Goal: Task Accomplishment & Management: Complete application form

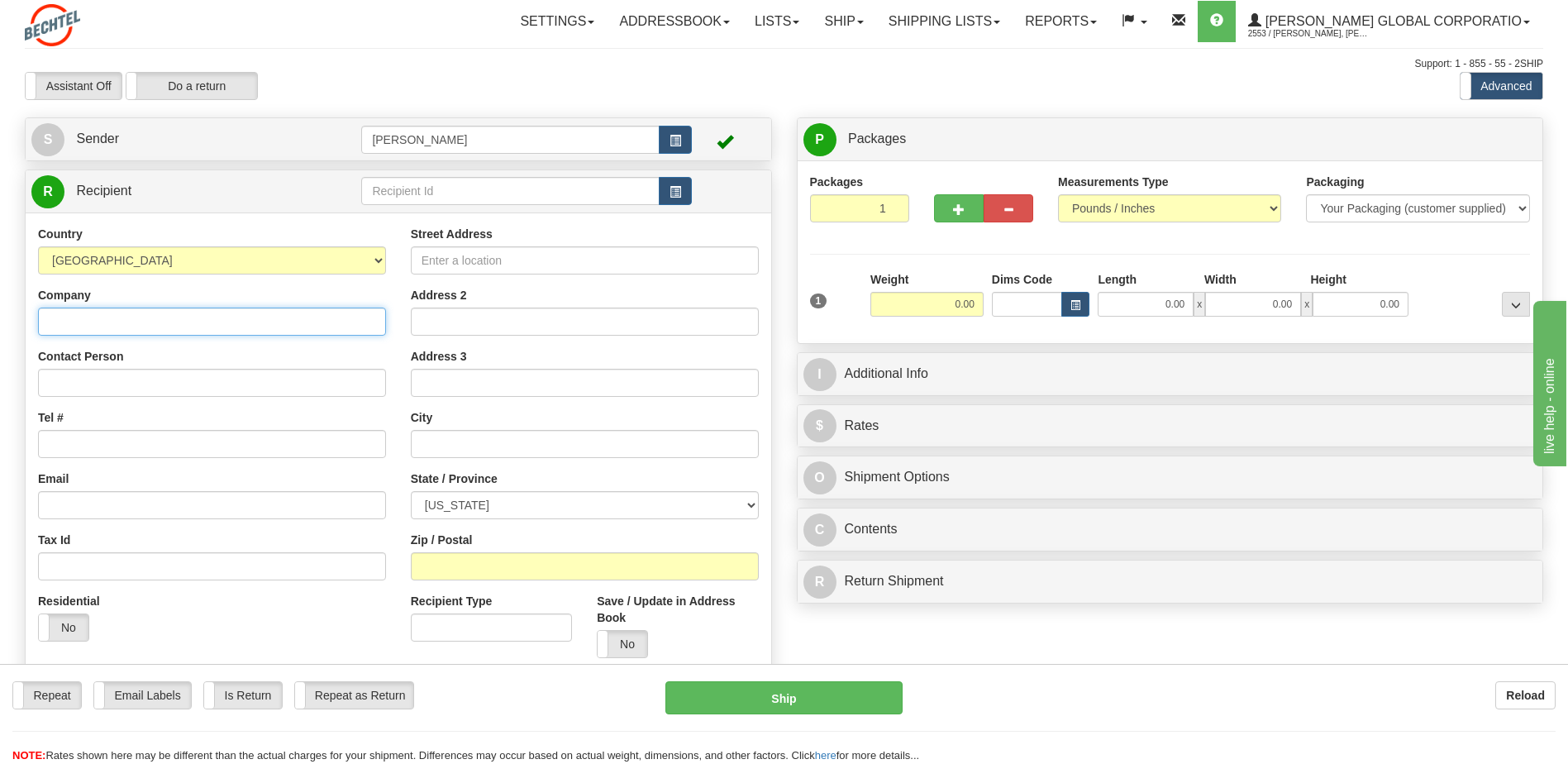
click at [130, 328] on input "Company" at bounding box center [212, 321] width 348 height 28
type input "Bali Hai Golf Club"
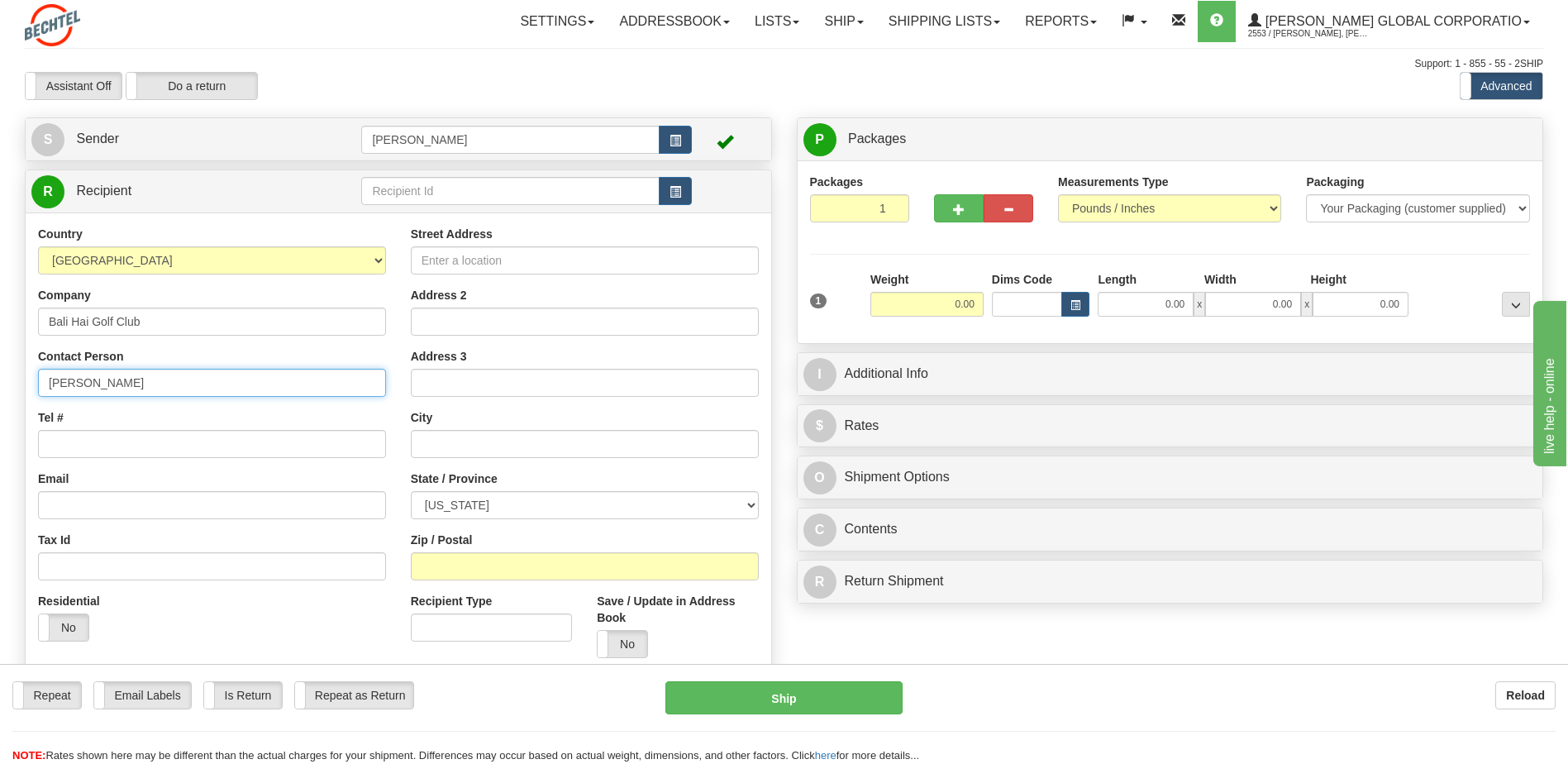
type input "[PERSON_NAME]"
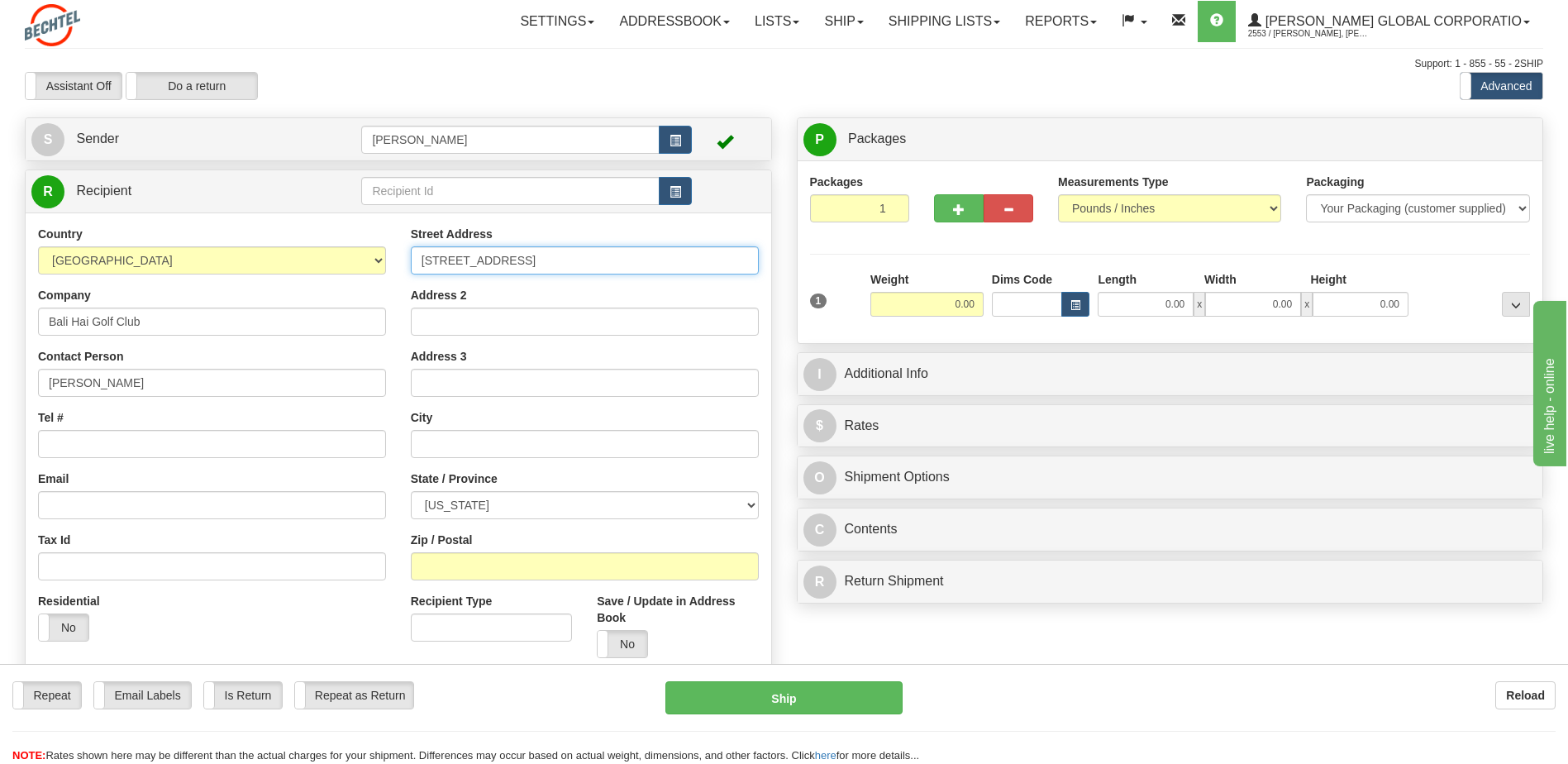
type input "[STREET_ADDRESS]"
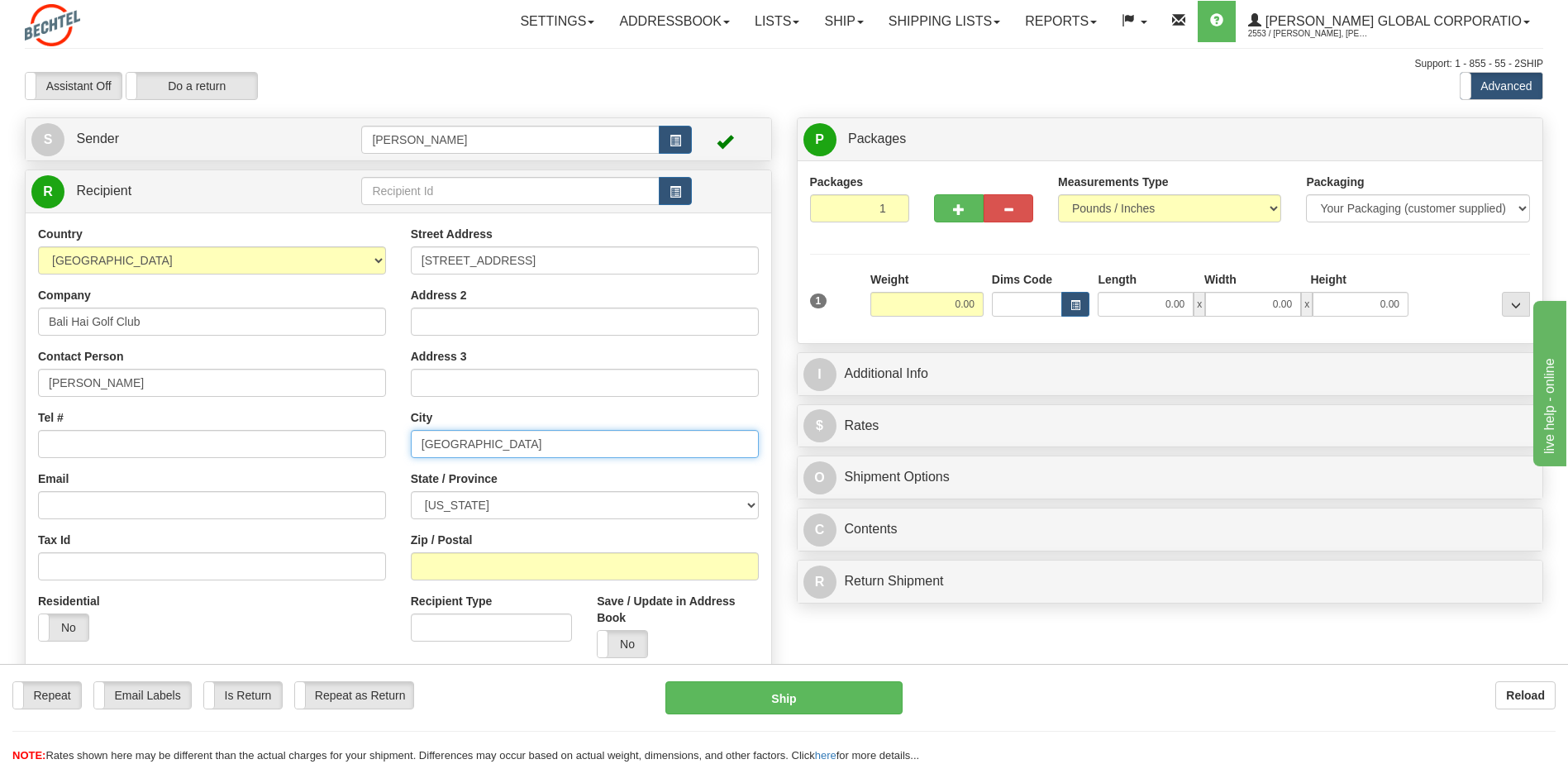
type input "[GEOGRAPHIC_DATA]"
select select "NV"
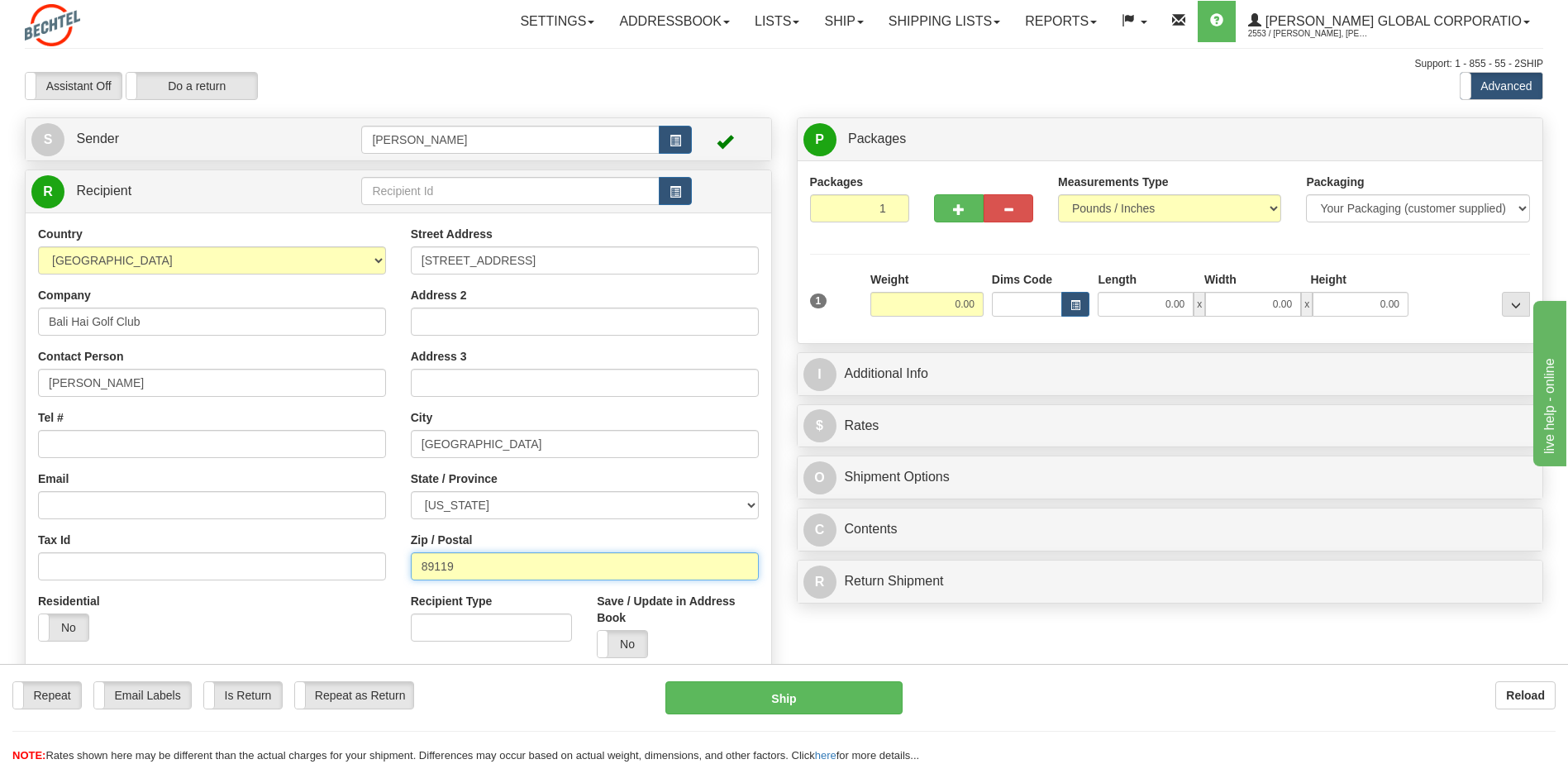
type input "89119"
click at [1122, 302] on input "0.00" at bounding box center [1145, 304] width 95 height 25
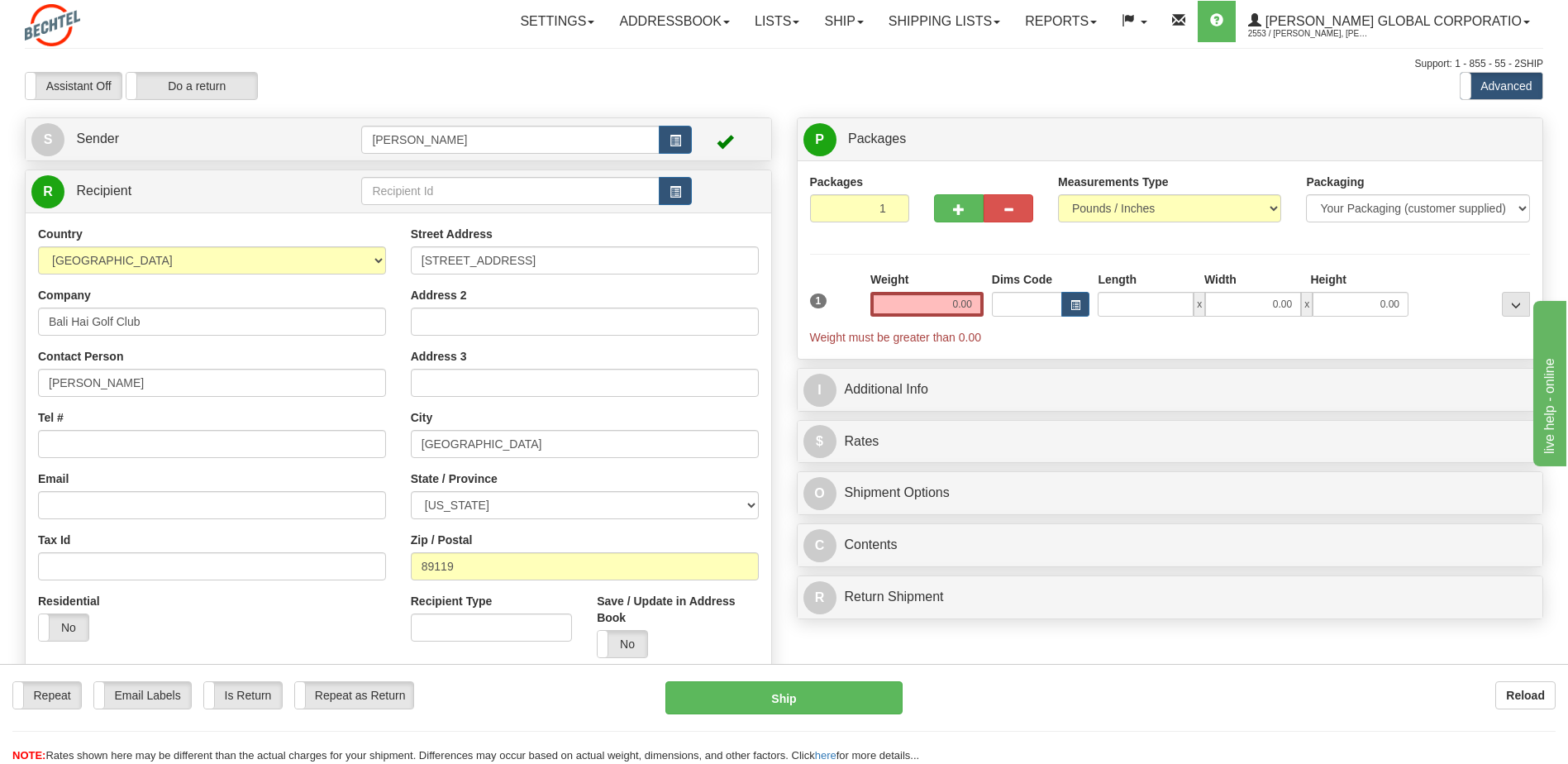
type input "0.00"
click at [958, 323] on div "Weight 0.00" at bounding box center [927, 300] width 121 height 58
click at [958, 297] on input "0.00" at bounding box center [926, 304] width 113 height 25
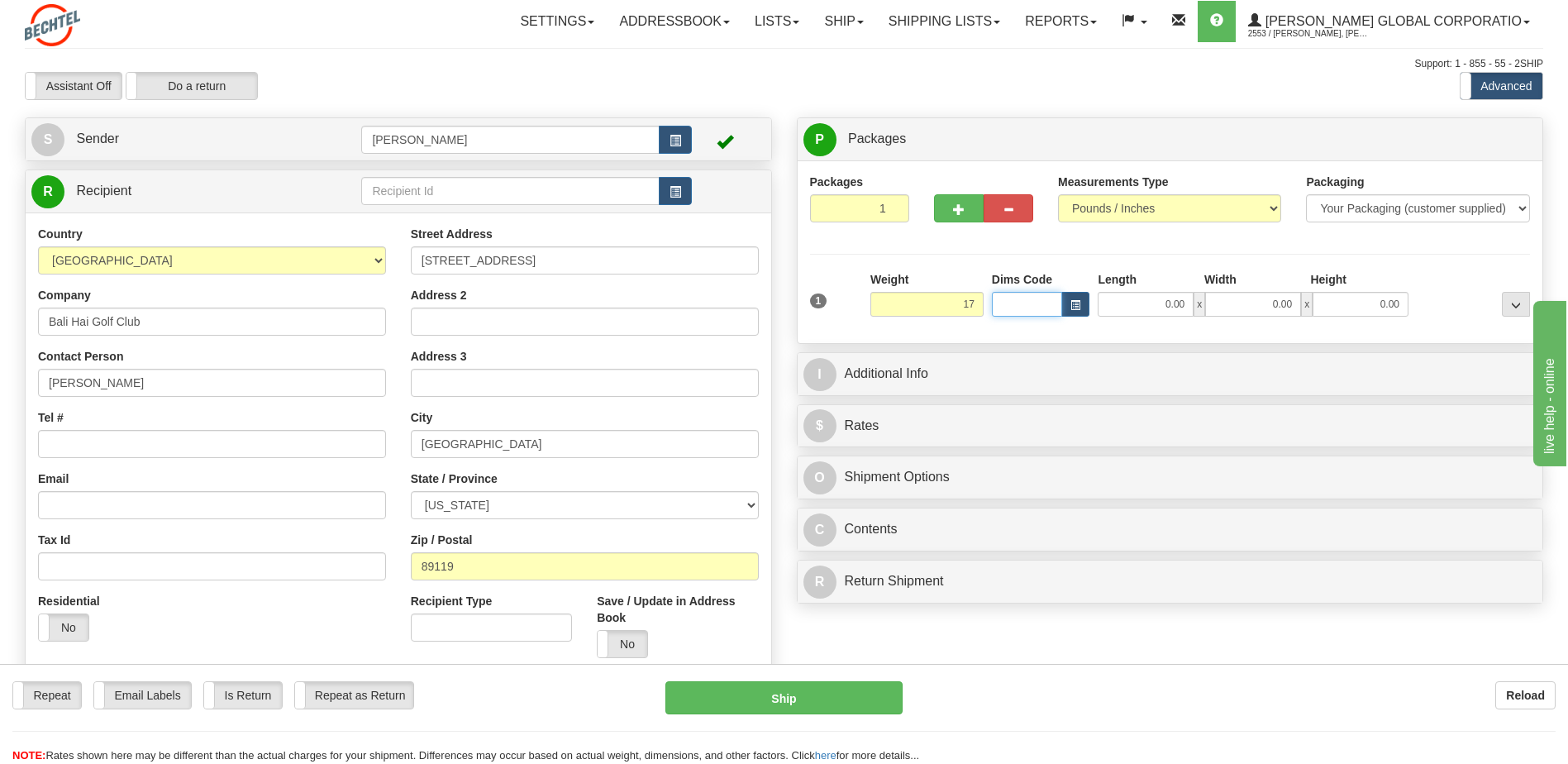
type input "17.00"
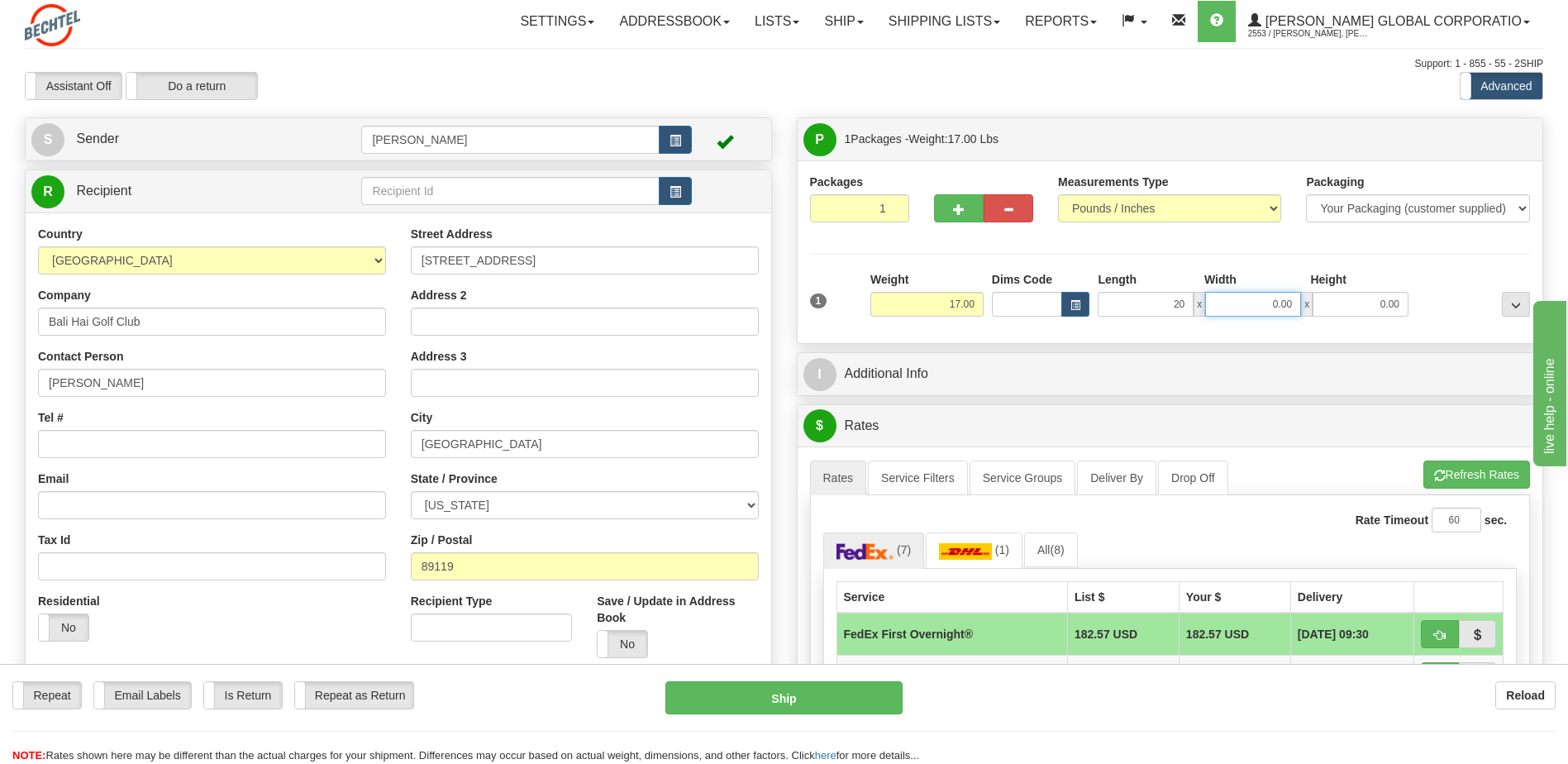
type input "20.00"
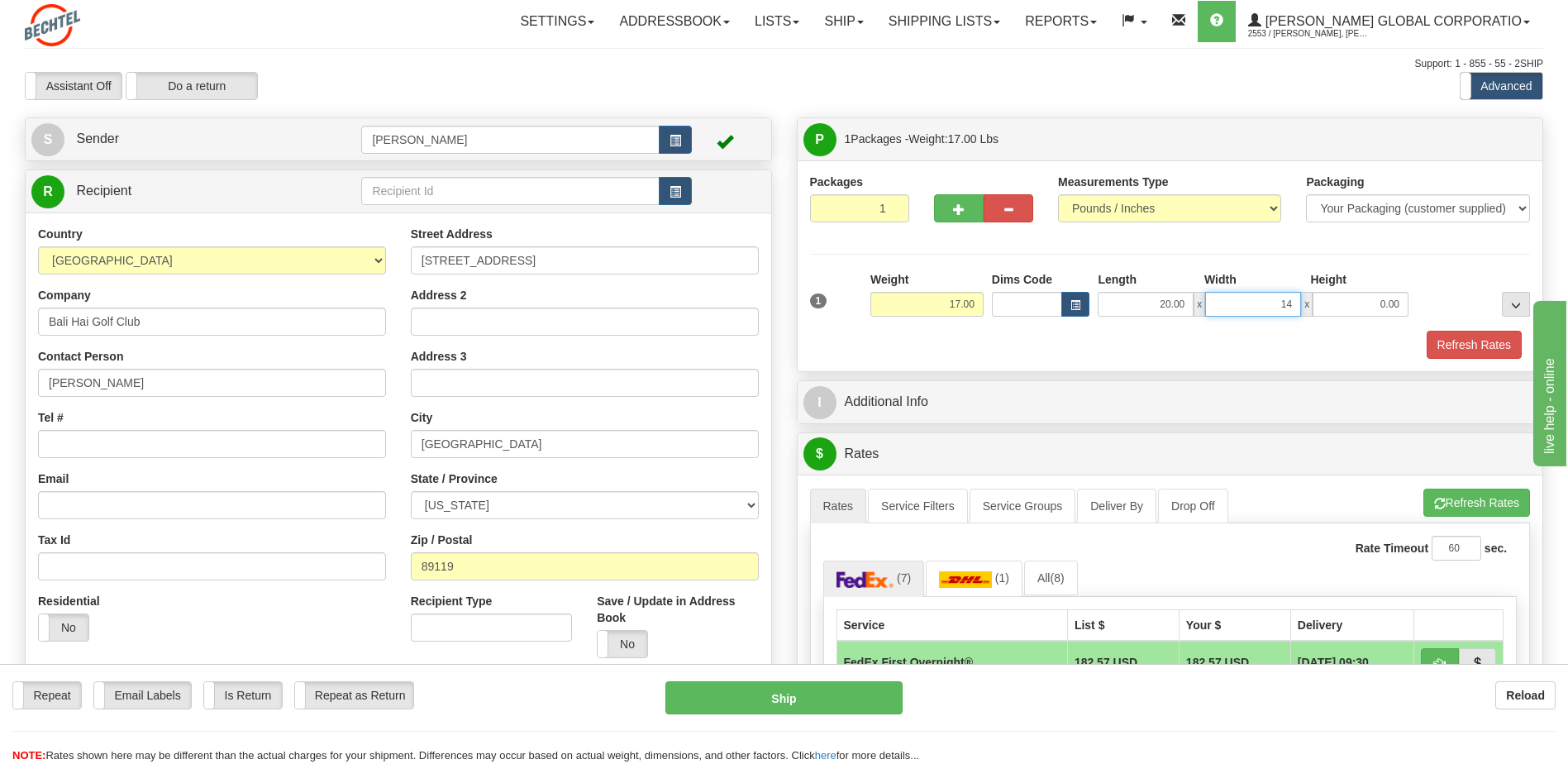
type input "14.00"
type input "12.00"
click at [1460, 337] on button "Refresh Rates" at bounding box center [1474, 344] width 95 height 28
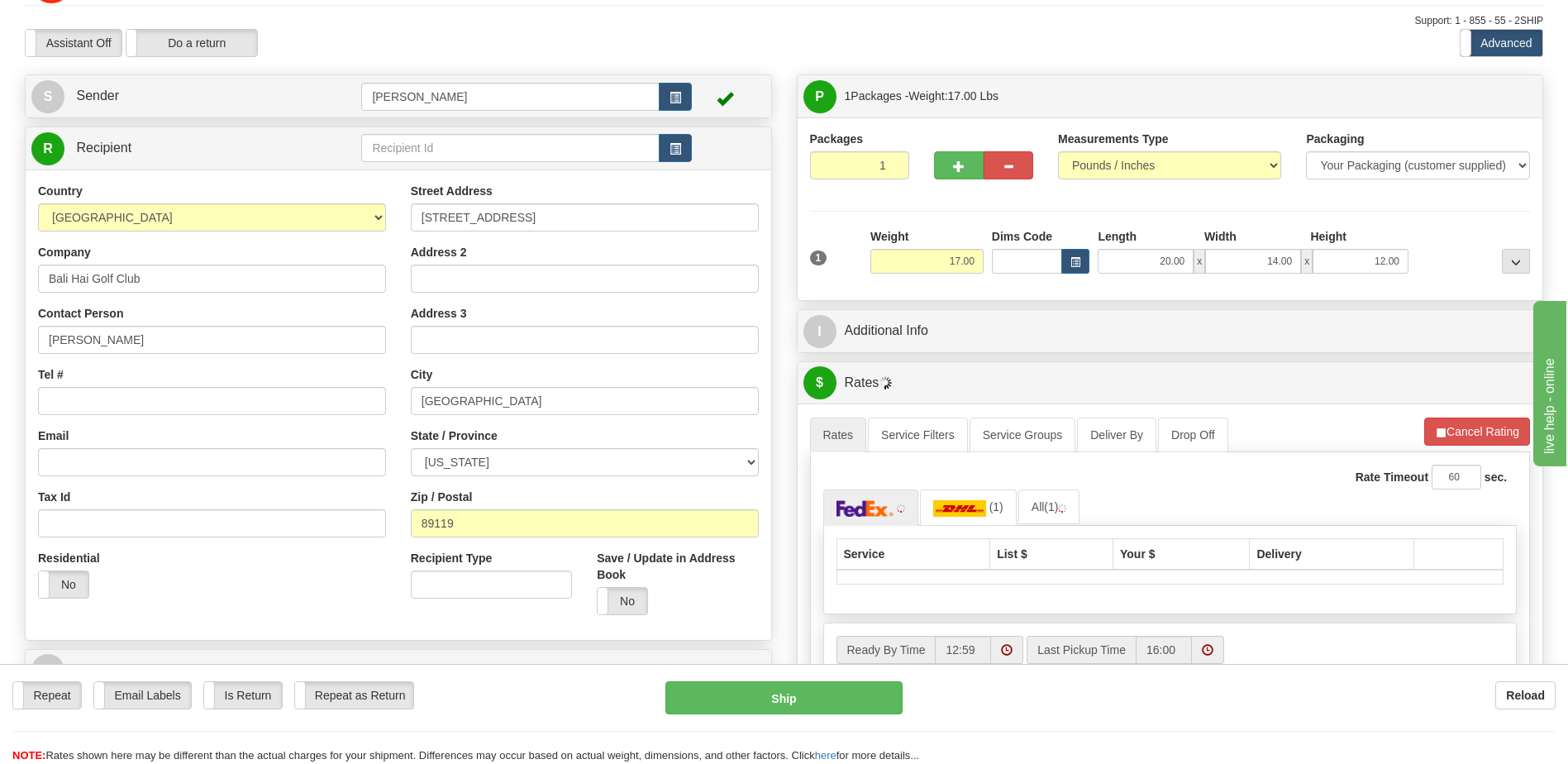
scroll to position [83, 0]
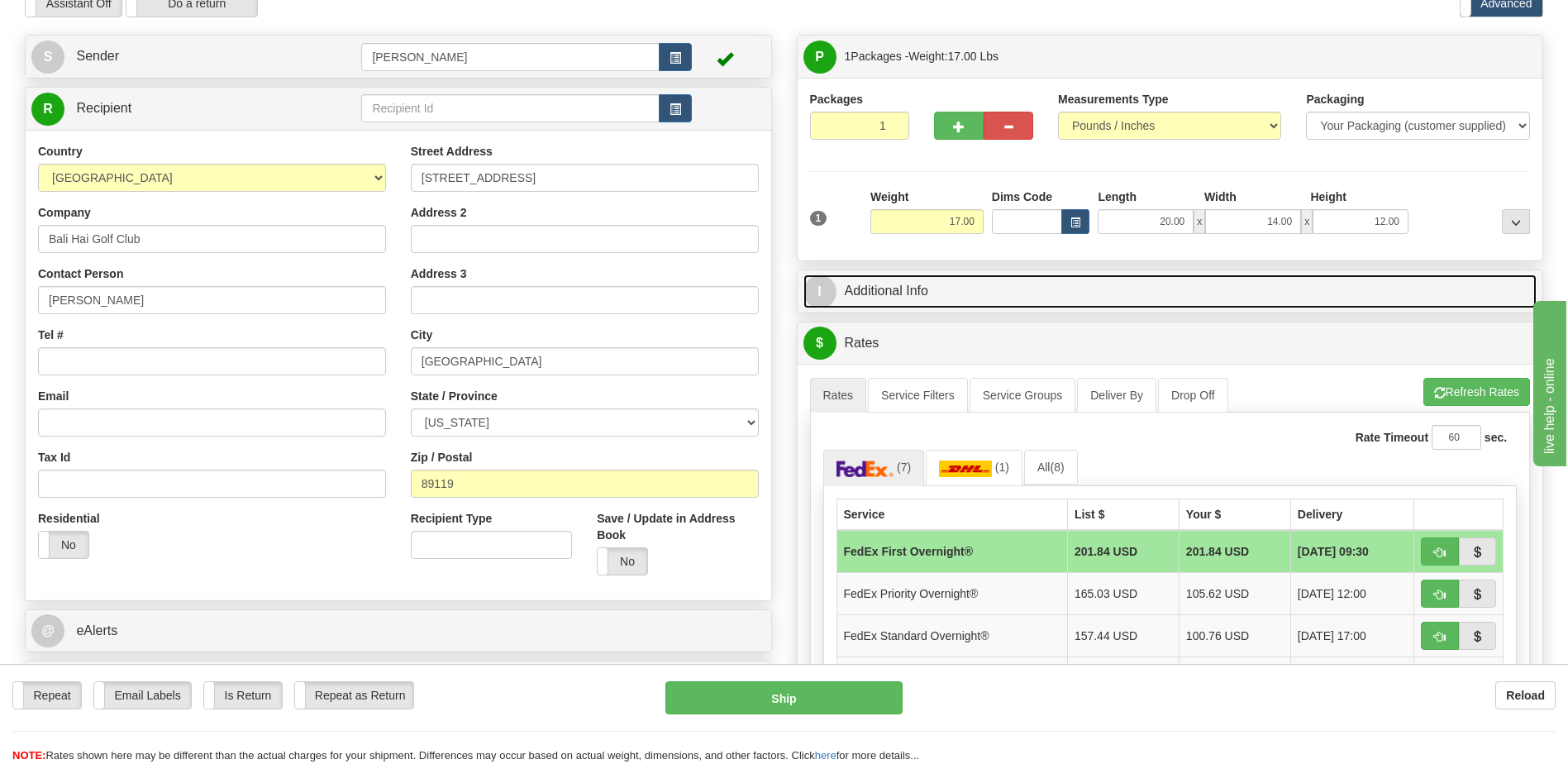
click at [918, 286] on link "I Additional Info" at bounding box center [1170, 291] width 734 height 34
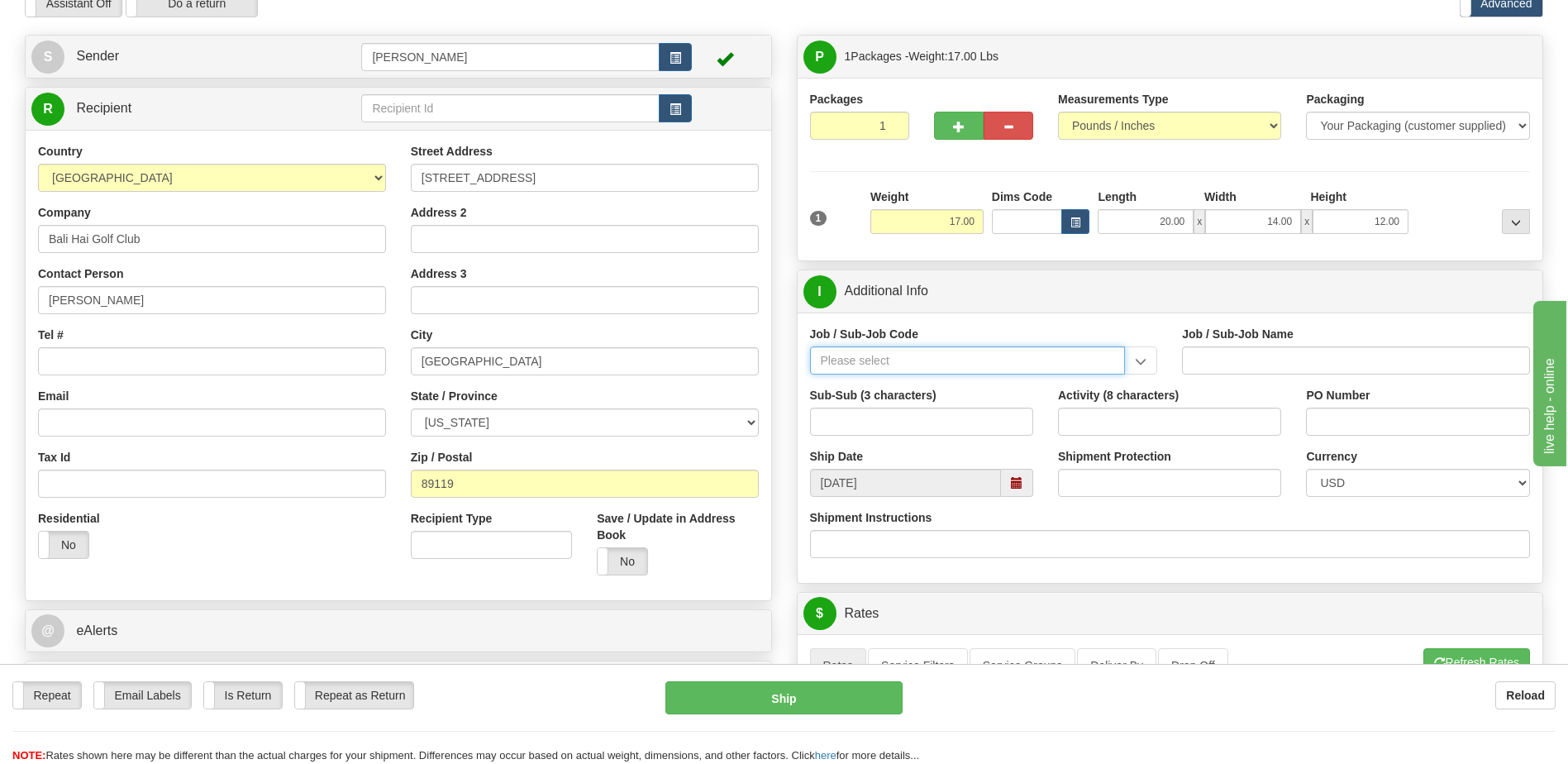
click at [874, 353] on input "Job / Sub-Job Code" at bounding box center [968, 360] width 316 height 28
click at [852, 398] on div "55956-101" at bounding box center [963, 407] width 299 height 18
type input "55956-101"
type input "AMERICAS RENEWABLES - PRE-CONSTRUCTION/ BD"
type input "55956-101"
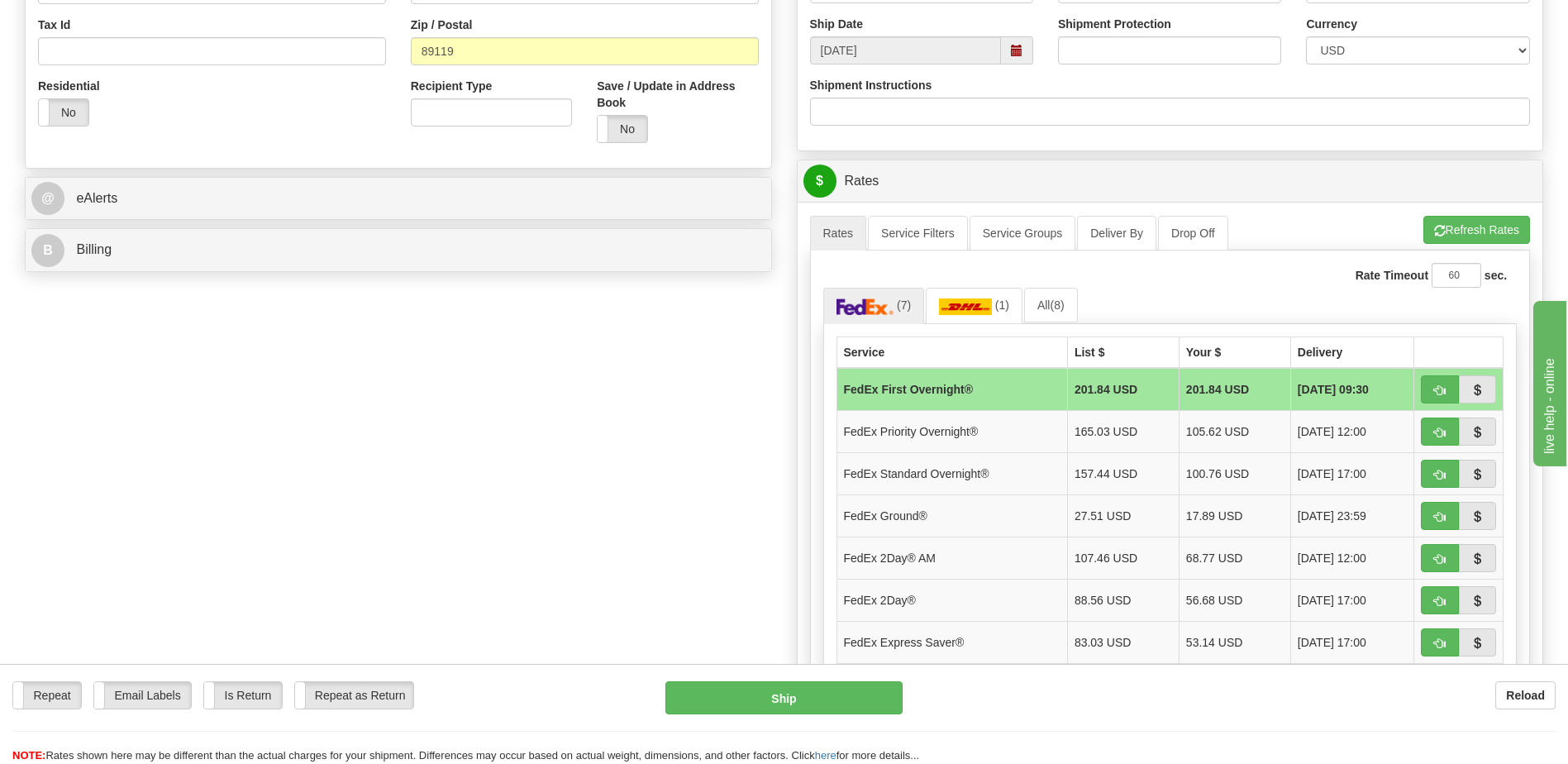
scroll to position [578, 0]
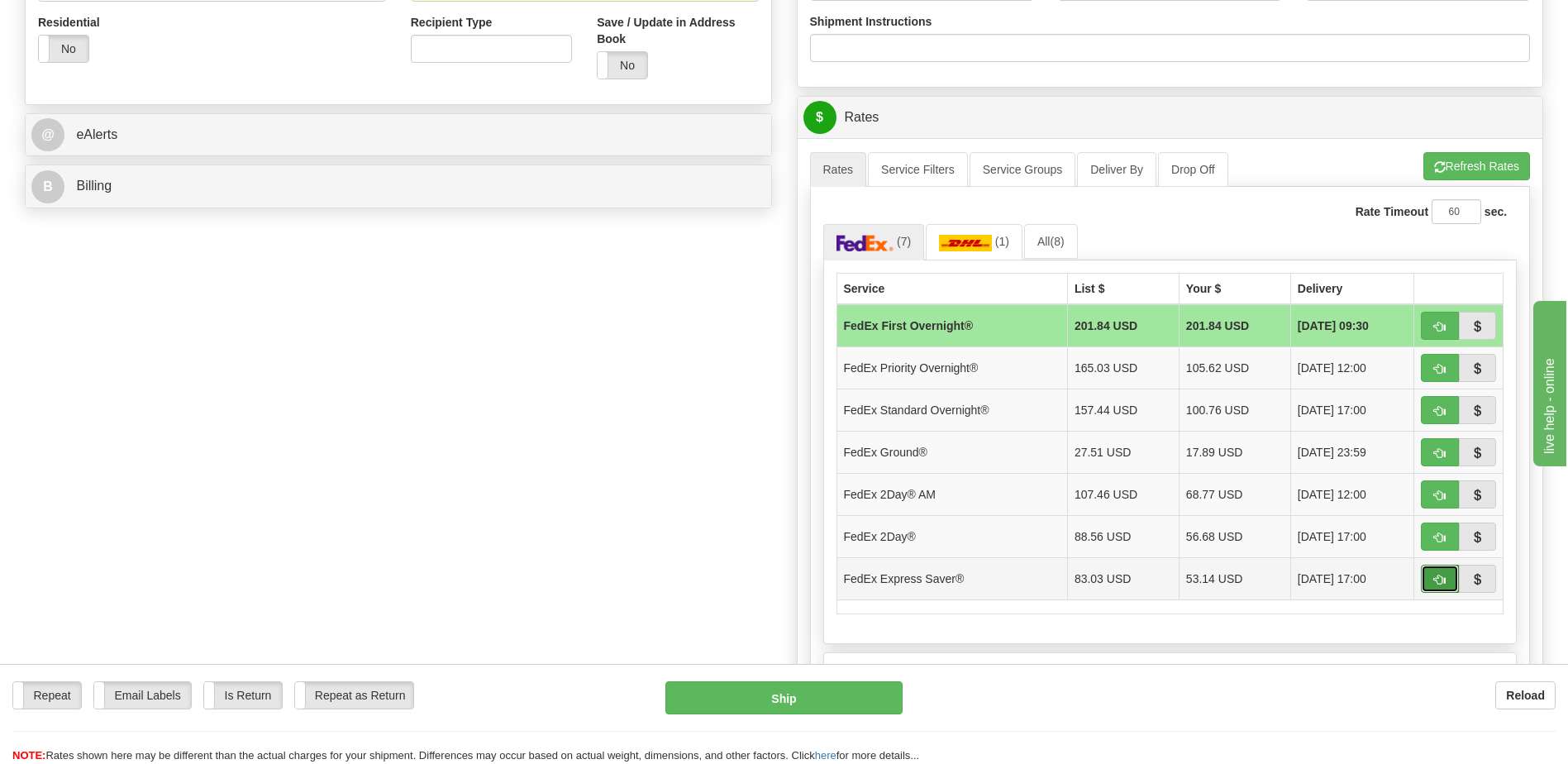
click at [1437, 577] on span "button" at bounding box center [1439, 580] width 12 height 11
type input "20"
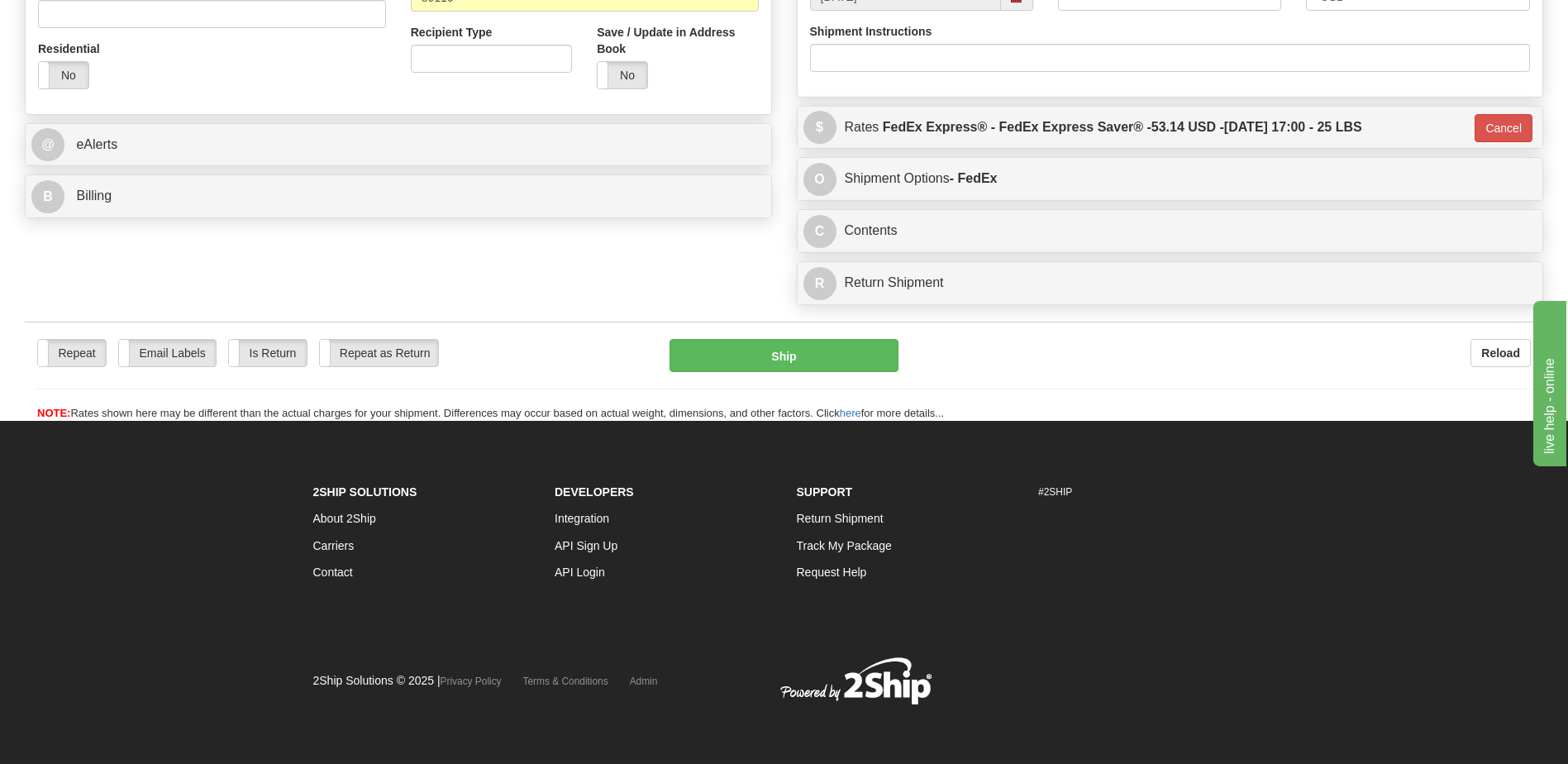
scroll to position [569, 0]
click at [817, 361] on button "Ship" at bounding box center [784, 355] width 228 height 33
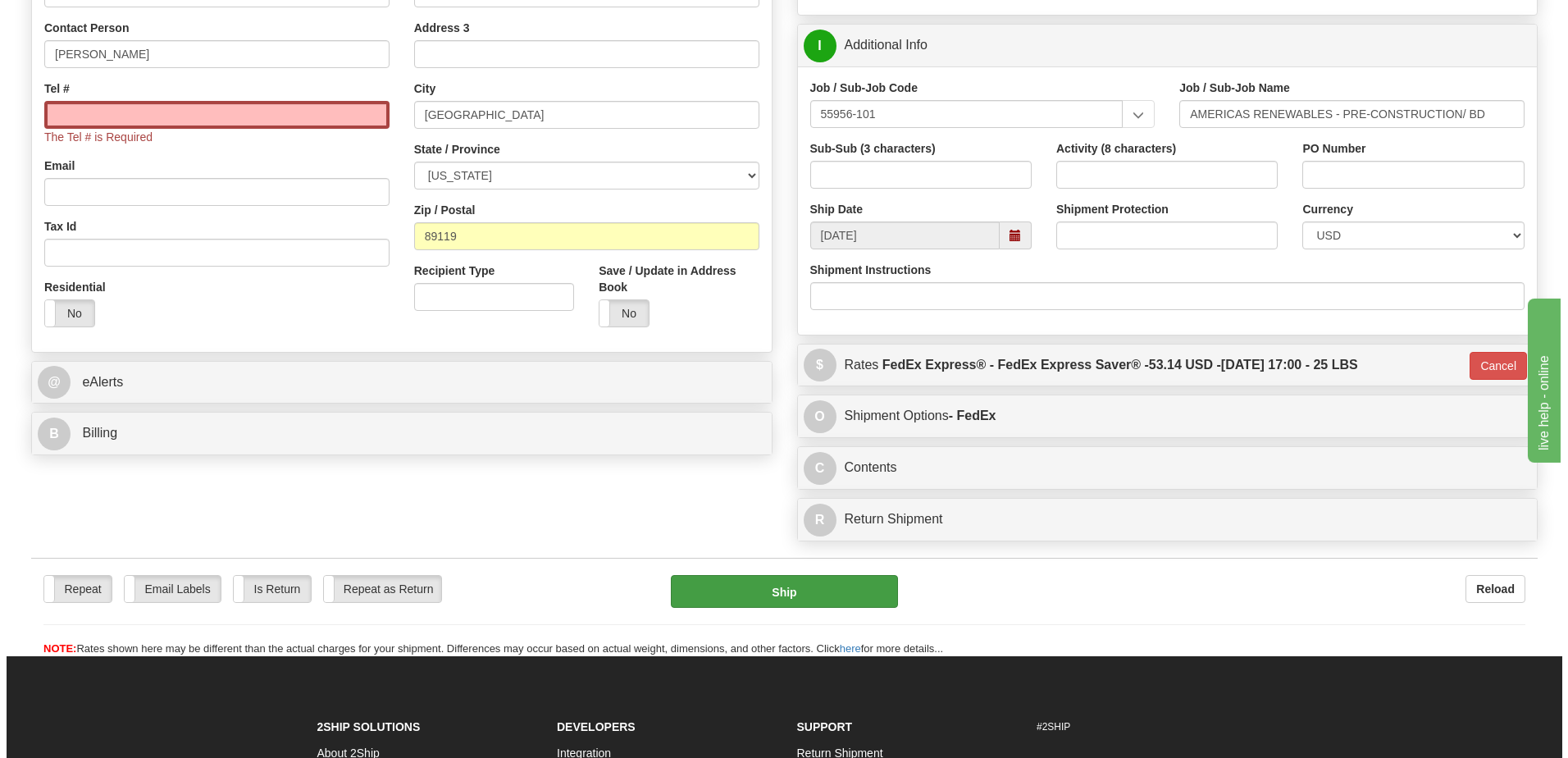
scroll to position [318, 0]
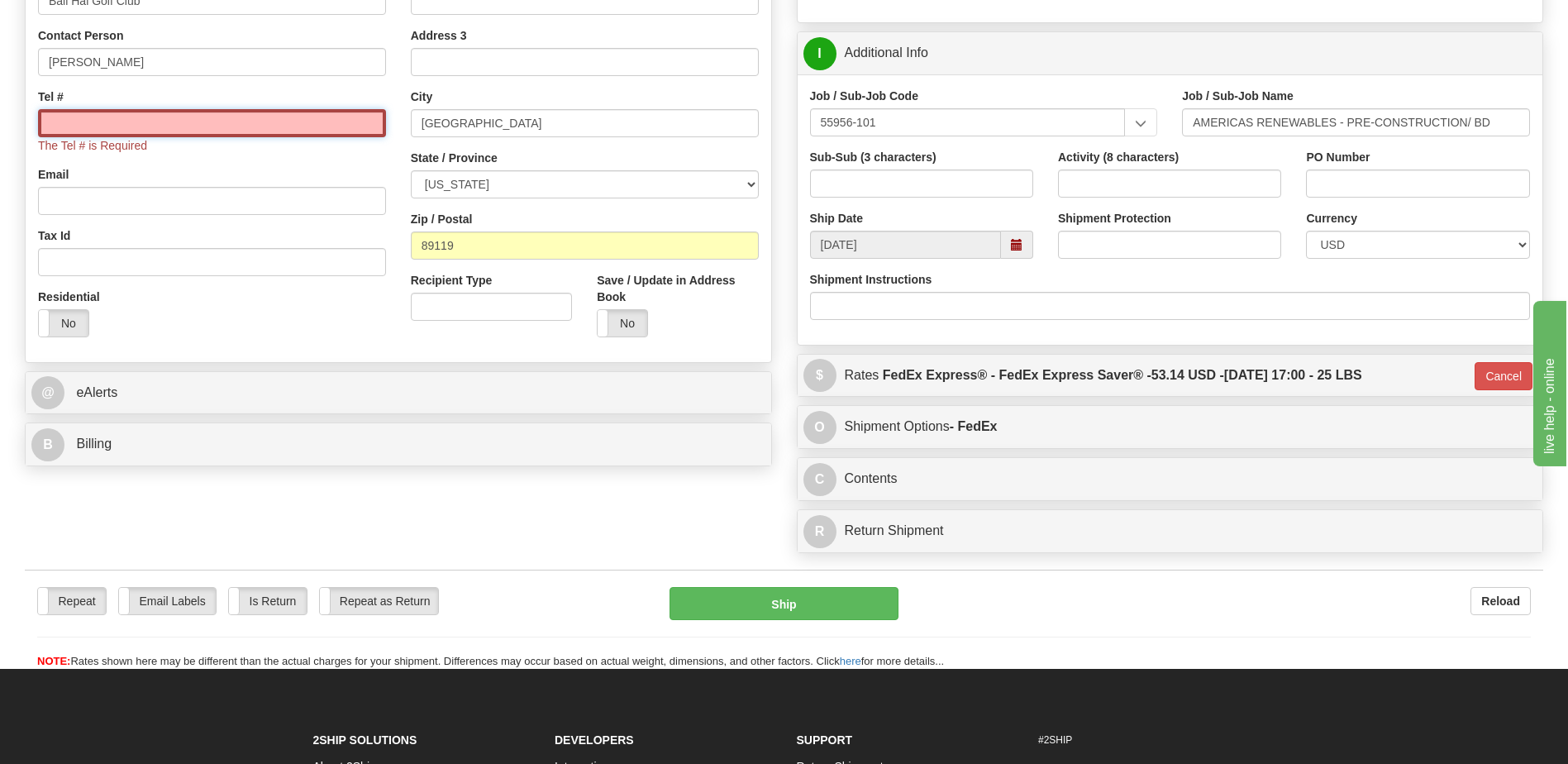
click at [98, 120] on input "Tel #" at bounding box center [212, 122] width 348 height 28
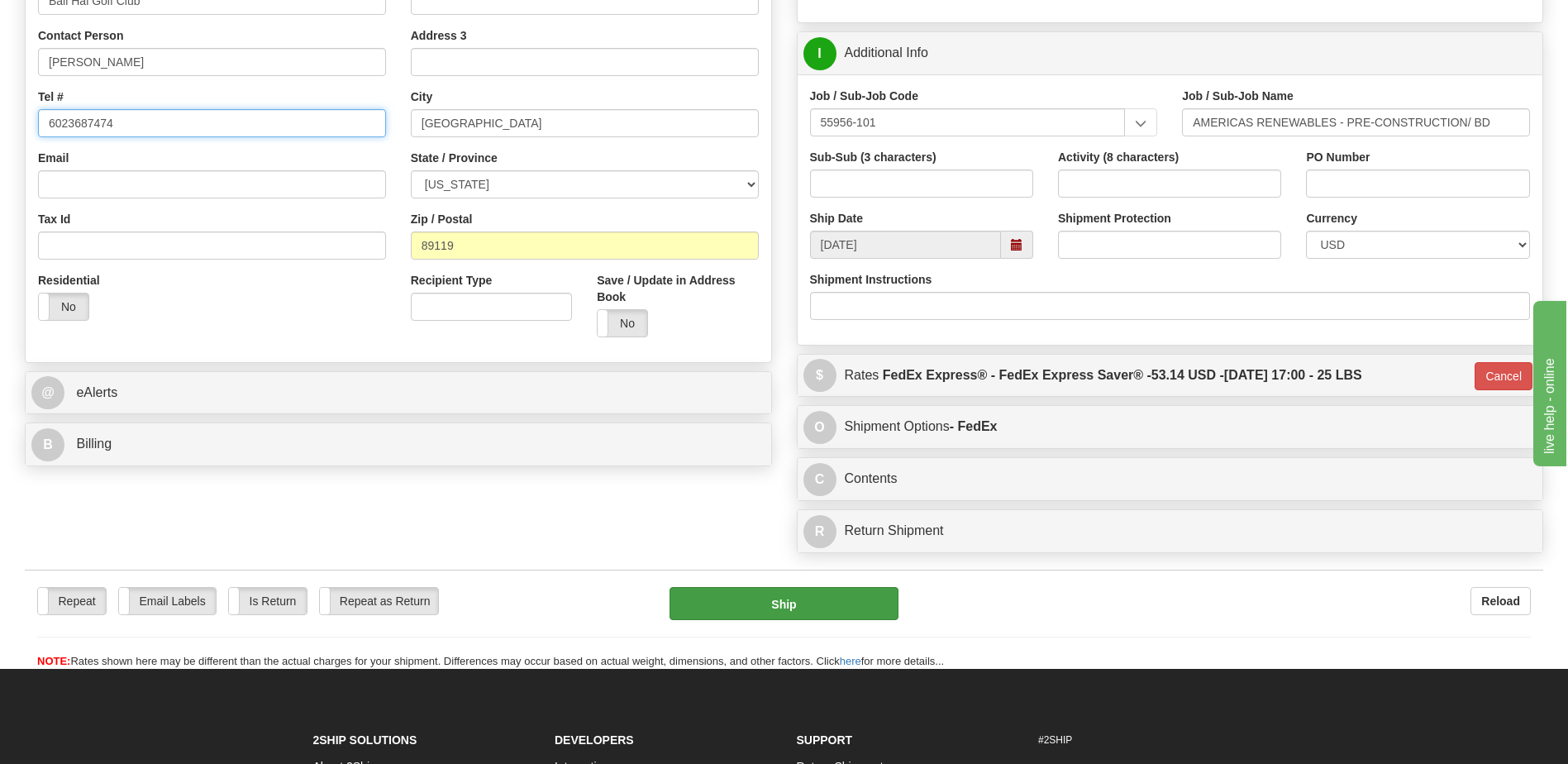
type input "6023687474"
click at [820, 608] on button "Ship" at bounding box center [784, 603] width 228 height 33
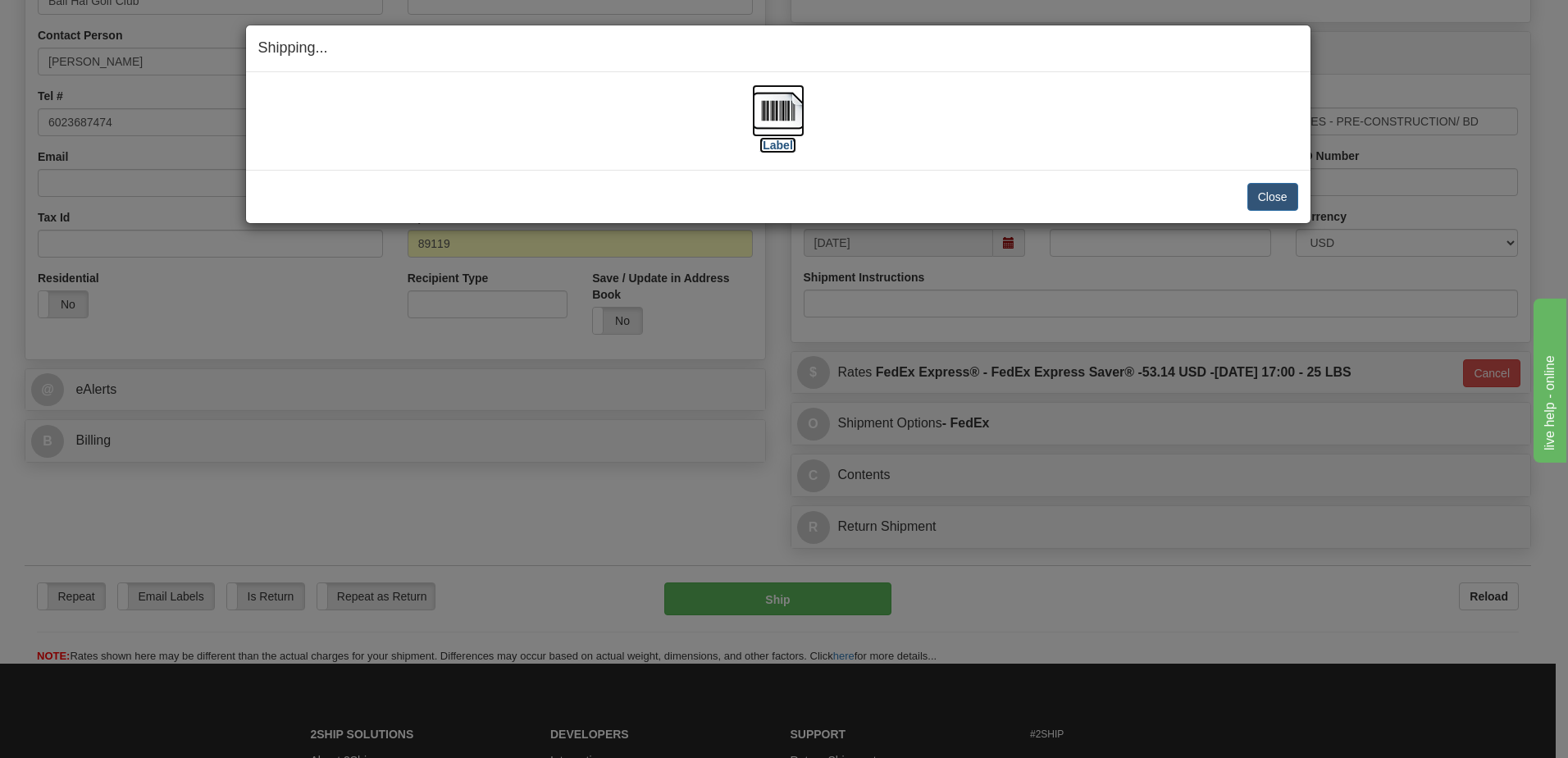
click at [784, 111] on img at bounding box center [777, 110] width 52 height 52
click at [1270, 198] on button "Close" at bounding box center [1272, 197] width 50 height 27
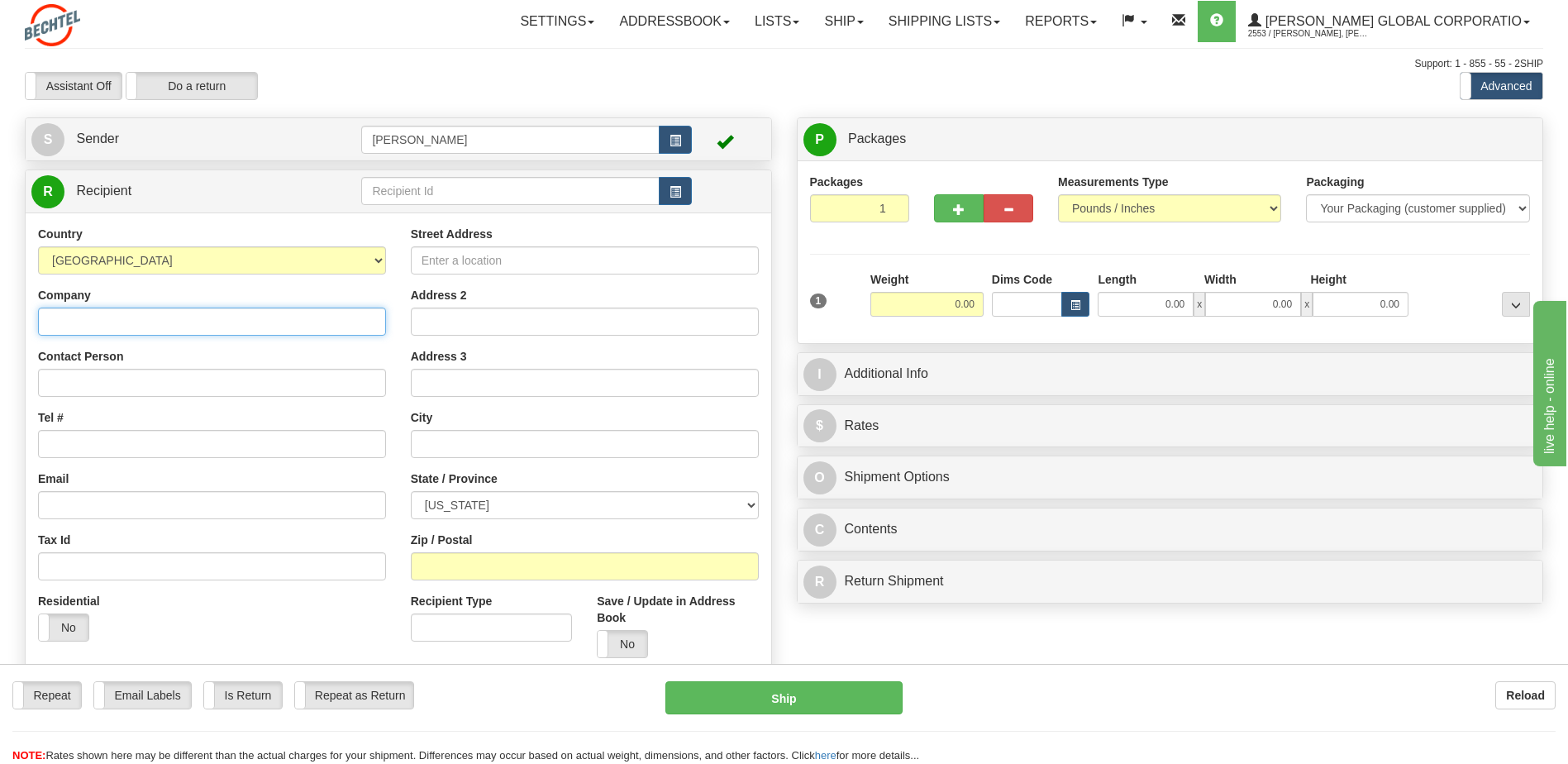
click at [63, 311] on input "Company" at bounding box center [212, 321] width 348 height 28
type input "Bali Hai Golf Club"
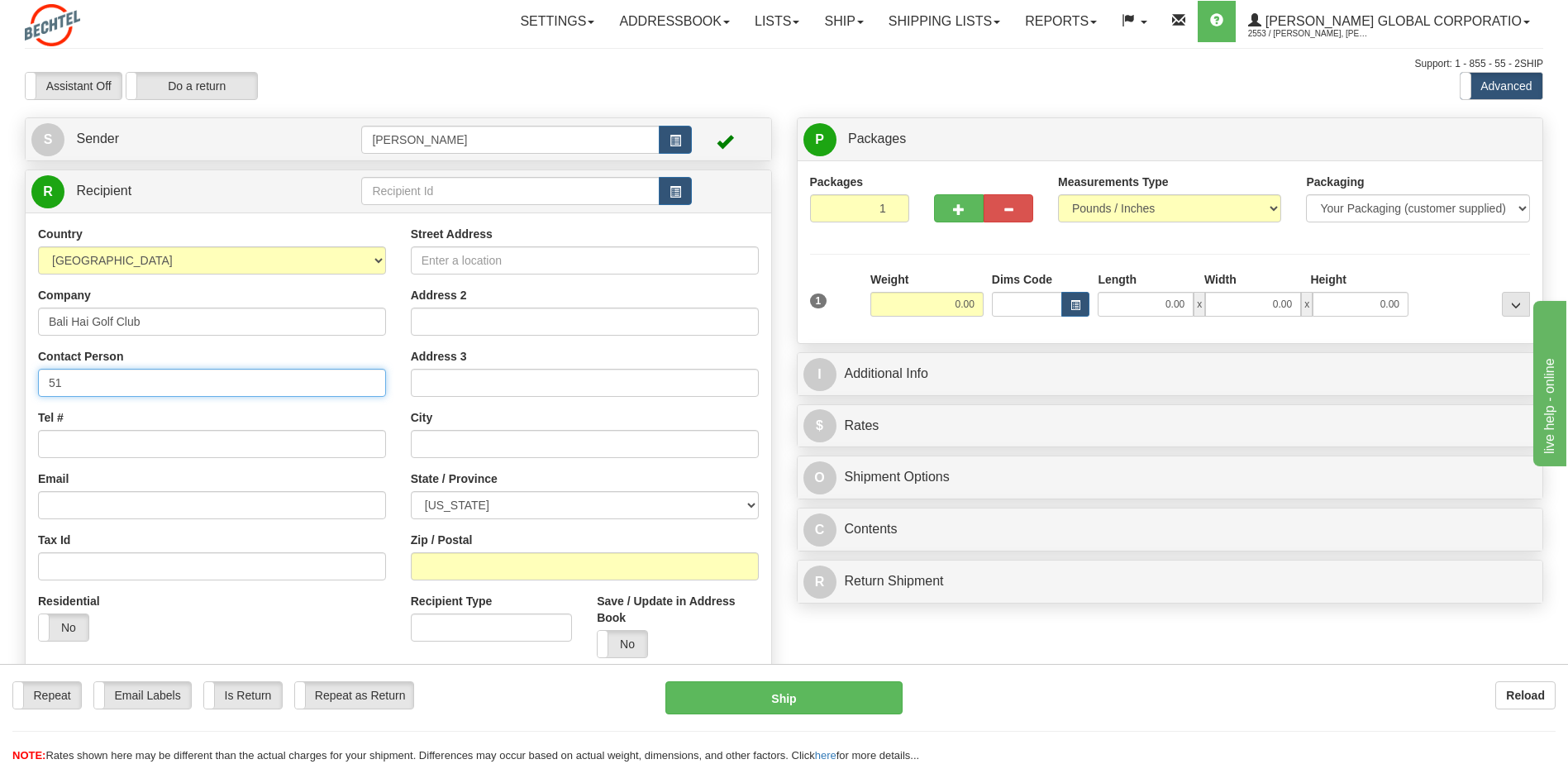
type input "5"
type input "[PERSON_NAME]"
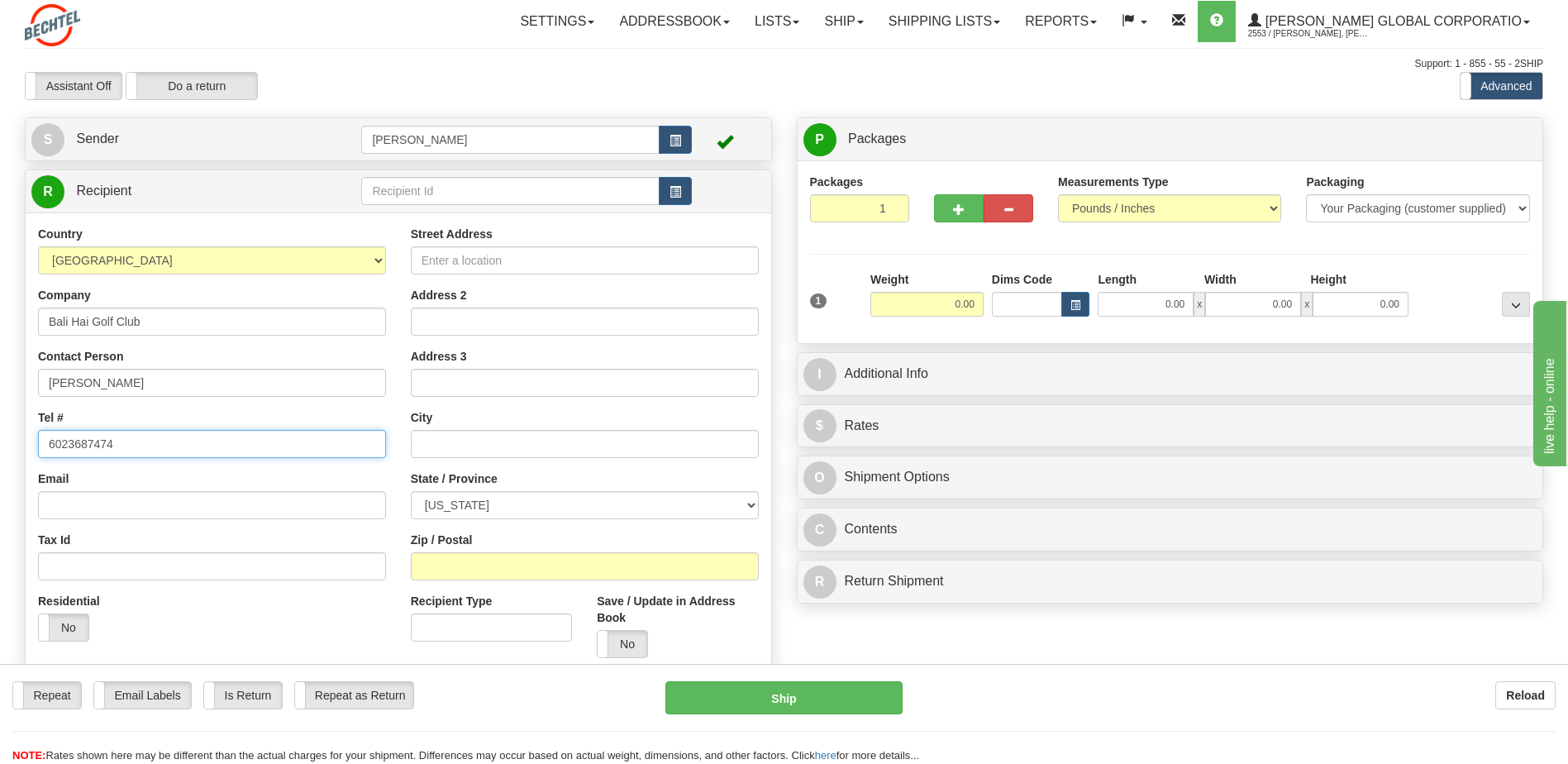
type input "6023687474"
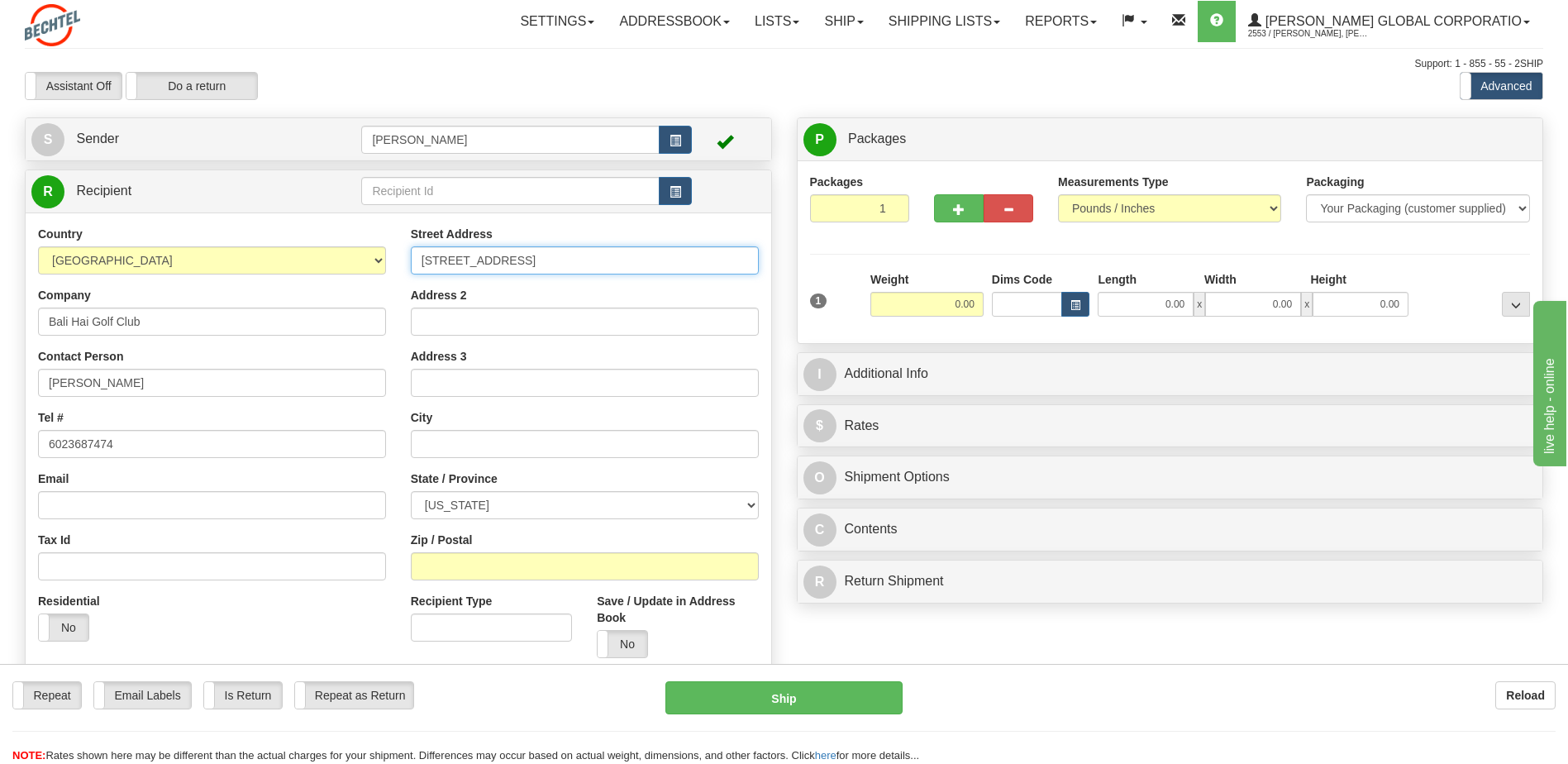
type input "[STREET_ADDRESS]"
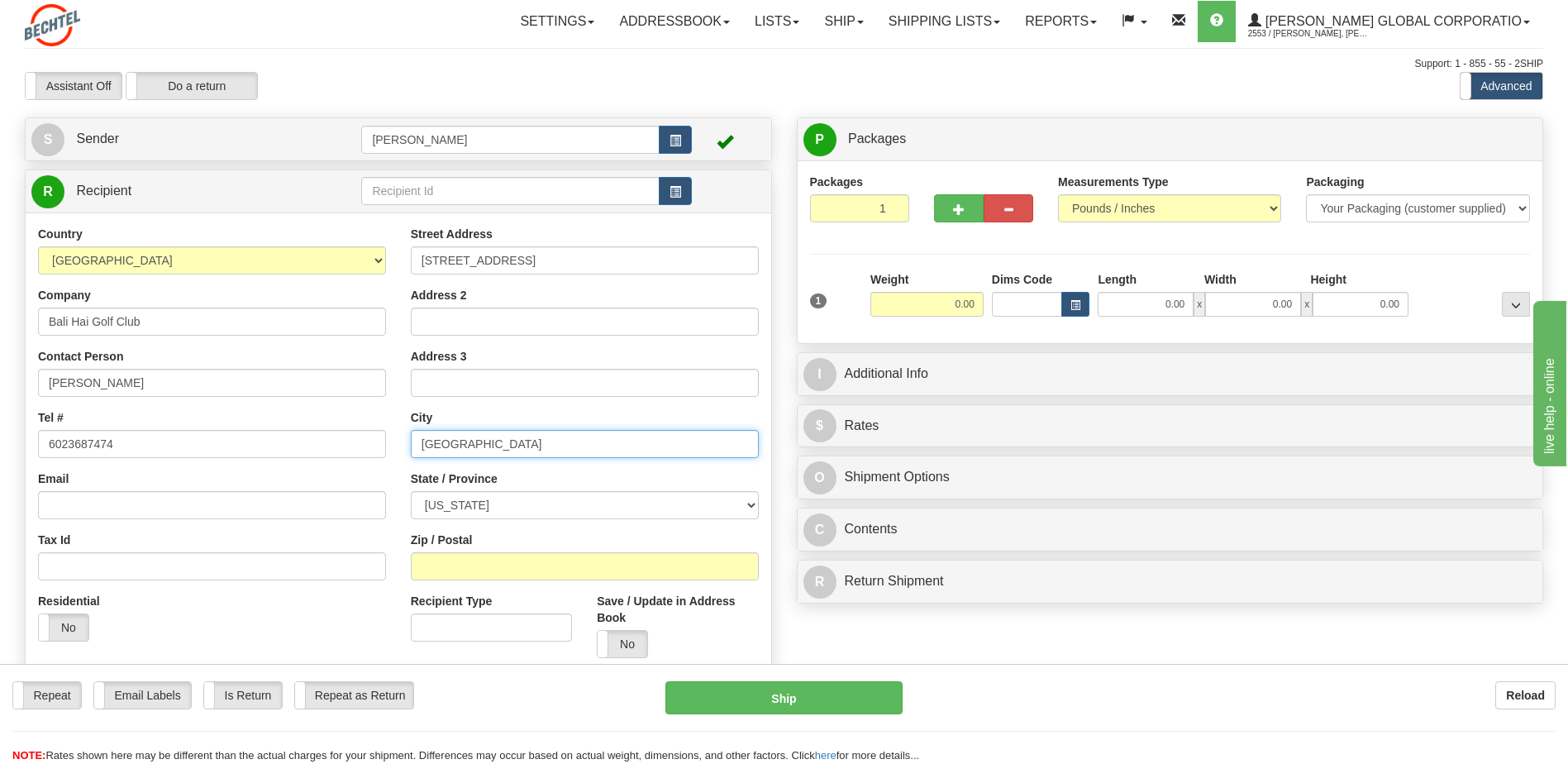
type input "[GEOGRAPHIC_DATA]"
click at [481, 504] on select "[US_STATE] [US_STATE] [US_STATE] [US_STATE] Armed Forces America Armed Forces E…" at bounding box center [585, 504] width 348 height 28
select select "NV"
click at [411, 491] on select "[US_STATE] [US_STATE] [US_STATE] [US_STATE] Armed Forces America Armed Forces E…" at bounding box center [585, 504] width 348 height 28
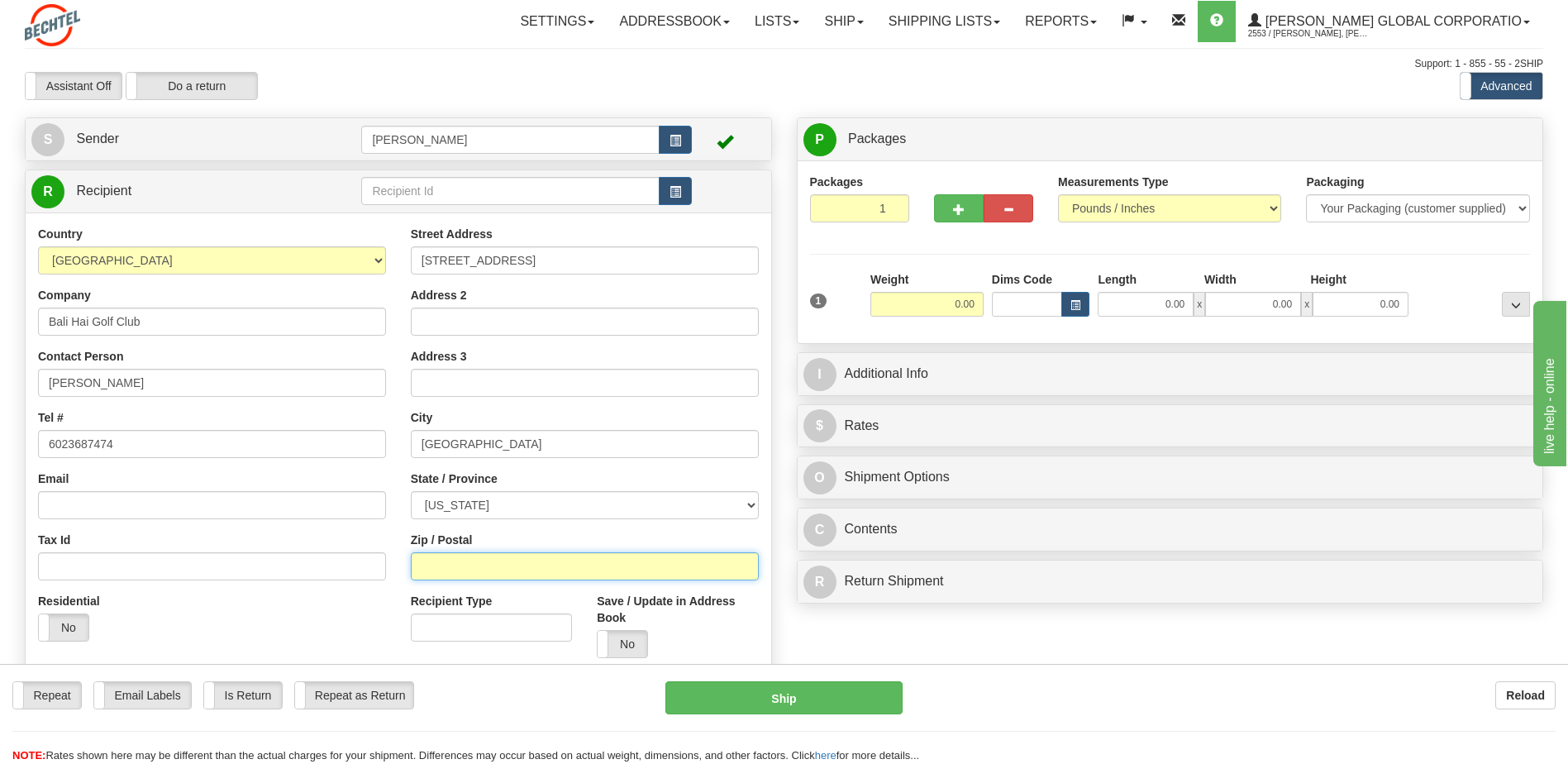
drag, startPoint x: 472, startPoint y: 563, endPoint x: 472, endPoint y: 550, distance: 13.0
click at [472, 564] on input "Zip / Postal" at bounding box center [585, 566] width 348 height 28
type input "89119"
click at [962, 310] on input "0.00" at bounding box center [926, 304] width 113 height 25
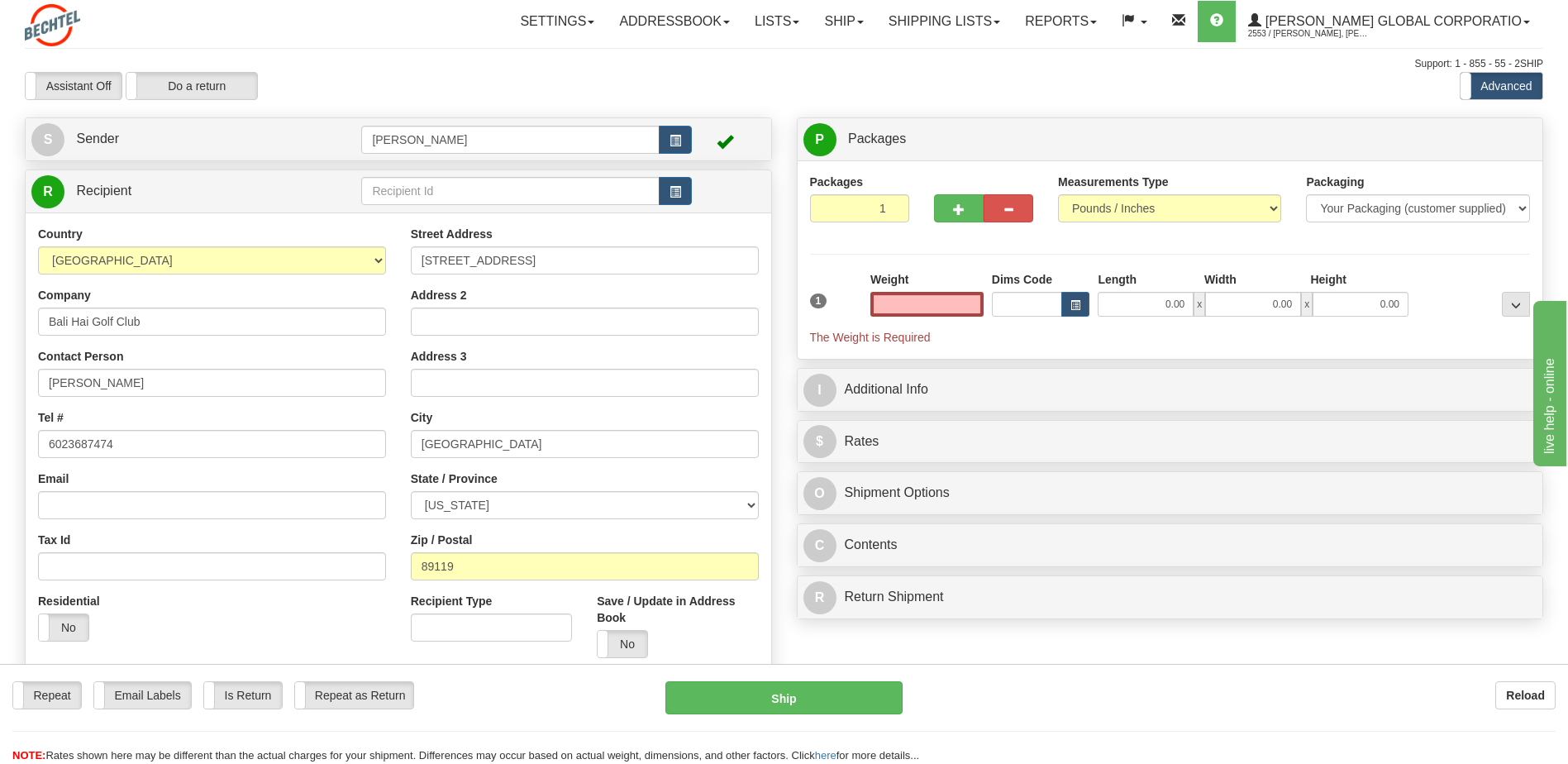
type input "0.00"
click at [946, 294] on input "0.00" at bounding box center [926, 304] width 113 height 25
type input "26.00"
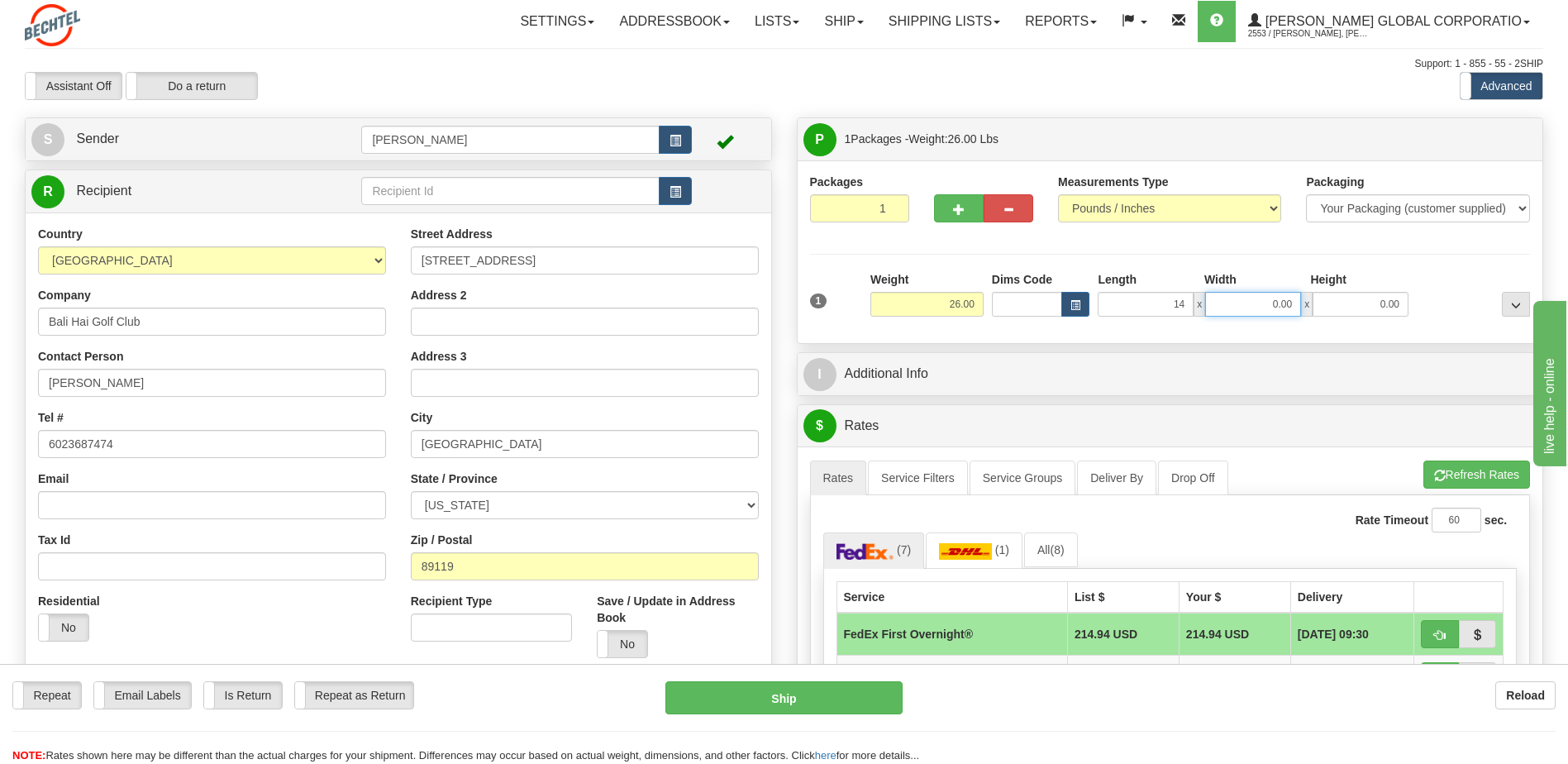
type input "14.00"
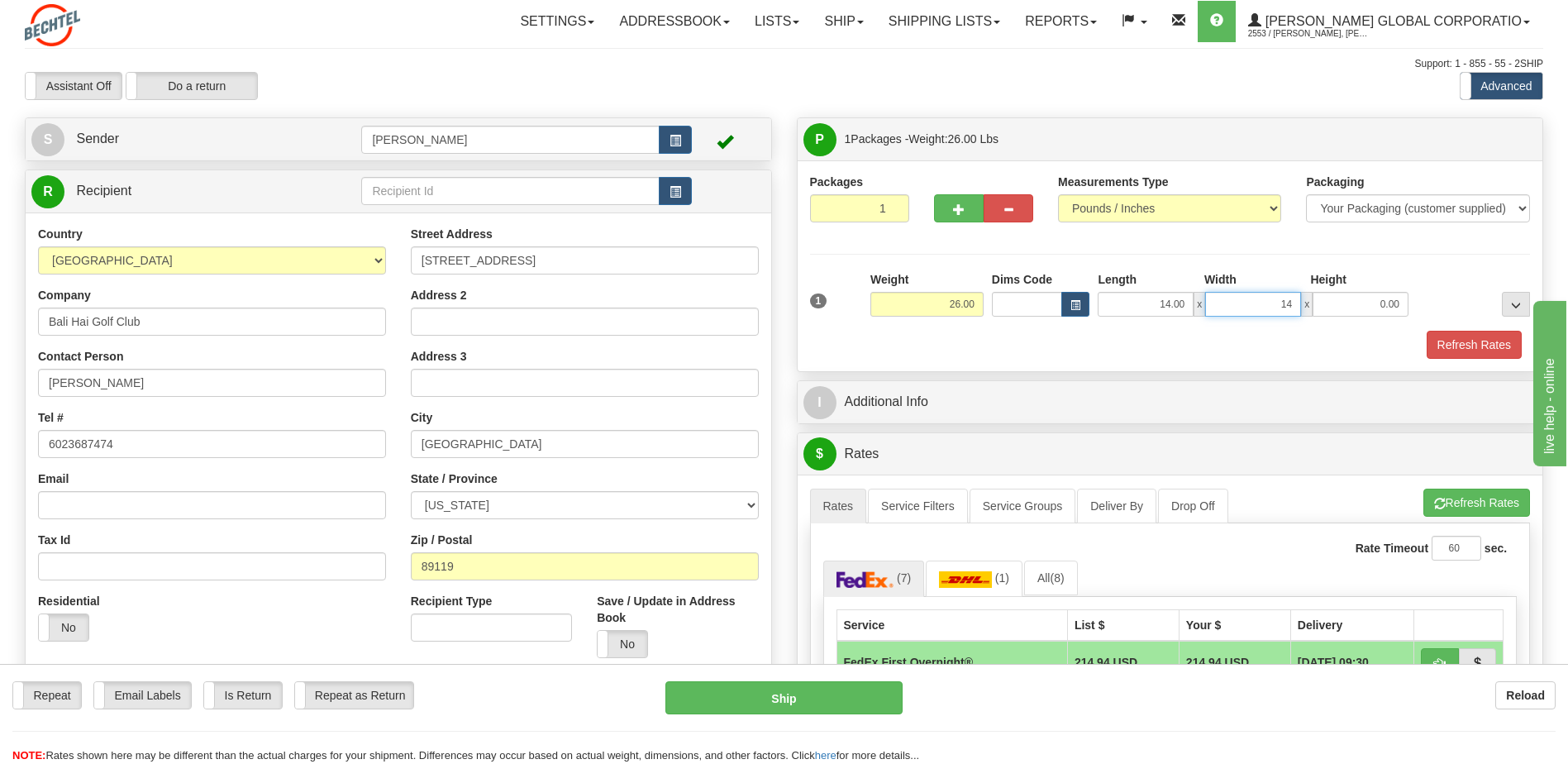
type input "14.00"
type input "28.00"
click at [1449, 344] on button "Refresh Rates" at bounding box center [1474, 344] width 95 height 28
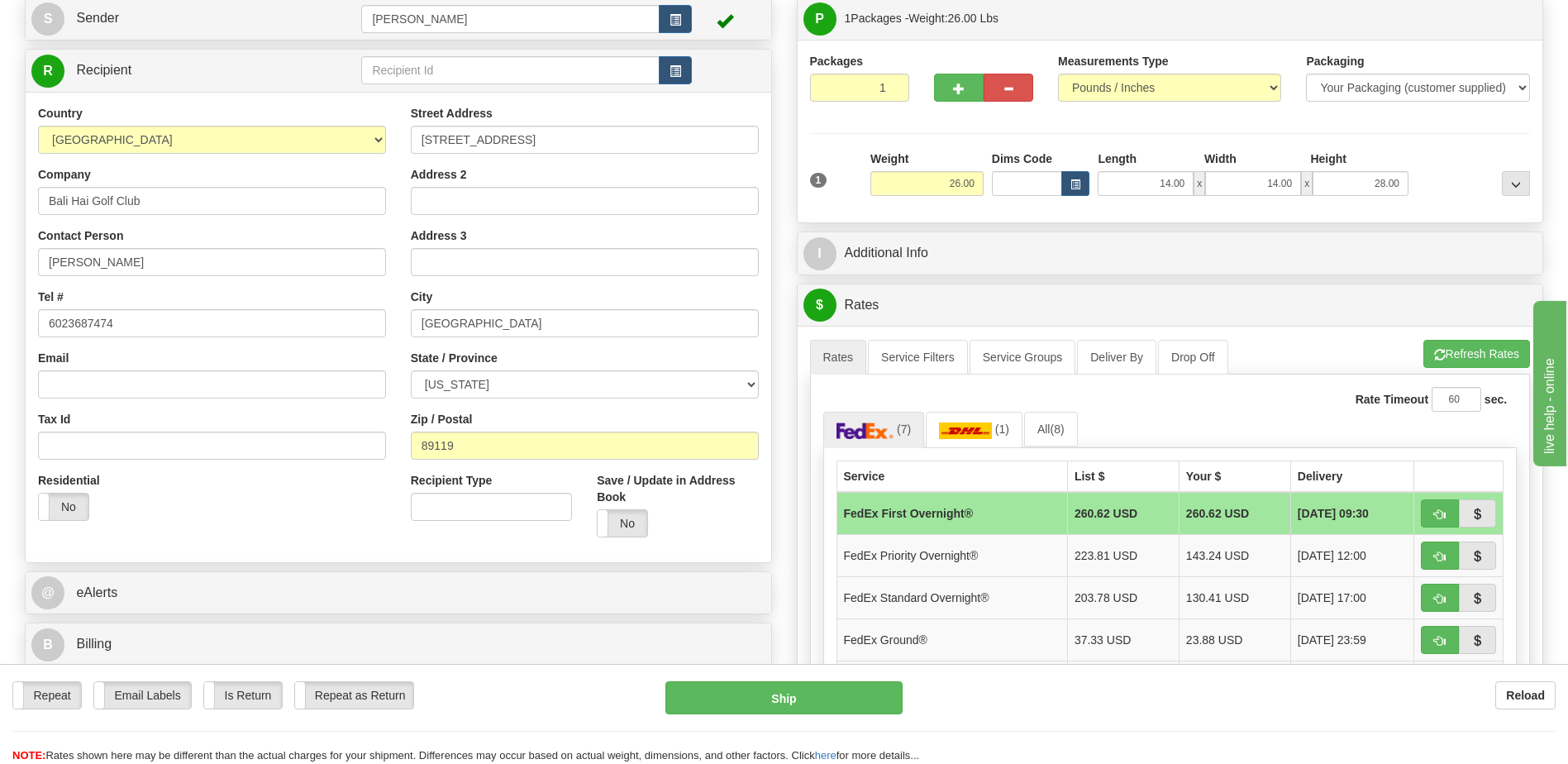
scroll to position [83, 0]
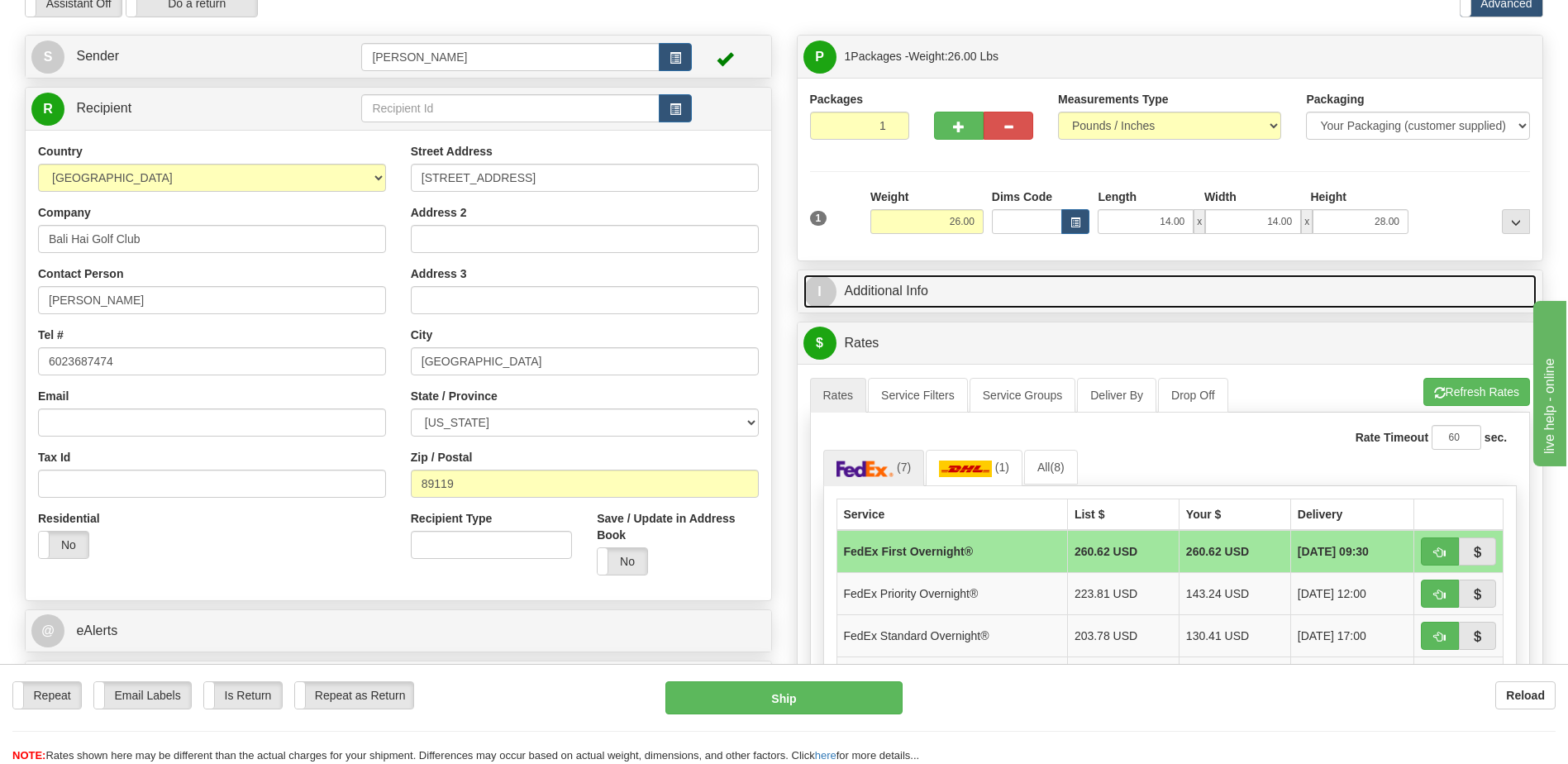
click at [925, 296] on link "I Additional Info" at bounding box center [1170, 291] width 734 height 34
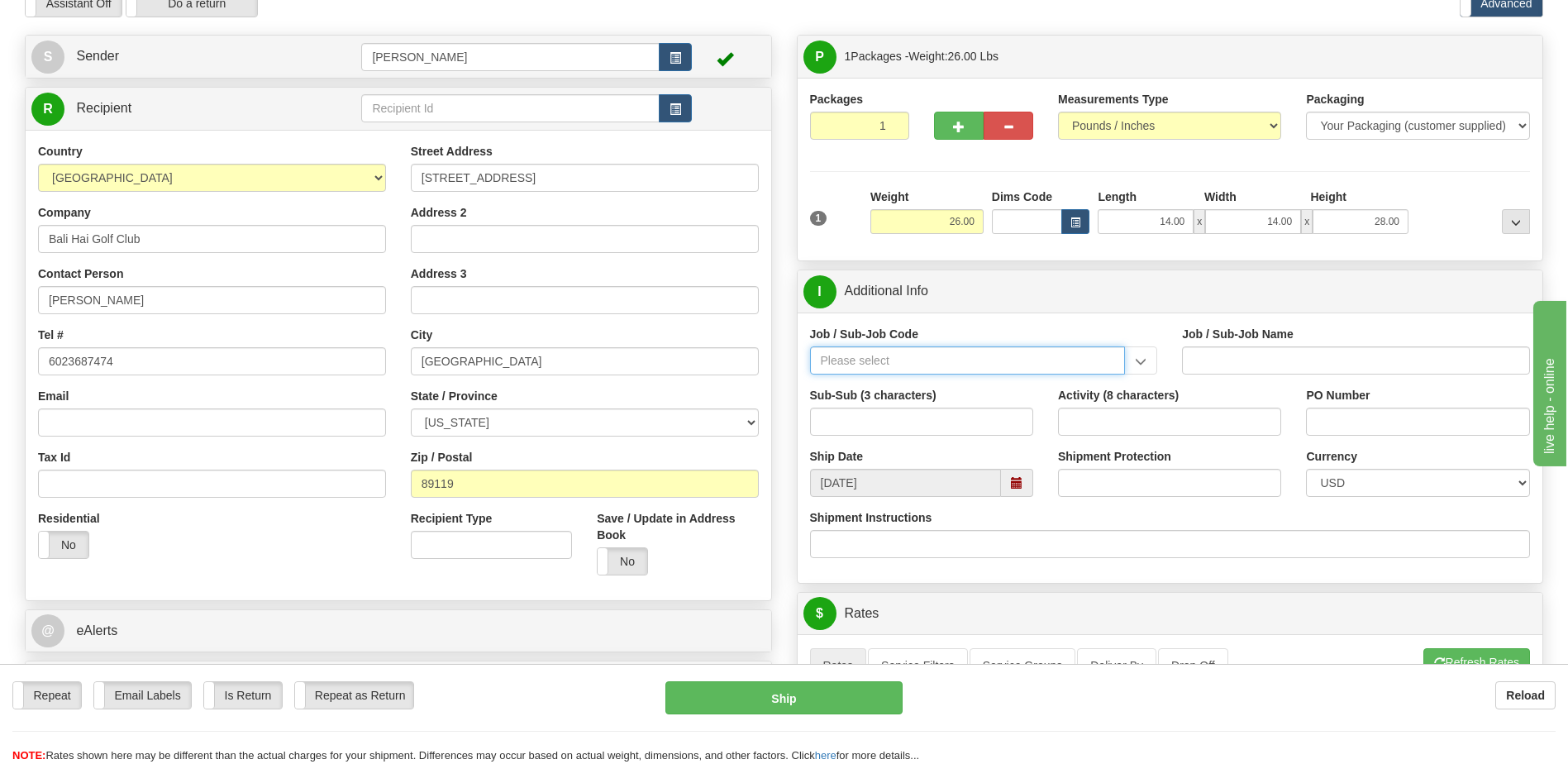
click at [907, 362] on input "Job / Sub-Job Code" at bounding box center [968, 360] width 316 height 28
click at [850, 403] on div "55956-101" at bounding box center [963, 407] width 299 height 18
type input "55956-101"
type input "AMERICAS RENEWABLES - PRE-CONSTRUCTION/ BD"
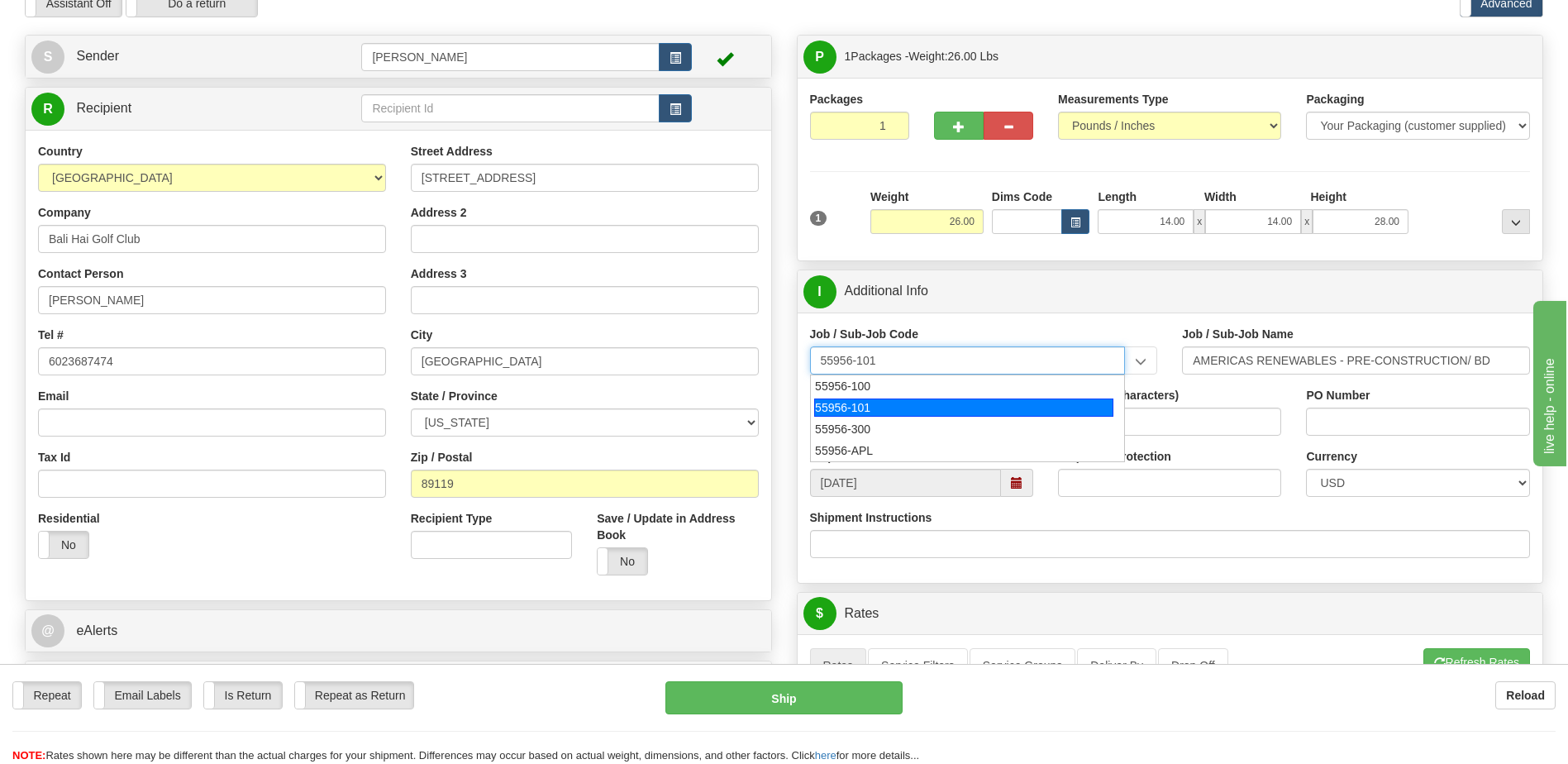
type input "55956-101"
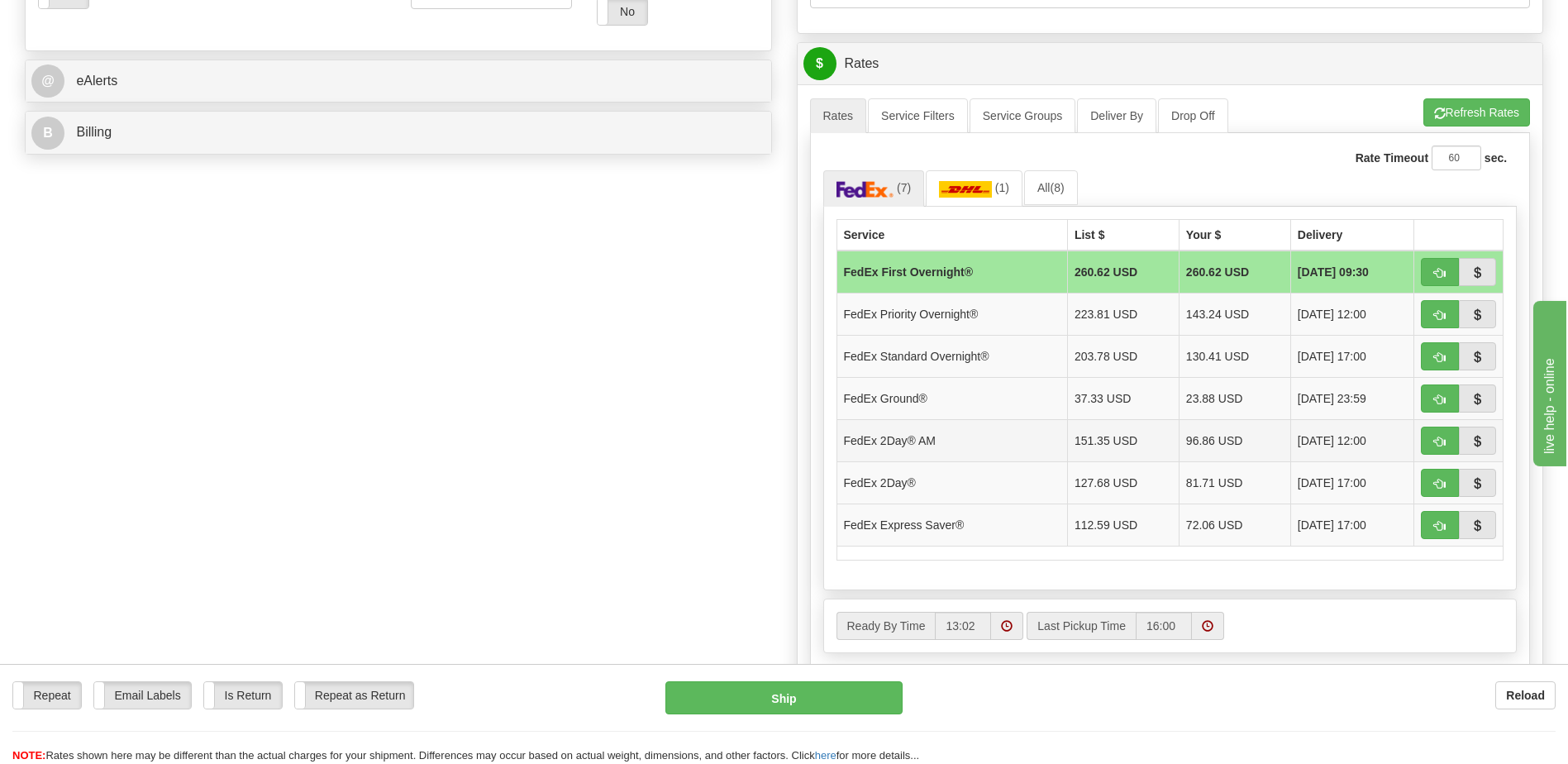
scroll to position [661, 0]
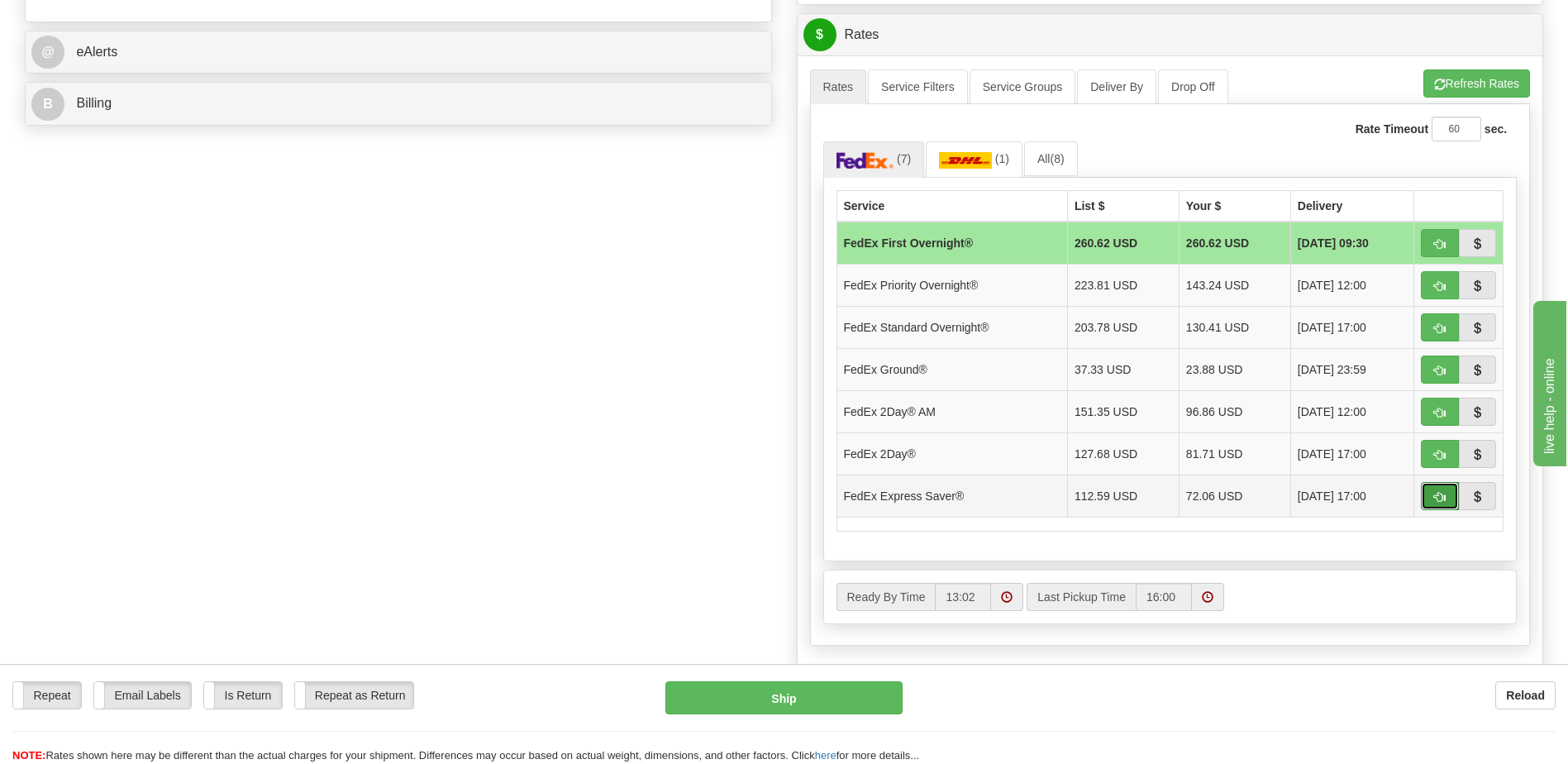
click at [1439, 494] on span "button" at bounding box center [1439, 497] width 12 height 11
type input "20"
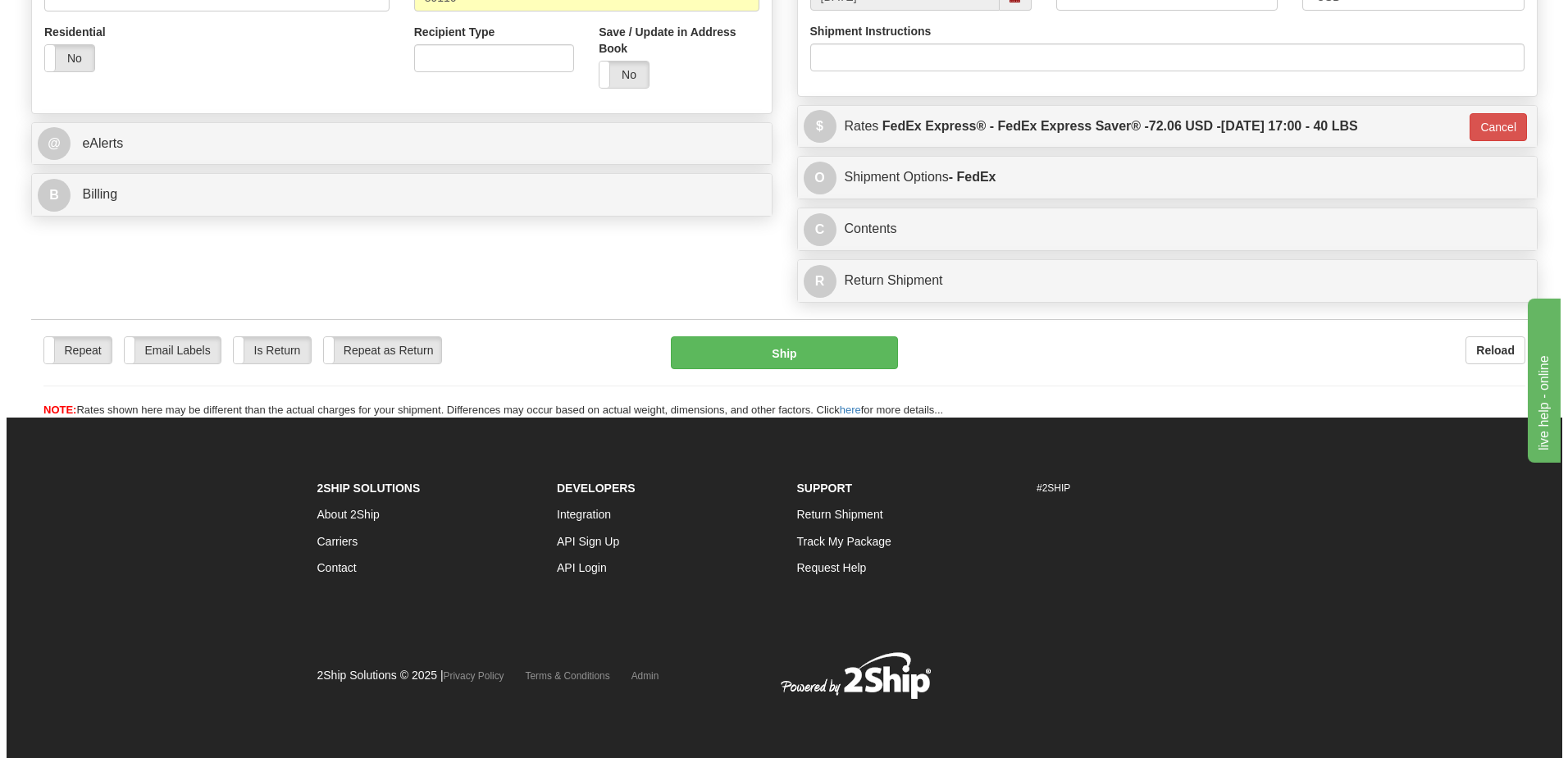
scroll to position [564, 0]
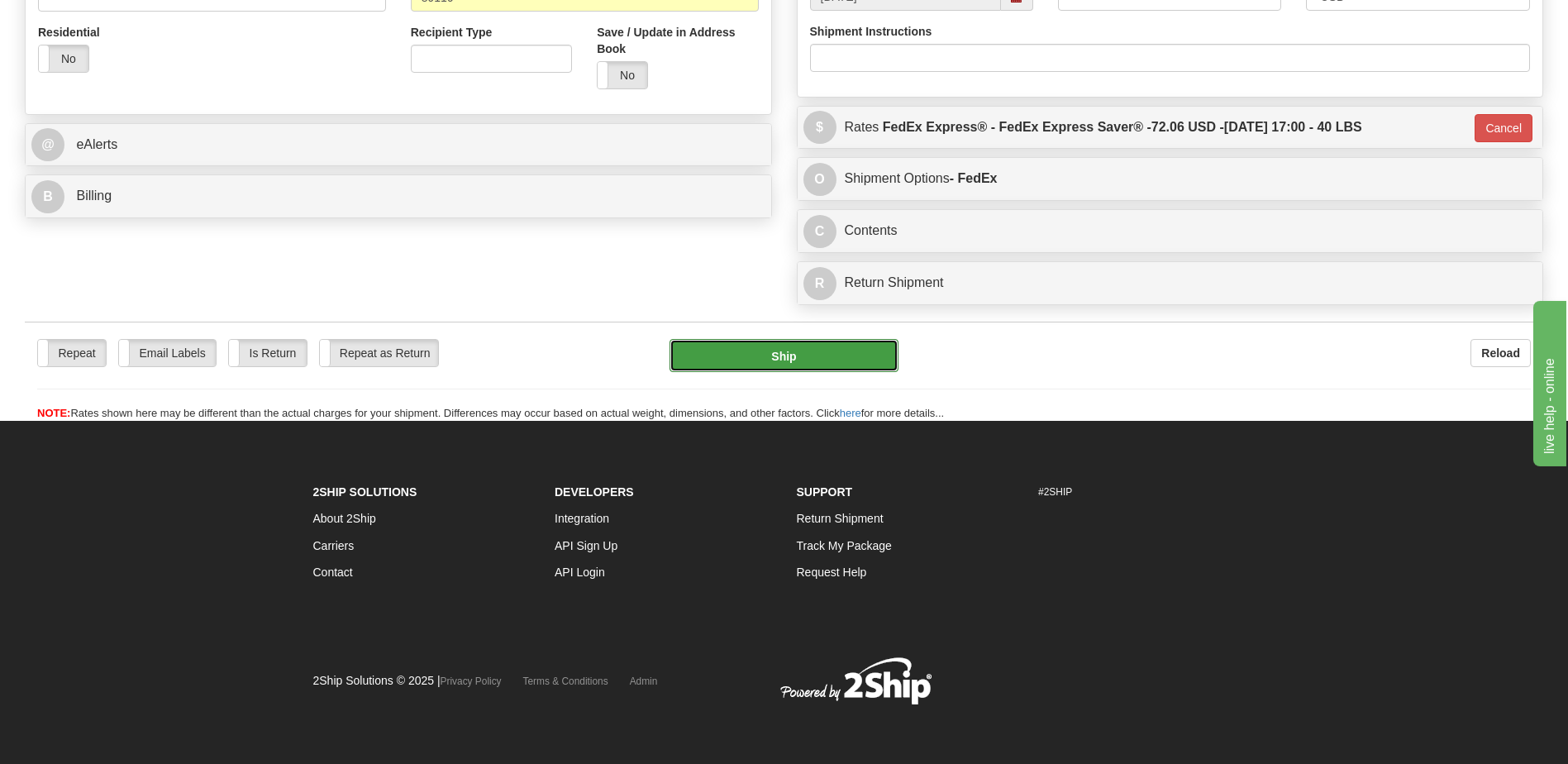
click at [777, 355] on button "Ship" at bounding box center [784, 355] width 228 height 33
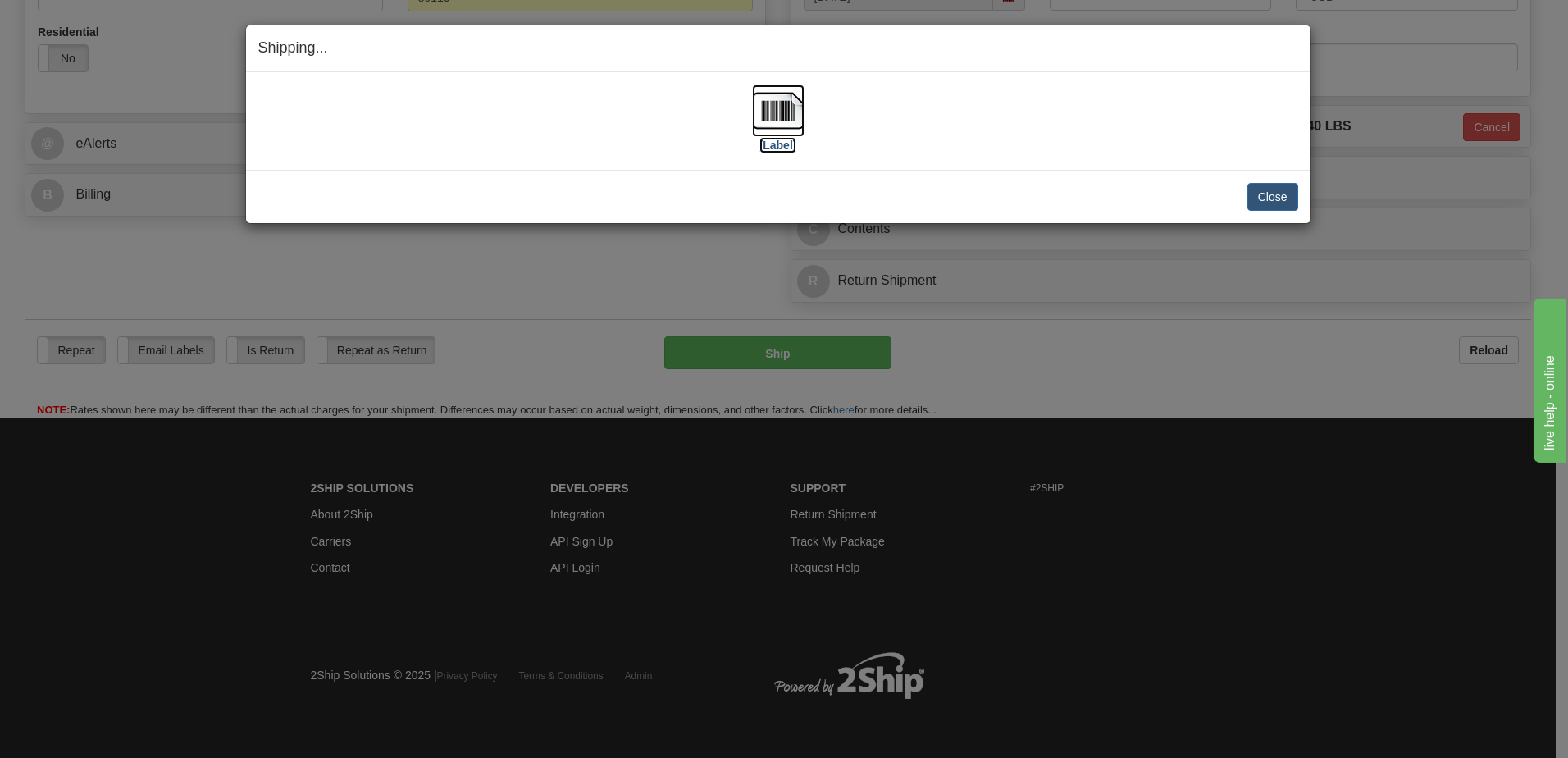
click at [770, 116] on img at bounding box center [777, 110] width 52 height 52
click at [1276, 205] on button "Close" at bounding box center [1272, 197] width 50 height 27
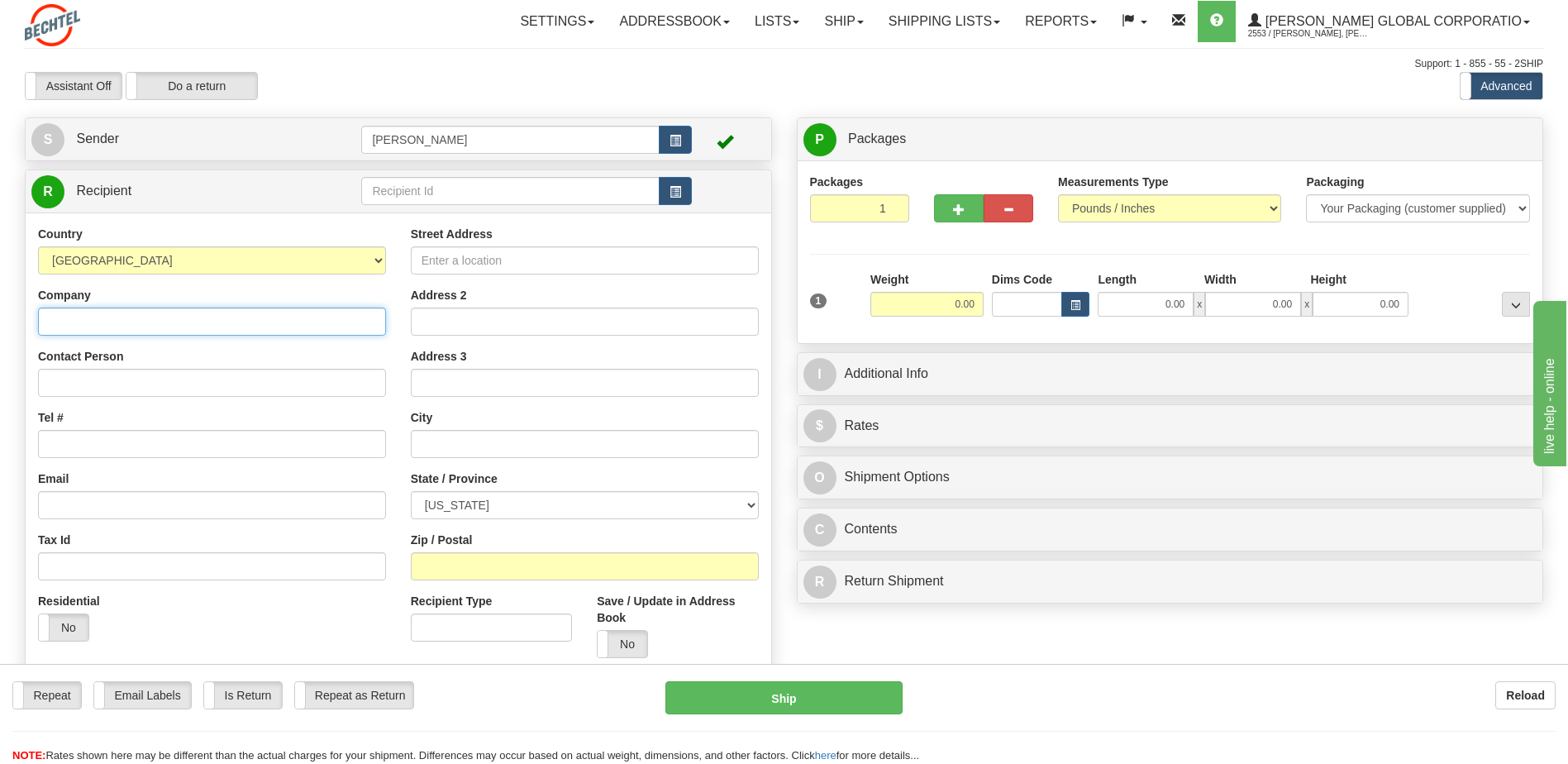
click at [66, 320] on input "Company" at bounding box center [212, 321] width 348 height 28
type input "Bali Hai Golf Course"
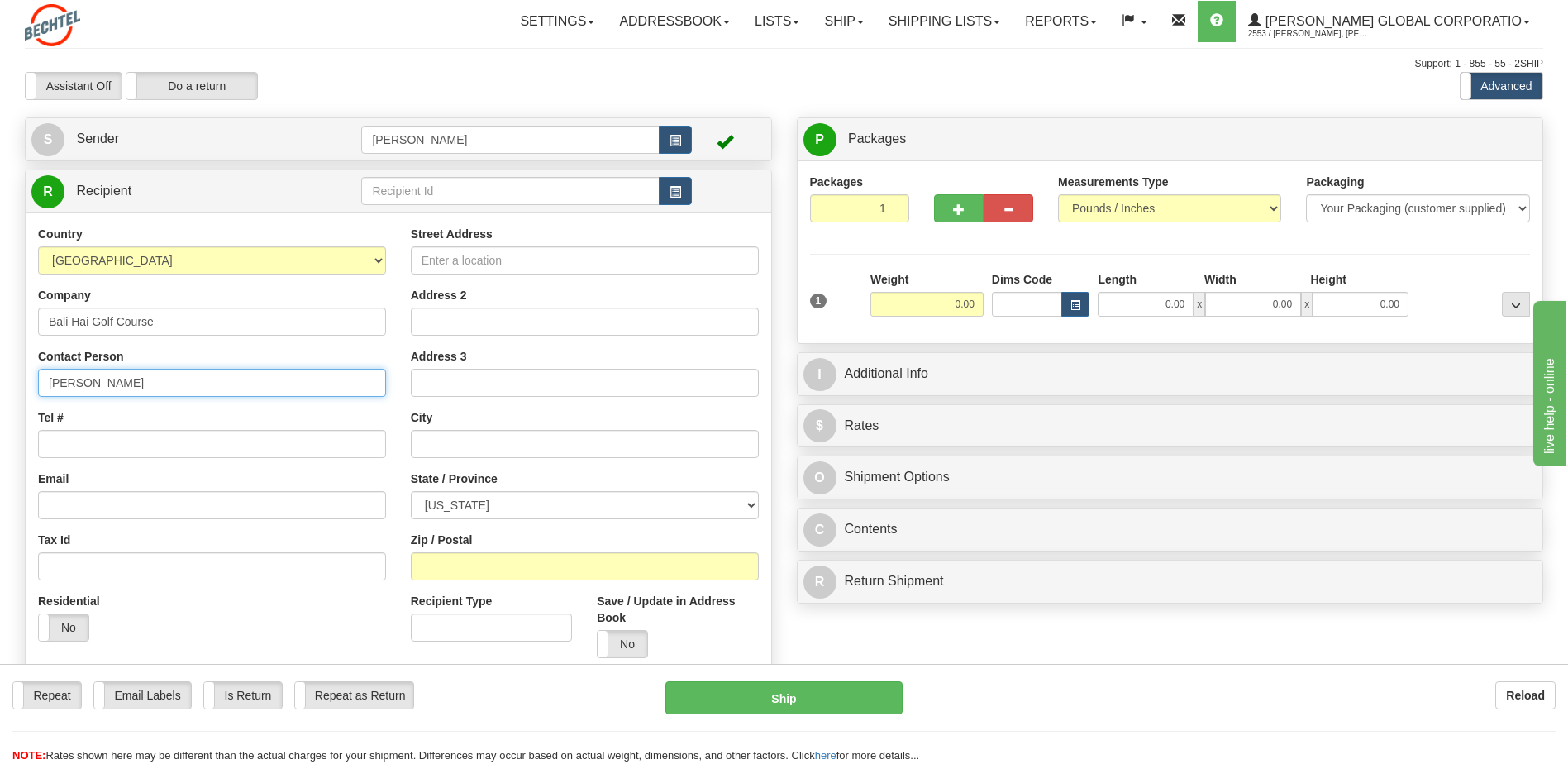
type input "[PERSON_NAME]"
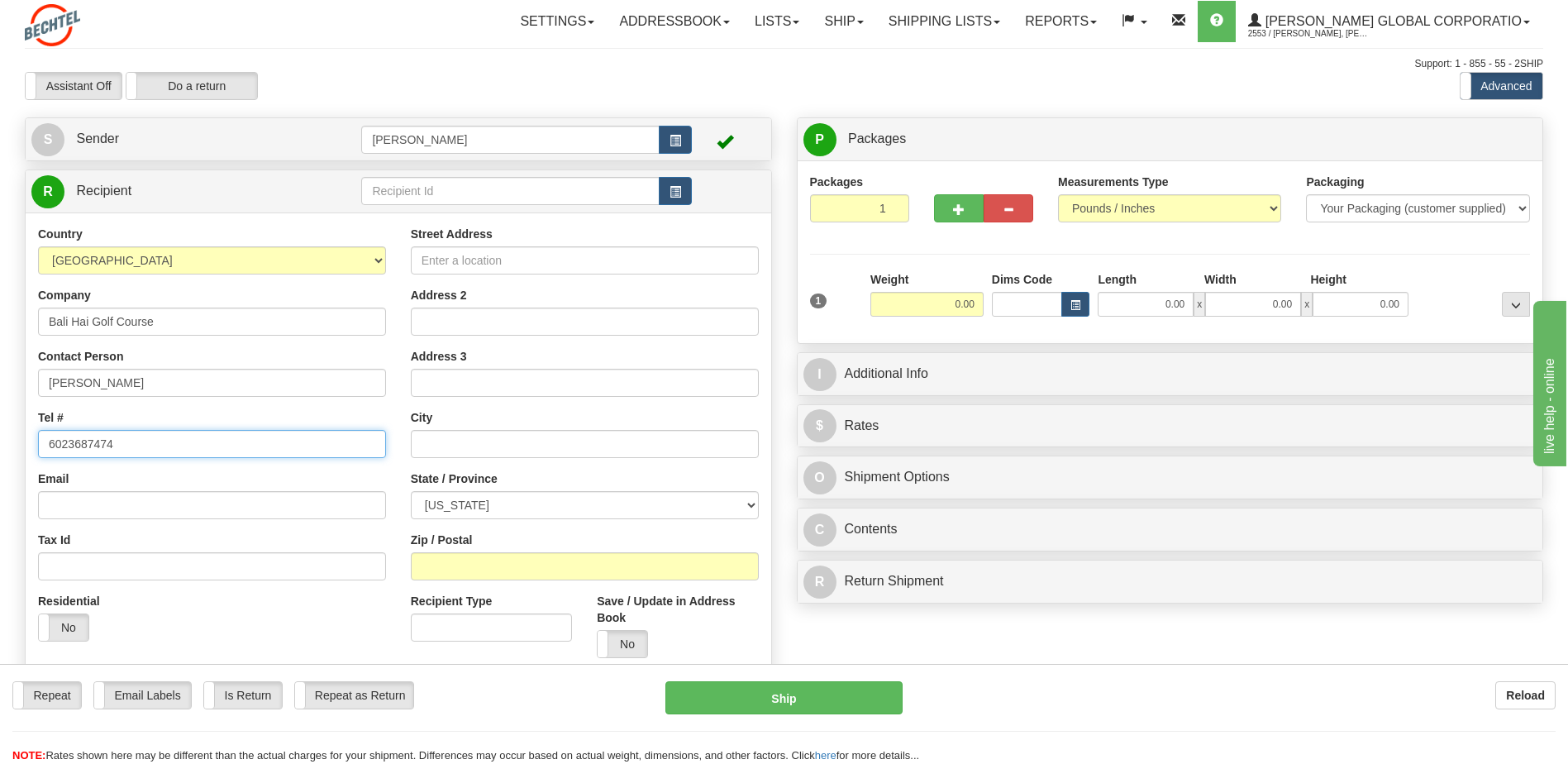
type input "6023687474"
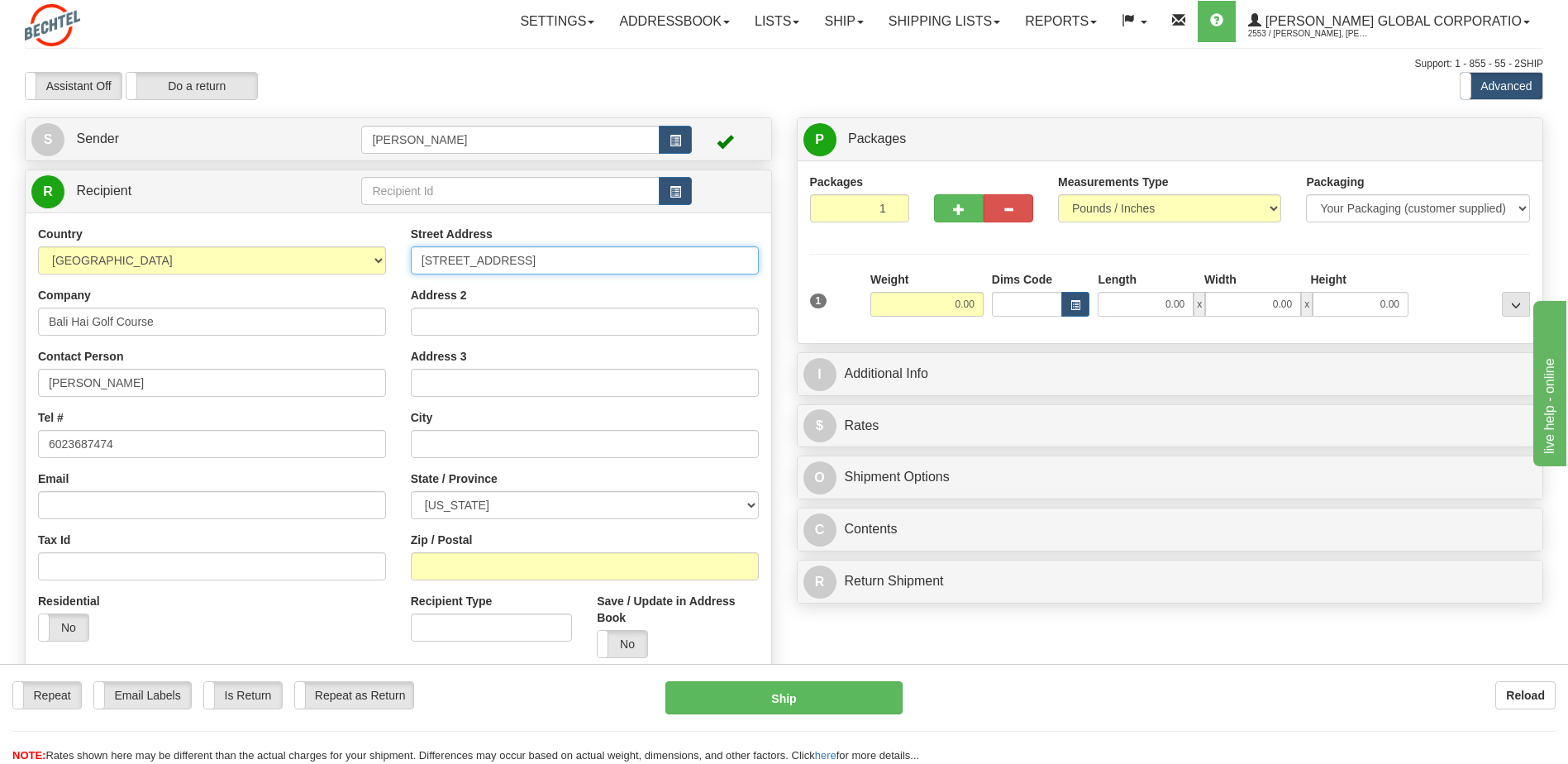
type input "[STREET_ADDRESS]"
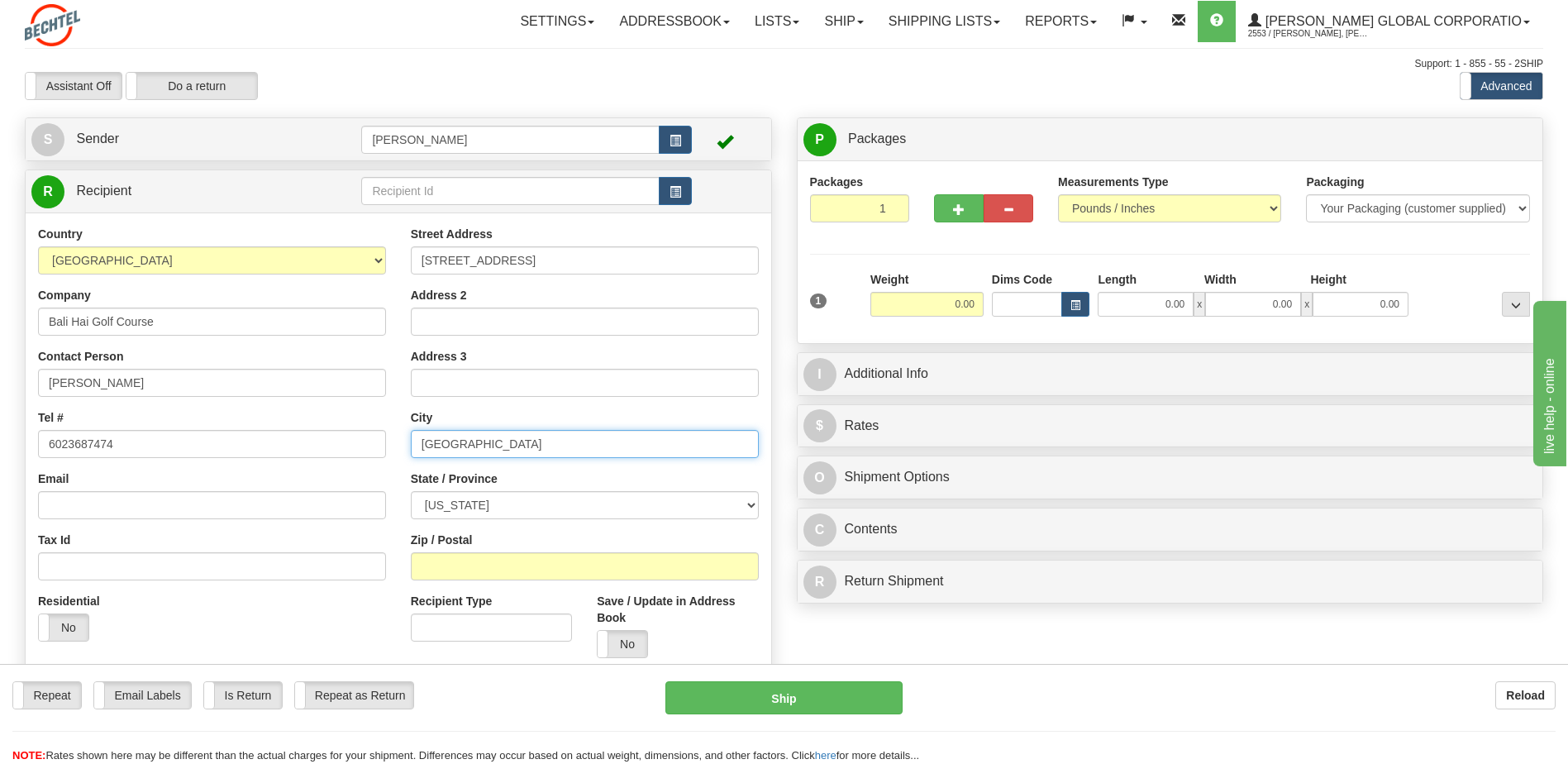
type input "[GEOGRAPHIC_DATA]"
select select "NV"
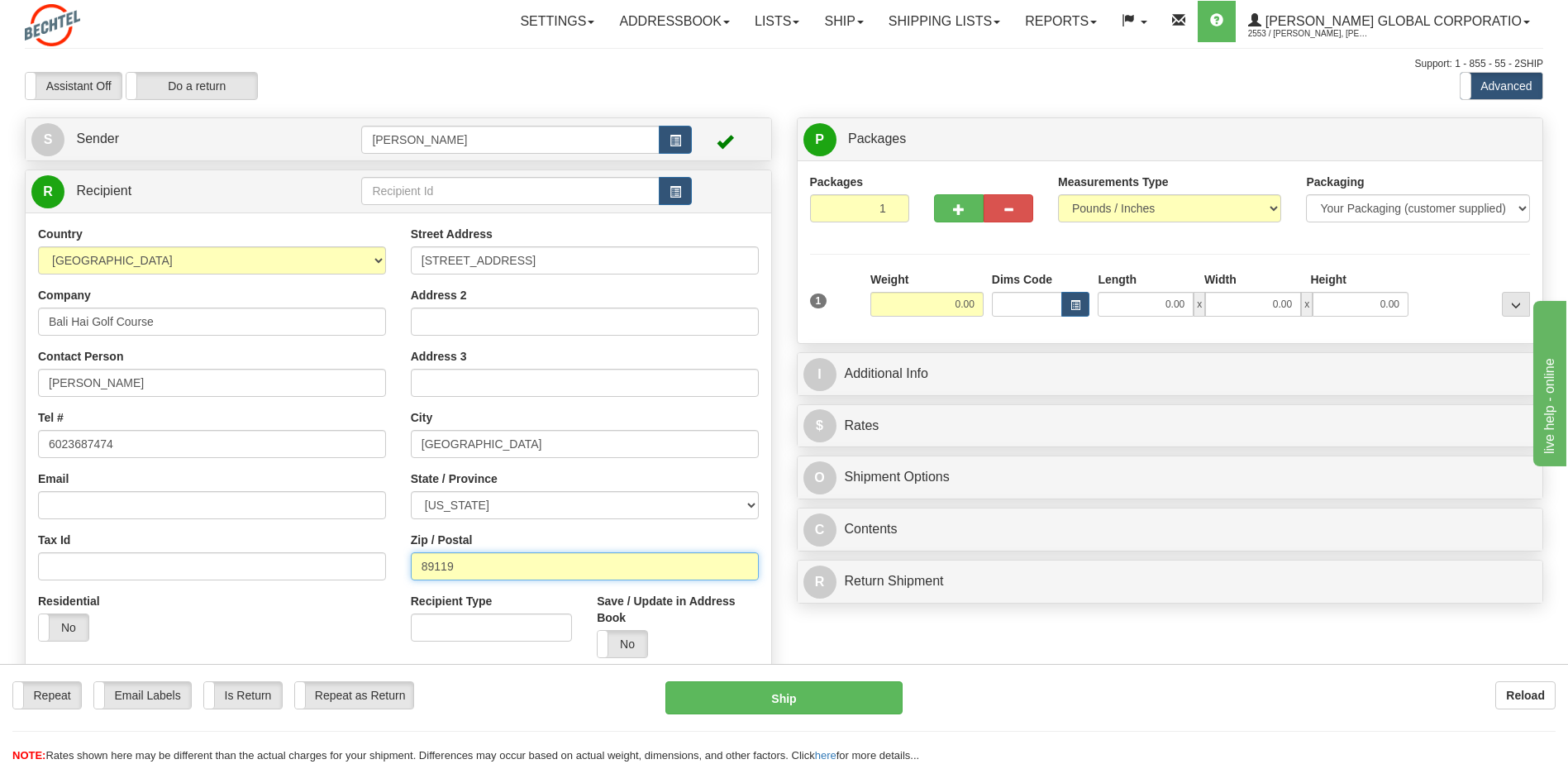
type input "89119"
click at [928, 309] on input "0.00" at bounding box center [926, 304] width 113 height 25
type input "20.00"
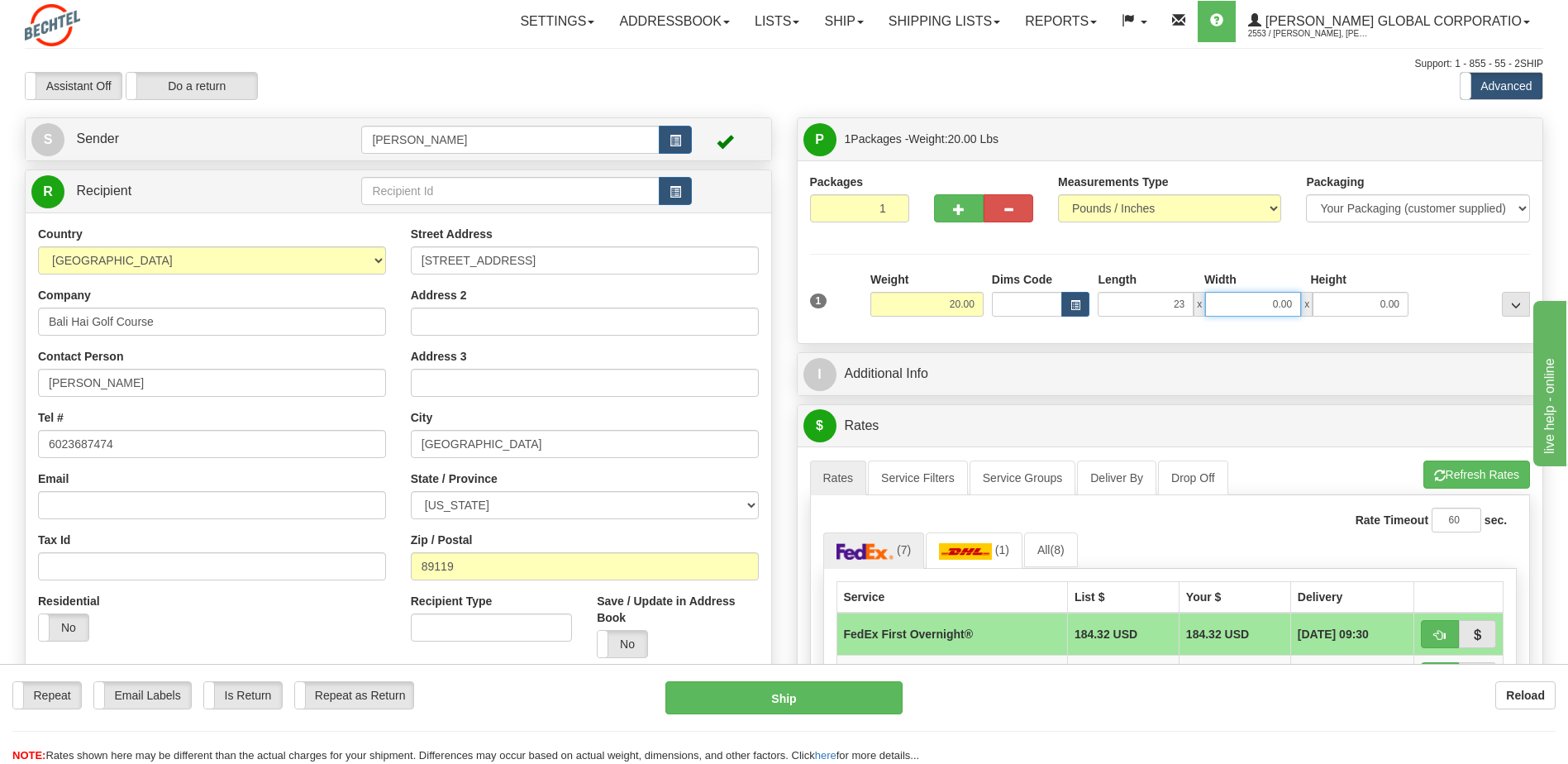
type input "23.00"
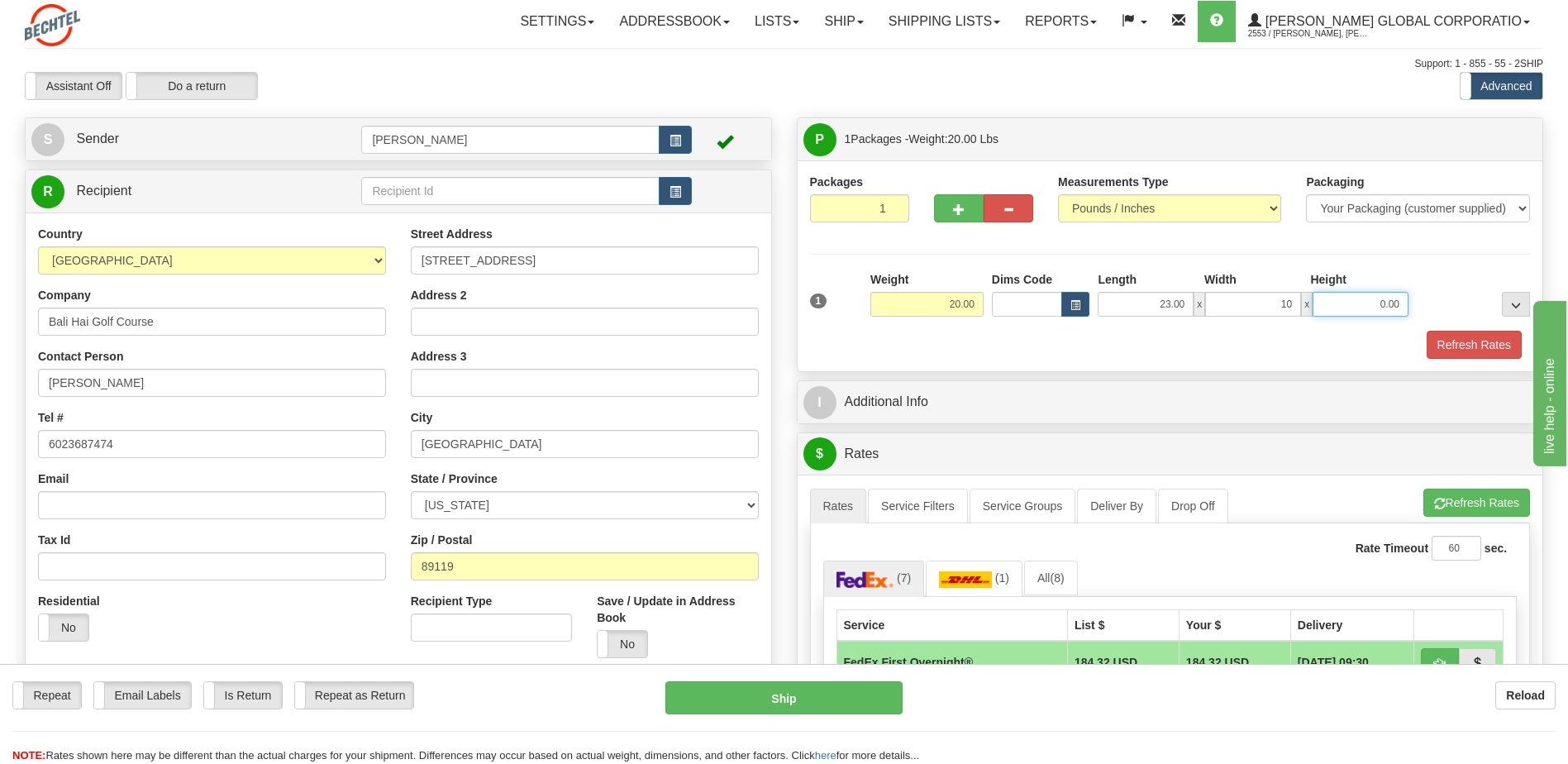
type input "10.00"
type input "15.00"
click at [1465, 351] on button "Refresh Rates" at bounding box center [1474, 344] width 95 height 28
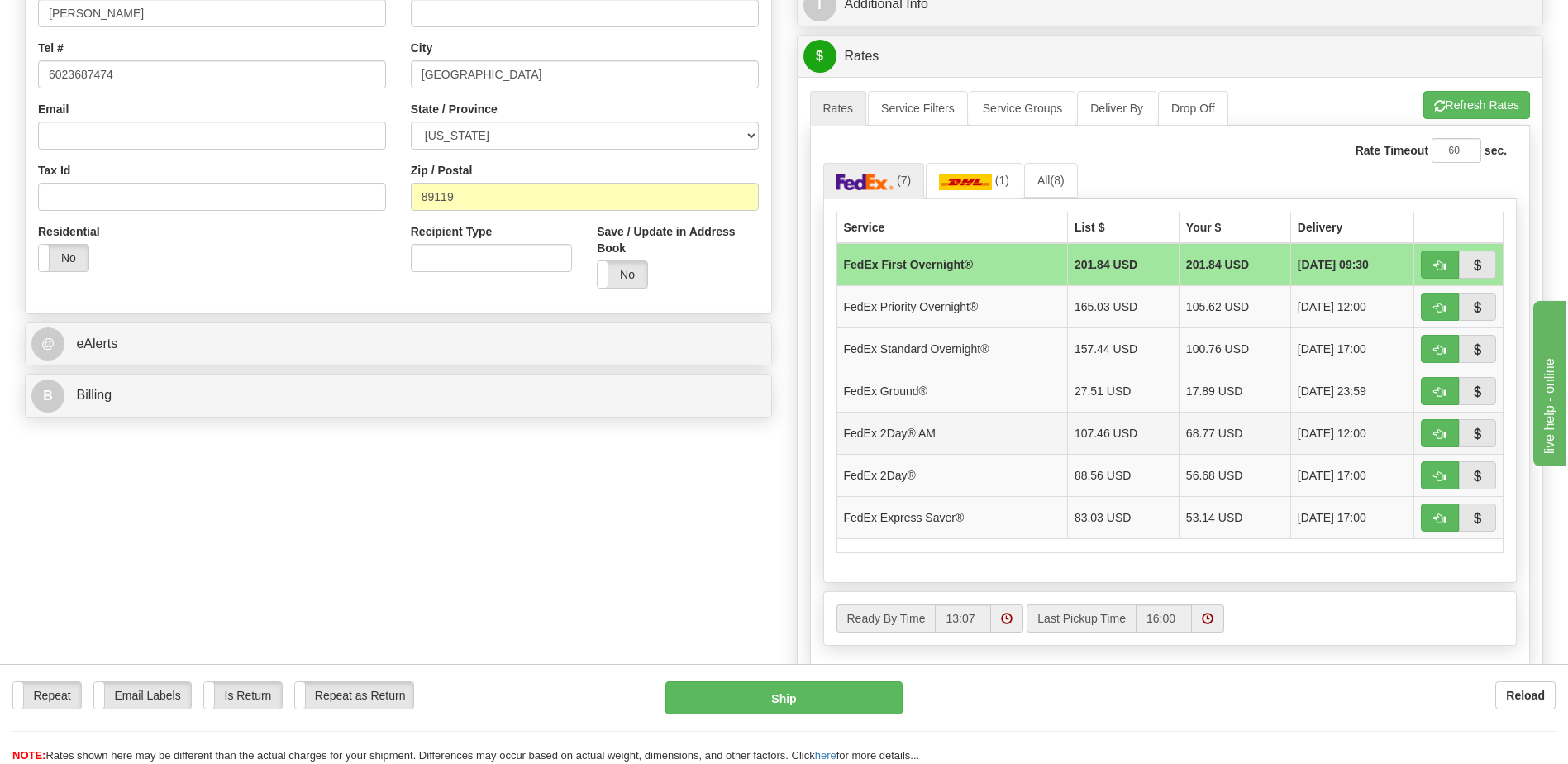
scroll to position [413, 0]
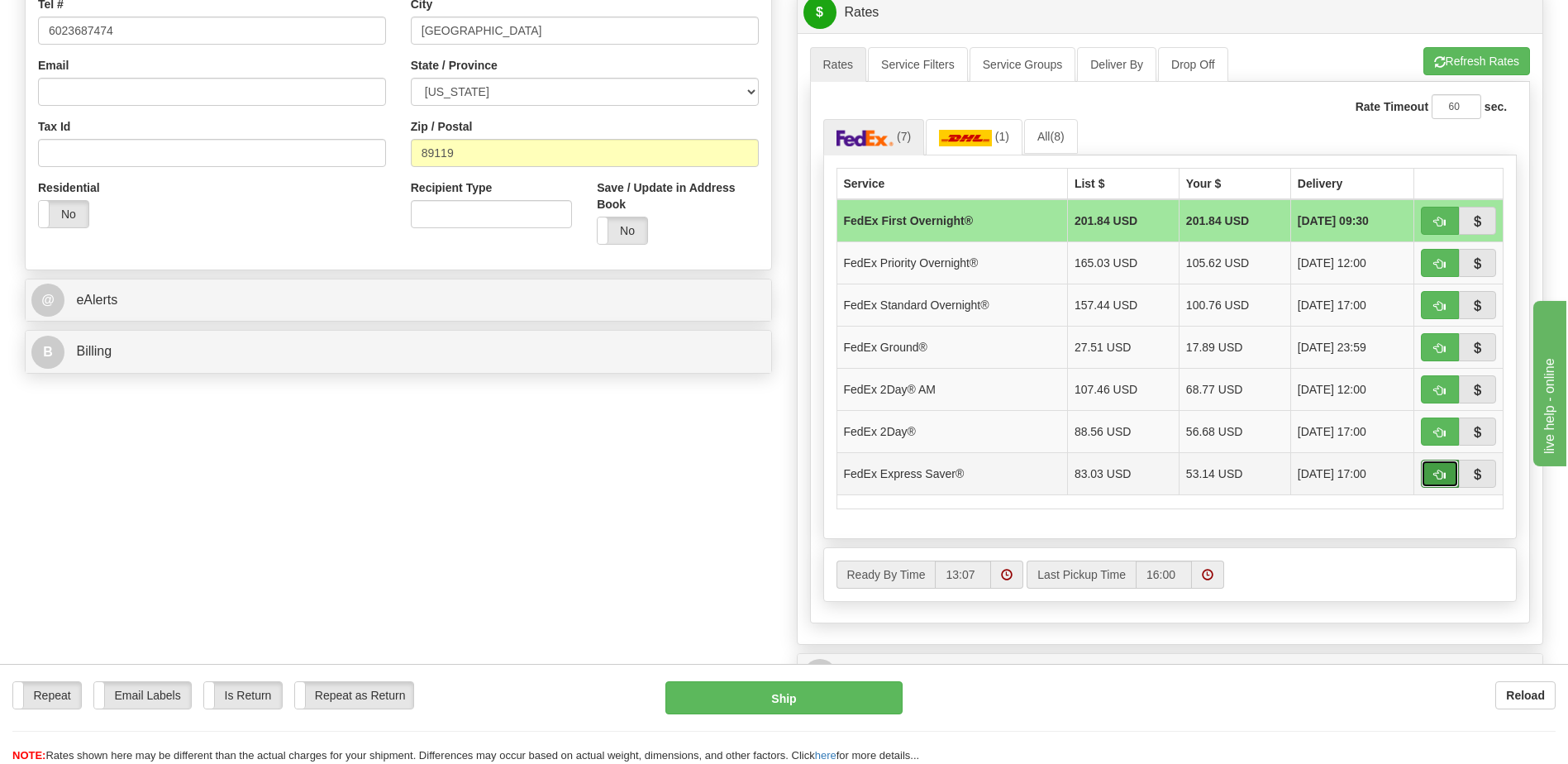
click at [1434, 472] on span "button" at bounding box center [1439, 475] width 12 height 11
type input "20"
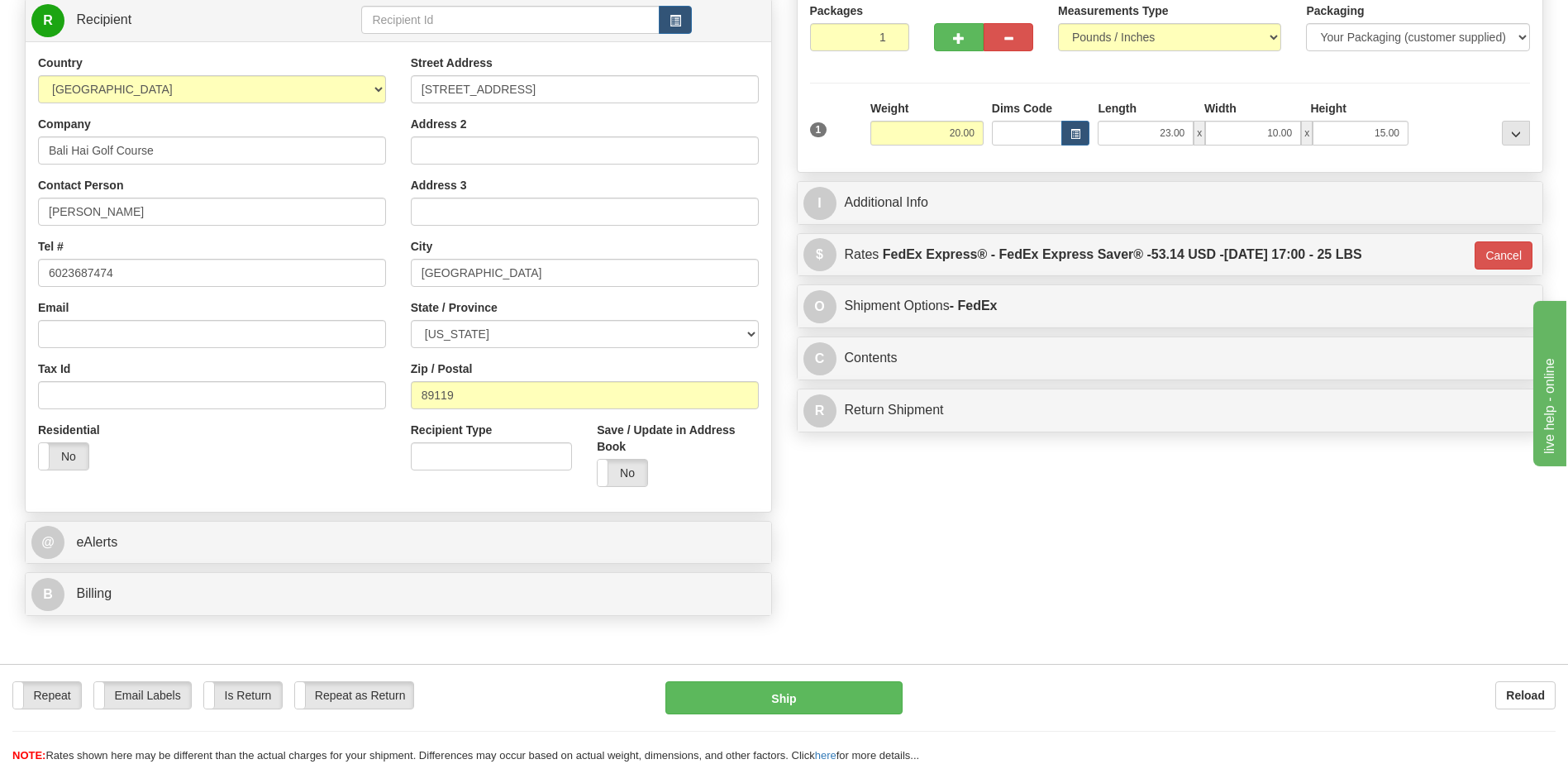
scroll to position [0, 0]
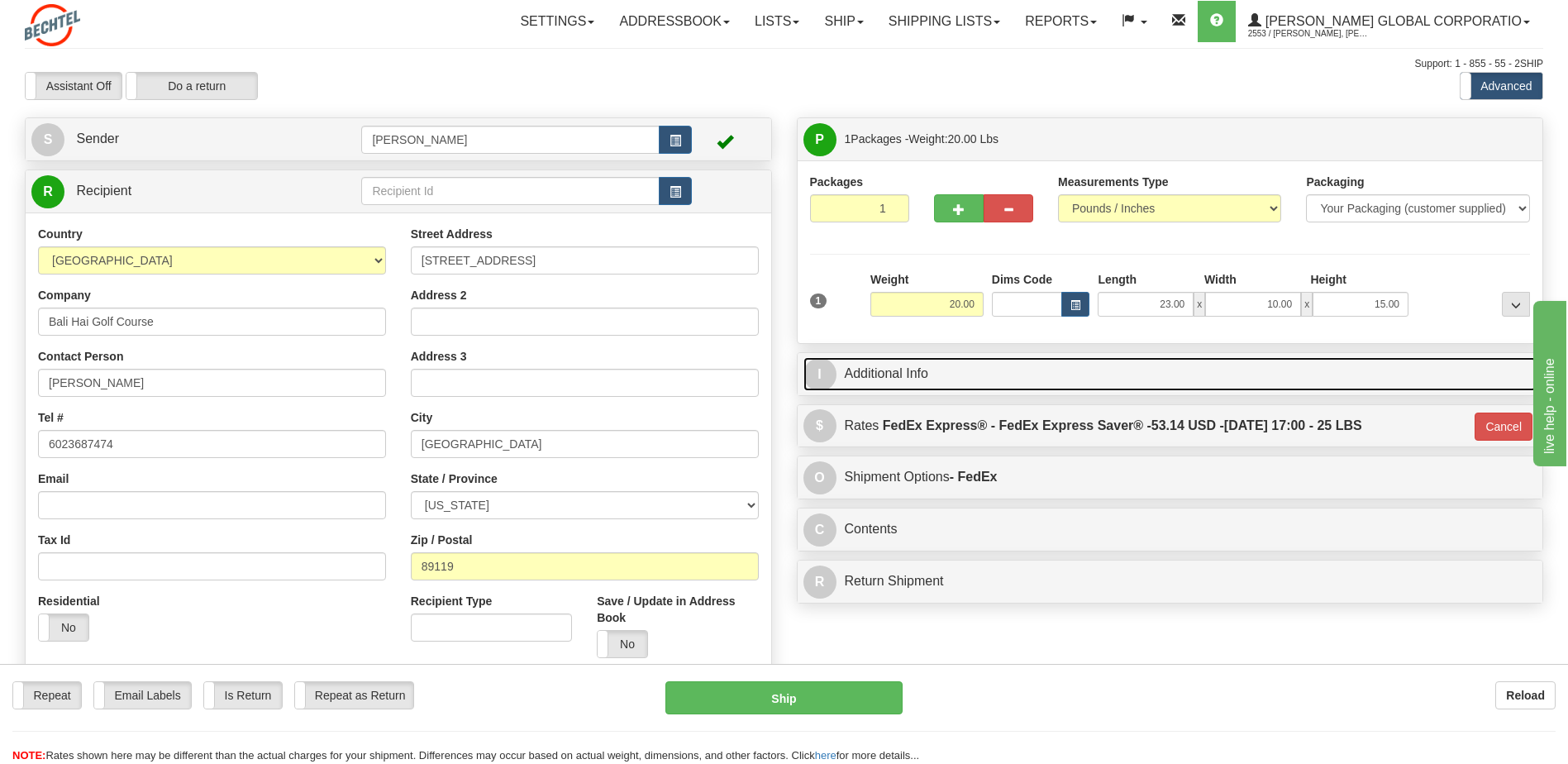
click at [915, 387] on link "I Additional Info" at bounding box center [1170, 374] width 734 height 34
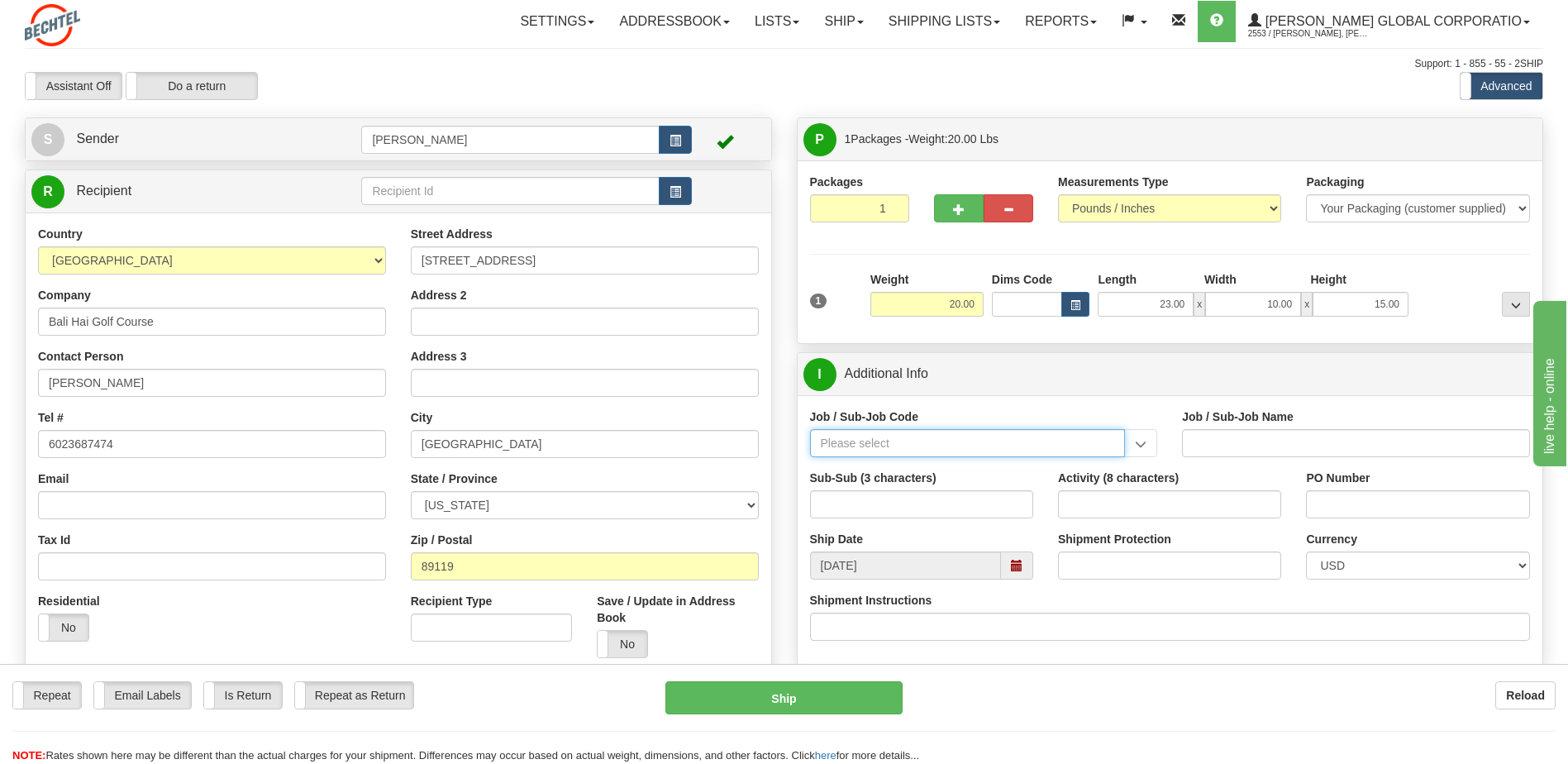
click at [946, 444] on input "Job / Sub-Job Code" at bounding box center [968, 443] width 316 height 28
click at [890, 488] on div "55956-101" at bounding box center [963, 490] width 299 height 18
type input "55956-101"
type input "AMERICAS RENEWABLES - PRE-CONSTRUCTION/ BD"
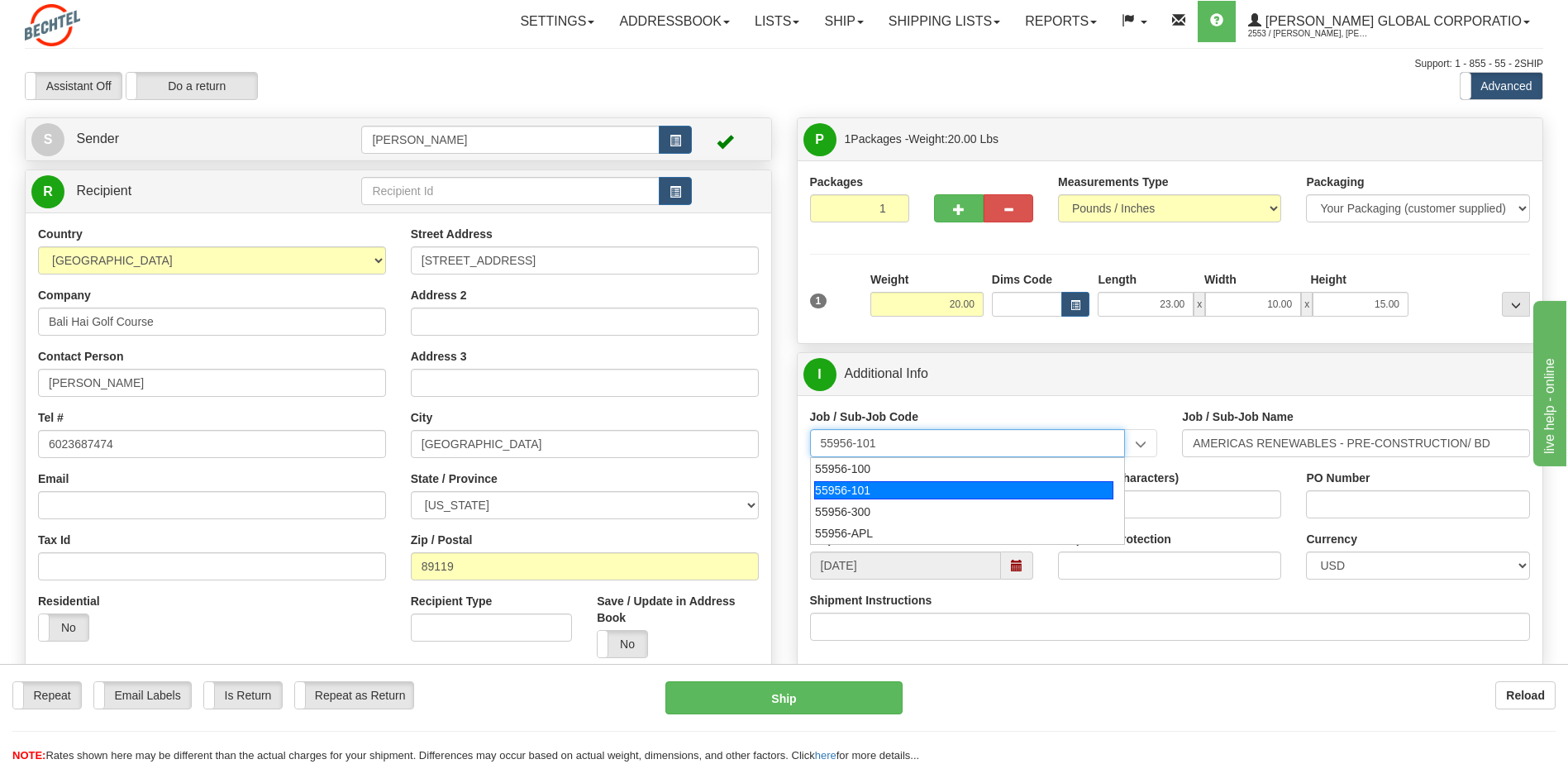
type input "55956-101"
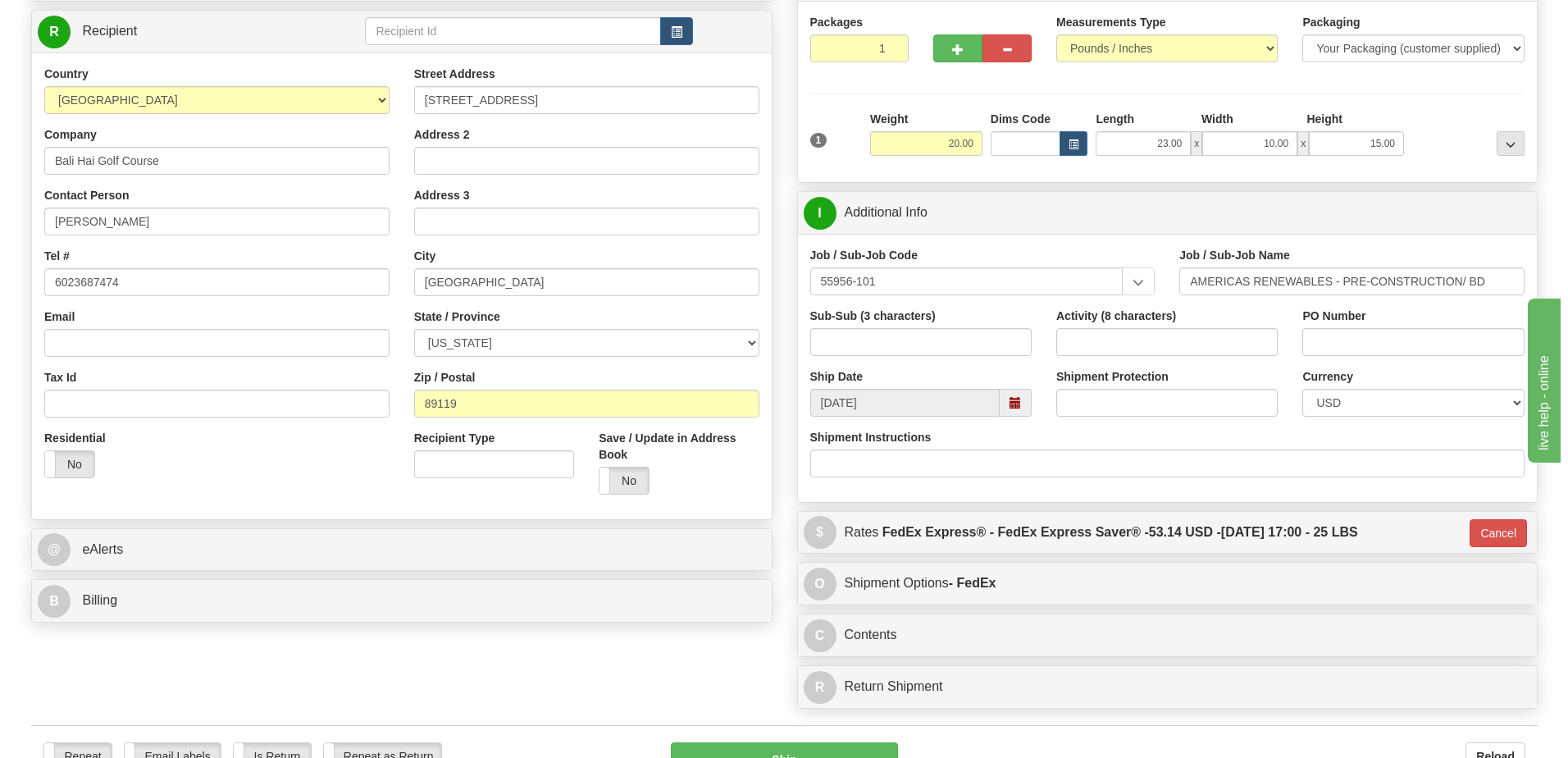
scroll to position [328, 0]
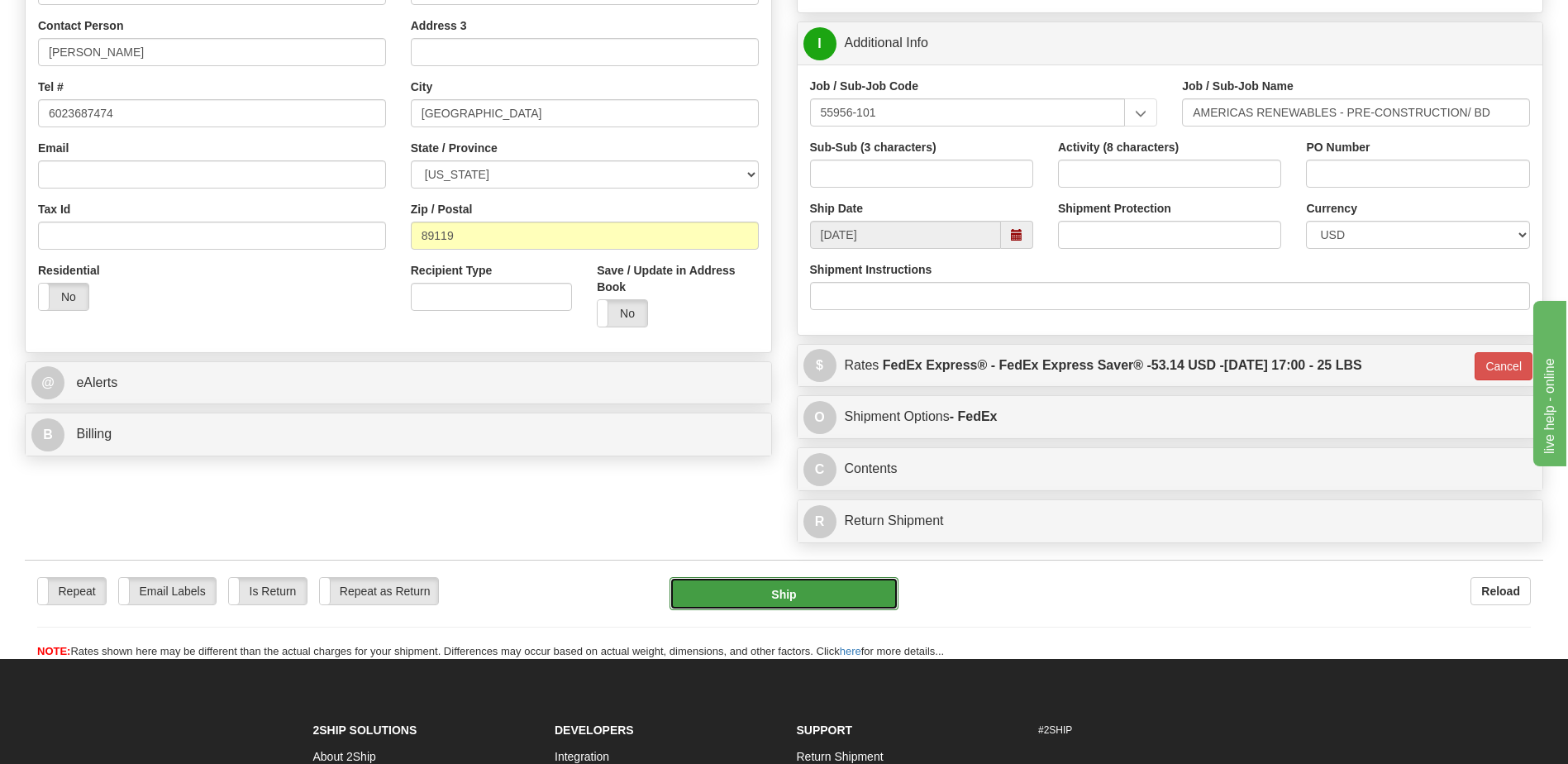
click at [775, 596] on button "Ship" at bounding box center [784, 593] width 228 height 33
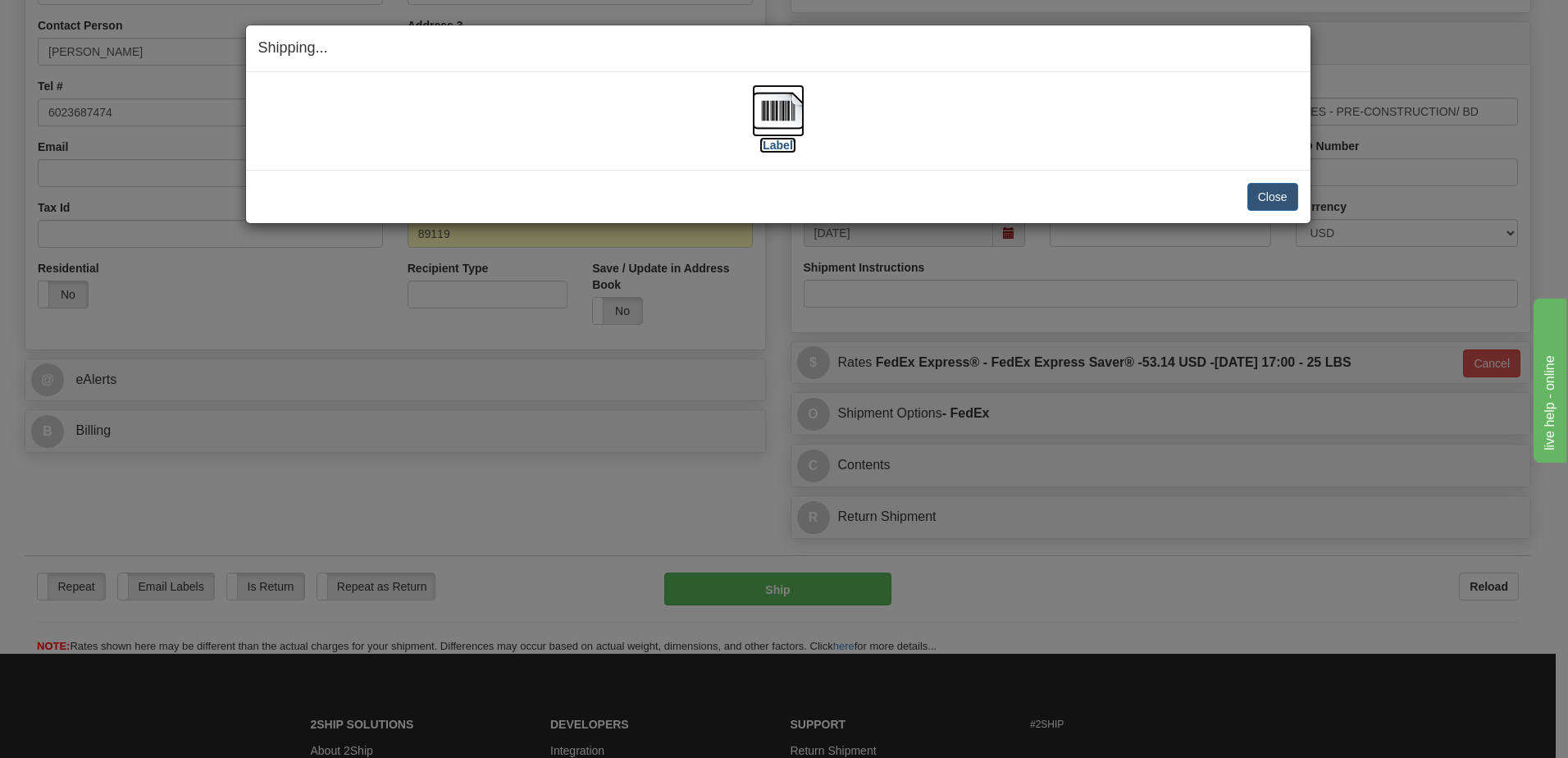
click at [794, 107] on img at bounding box center [777, 110] width 52 height 52
click at [1262, 191] on button "Close" at bounding box center [1272, 197] width 50 height 27
click at [1272, 197] on button "Close" at bounding box center [1272, 197] width 50 height 27
click at [1275, 190] on button "Close" at bounding box center [1272, 197] width 50 height 27
click at [1268, 193] on button "Close" at bounding box center [1272, 197] width 50 height 27
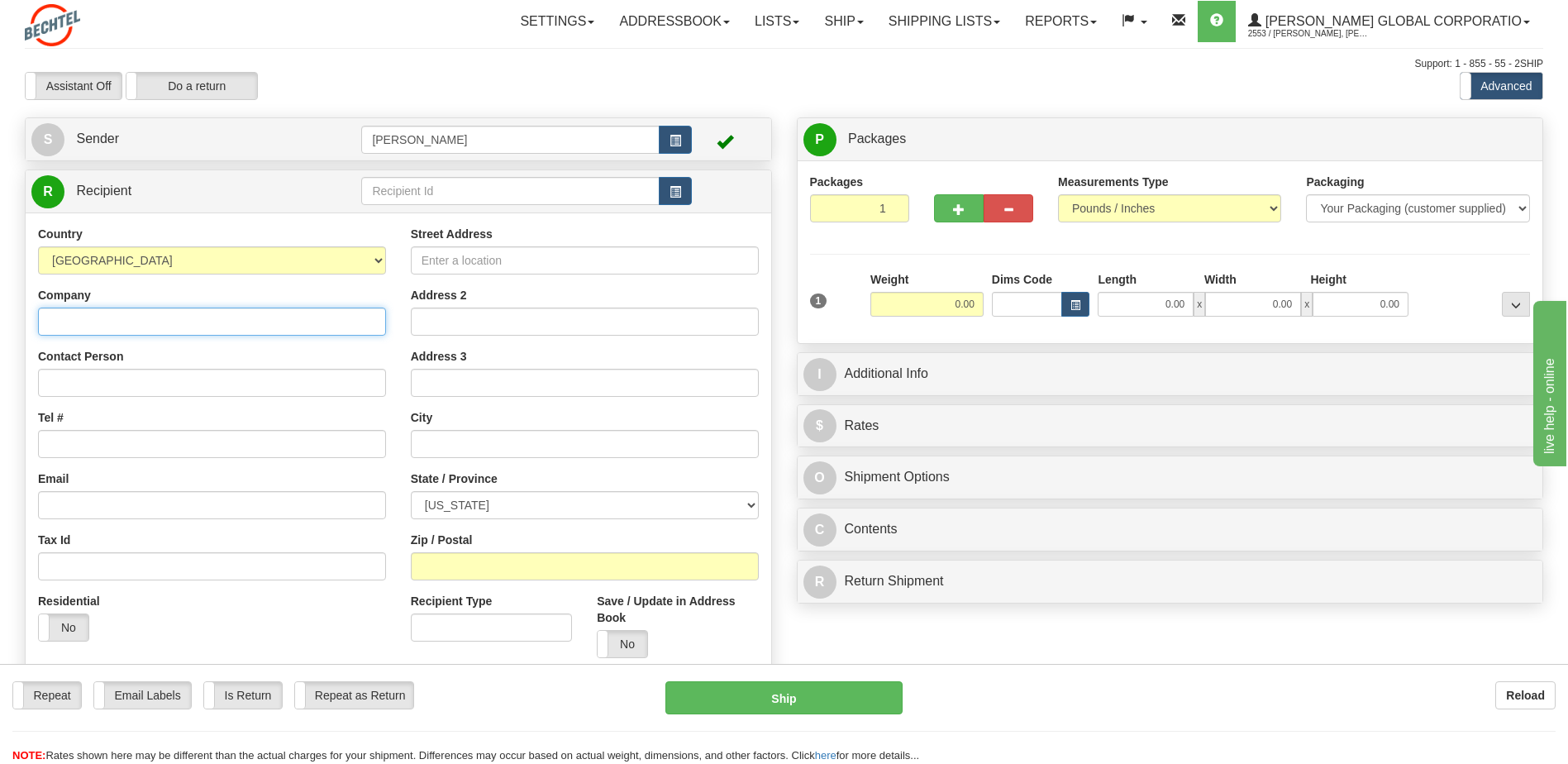
click at [131, 320] on input "Company" at bounding box center [212, 321] width 348 height 28
type input "Bali Hai"
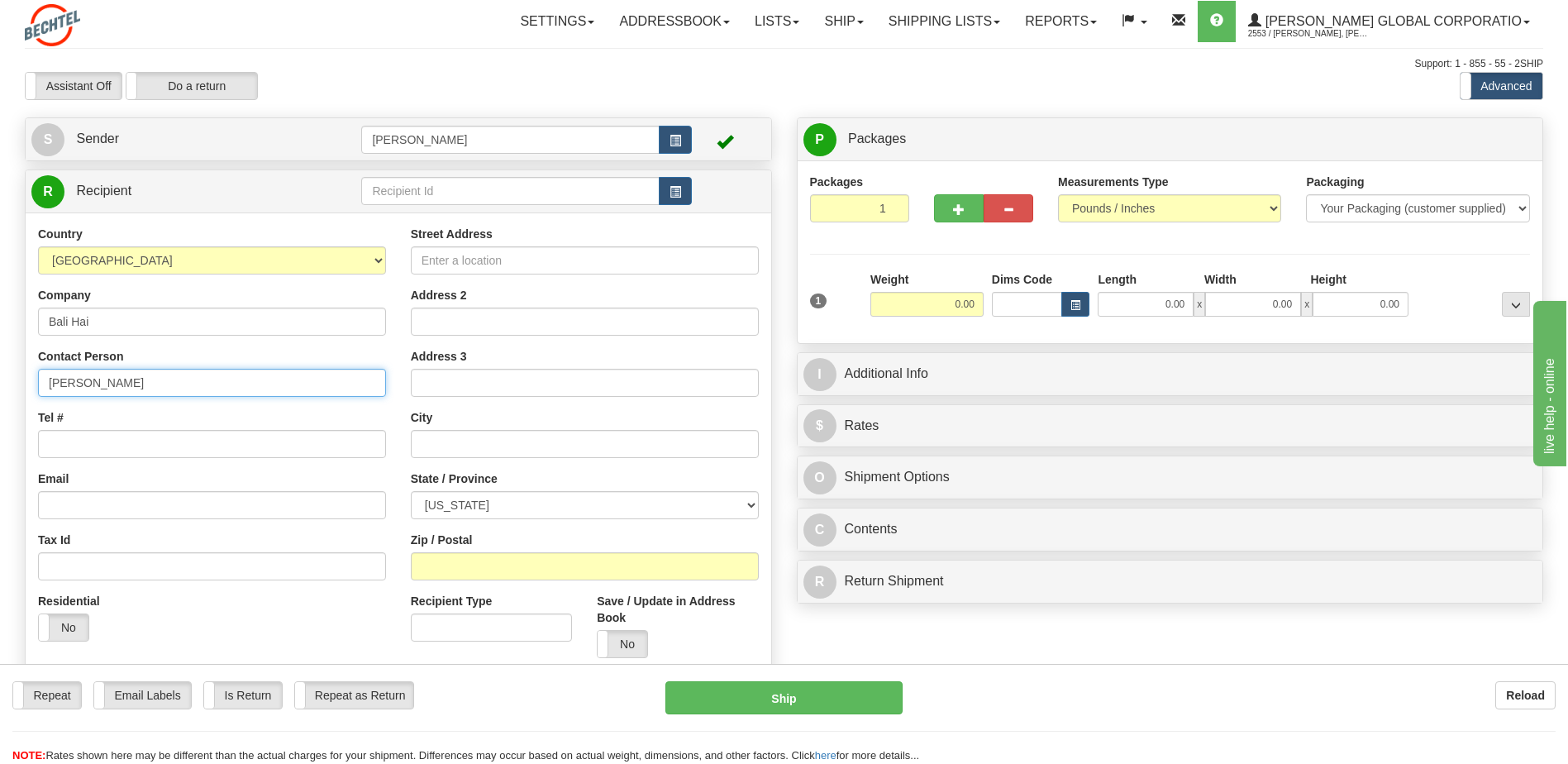
type input "[PERSON_NAME]"
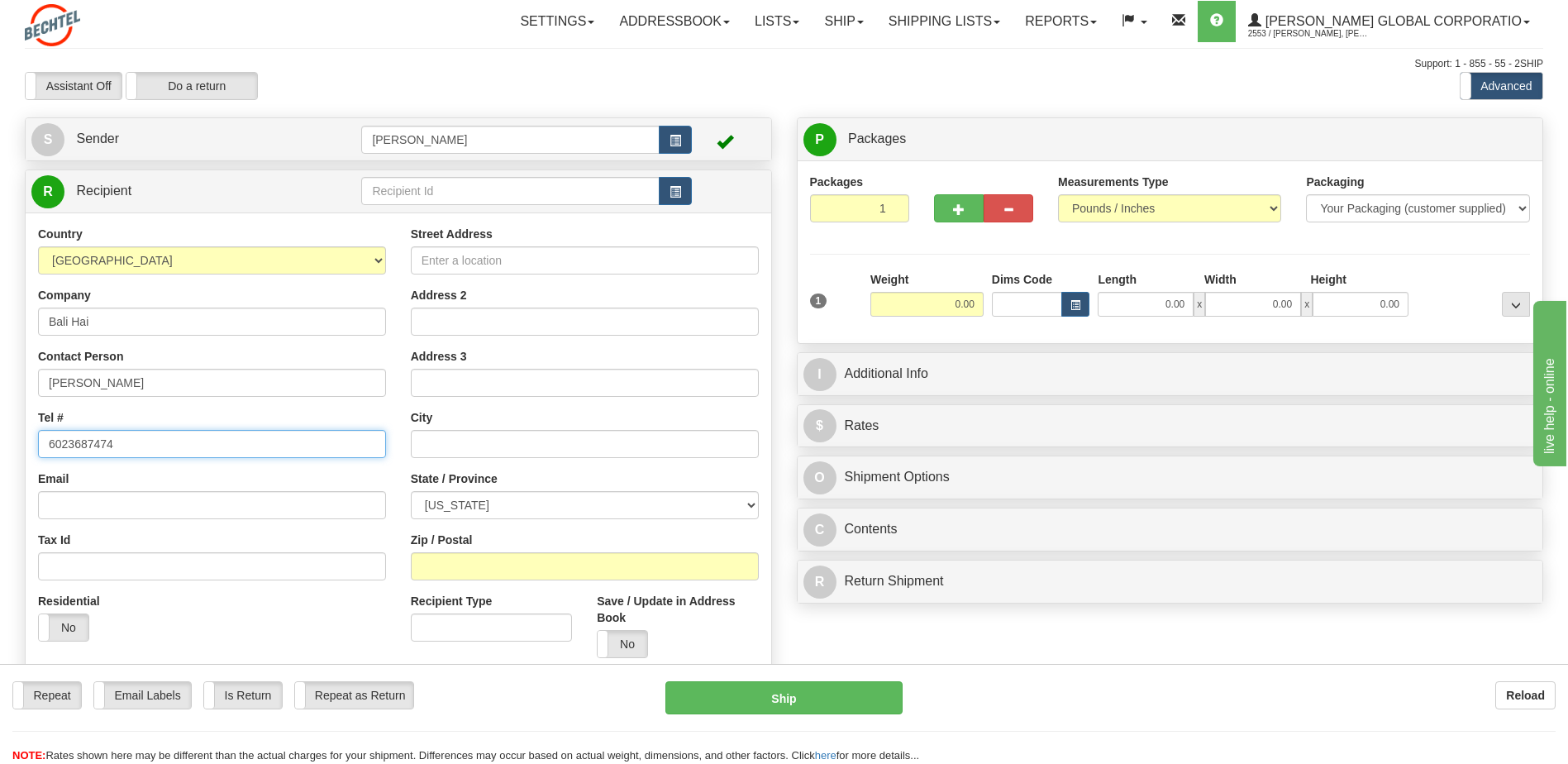
type input "6023687474"
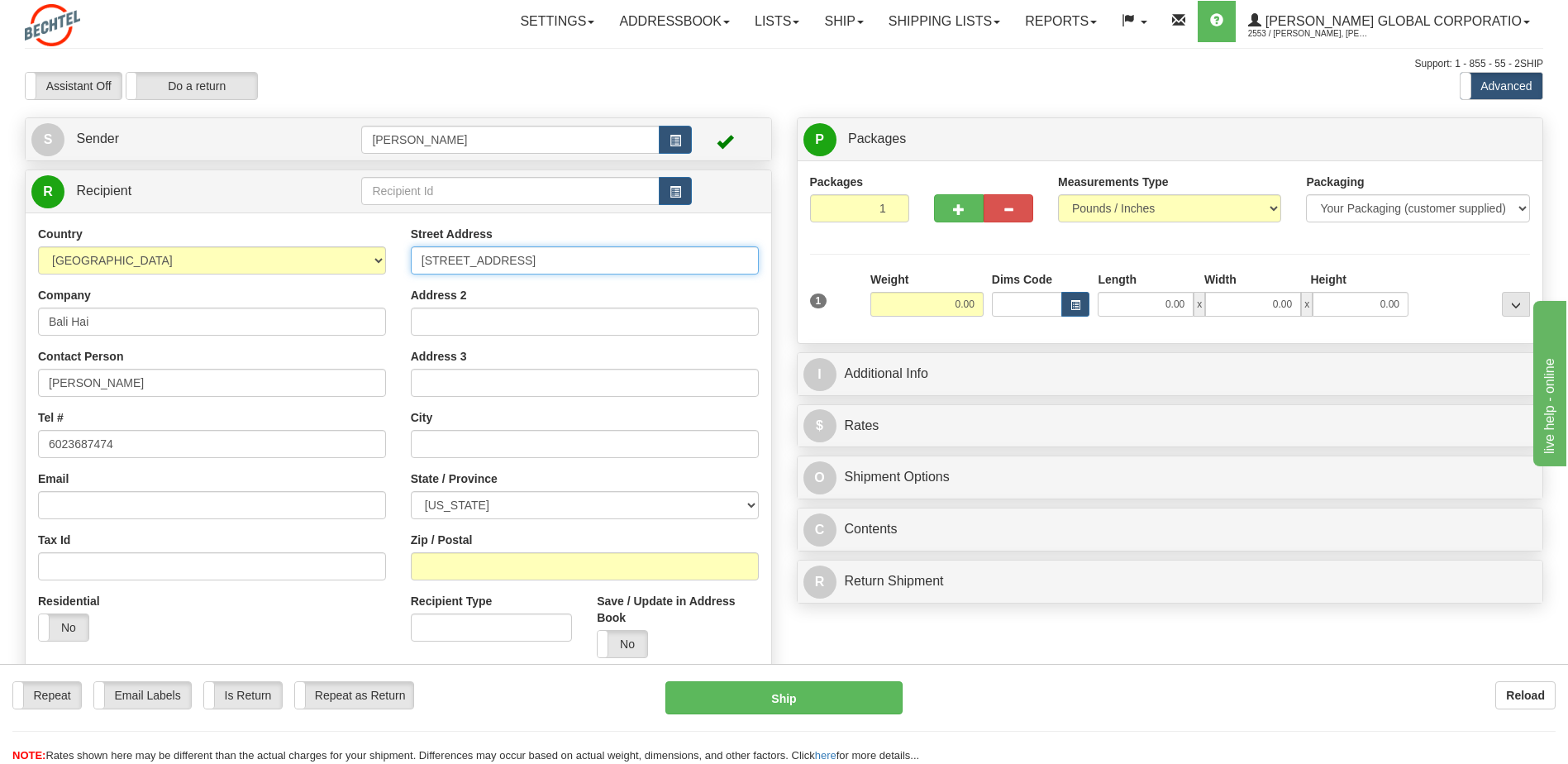
type input "[STREET_ADDRESS]"
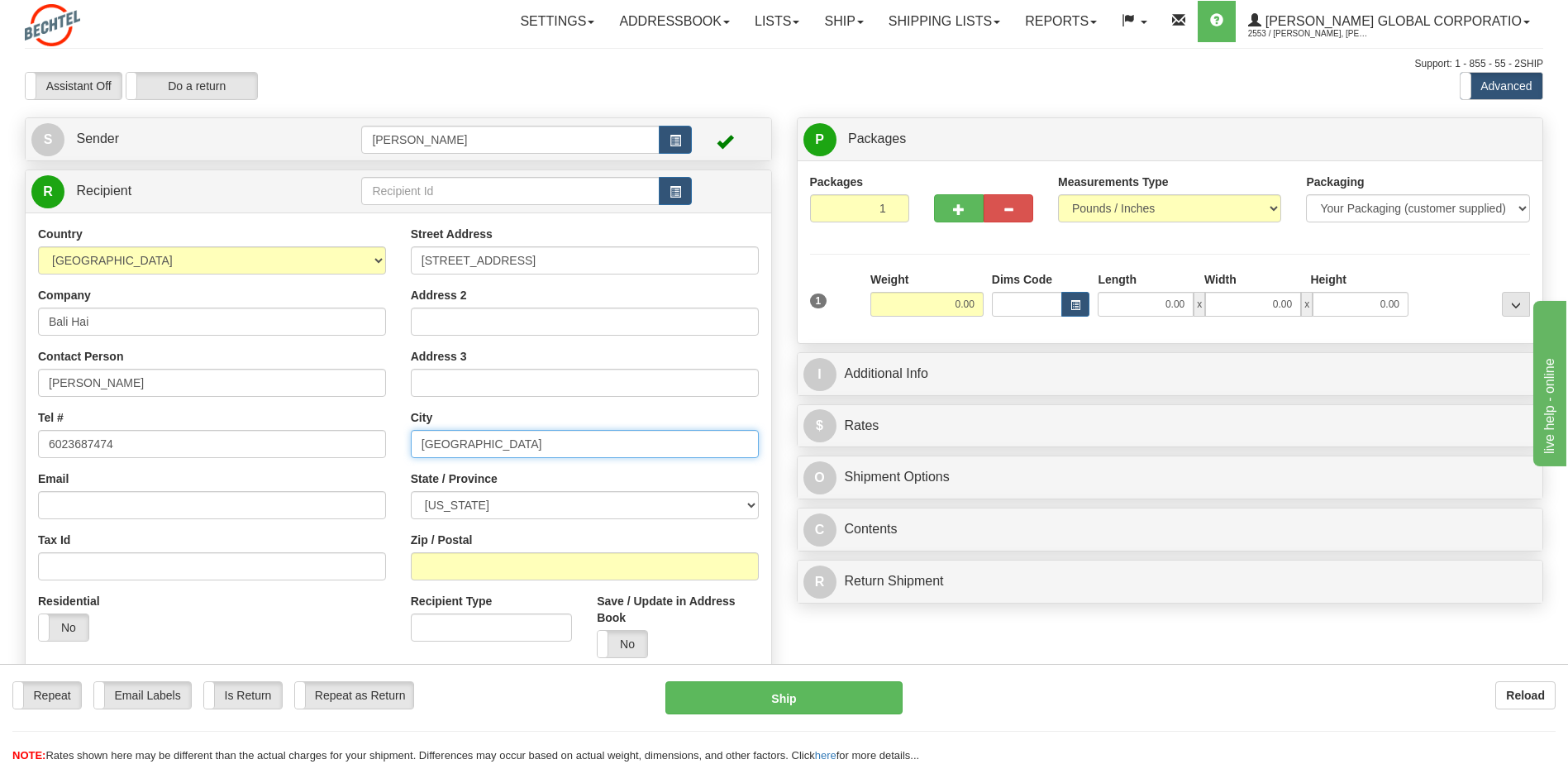
type input "[GEOGRAPHIC_DATA]"
select select "NV"
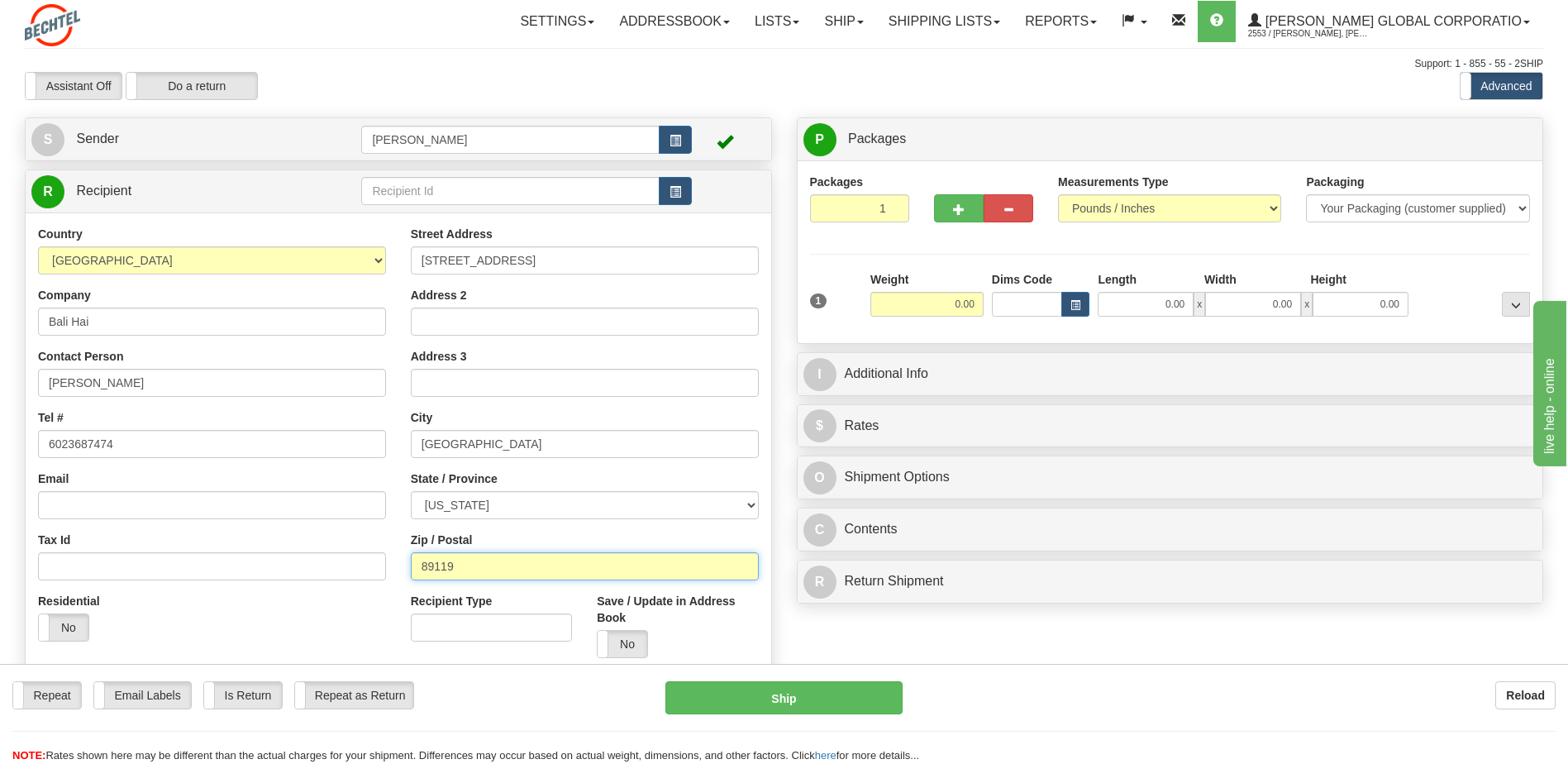
type input "89119"
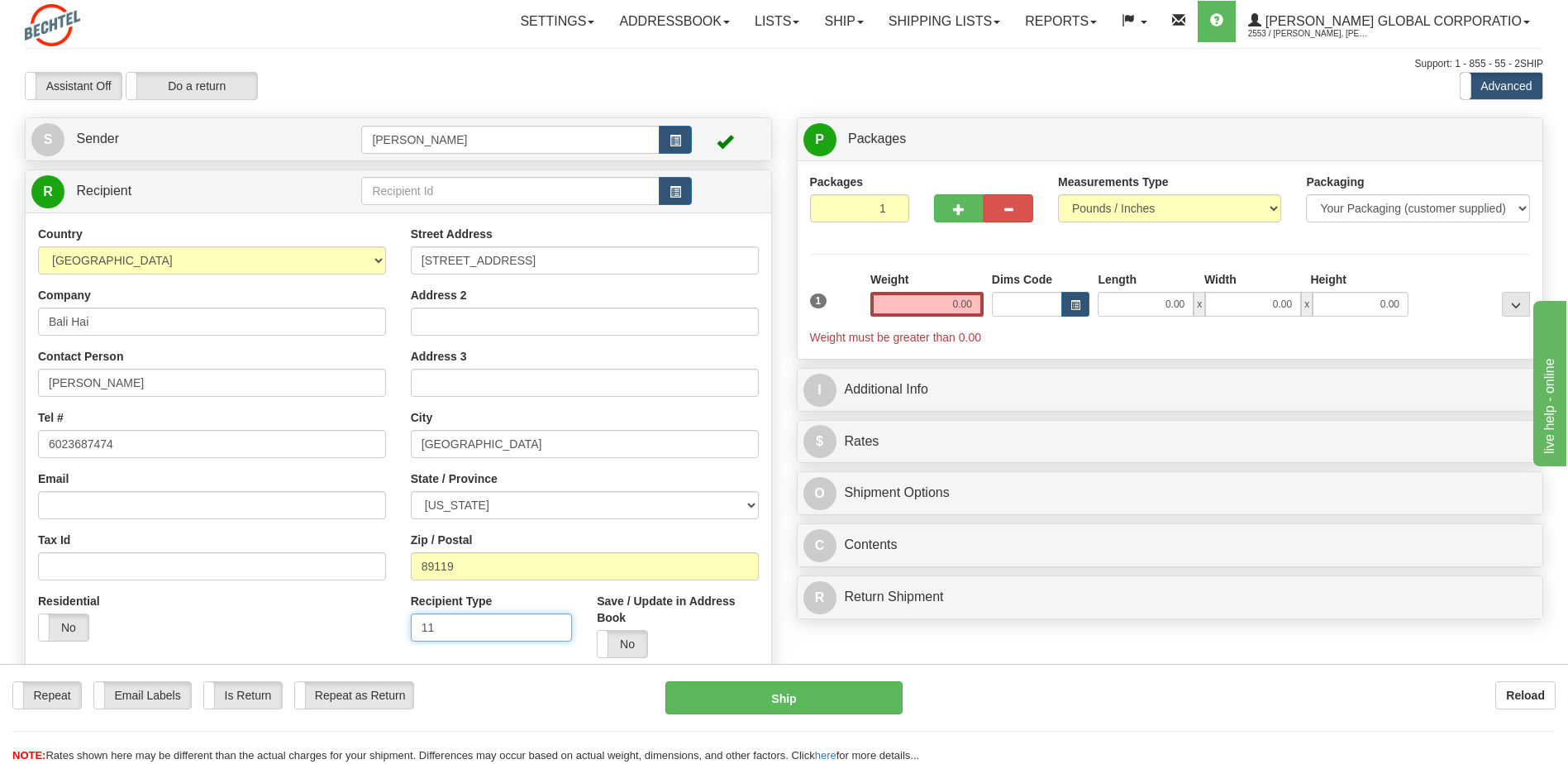
type input "11"
click at [967, 280] on div "Weight 0.00" at bounding box center [926, 294] width 113 height 46
click at [951, 311] on input "0.00" at bounding box center [926, 304] width 113 height 25
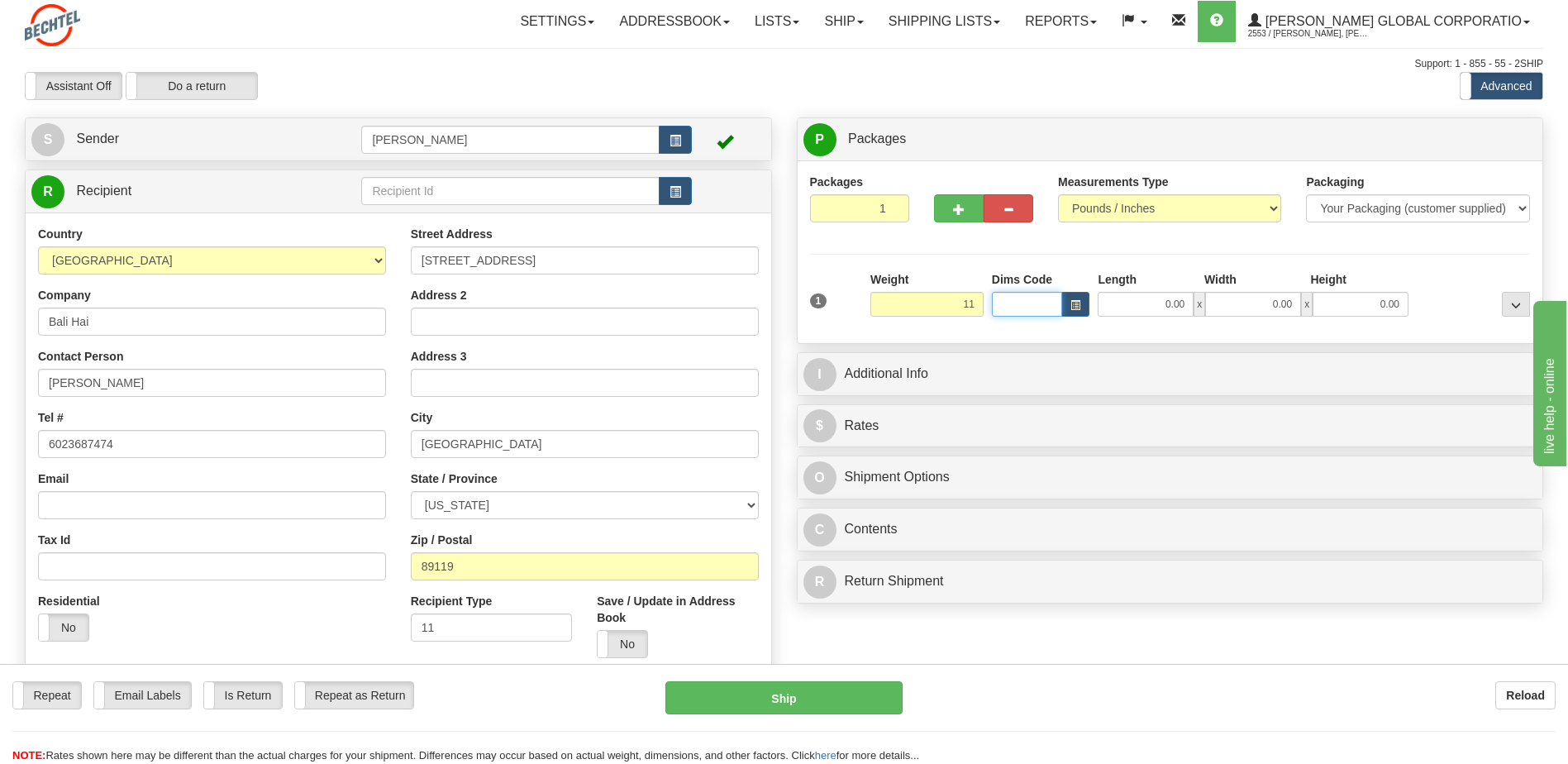
type input "11.00"
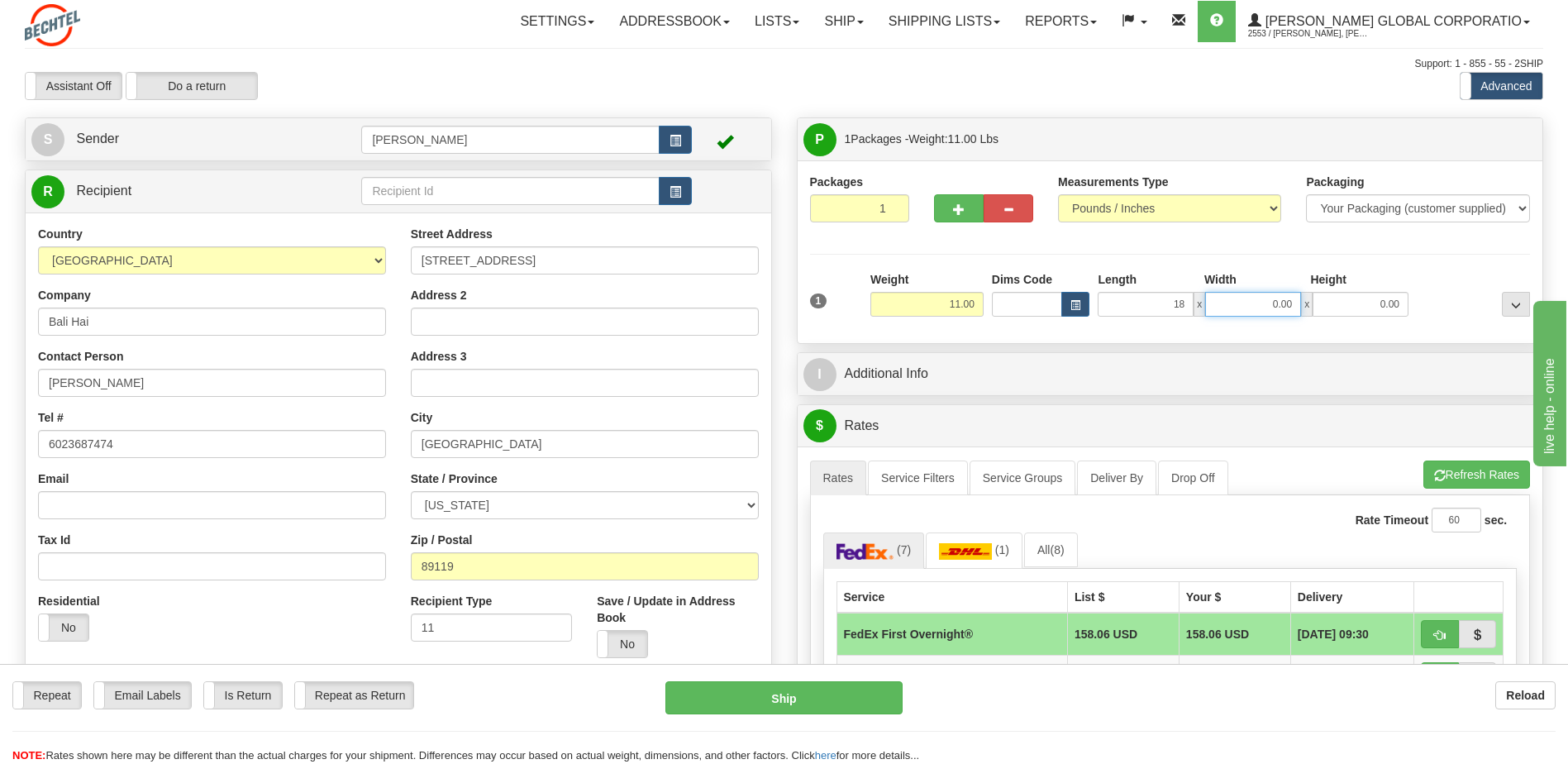
type input "18.00"
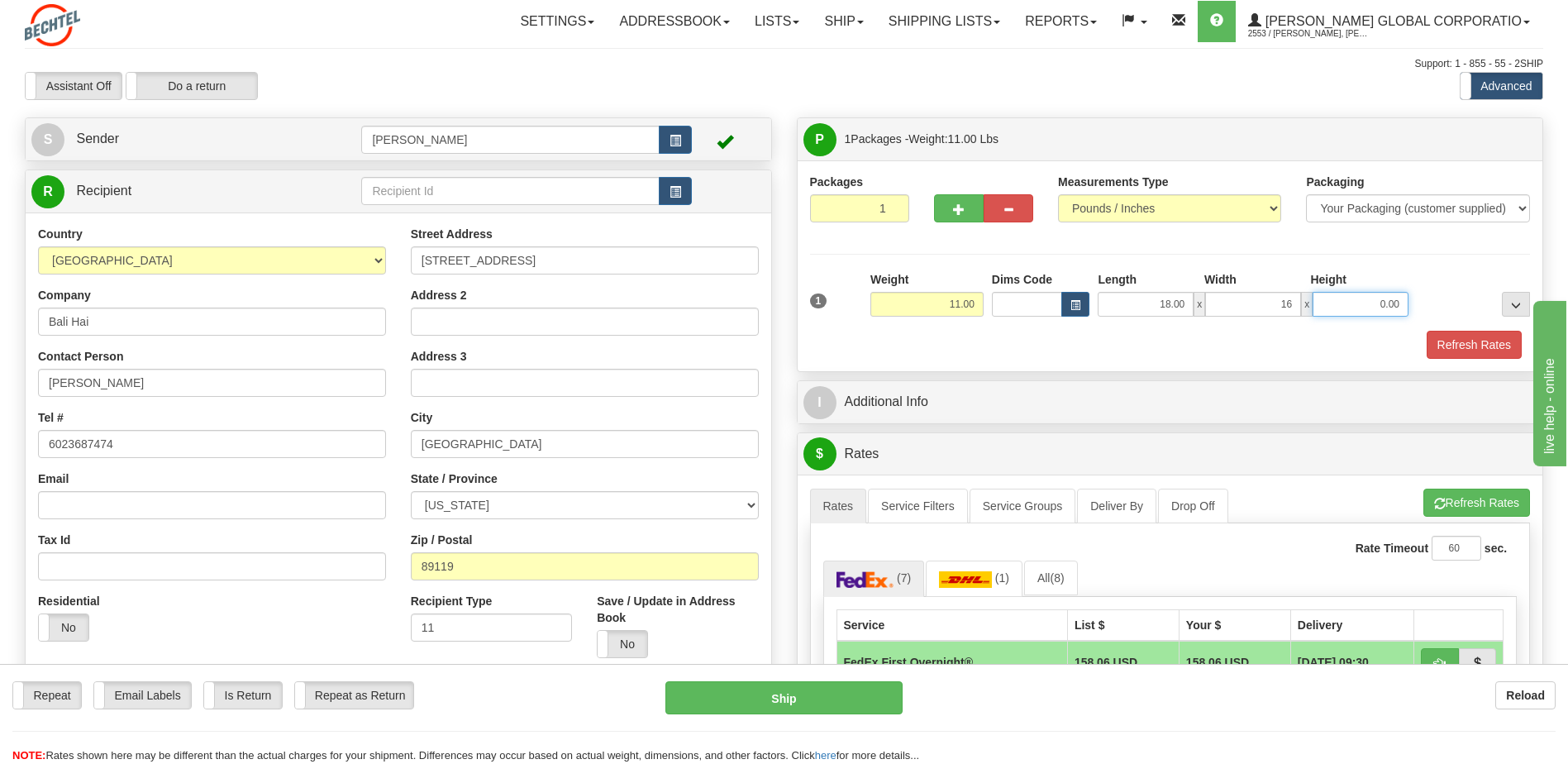
type input "16.00"
type input "12.00"
click at [1449, 342] on button "Refresh Rates" at bounding box center [1474, 344] width 95 height 28
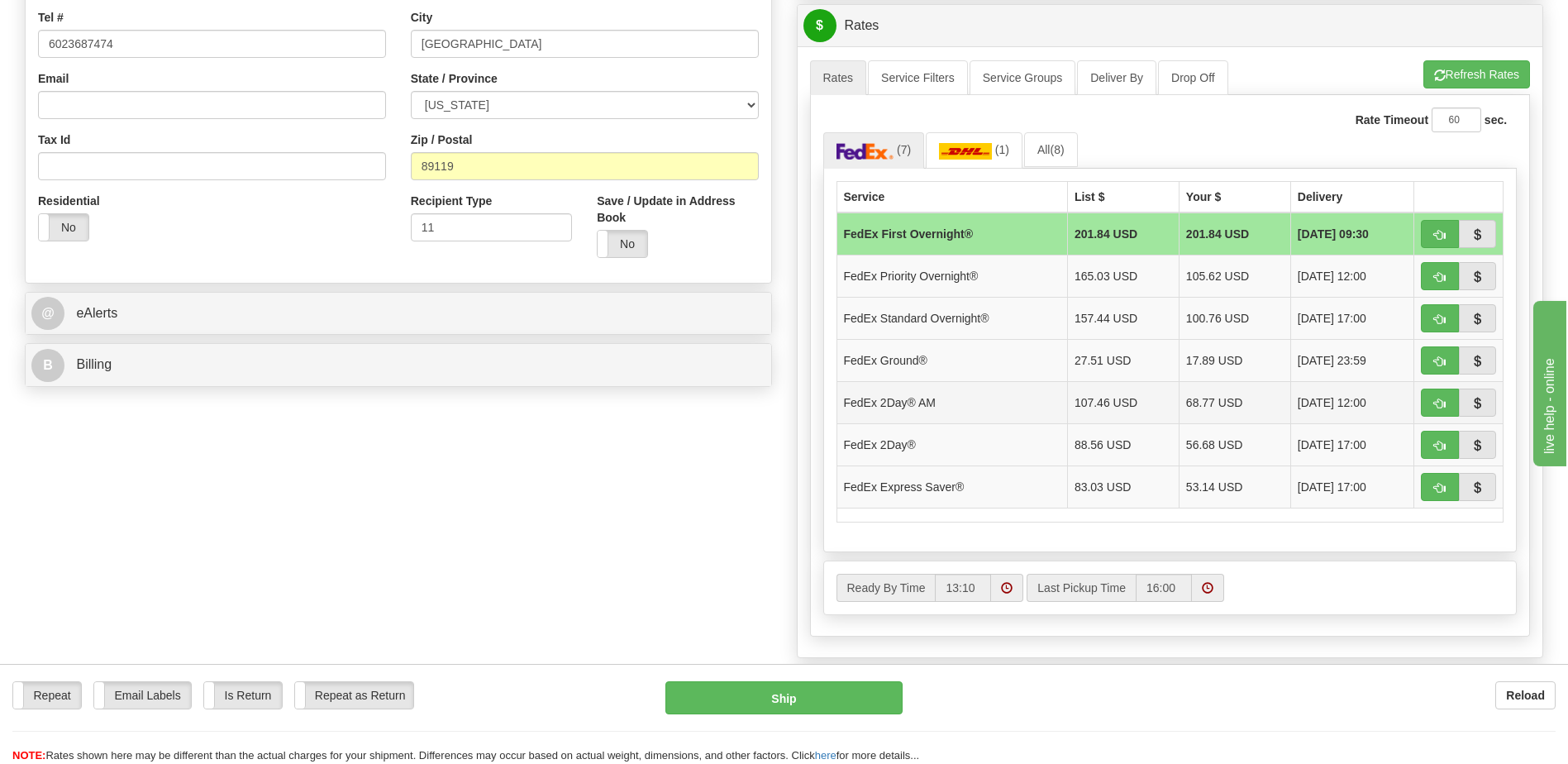
scroll to position [413, 0]
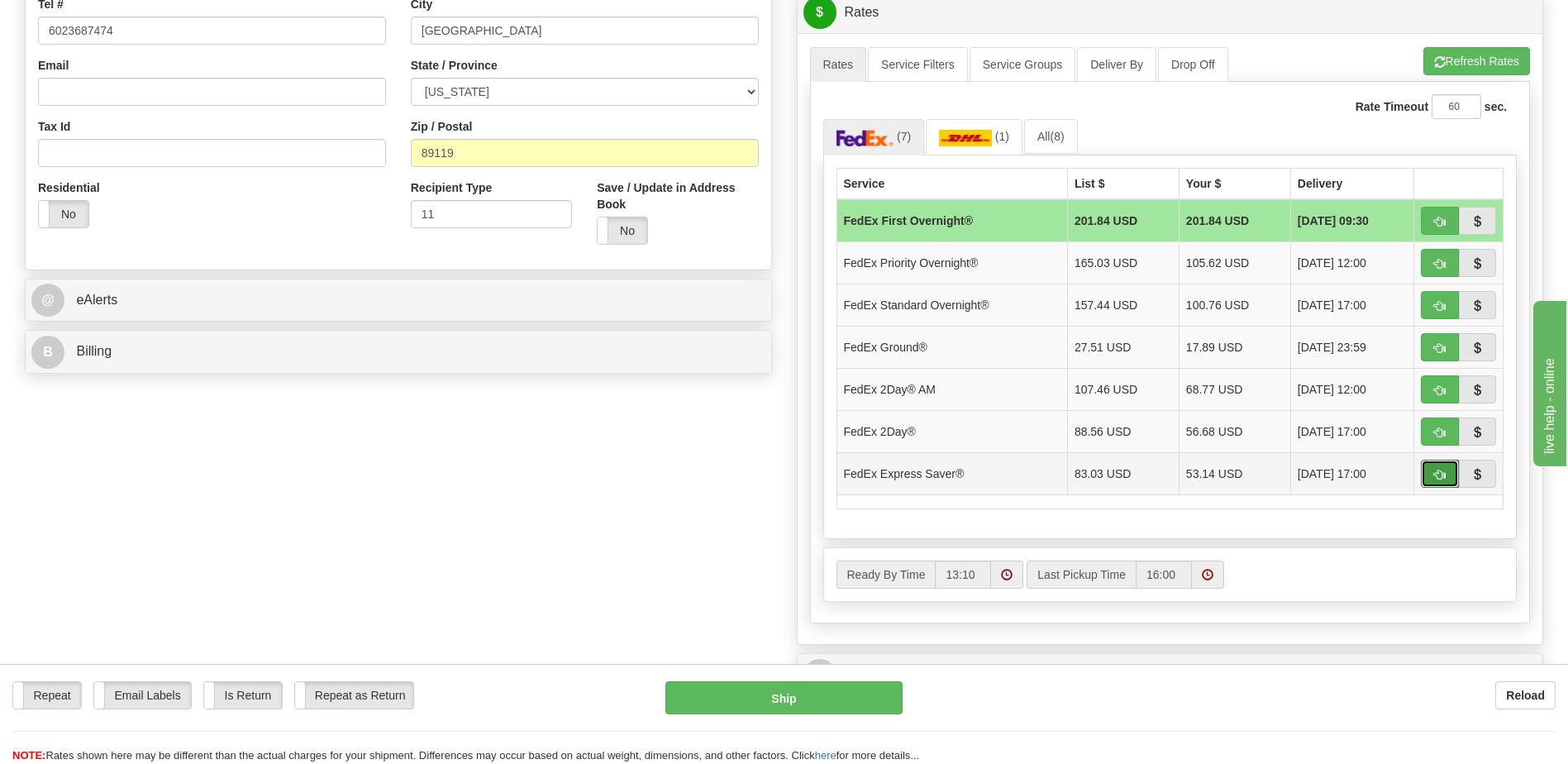
click at [1432, 472] on button "button" at bounding box center [1439, 473] width 38 height 28
type input "20"
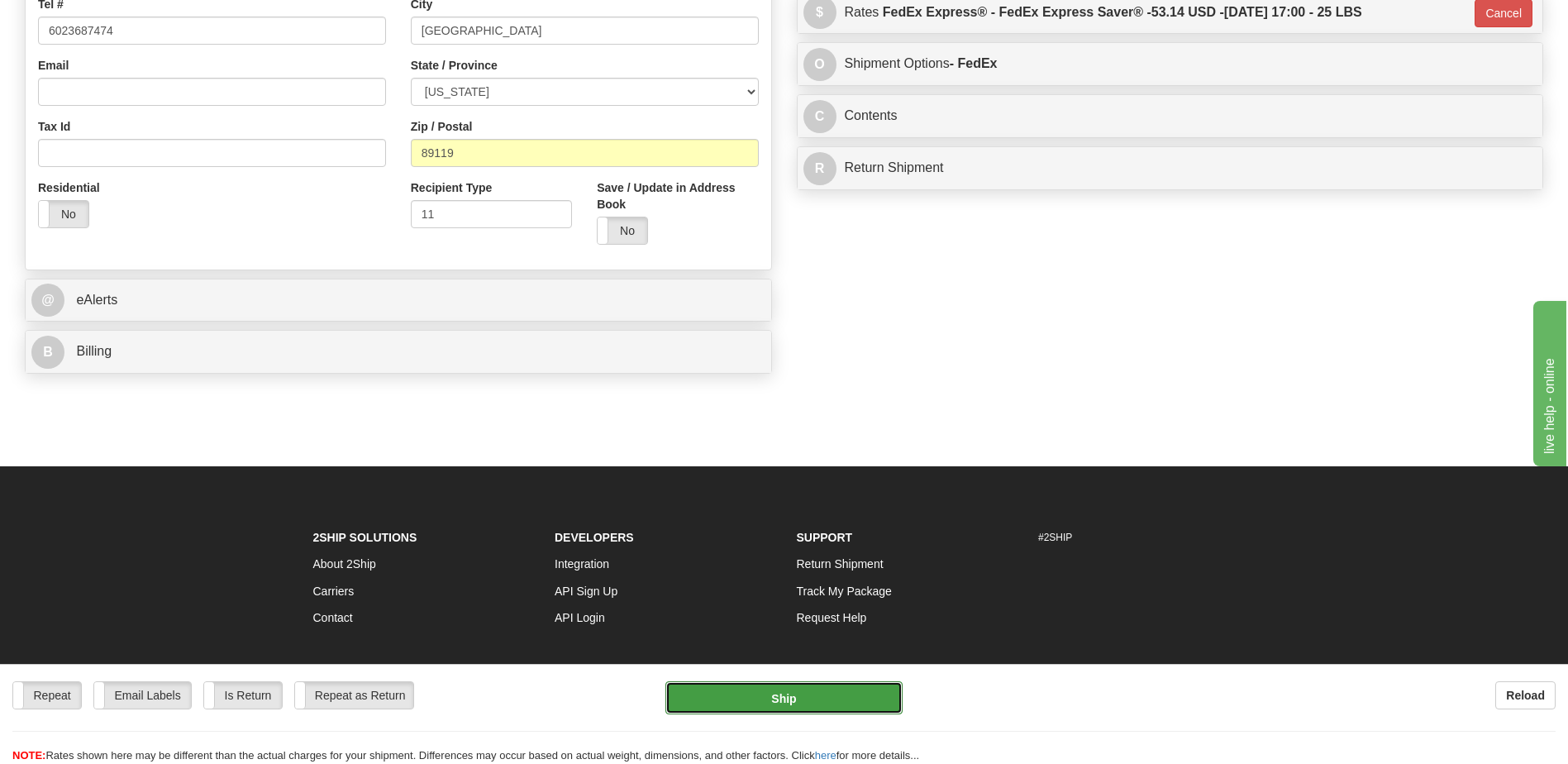
click at [817, 705] on button "Ship" at bounding box center [784, 697] width 236 height 33
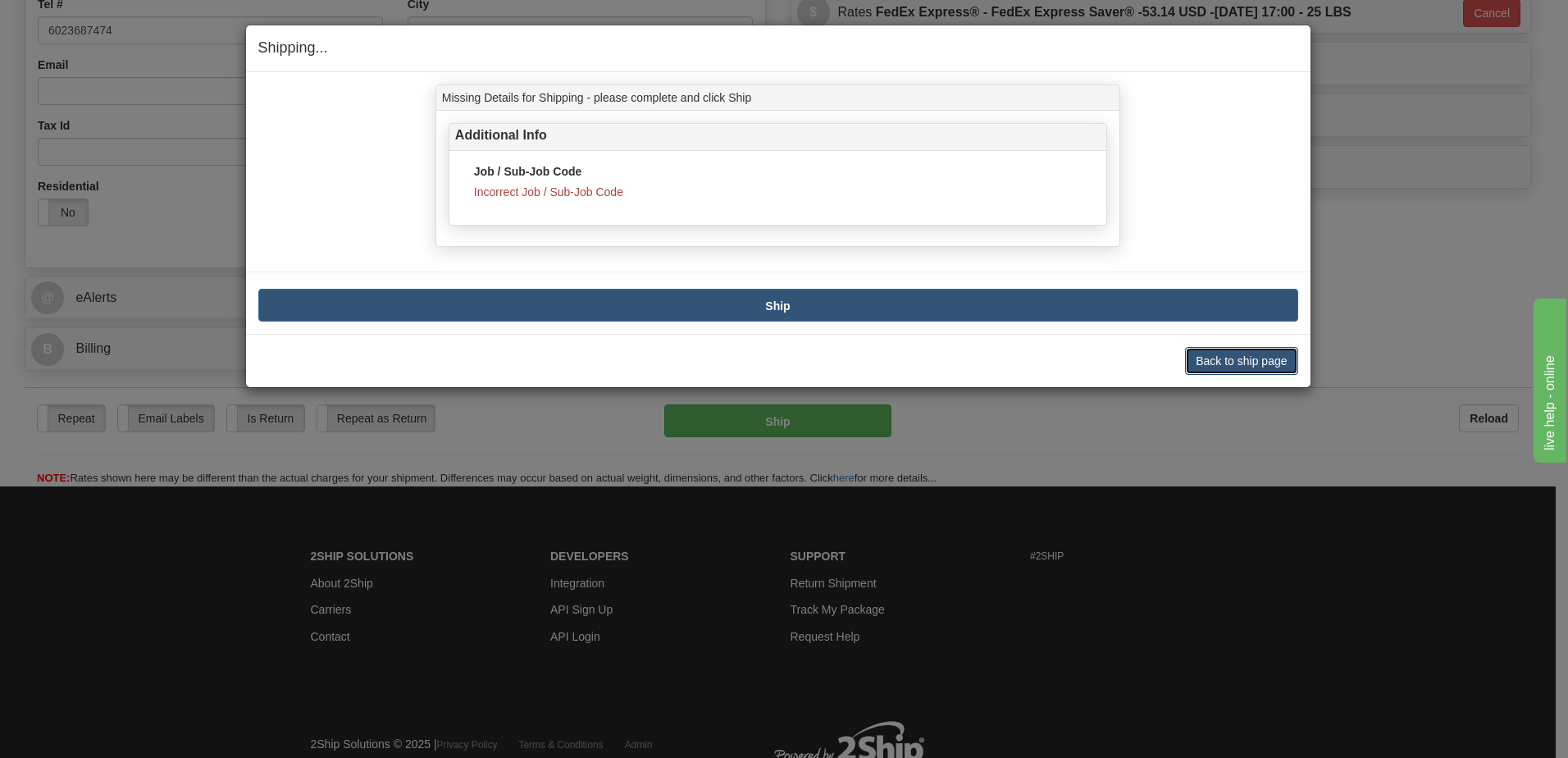
click at [1237, 355] on button "Back to ship page" at bounding box center [1240, 360] width 112 height 27
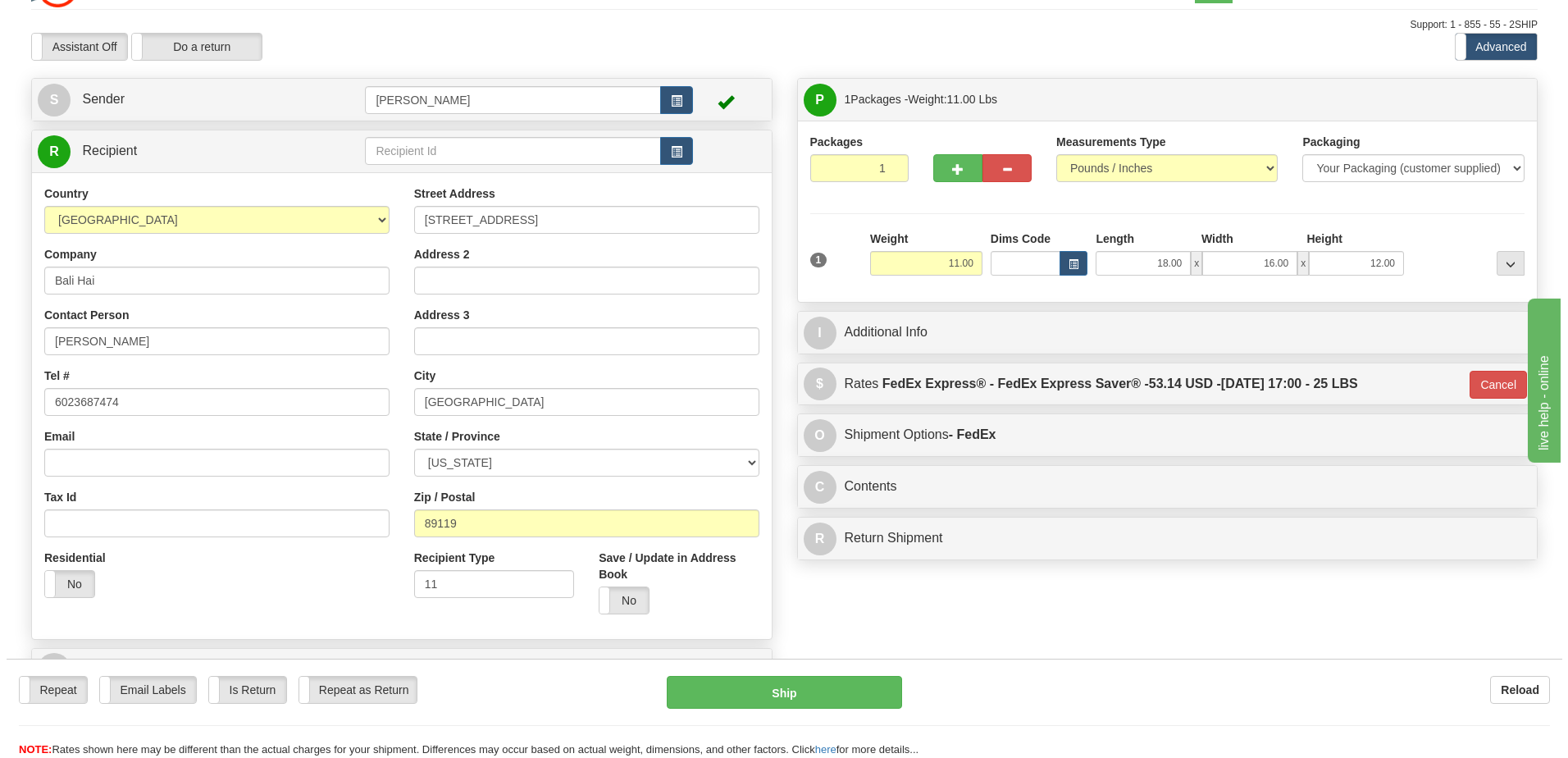
scroll to position [0, 0]
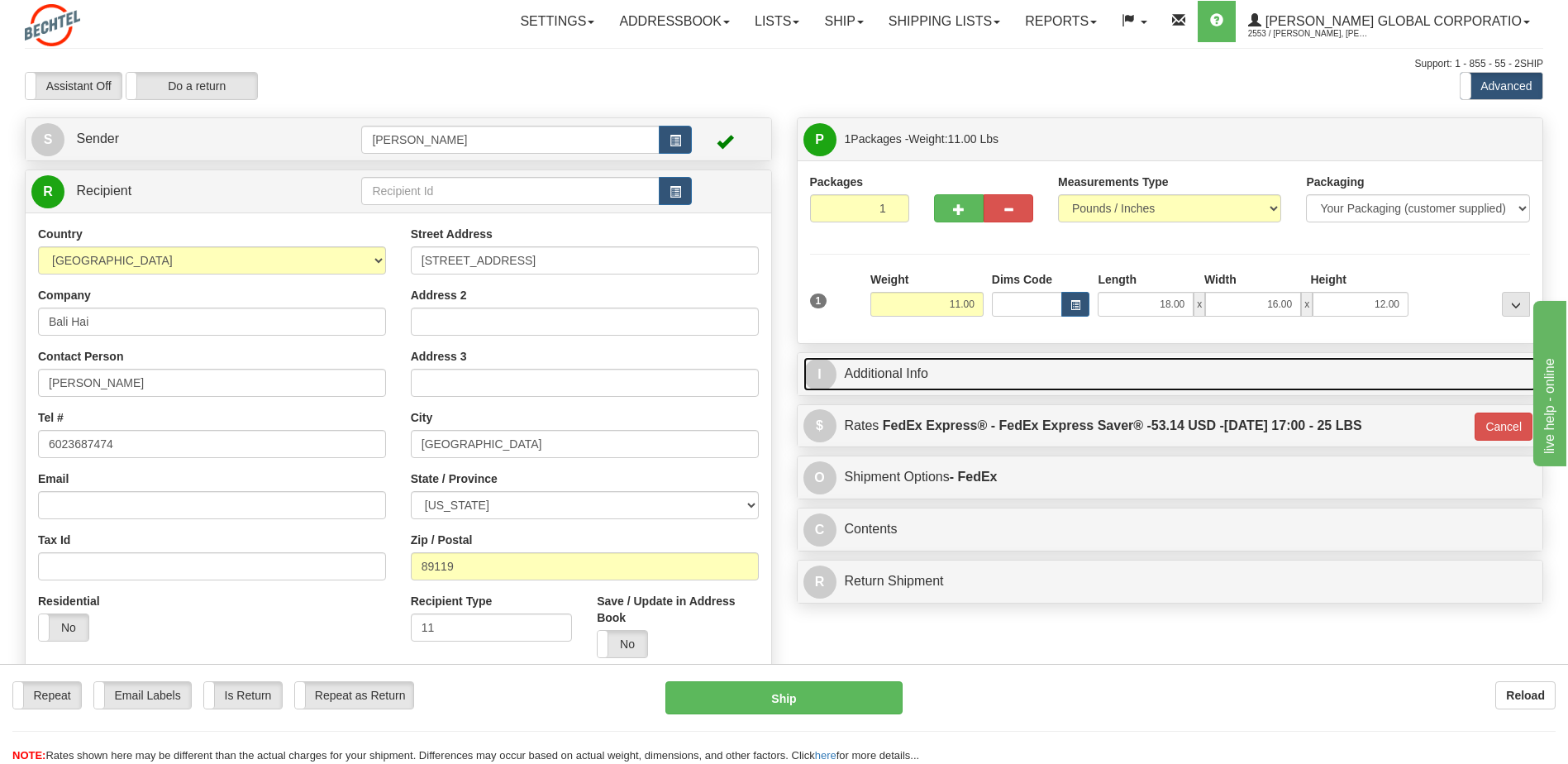
click at [928, 383] on link "I Additional Info" at bounding box center [1170, 374] width 734 height 34
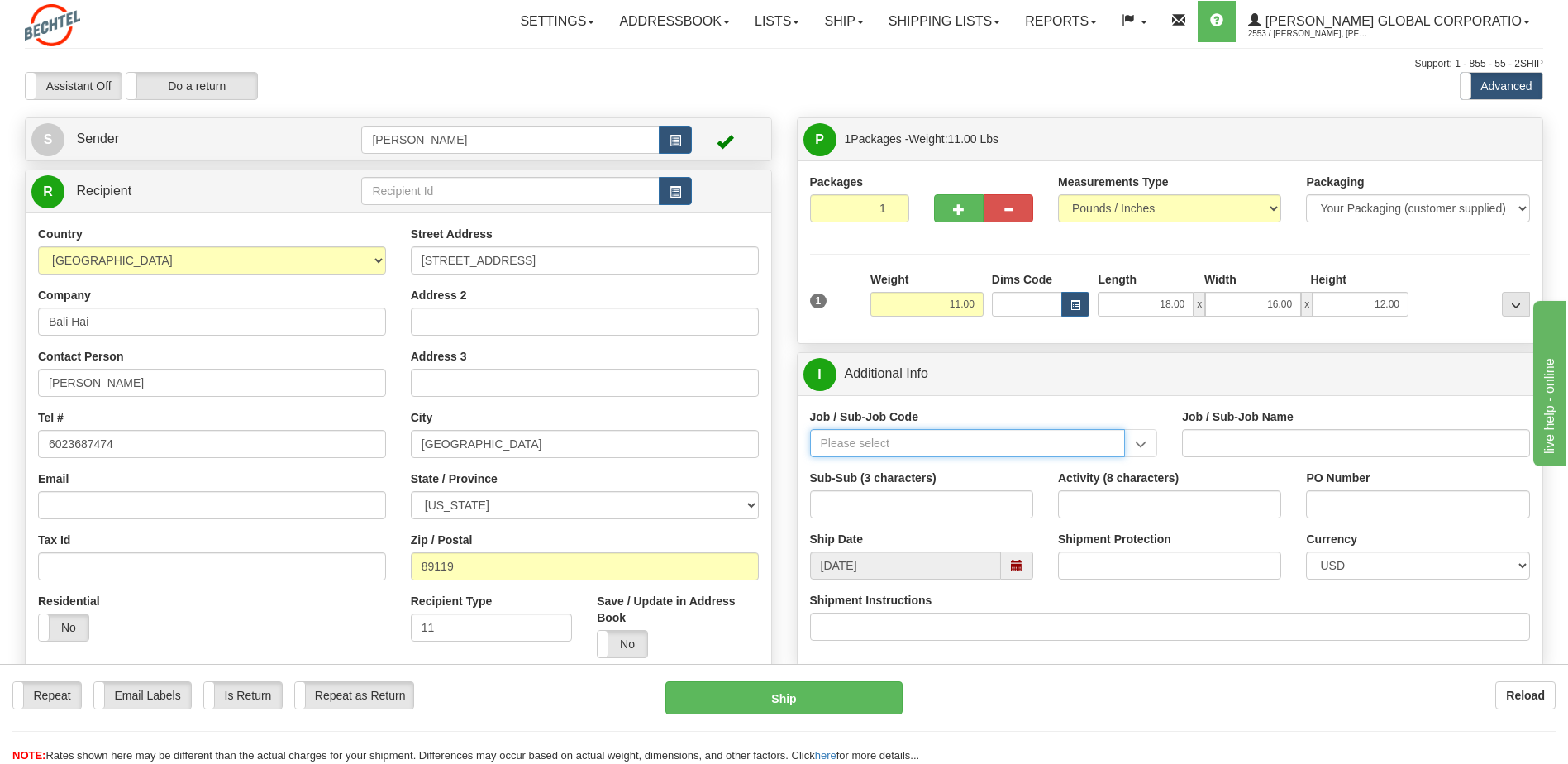
click at [905, 444] on input "Job / Sub-Job Code" at bounding box center [968, 443] width 316 height 28
click at [908, 487] on div "55956-101" at bounding box center [963, 490] width 299 height 18
type input "55956-101"
type input "AMERICAS RENEWABLES - PRE-CONSTRUCTION/ BD"
type input "55956-101"
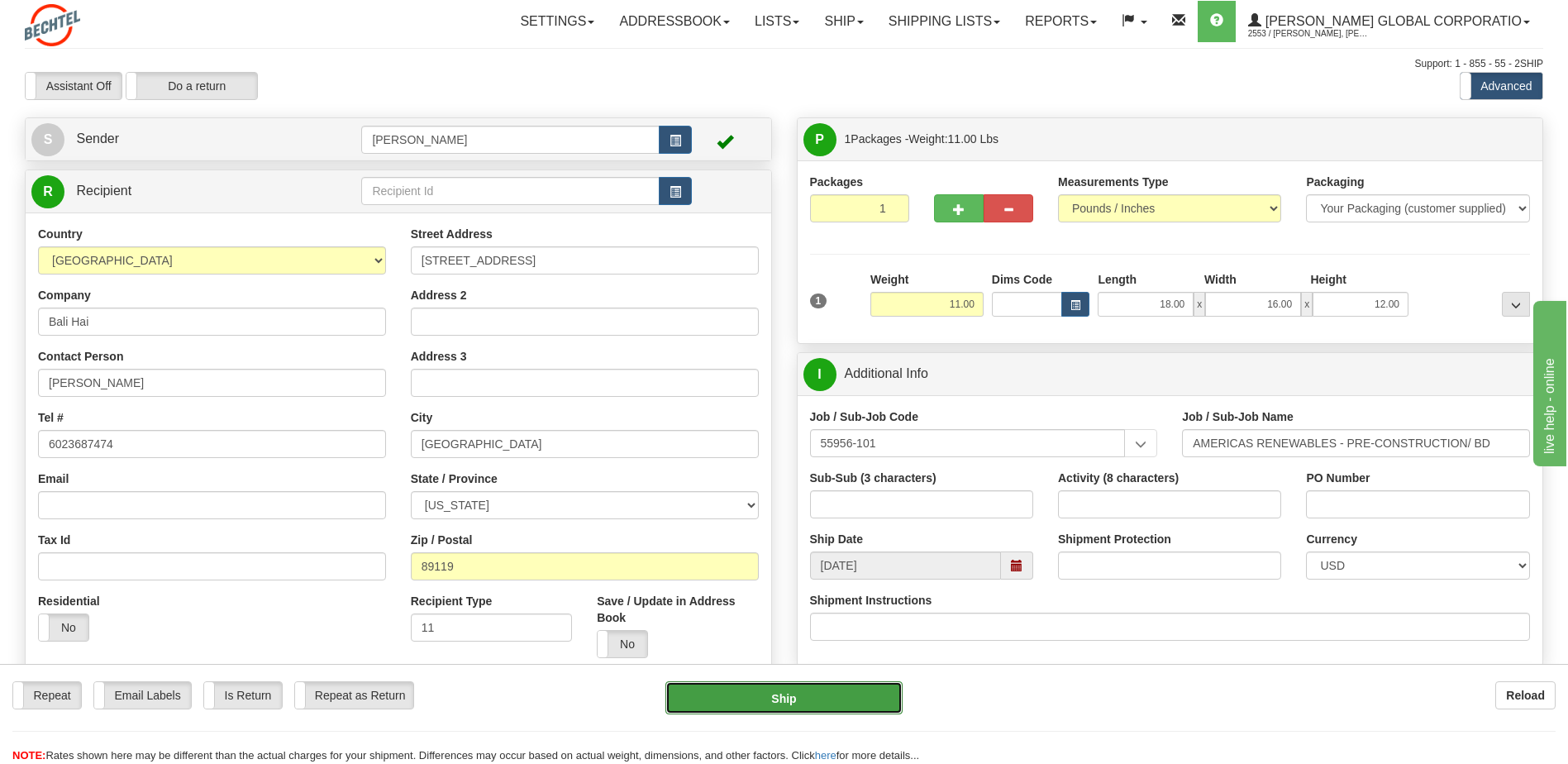
click at [792, 698] on button "Ship" at bounding box center [784, 697] width 236 height 33
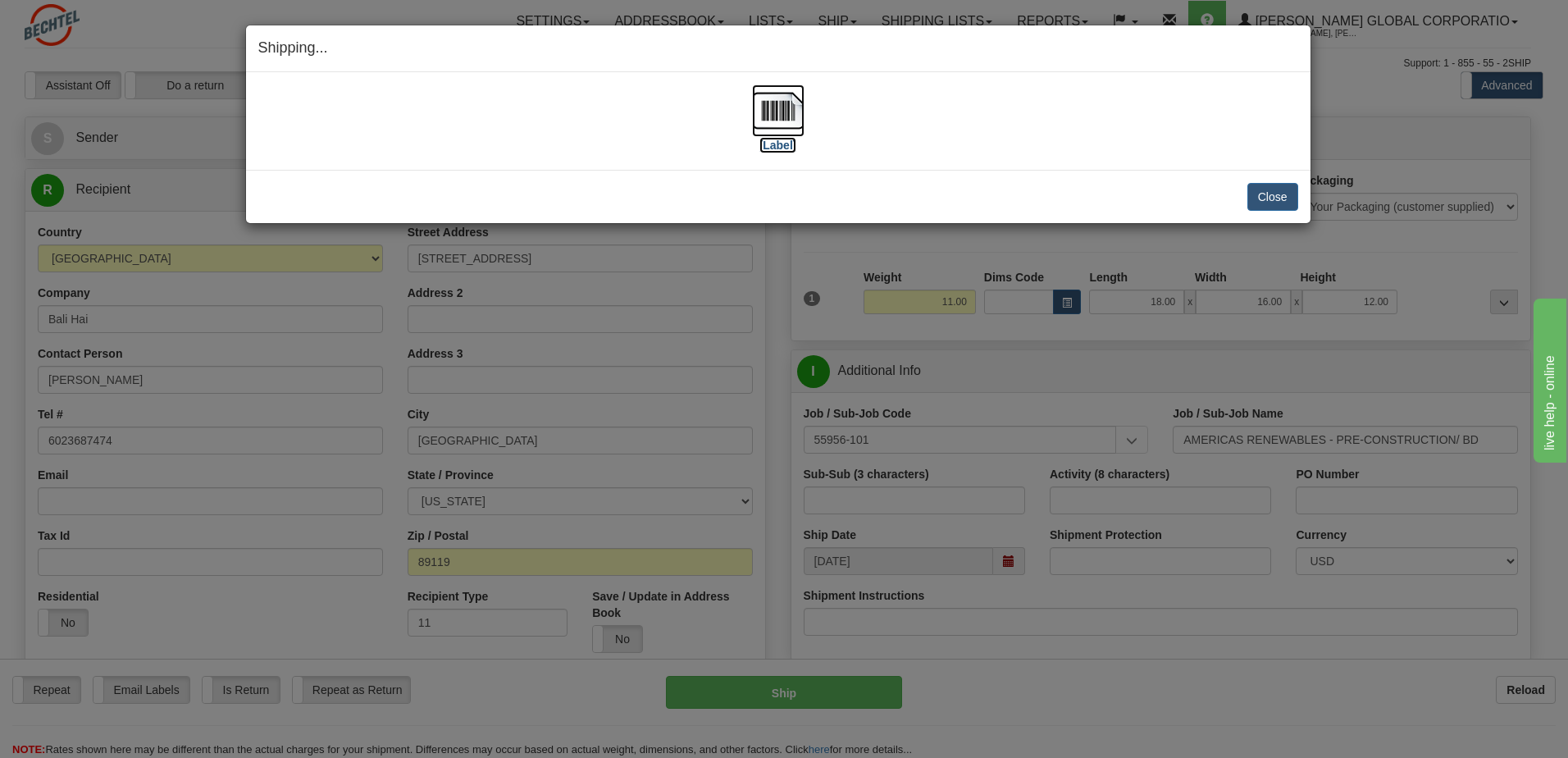
click at [785, 109] on img at bounding box center [777, 110] width 52 height 52
click at [1289, 197] on button "Close" at bounding box center [1272, 197] width 50 height 27
click at [1263, 199] on button "Close" at bounding box center [1272, 197] width 50 height 27
click at [1271, 198] on button "Close" at bounding box center [1272, 197] width 50 height 27
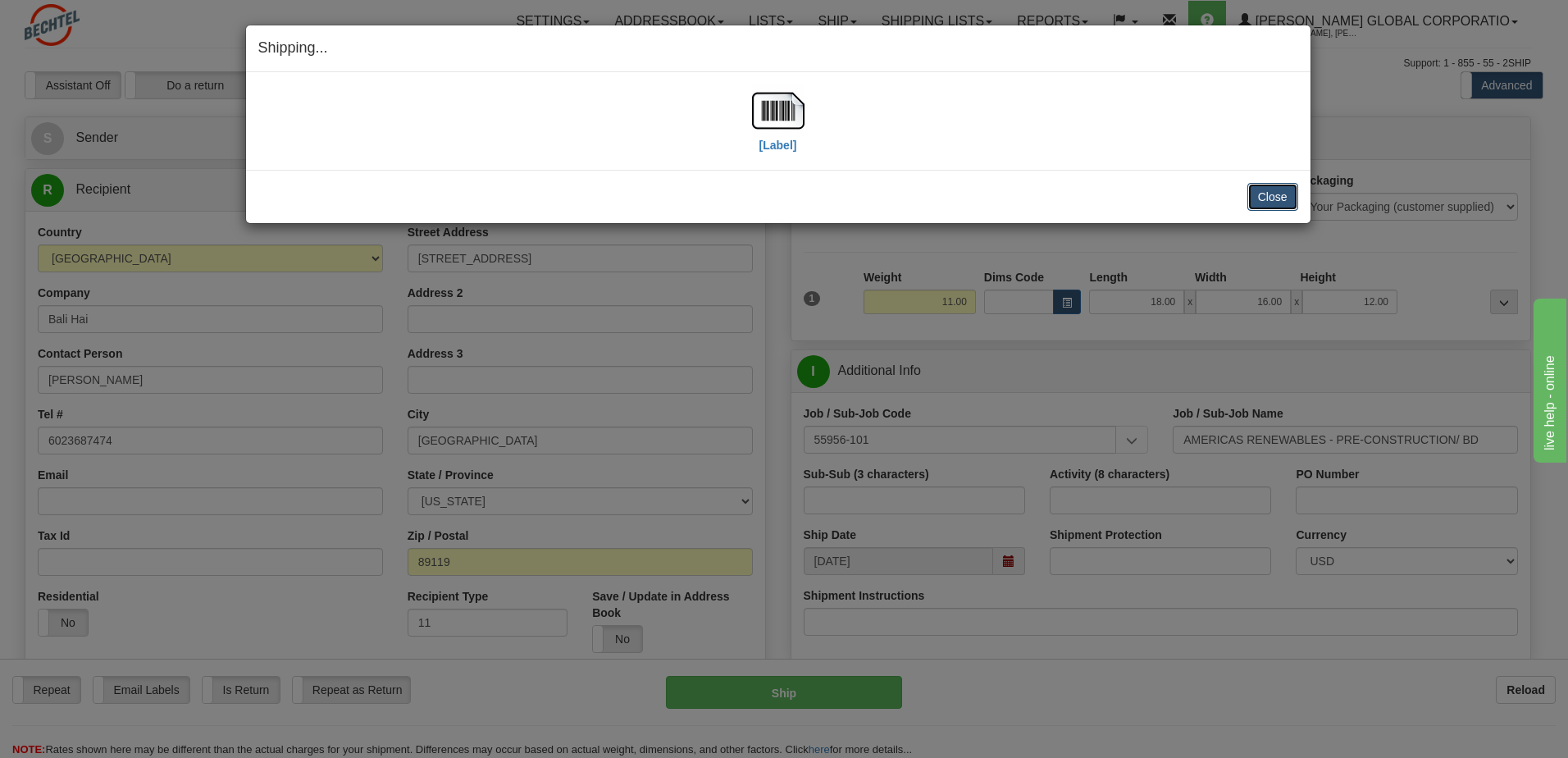
click at [1271, 197] on button "Close" at bounding box center [1272, 197] width 50 height 27
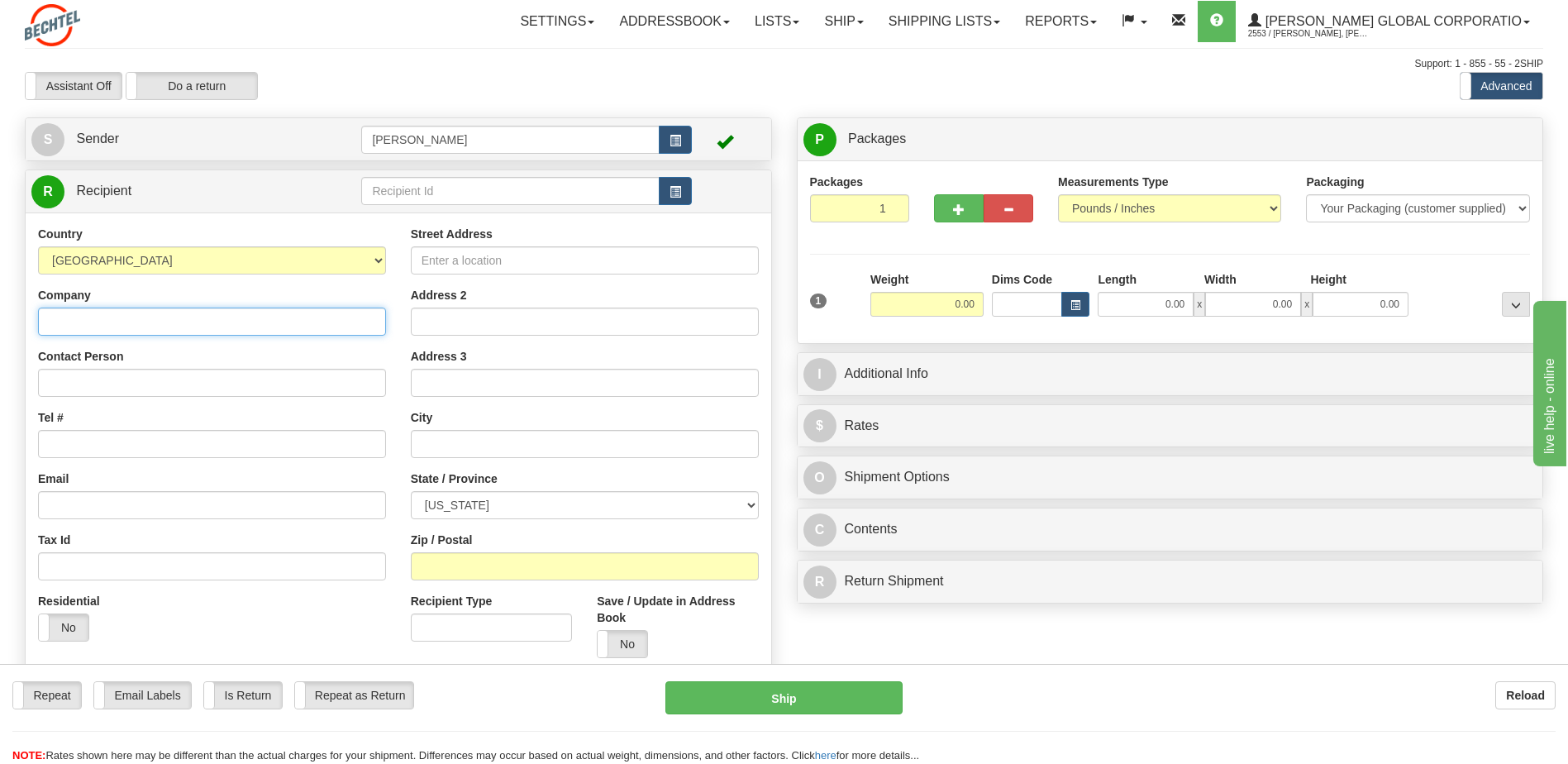
click at [118, 318] on input "Company" at bounding box center [212, 321] width 348 height 28
type input "Bali Hai Golf Course"
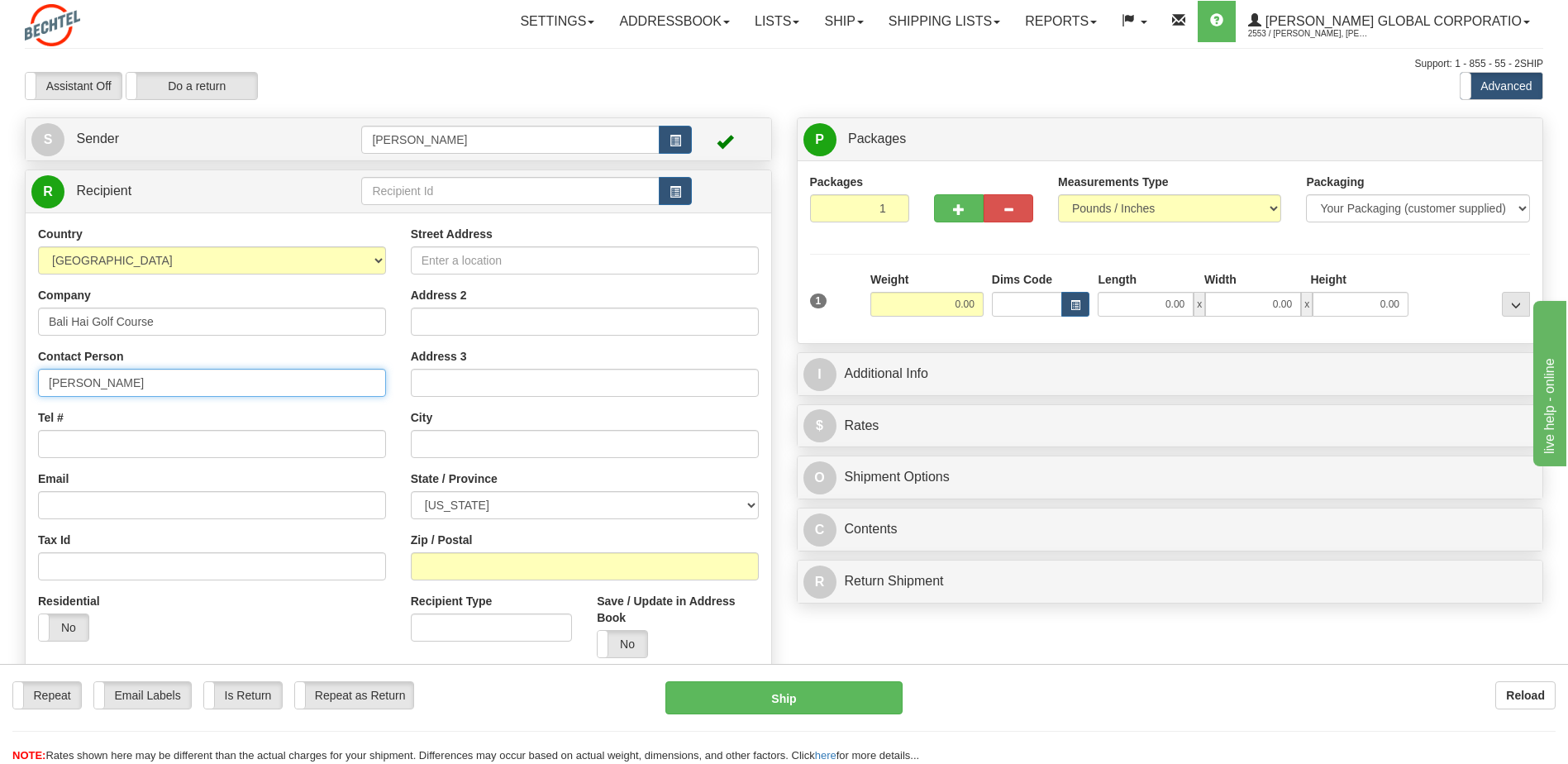
type input "[PERSON_NAME]"
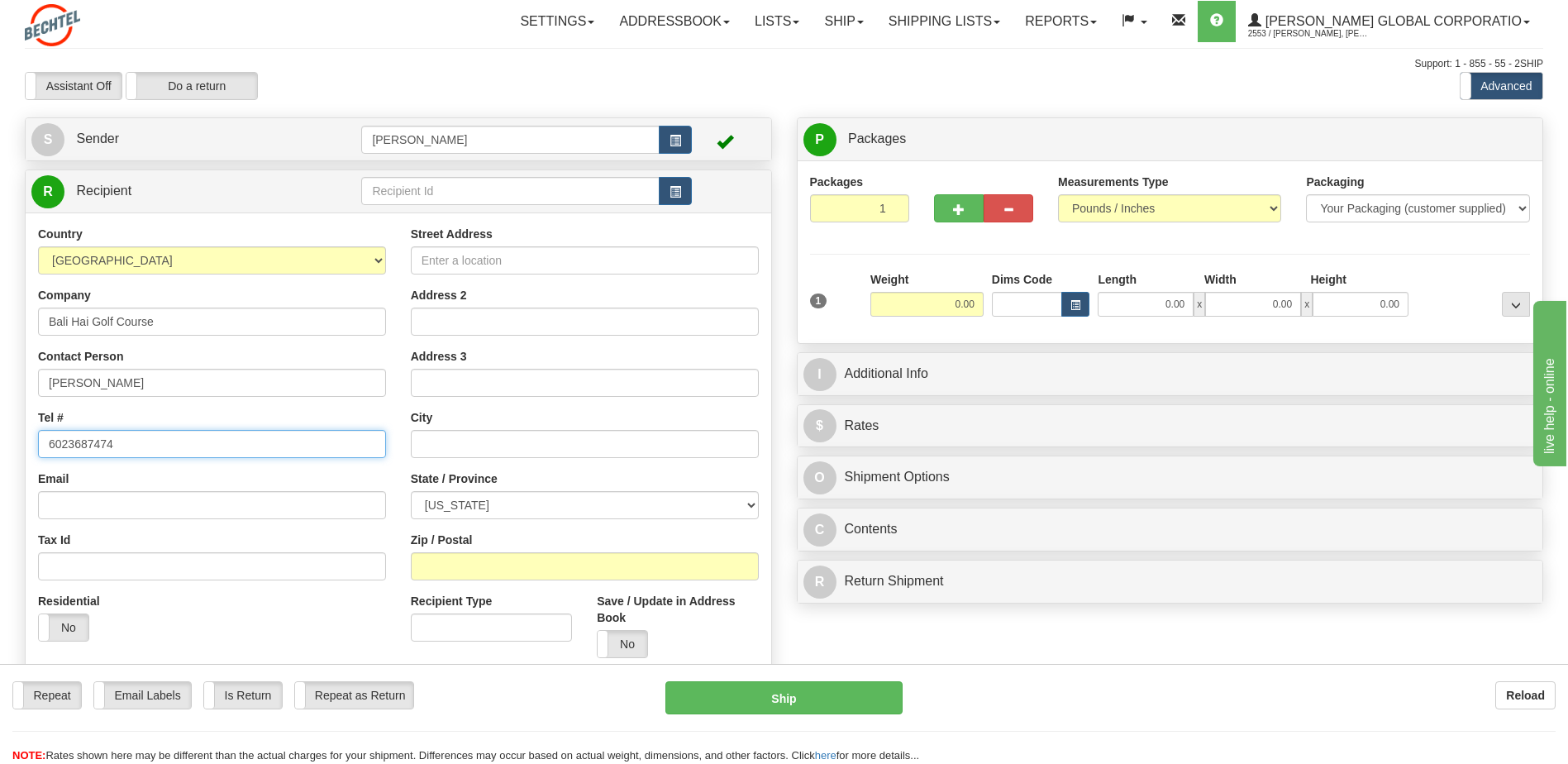
type input "6023687474"
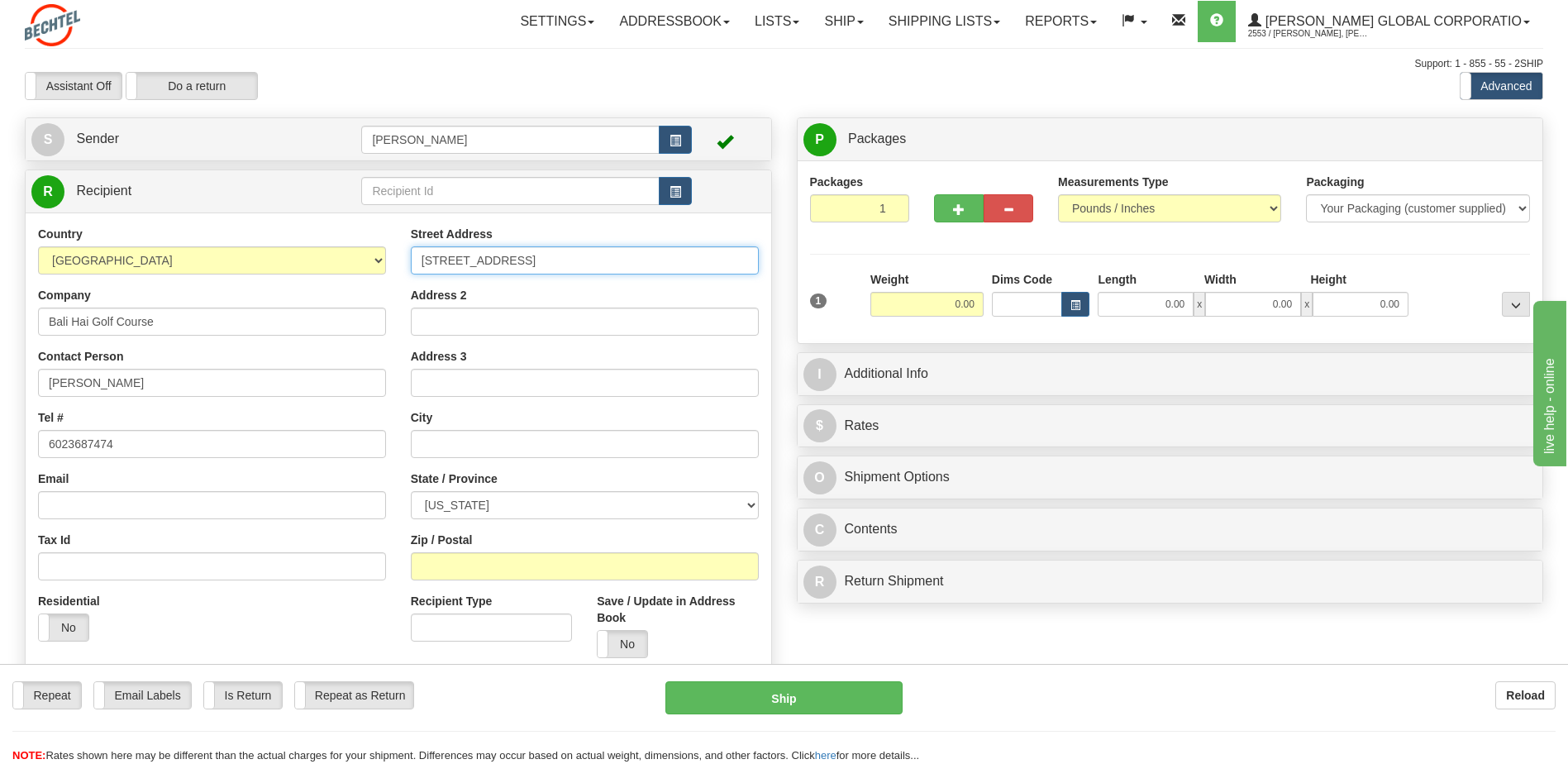
type input "5160 Las Vegas Blvd South"
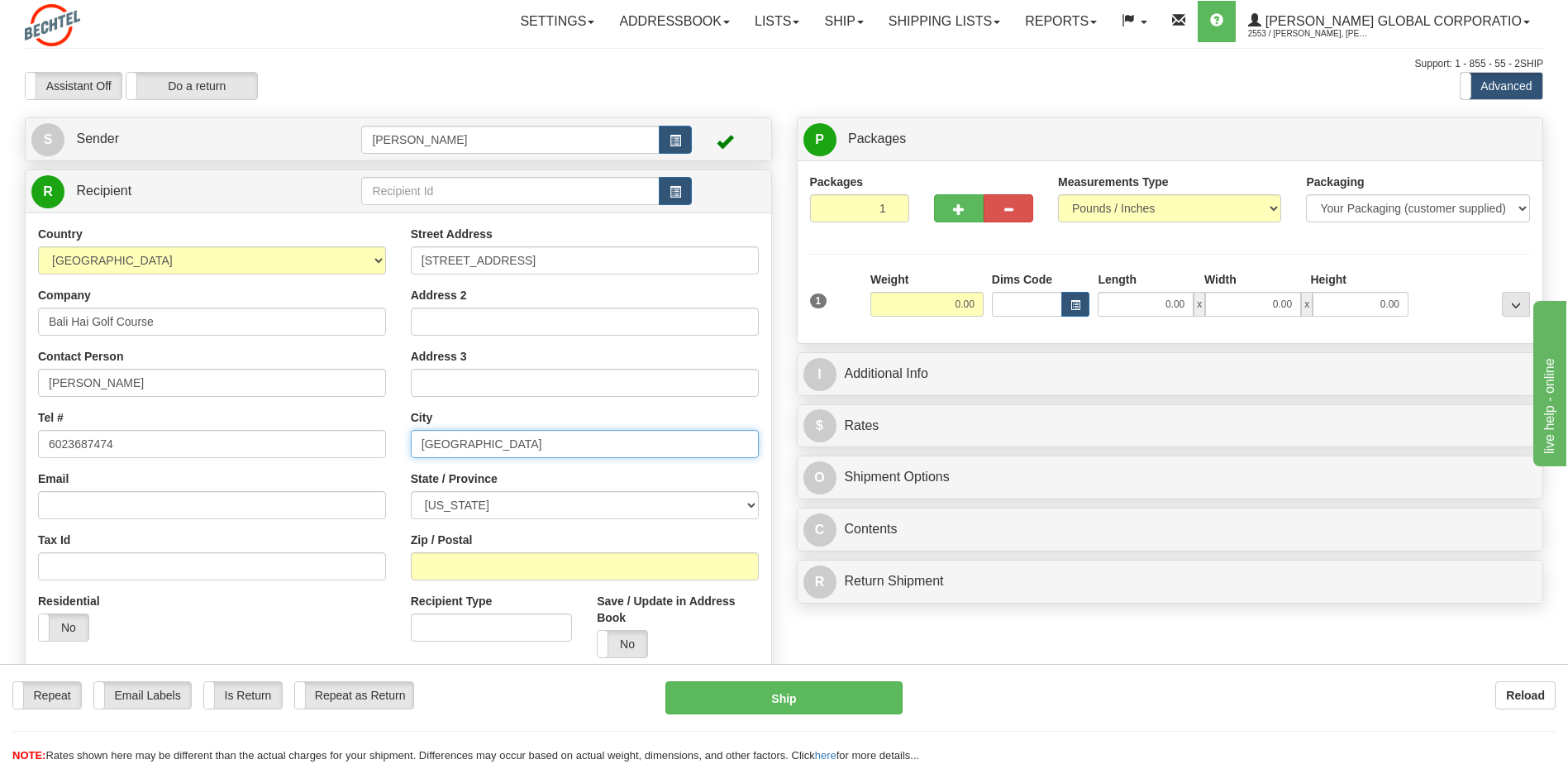
type input "[GEOGRAPHIC_DATA]"
select select "NV"
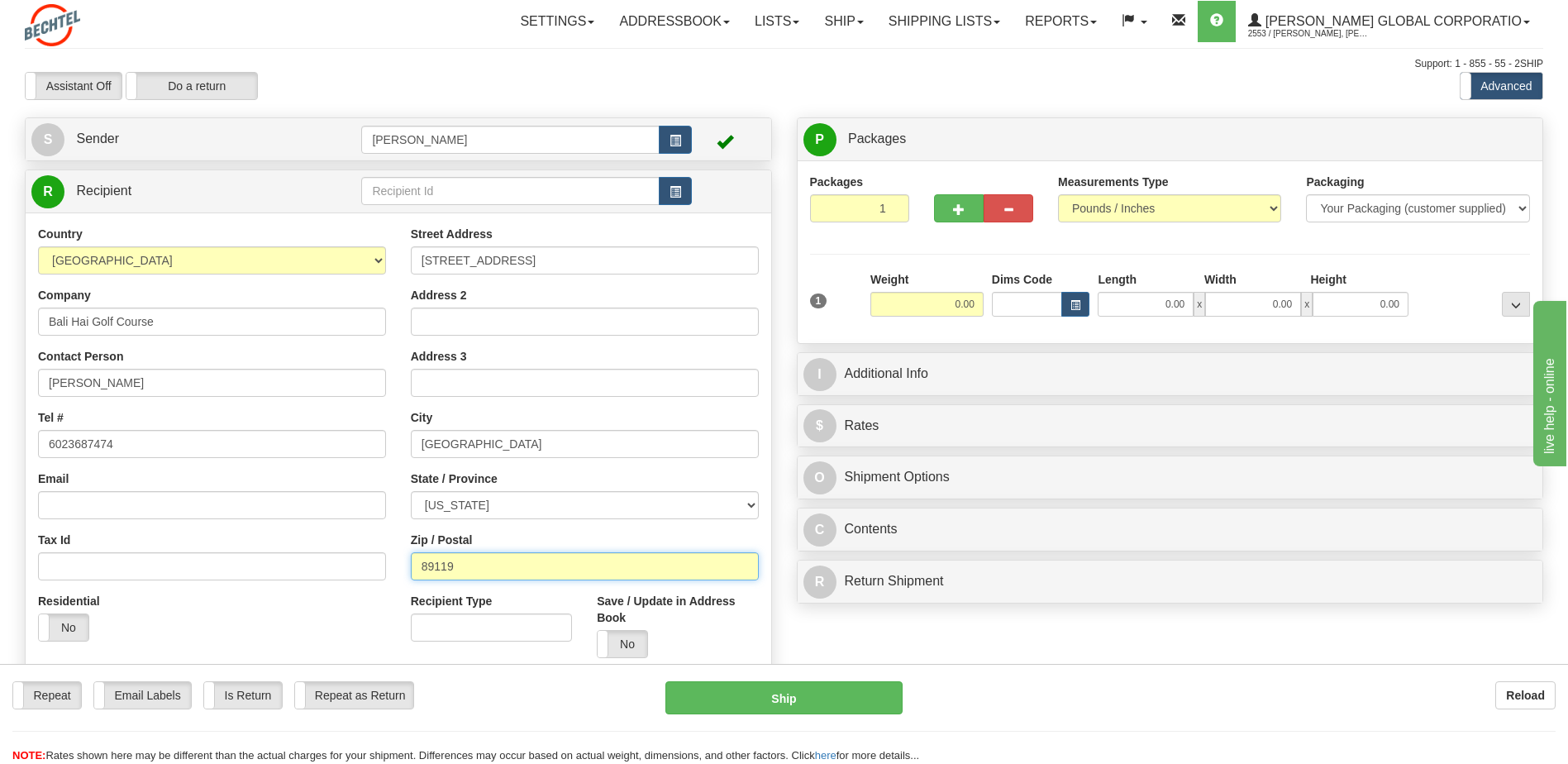
type input "89119"
click at [924, 320] on div "Weight 0.00" at bounding box center [927, 300] width 121 height 58
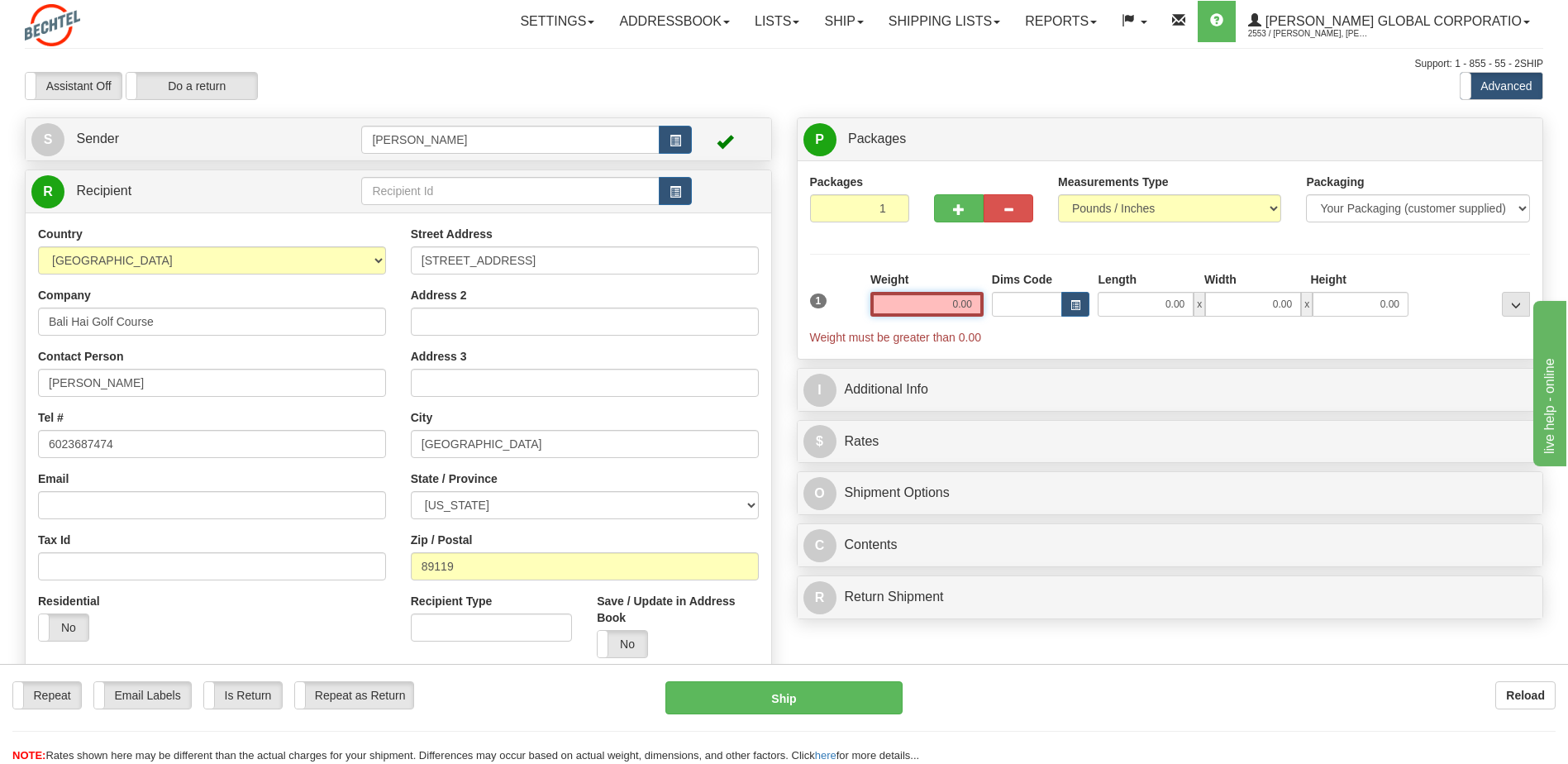
click at [929, 303] on input "0.00" at bounding box center [926, 304] width 113 height 25
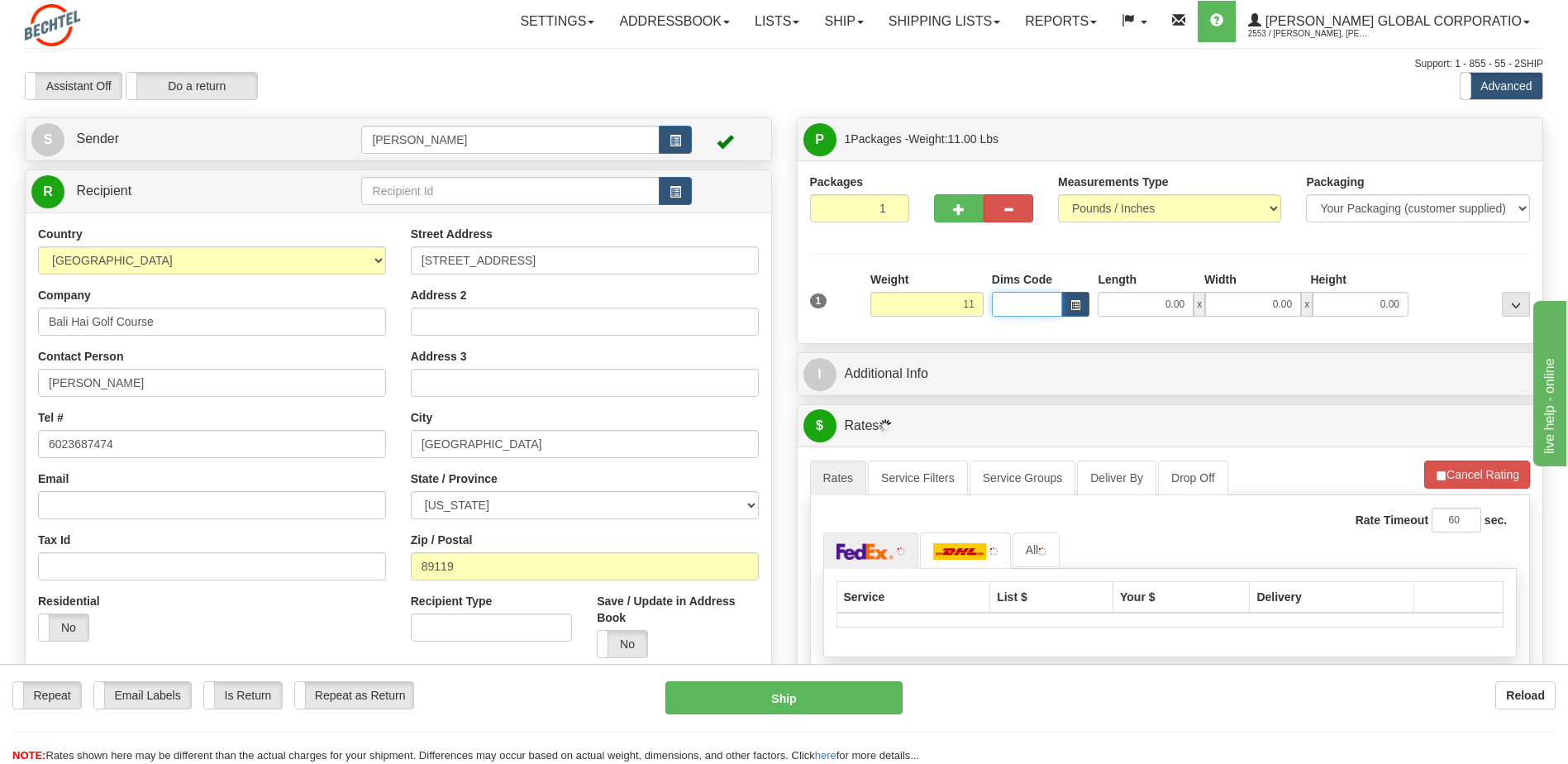
type input "11.00"
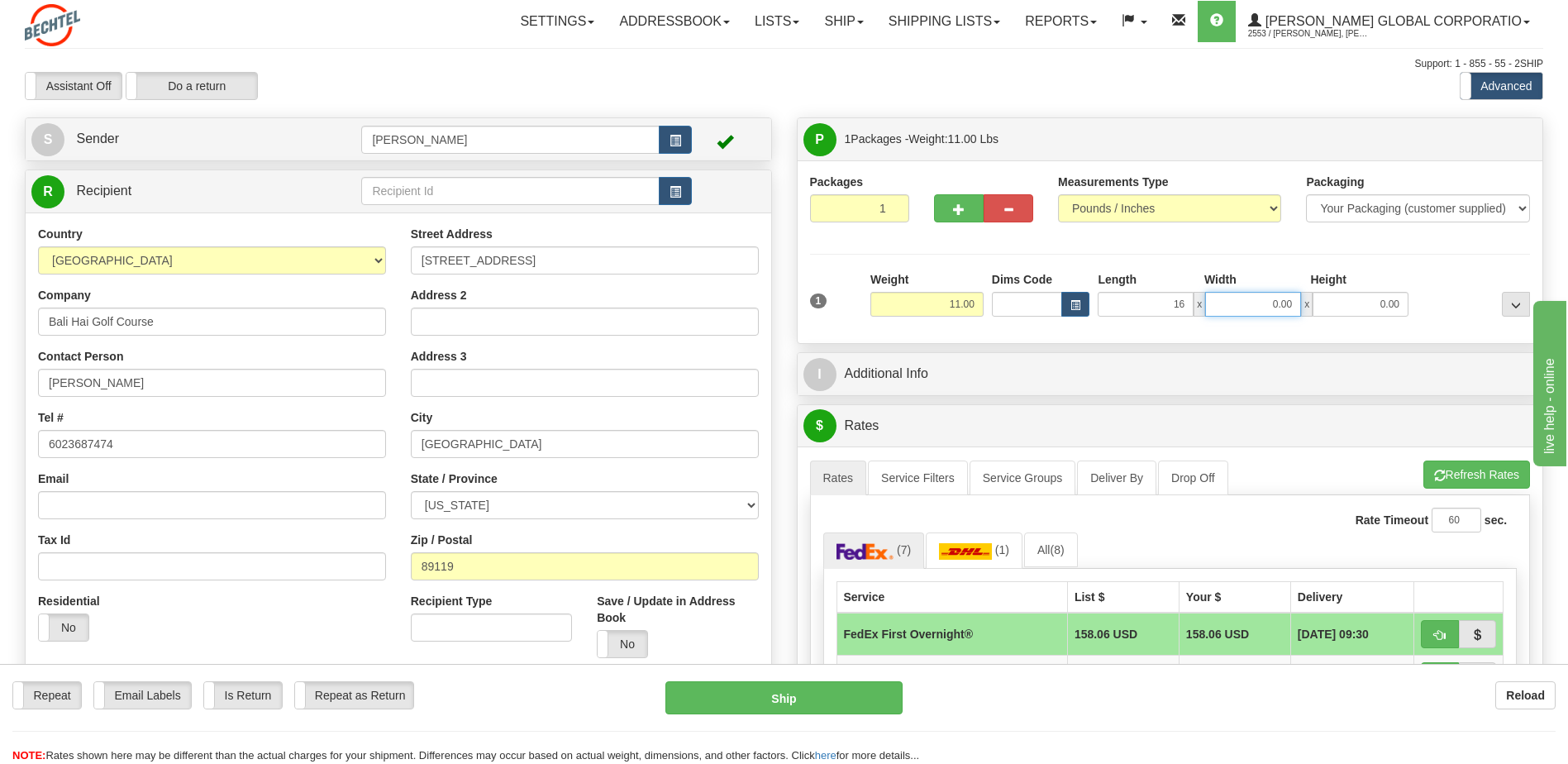
type input "16.00"
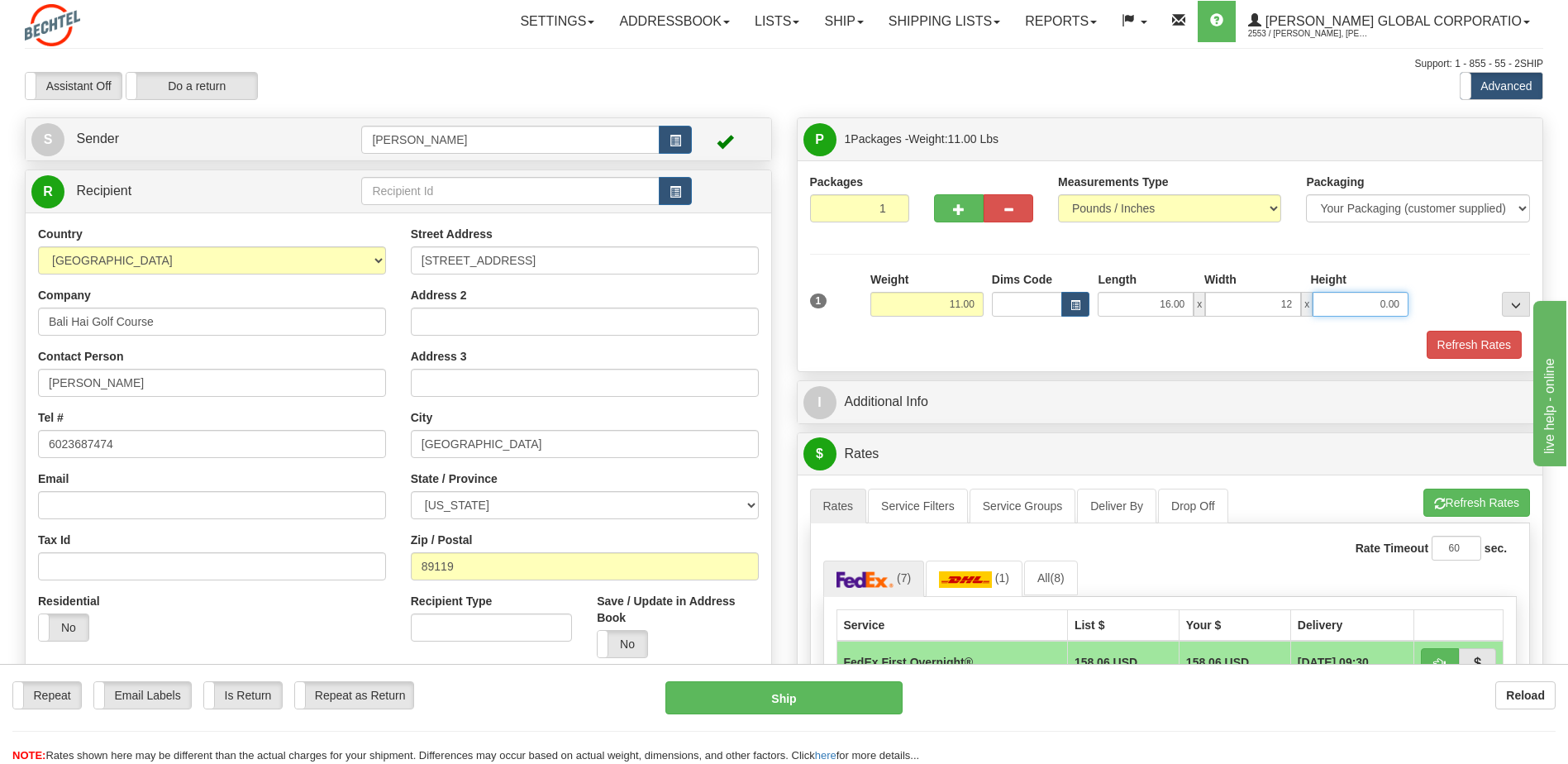
type input "12.00"
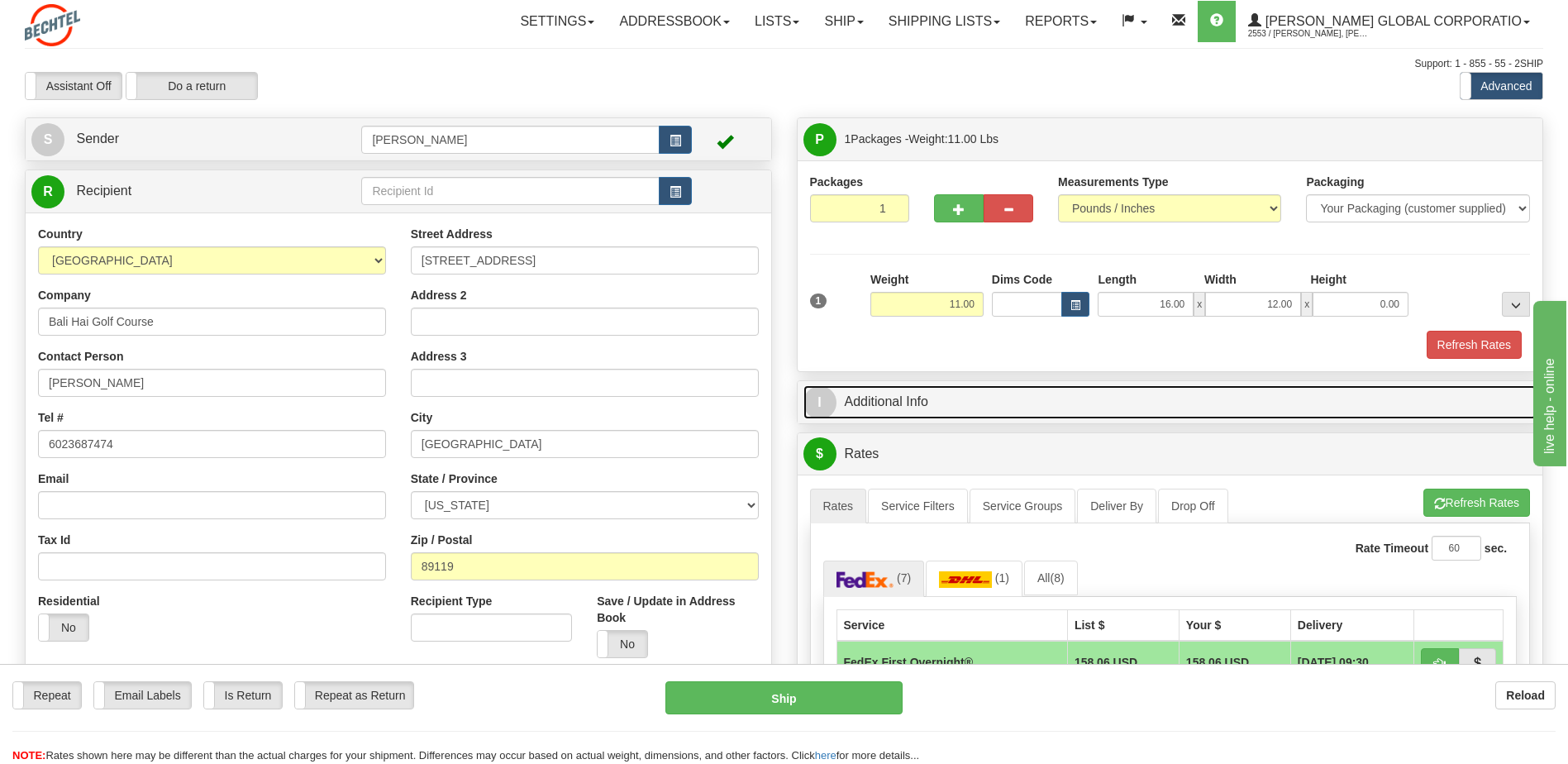
click at [881, 403] on link "I Additional Info" at bounding box center [1170, 403] width 734 height 34
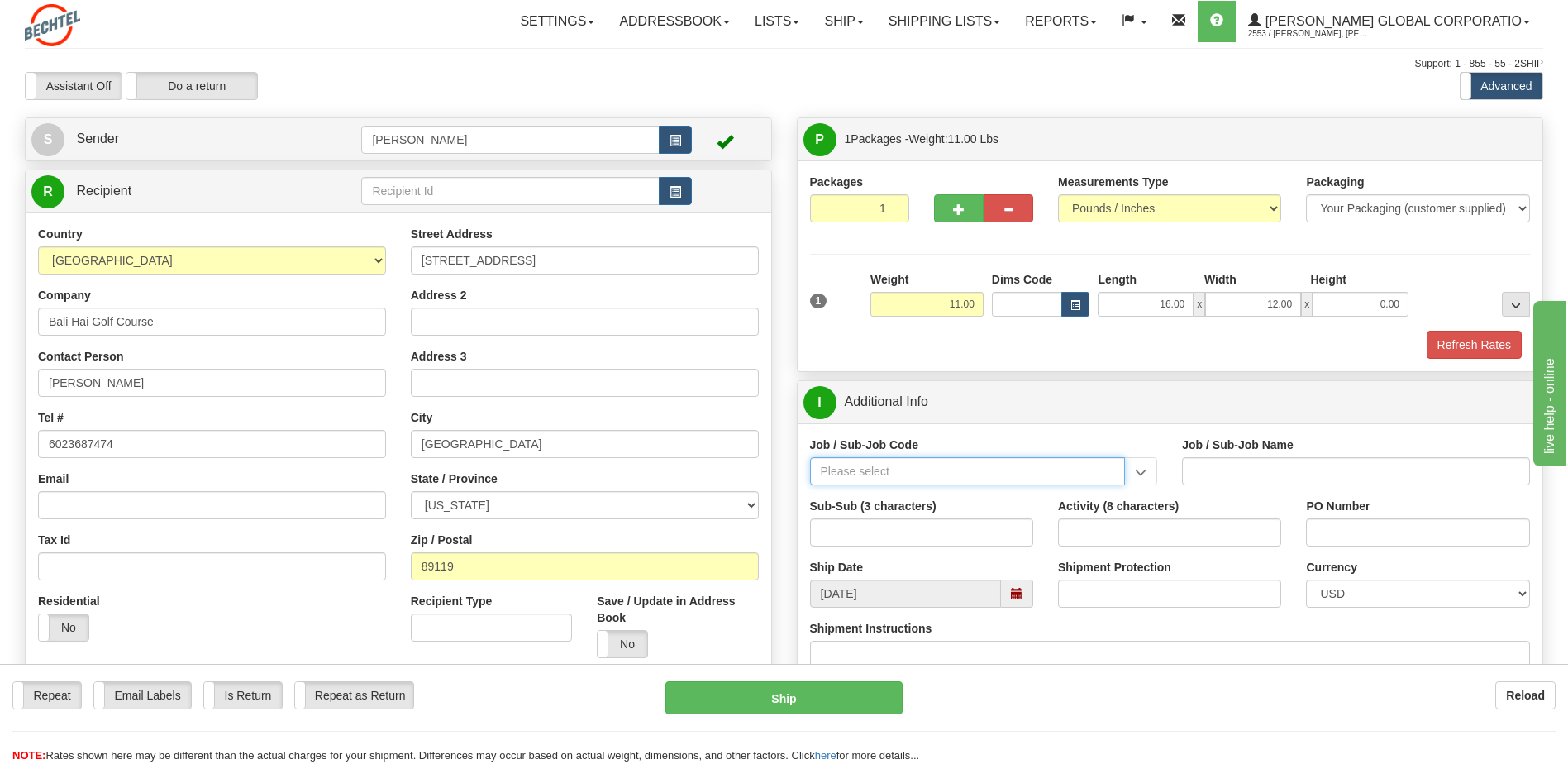
click at [868, 477] on input "Job / Sub-Job Code" at bounding box center [968, 470] width 316 height 28
click at [847, 515] on div "55956-101" at bounding box center [963, 519] width 299 height 18
type input "55956-101"
type input "AMERICAS RENEWABLES - PRE-CONSTRUCTION/ BD"
type input "55956-101"
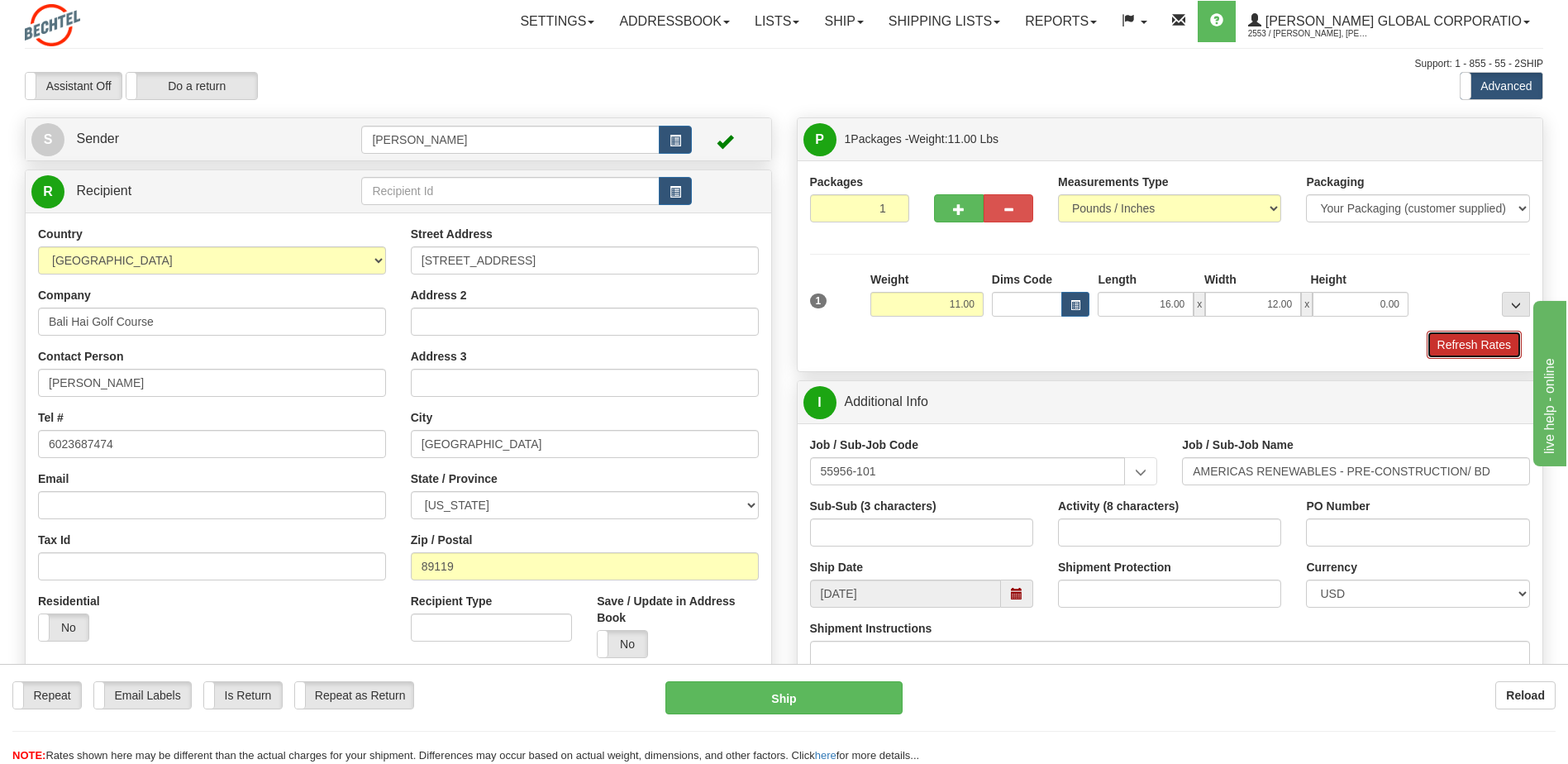
click at [1461, 343] on button "Refresh Rates" at bounding box center [1474, 344] width 95 height 28
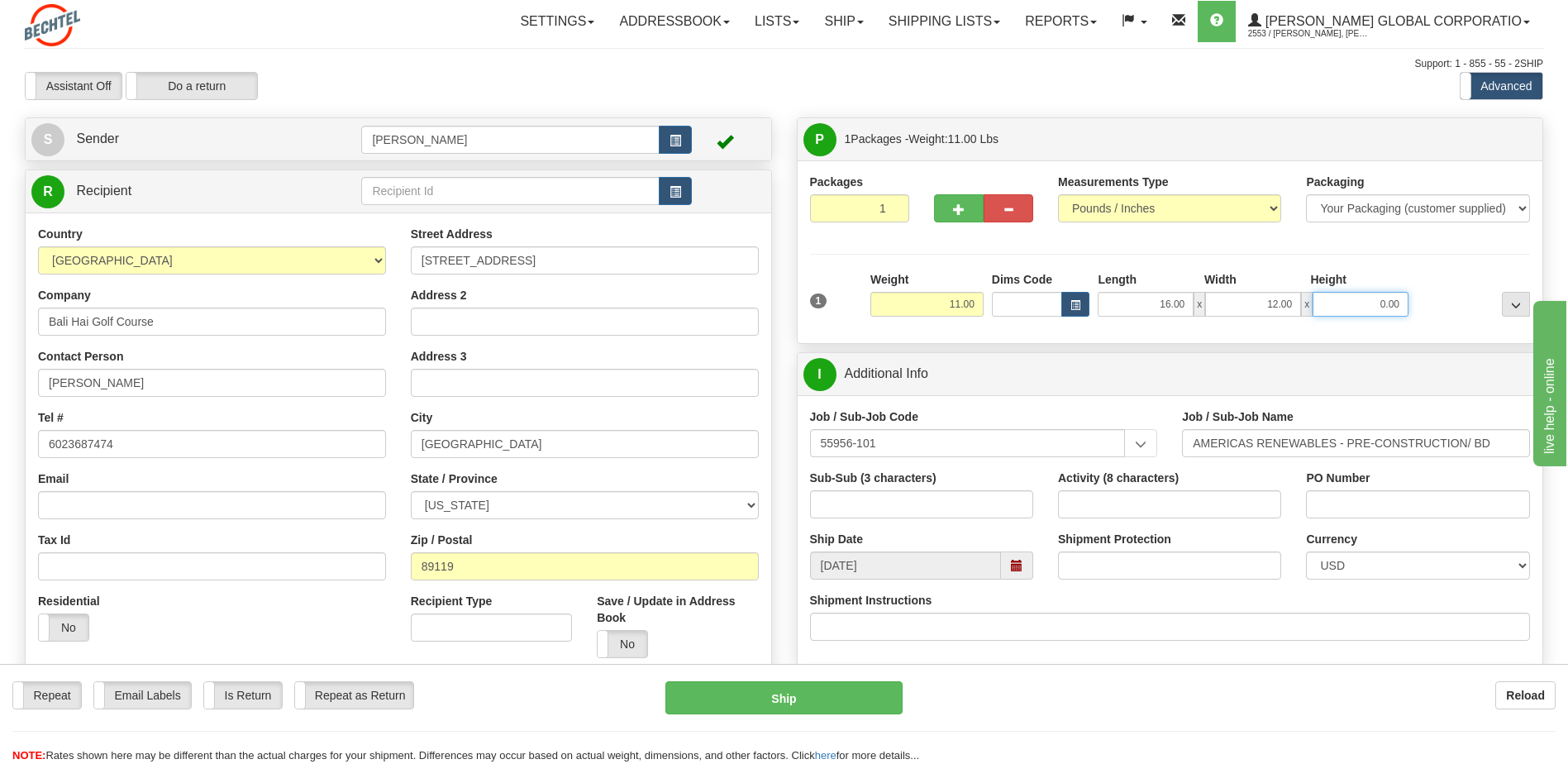
click at [1355, 307] on input "0.00" at bounding box center [1360, 304] width 95 height 25
type input "0.00"
type input "18.00"
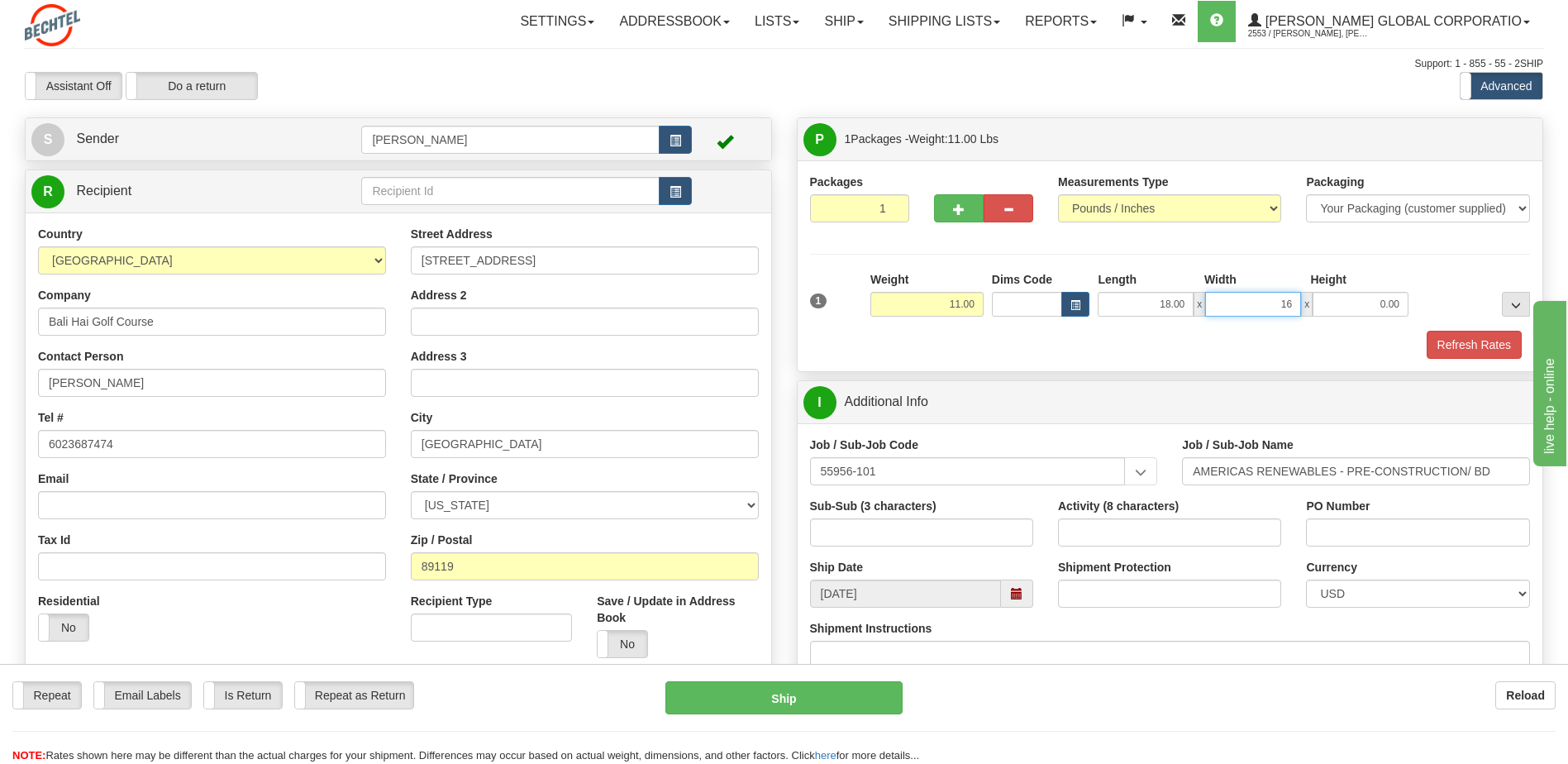
type input "16.00"
type input "12.00"
click at [1464, 337] on button "Refresh Rates" at bounding box center [1474, 344] width 95 height 28
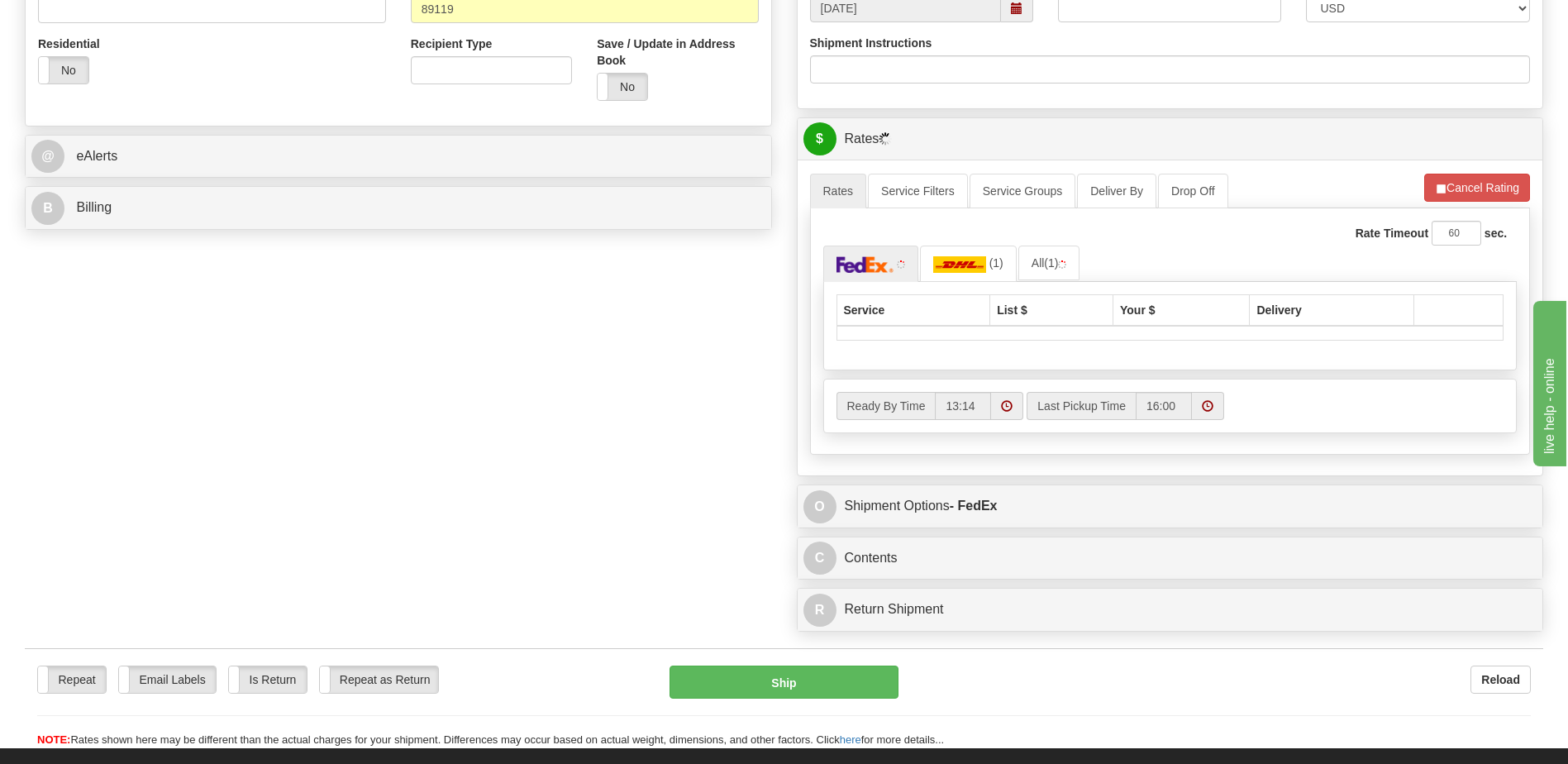
scroll to position [578, 0]
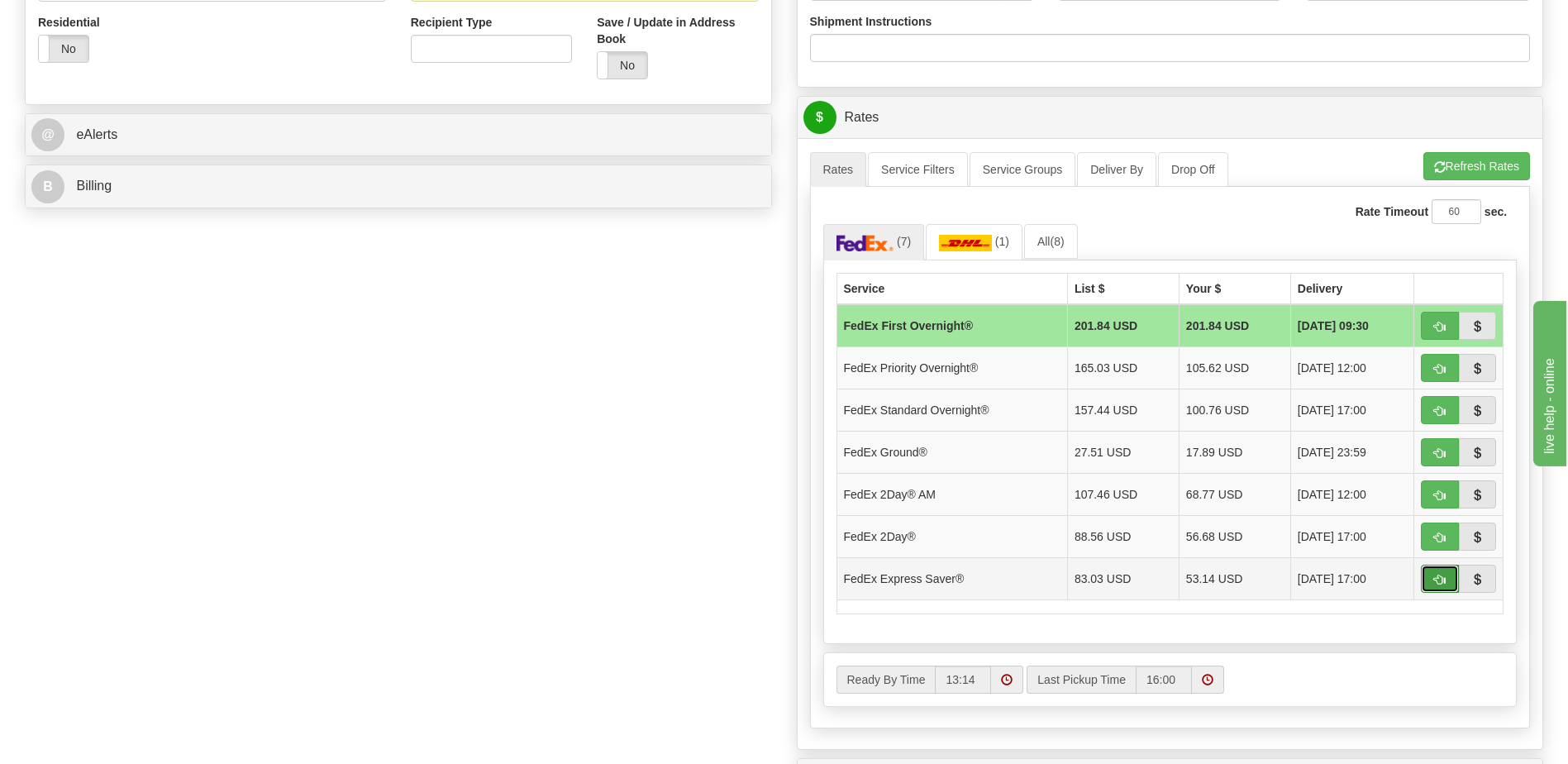
click at [1434, 577] on span "button" at bounding box center [1439, 580] width 12 height 11
type input "20"
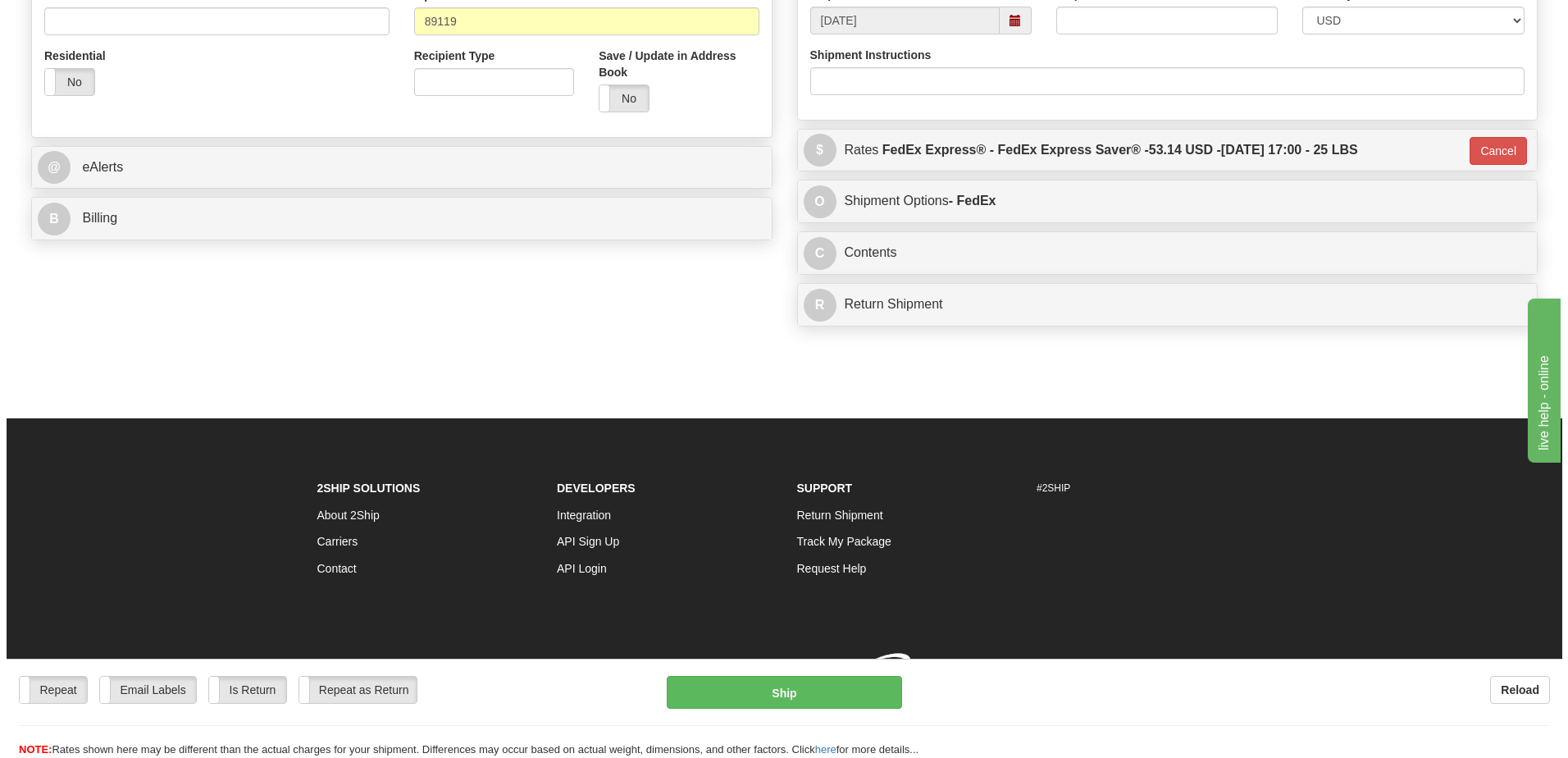
scroll to position [564, 0]
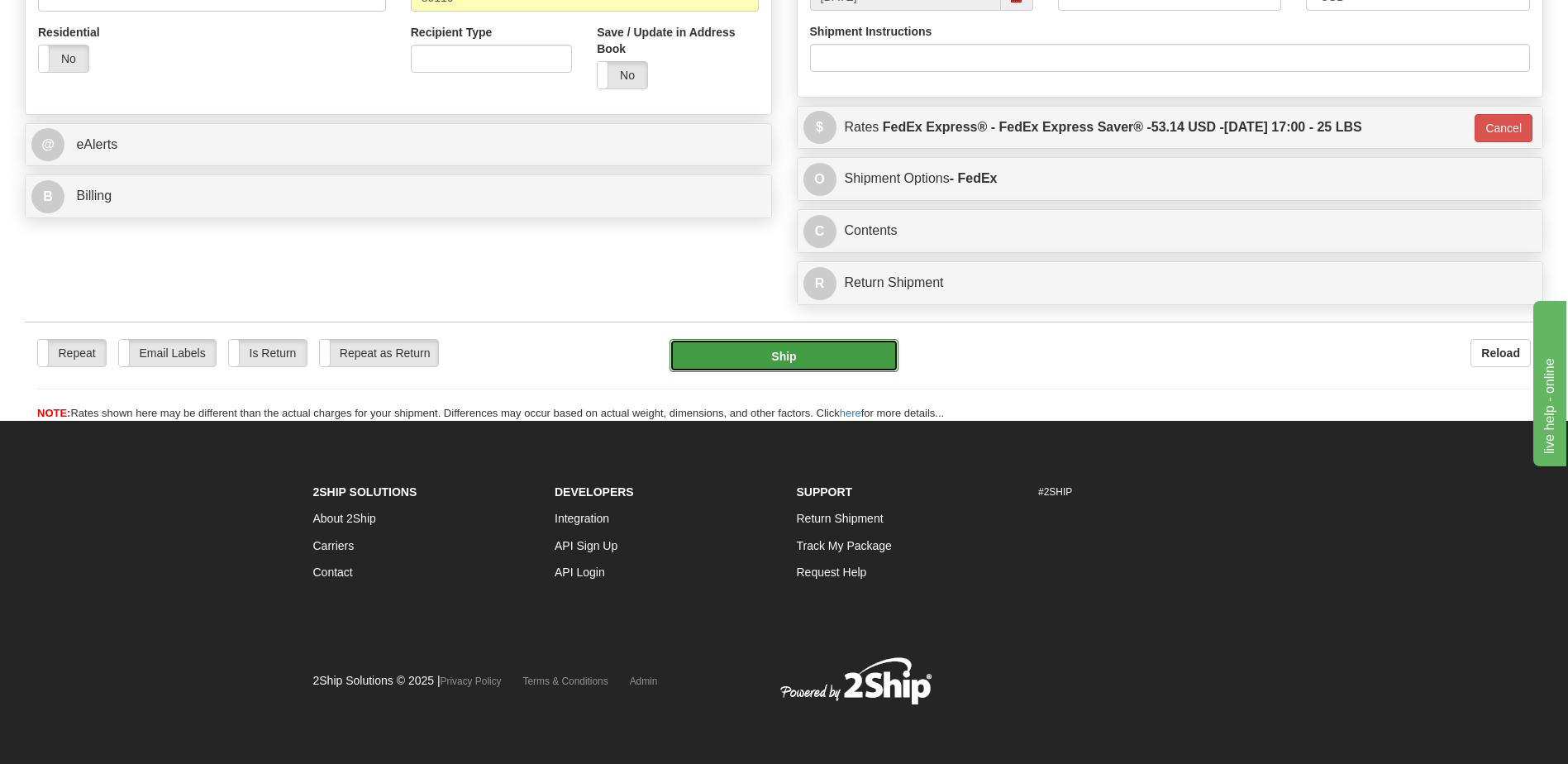
click at [728, 353] on button "Ship" at bounding box center [784, 355] width 228 height 33
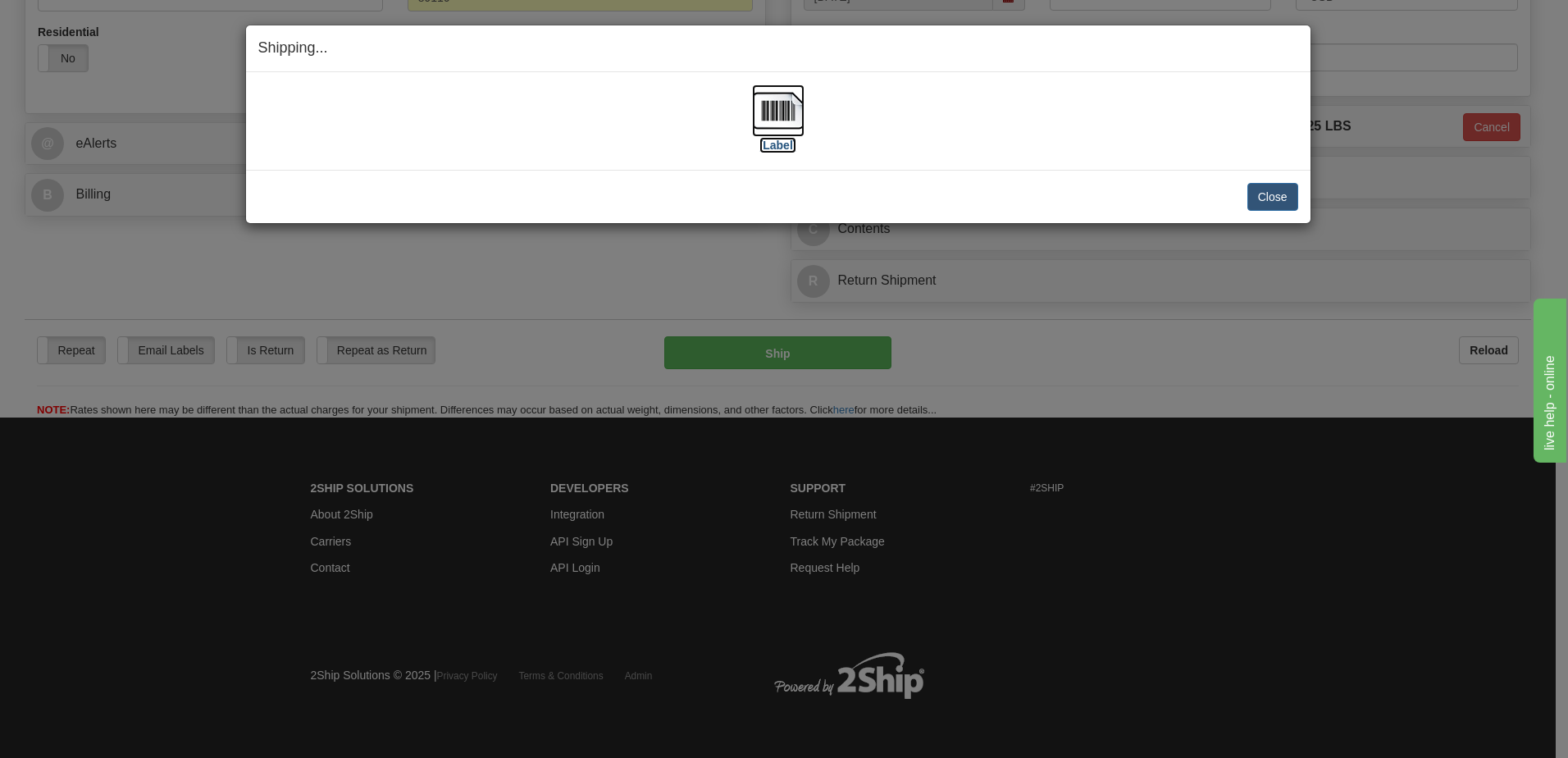
click at [770, 105] on img at bounding box center [777, 110] width 52 height 52
click at [1284, 193] on button "Close" at bounding box center [1272, 197] width 50 height 27
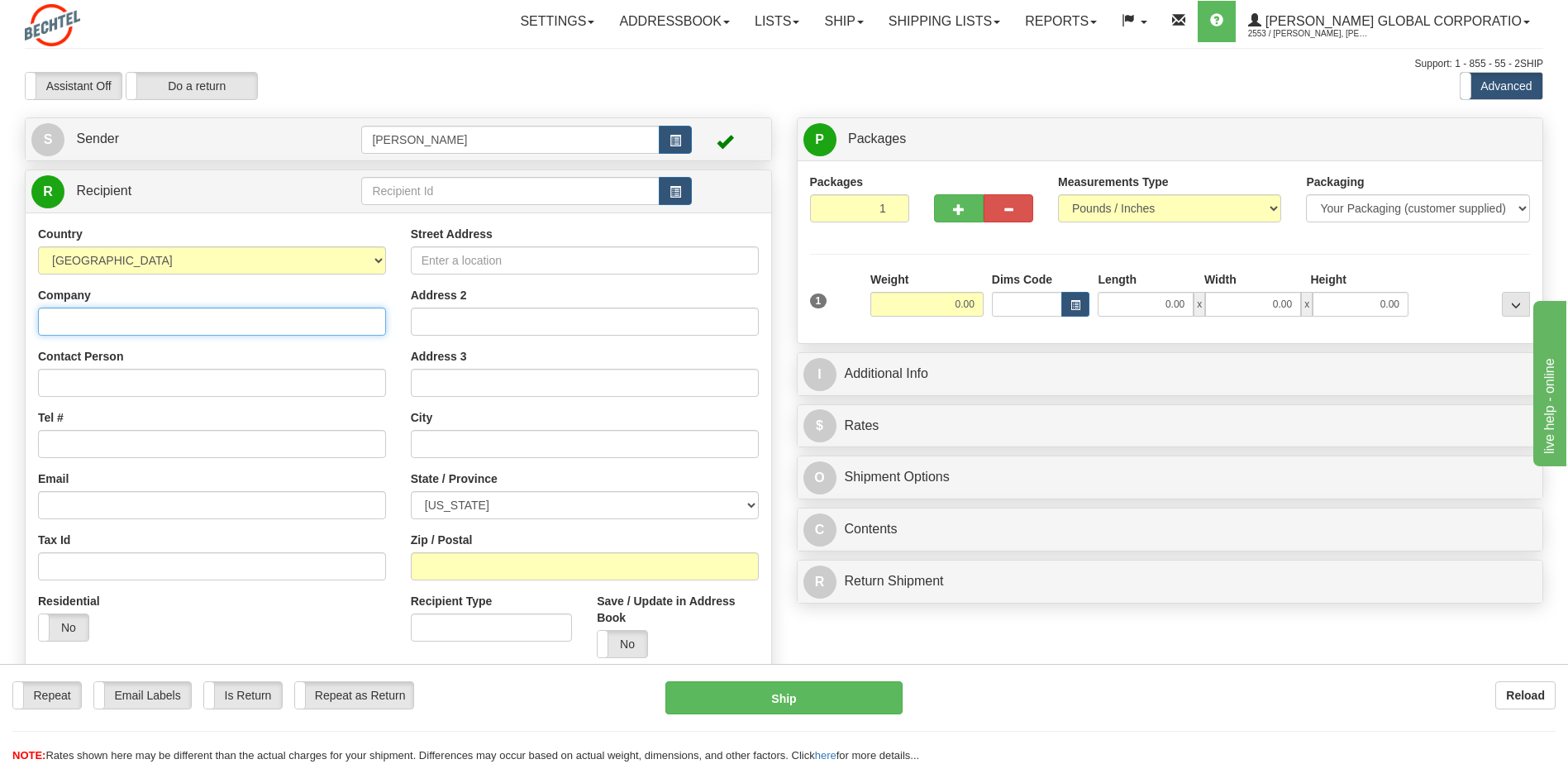
click at [46, 311] on input "Company" at bounding box center [212, 321] width 348 height 28
type input "Bali Hai Golf Club"
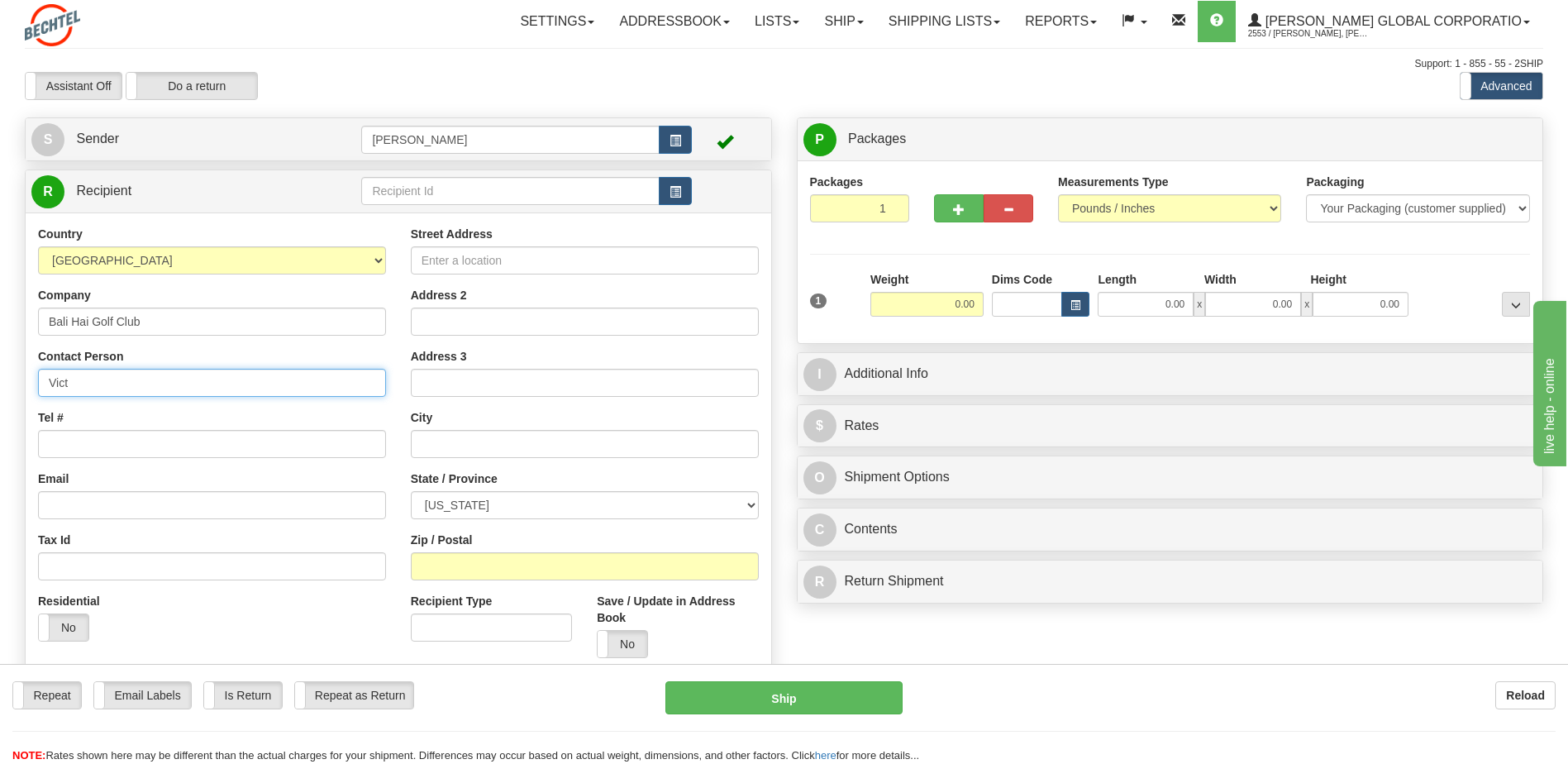
type input "[PERSON_NAME]"
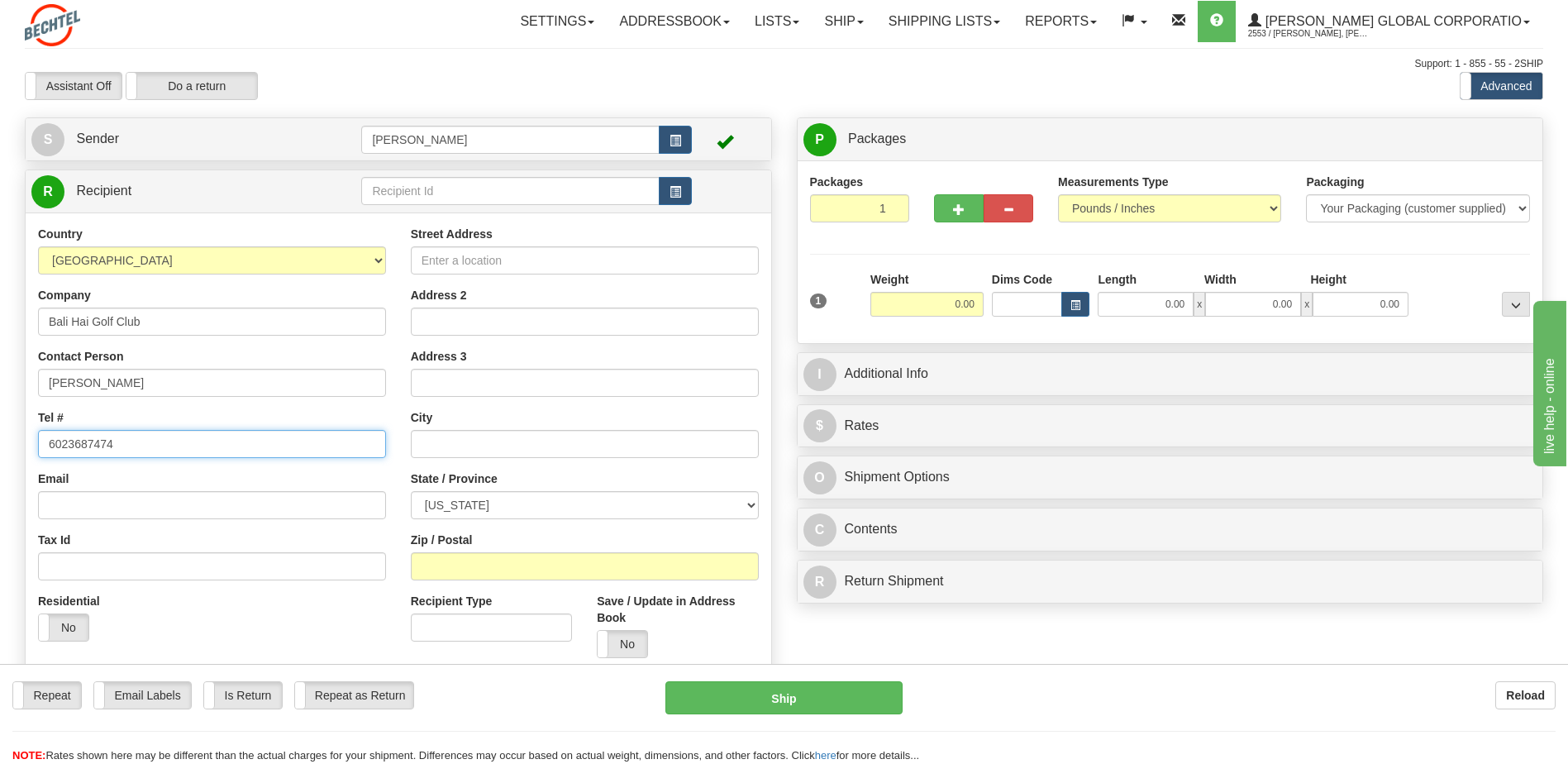
type input "6023687474"
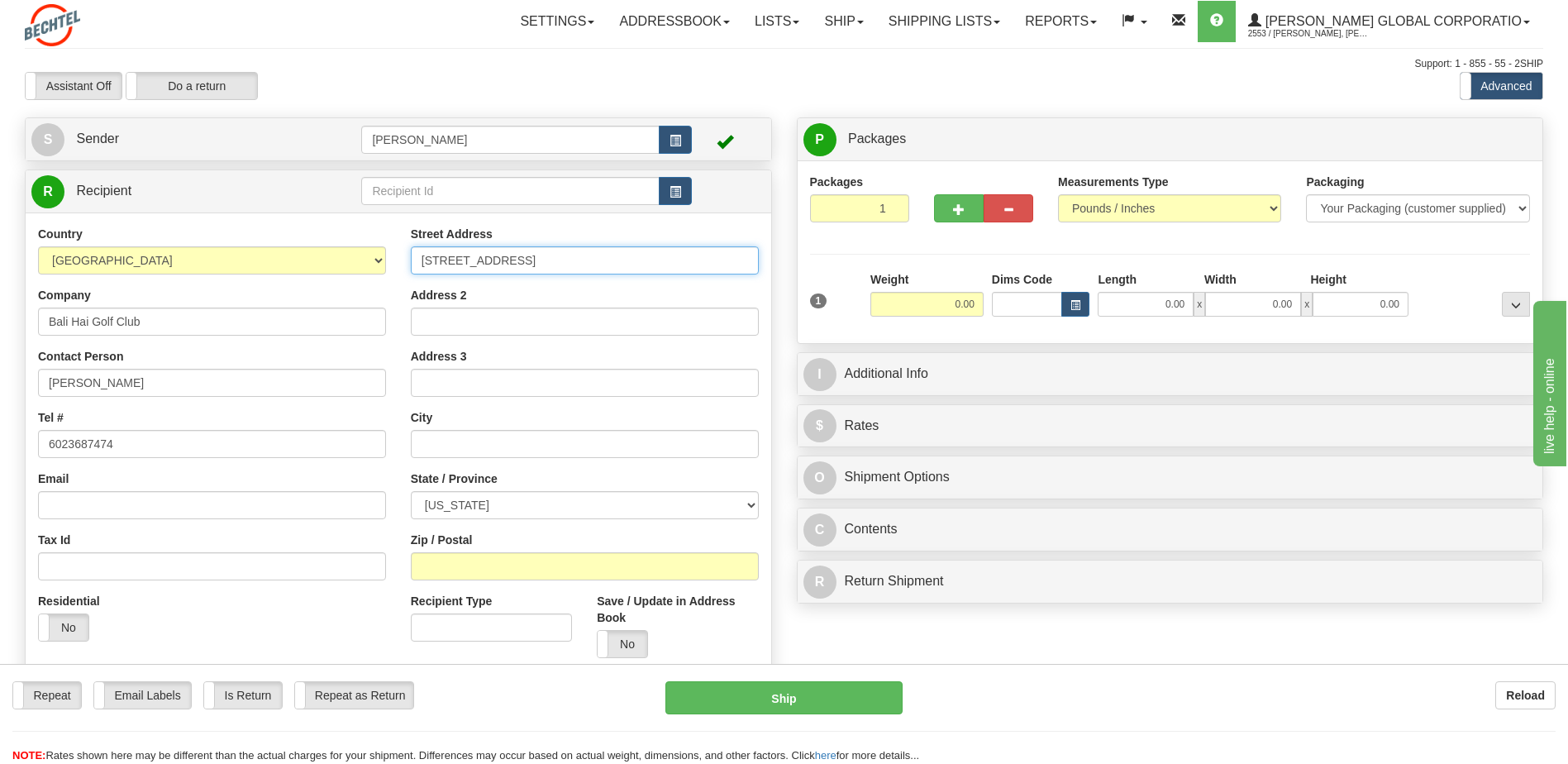
type input "5160 Las Vegas Blvd South"
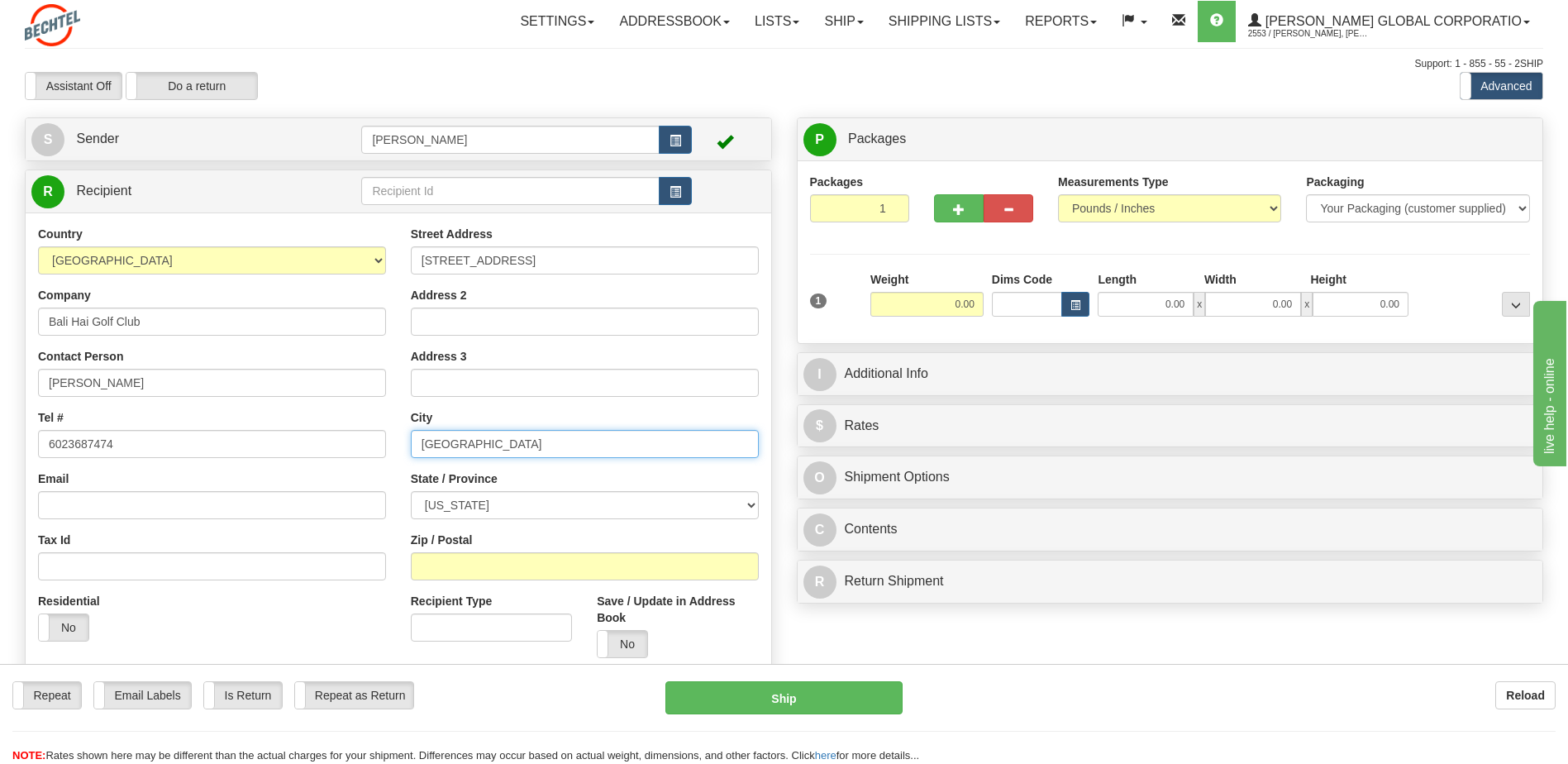
type input "[GEOGRAPHIC_DATA]"
select select "NV"
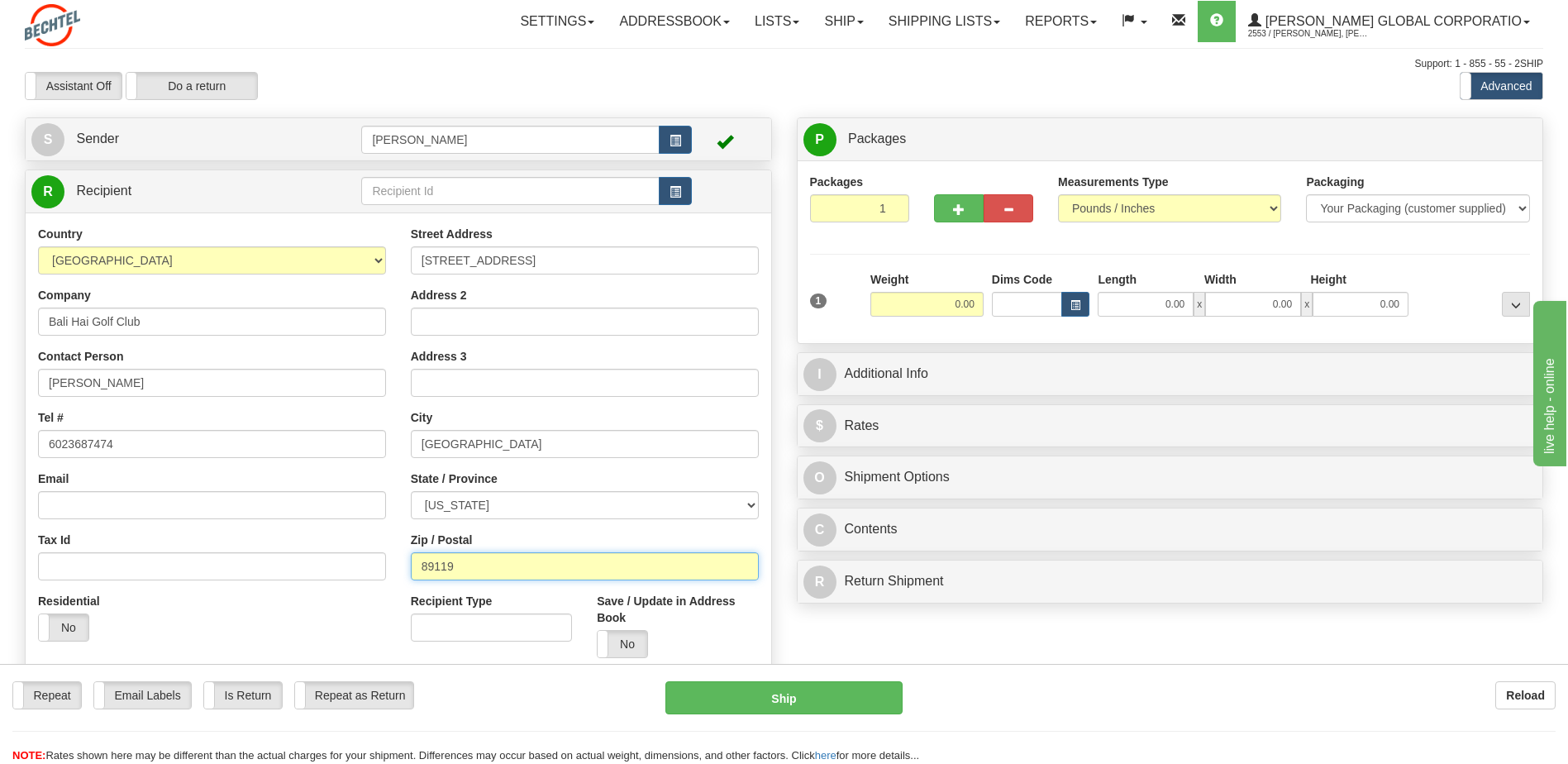
type input "89119"
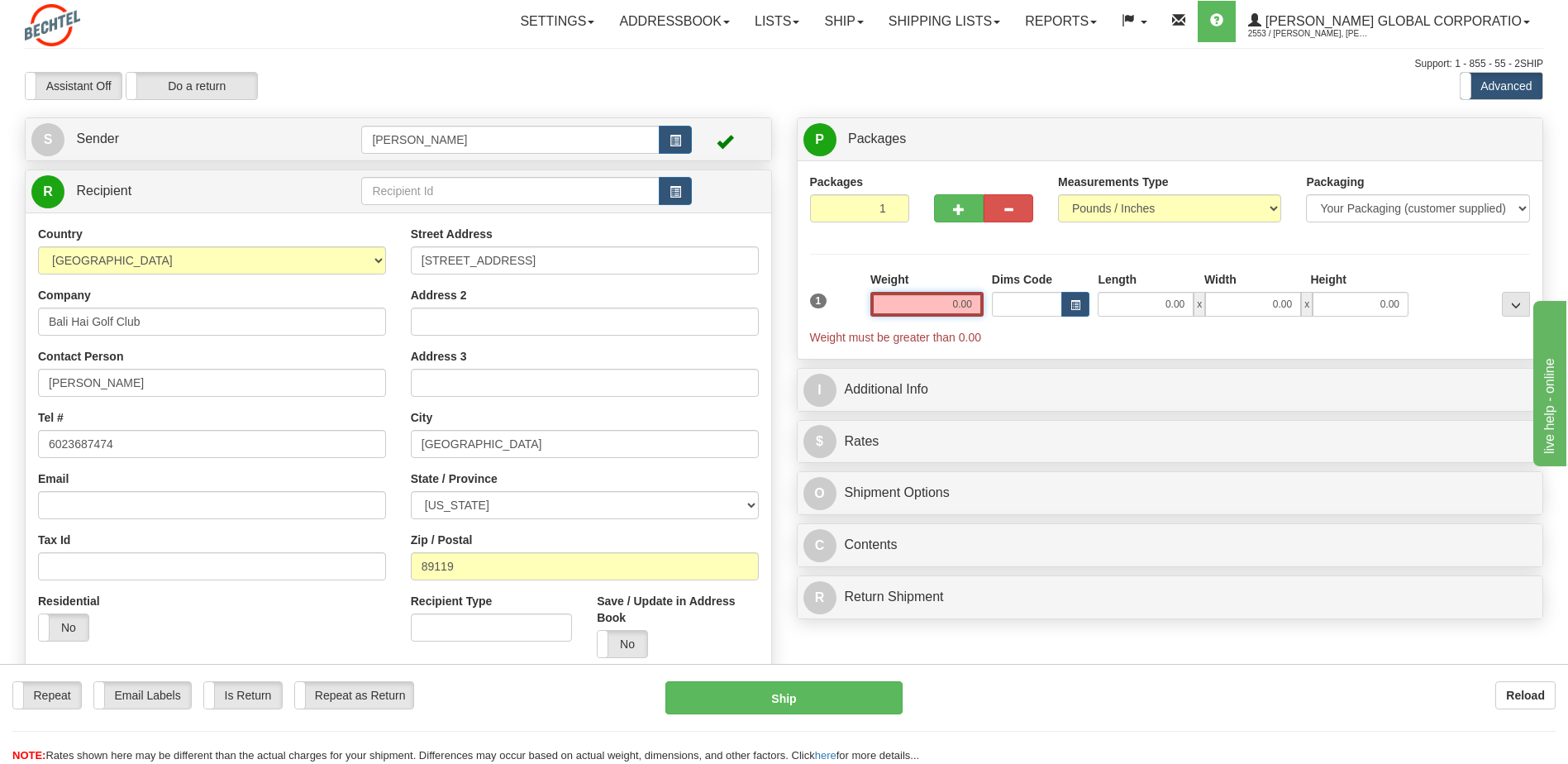
click at [939, 295] on input "0.00" at bounding box center [926, 304] width 113 height 25
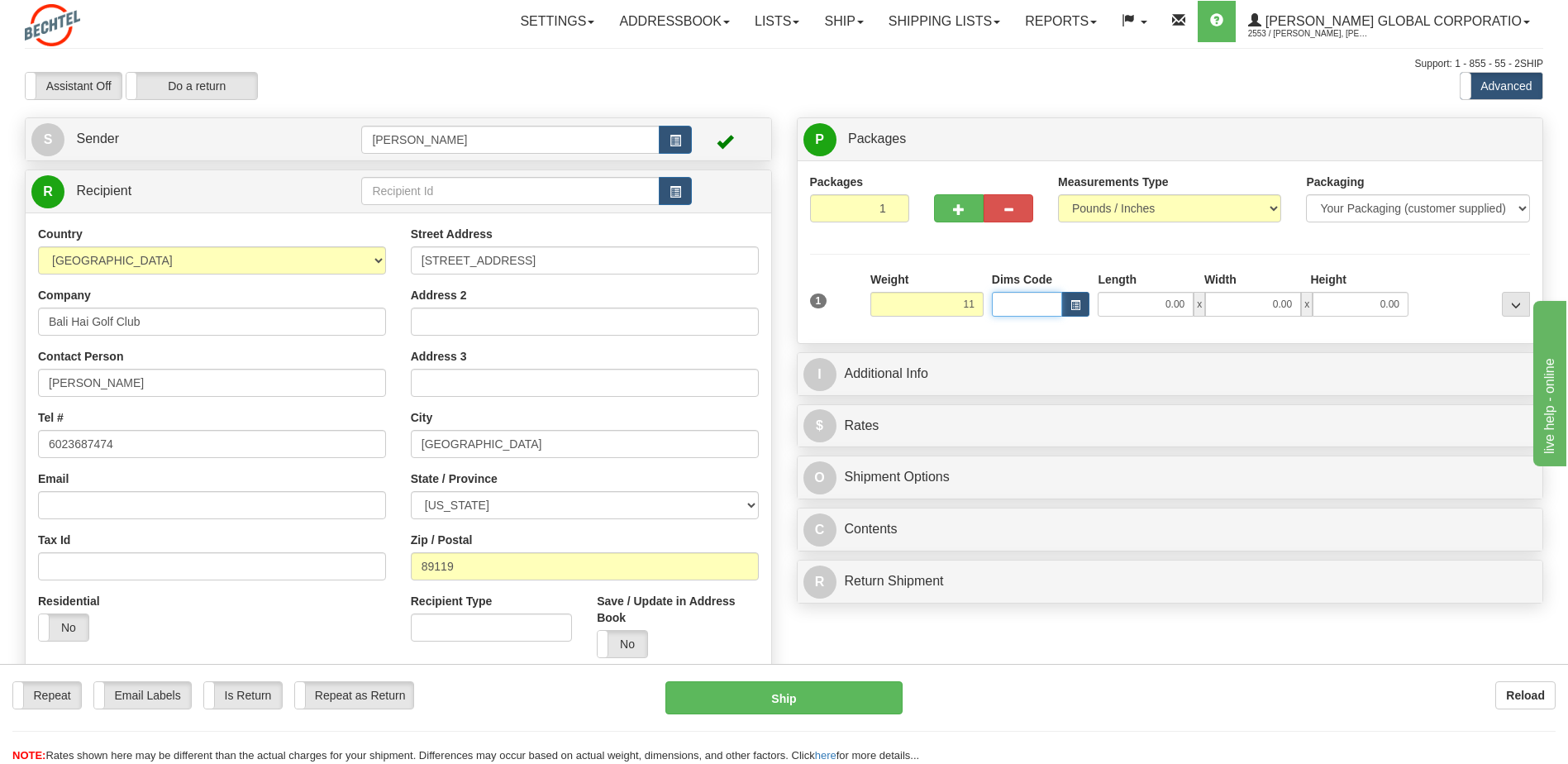
type input "11.00"
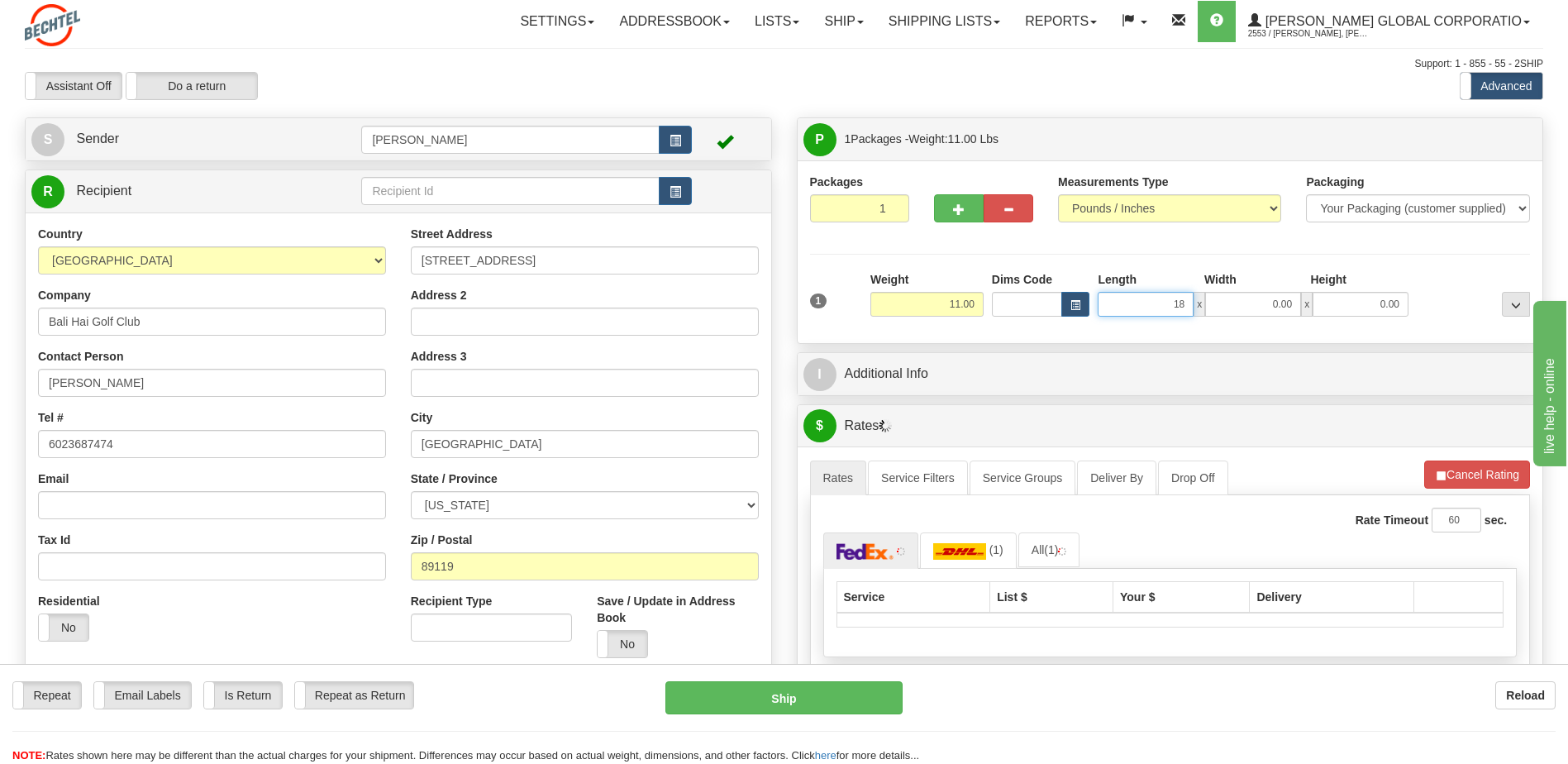
type input "18.00"
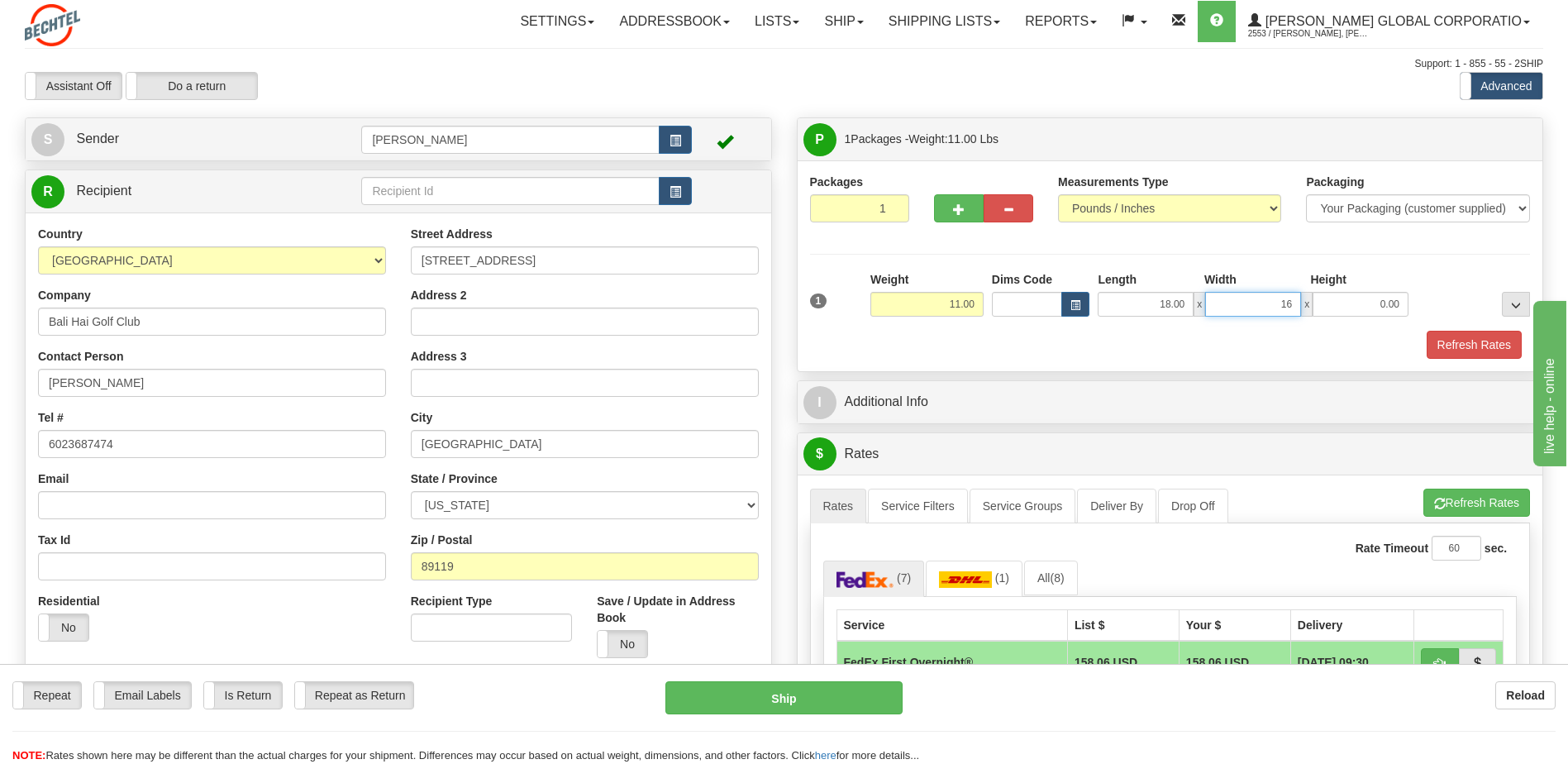
type input "16.00"
type input "12.00"
click at [1463, 339] on button "Refresh Rates" at bounding box center [1474, 344] width 95 height 28
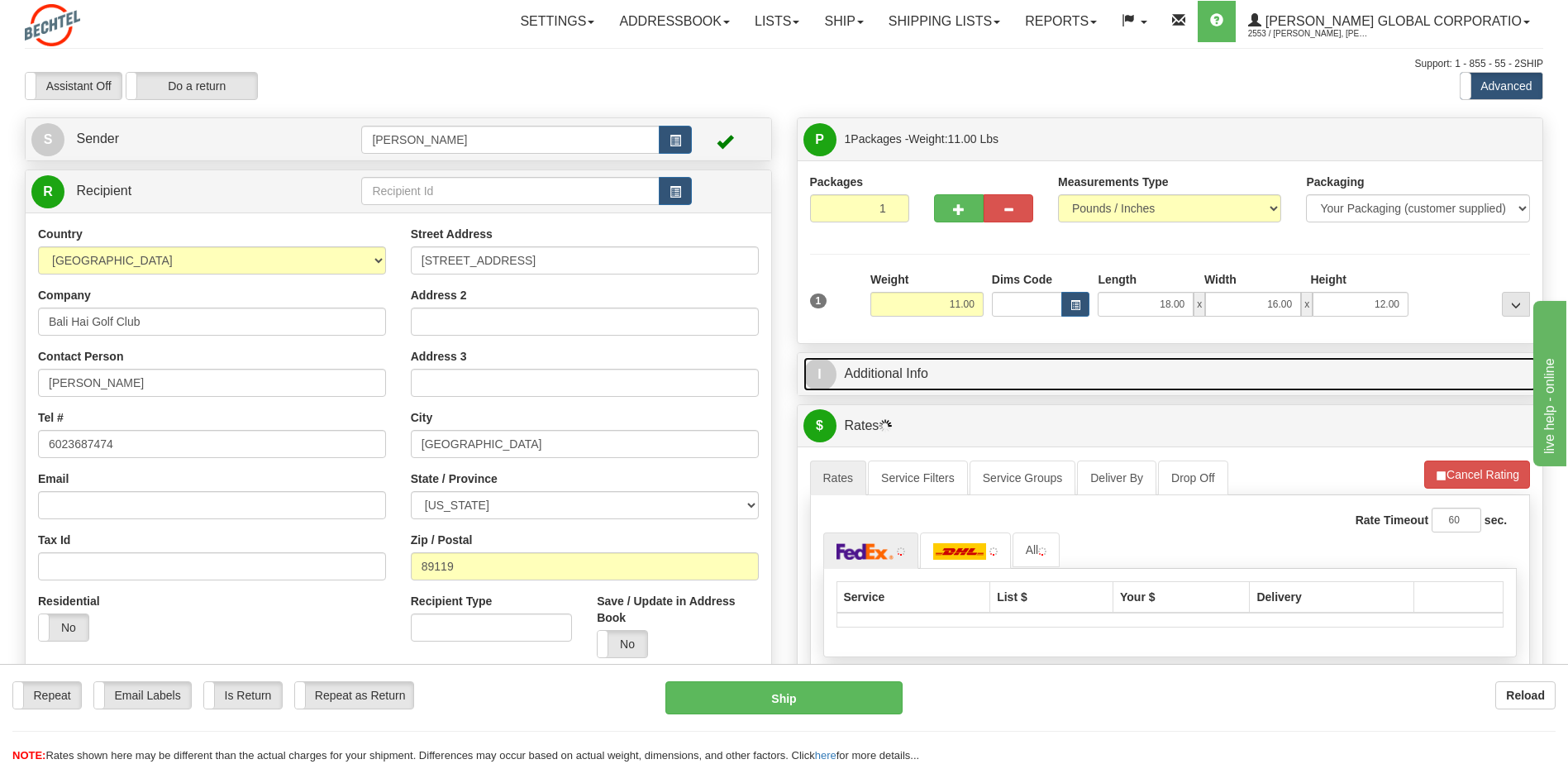
click at [859, 364] on link "I Additional Info" at bounding box center [1170, 374] width 734 height 34
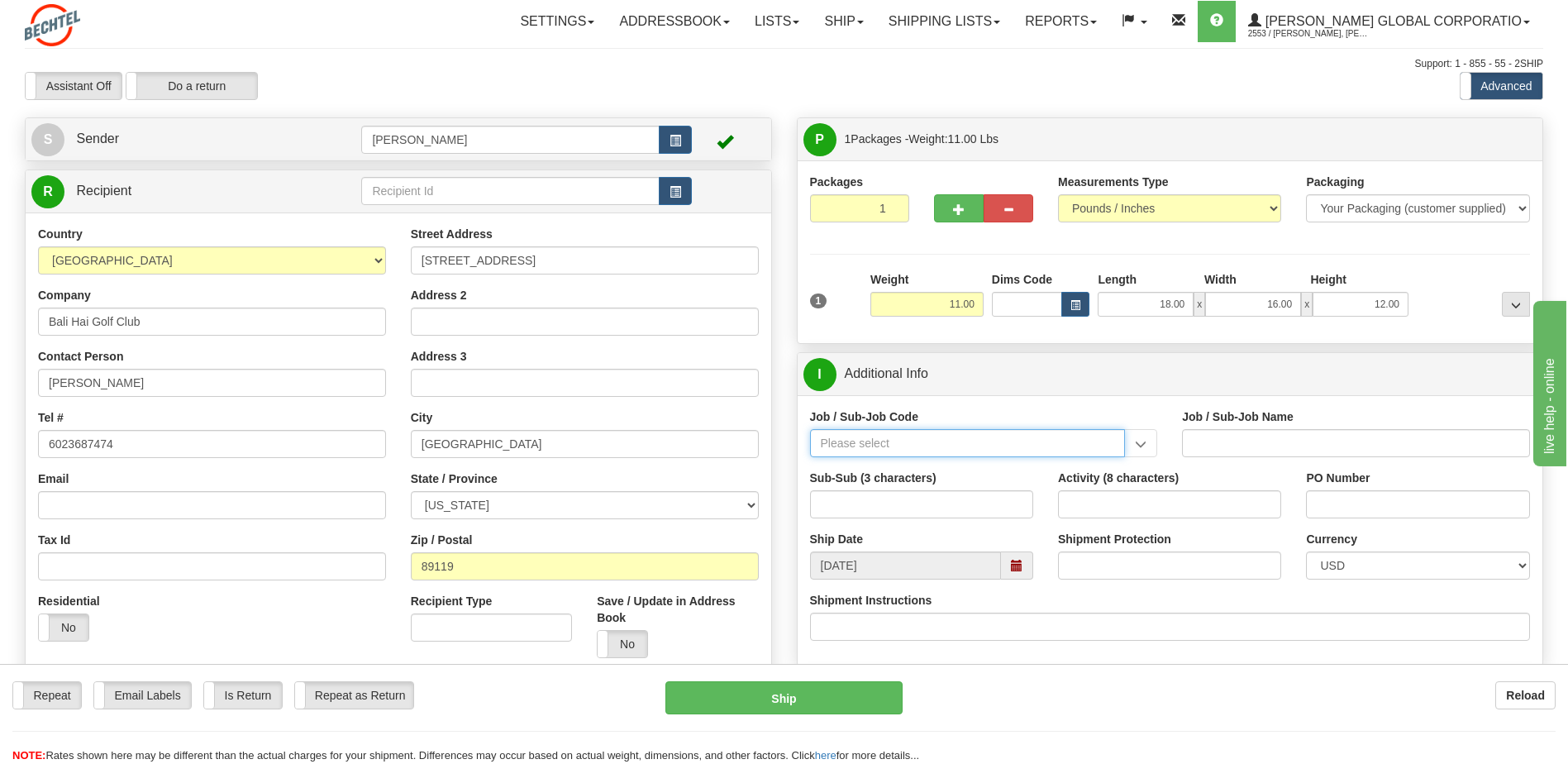
click at [842, 456] on input "Job / Sub-Job Code" at bounding box center [968, 443] width 316 height 28
click at [910, 495] on div "55956-101" at bounding box center [963, 490] width 299 height 18
type input "55956-101"
type input "AMERICAS RENEWABLES - PRE-CONSTRUCTION/ BD"
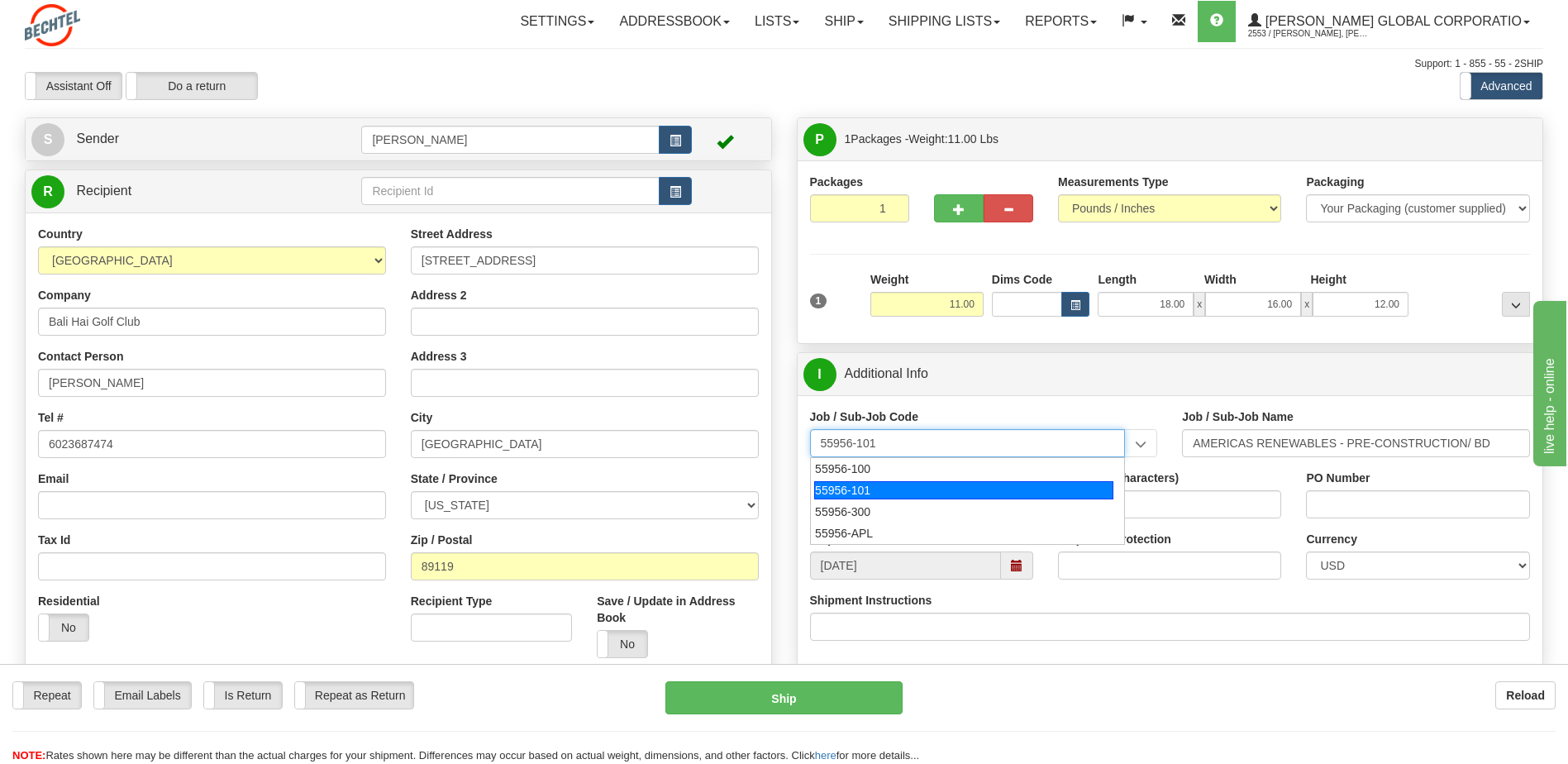
type input "55956-101"
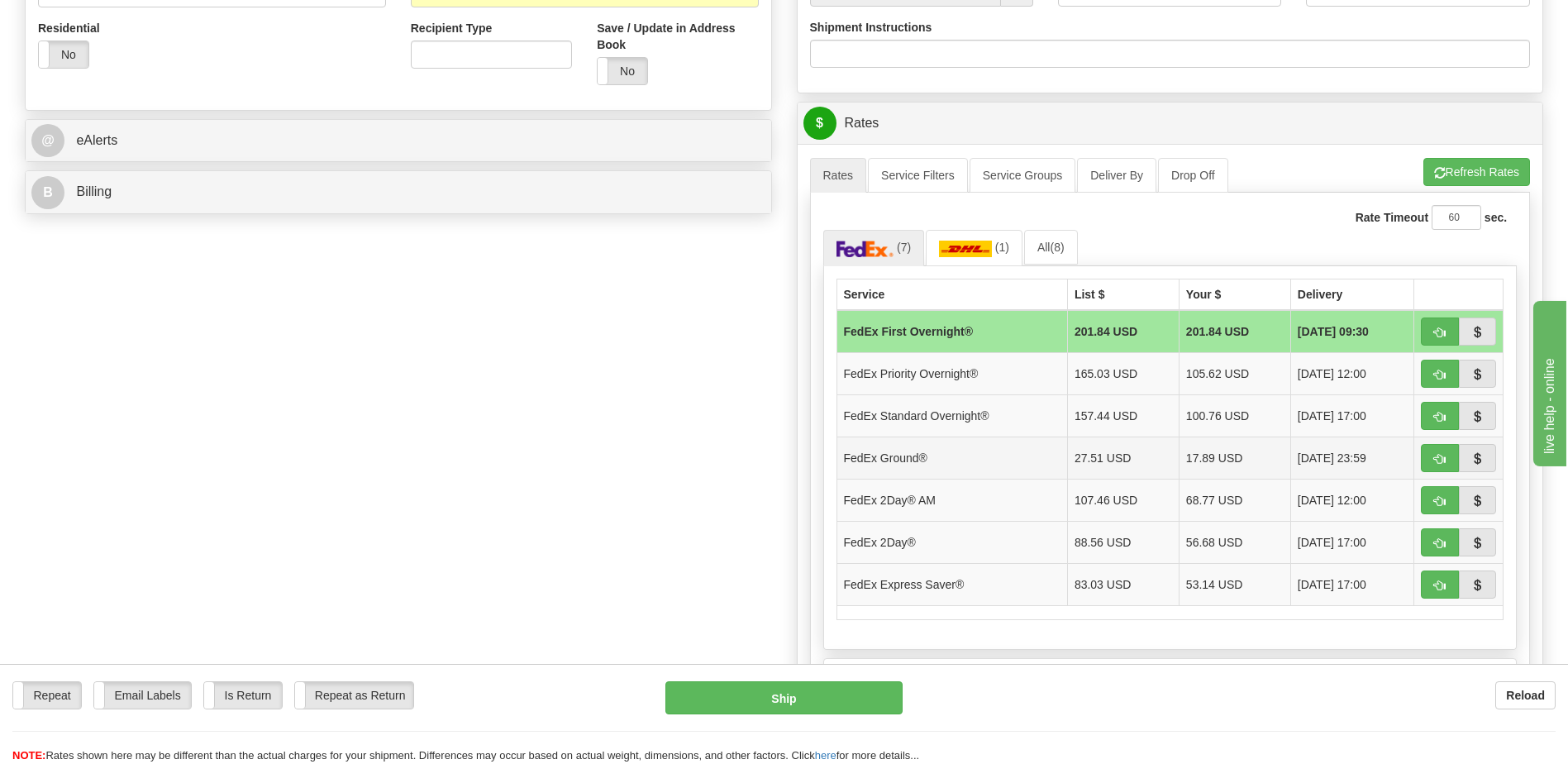
scroll to position [578, 0]
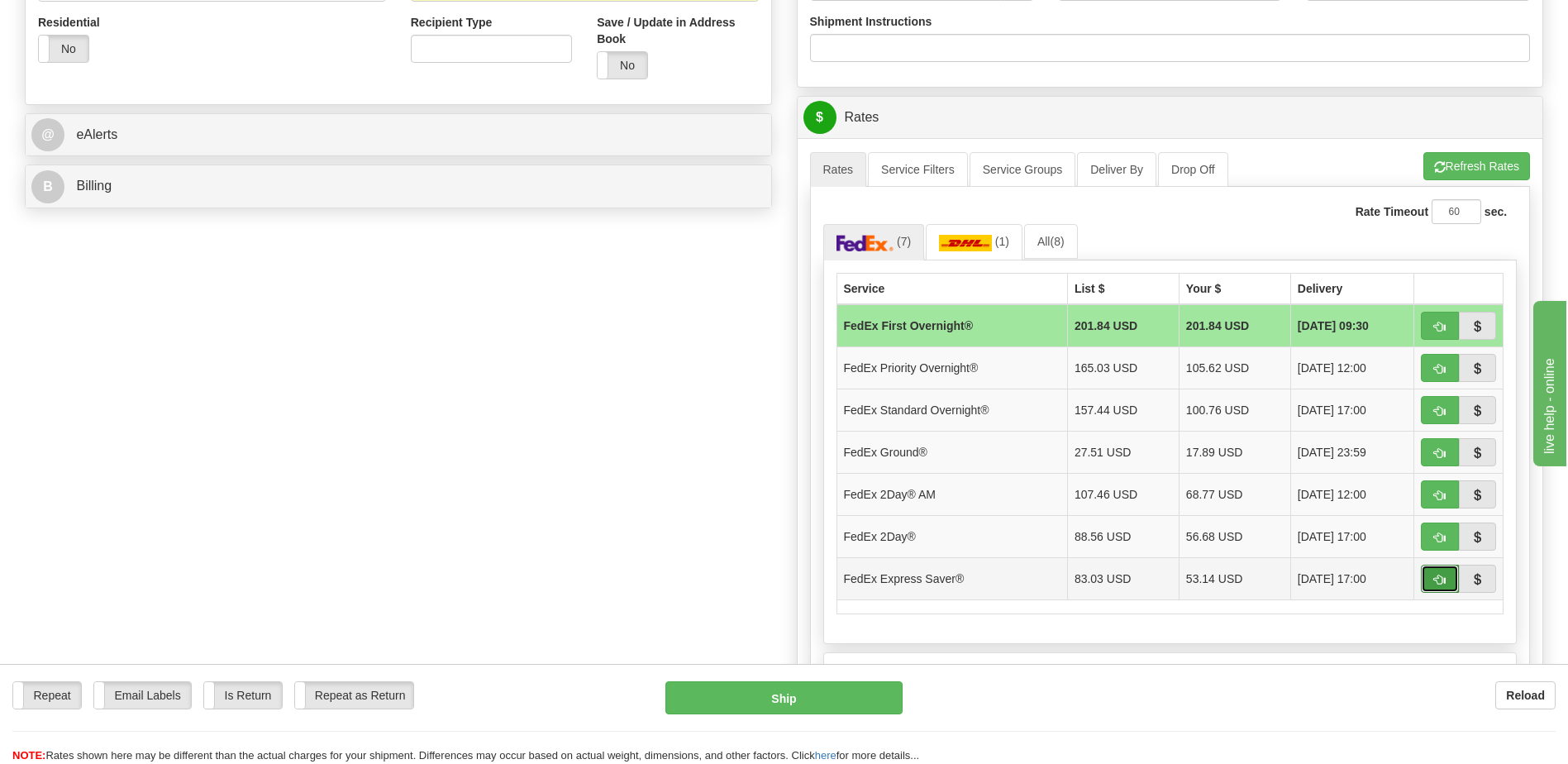
click at [1442, 576] on span "button" at bounding box center [1439, 580] width 12 height 11
type input "20"
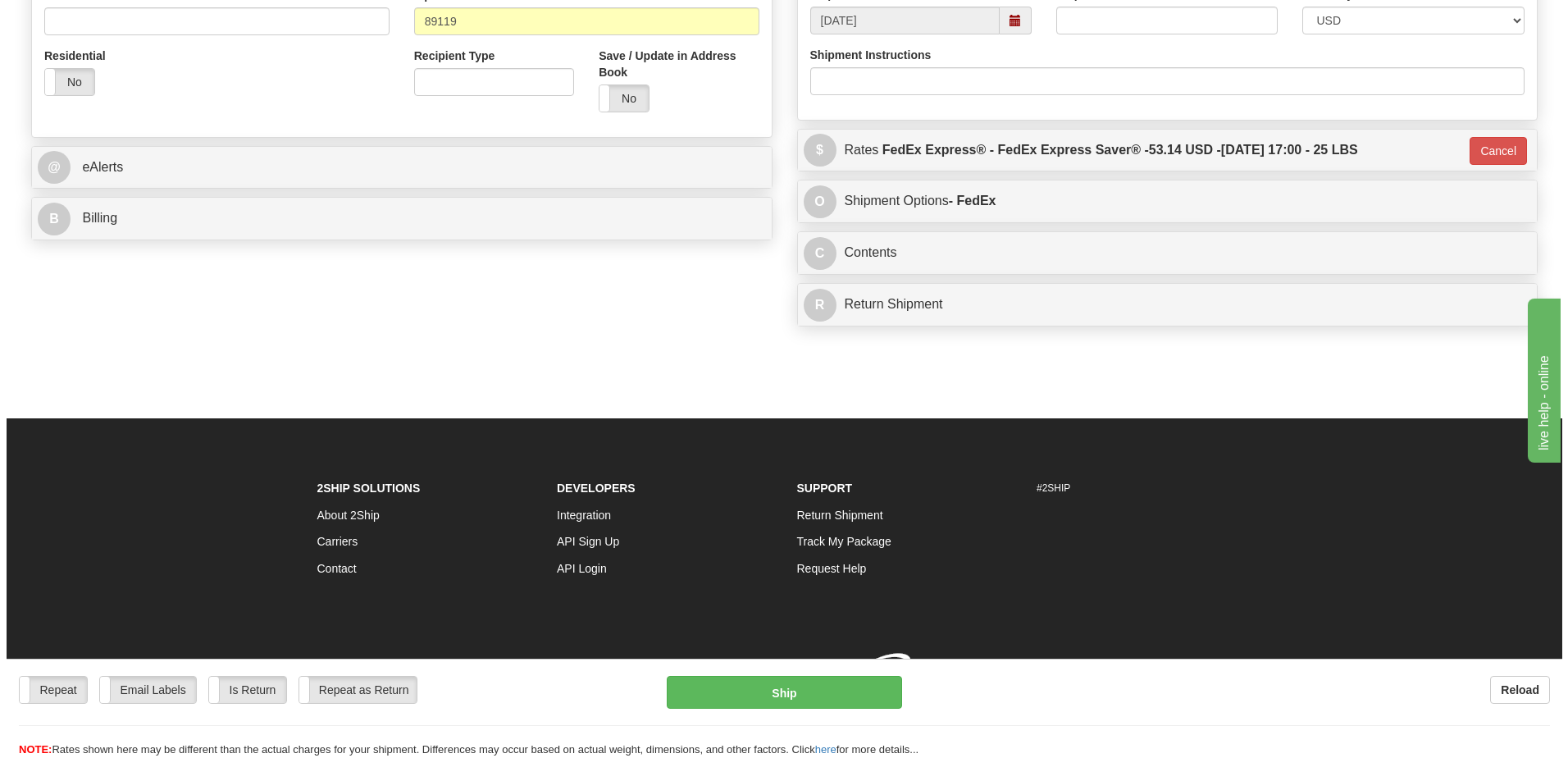
scroll to position [564, 0]
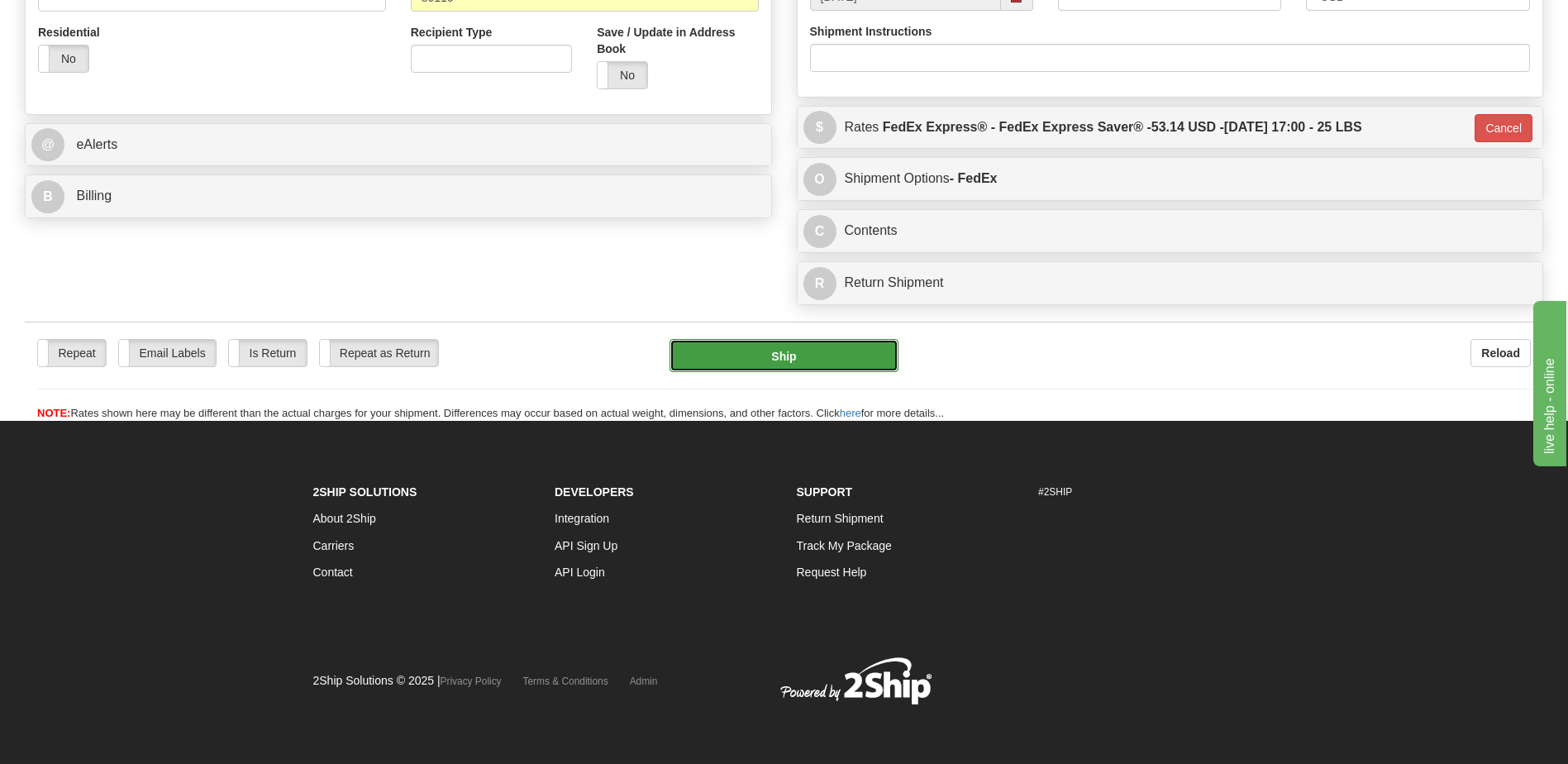
click at [832, 361] on button "Ship" at bounding box center [784, 355] width 228 height 33
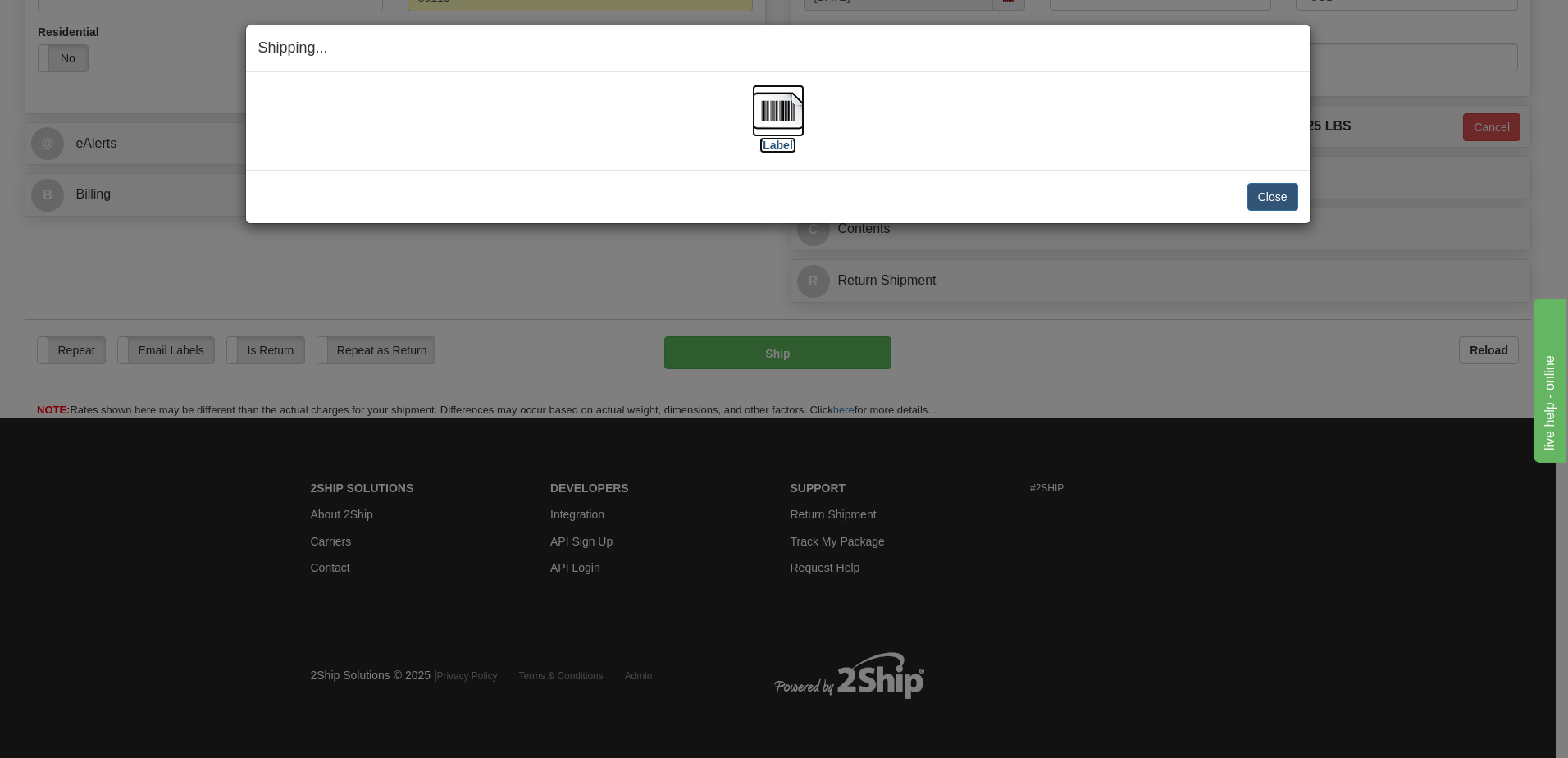
click at [773, 102] on img at bounding box center [777, 110] width 52 height 52
click at [1286, 205] on button "Close" at bounding box center [1272, 197] width 50 height 27
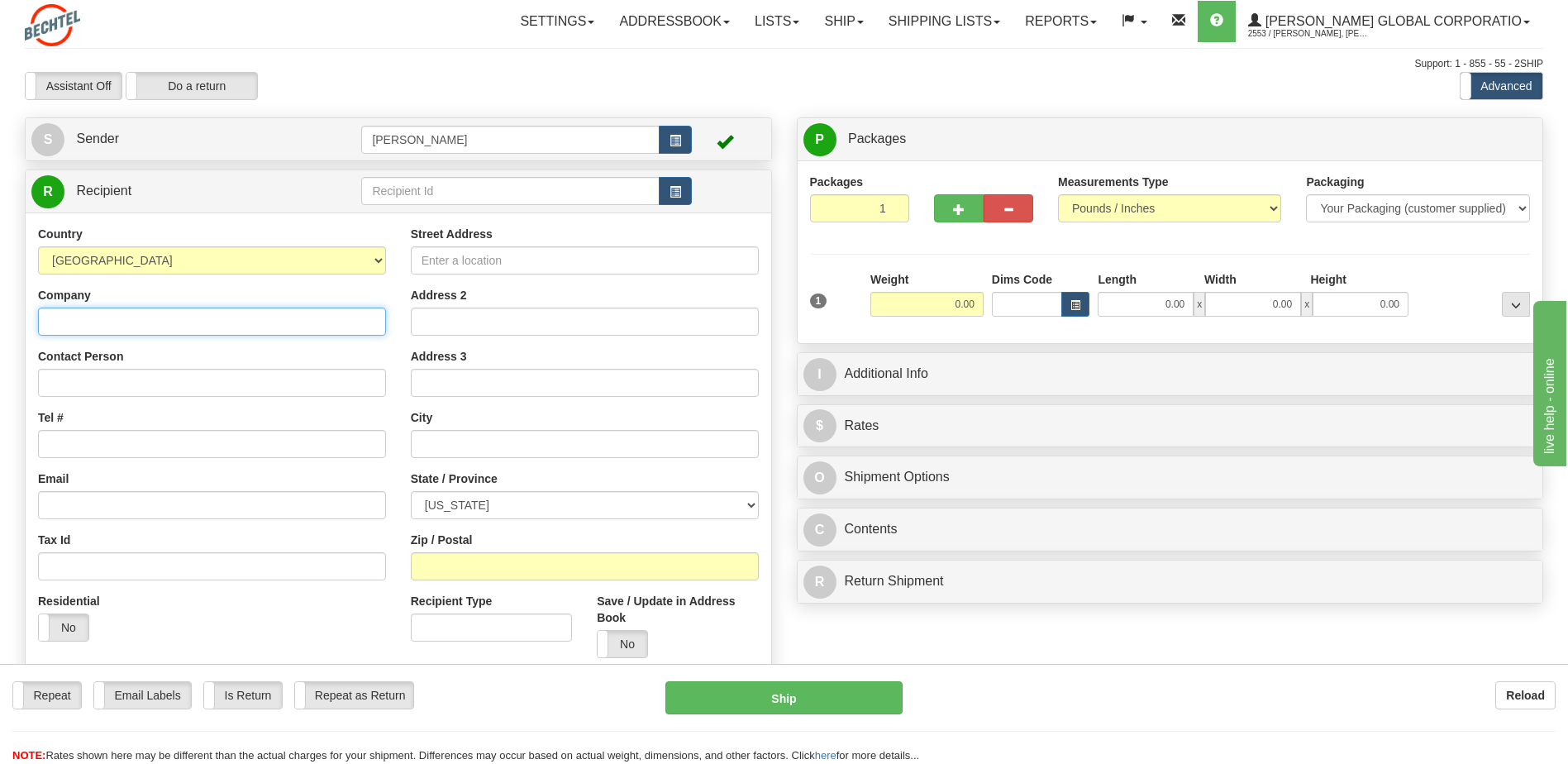
click at [84, 318] on input "Company" at bounding box center [212, 321] width 348 height 28
type input "Bali Hai Golf Club"
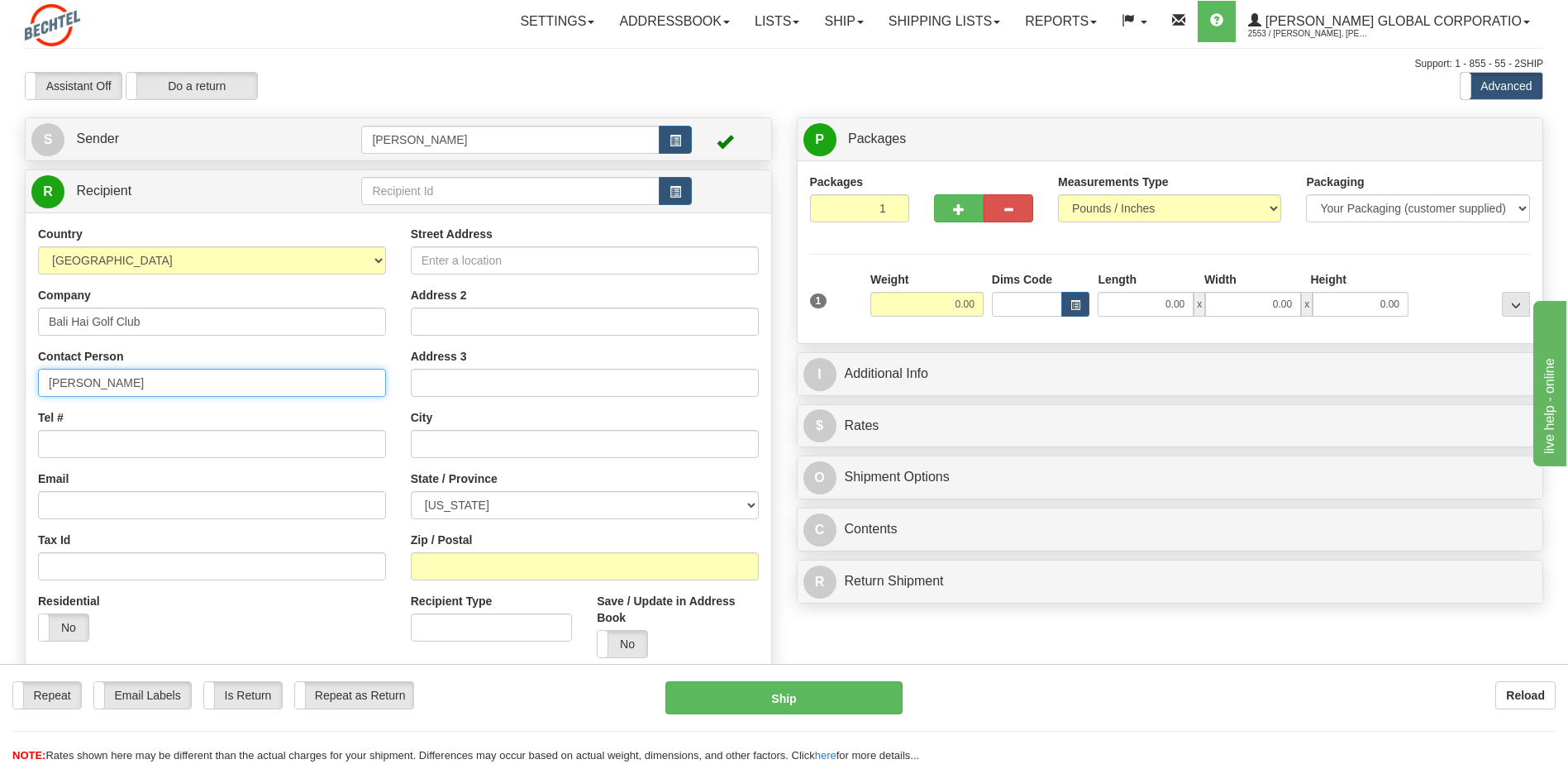
type input "[PERSON_NAME]"
select select "NV"
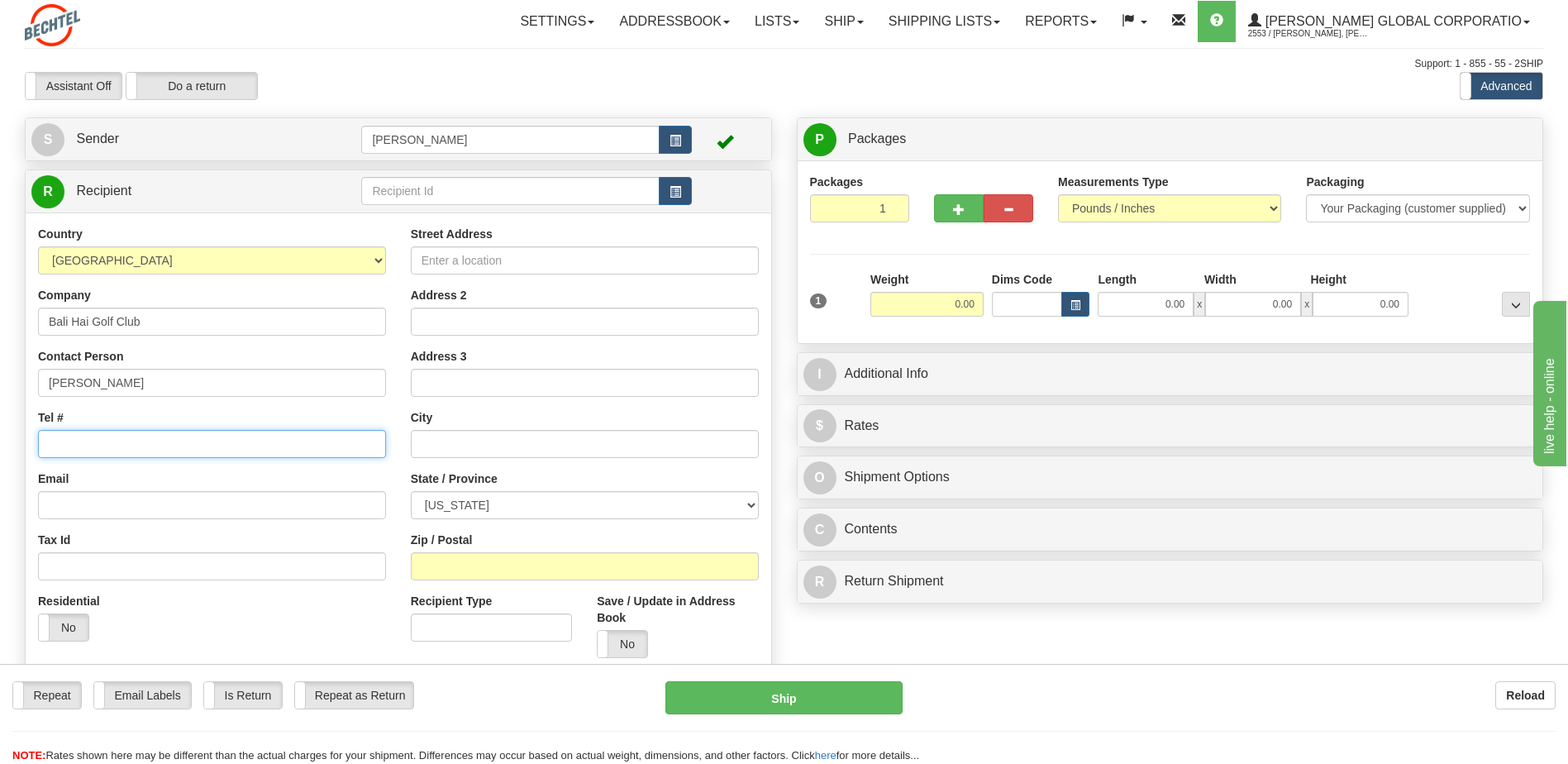
click at [50, 453] on input "Tel #" at bounding box center [212, 444] width 348 height 28
type input "6023687474"
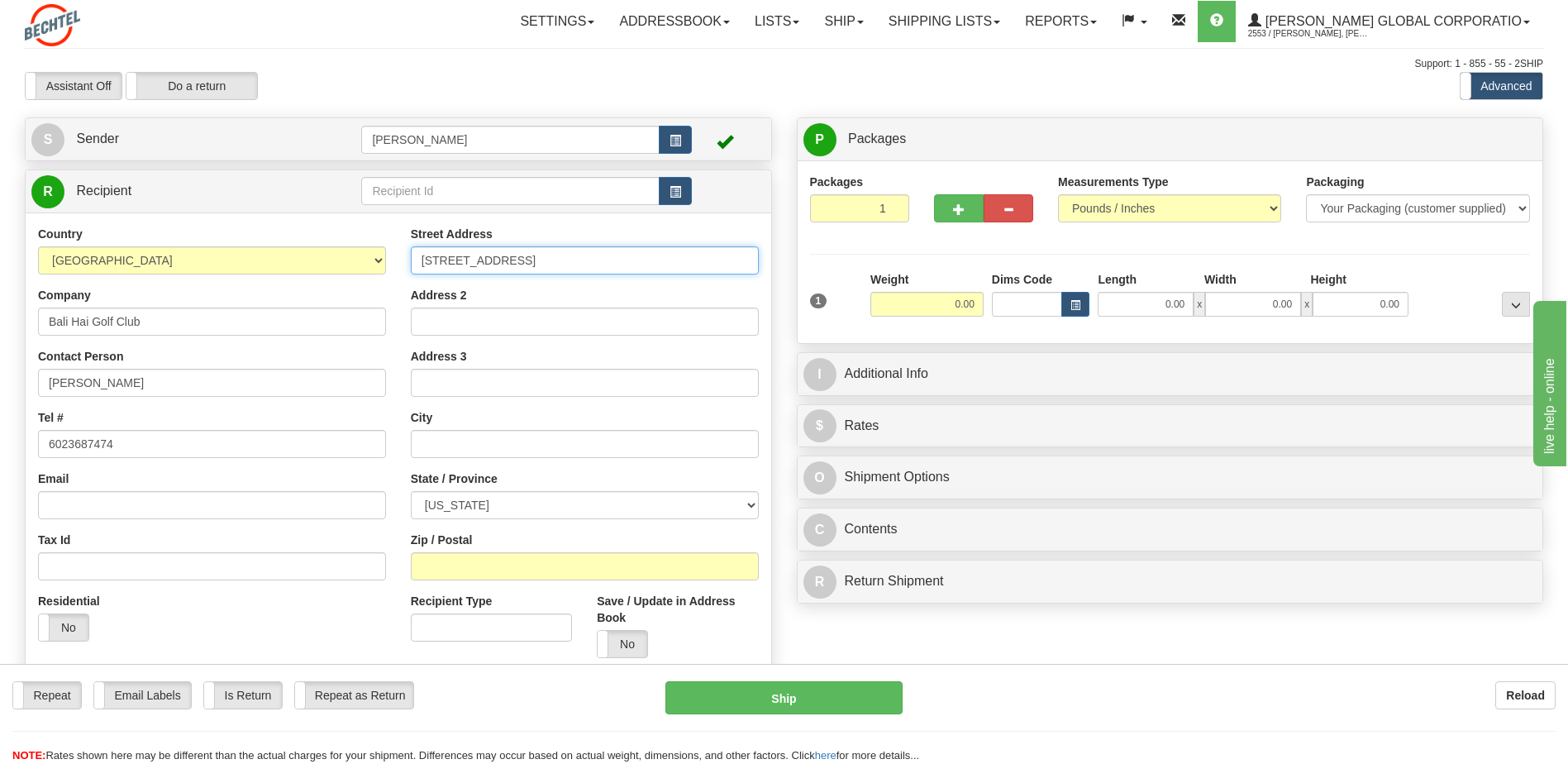
type input "5160 Las Vegas BLVD South"
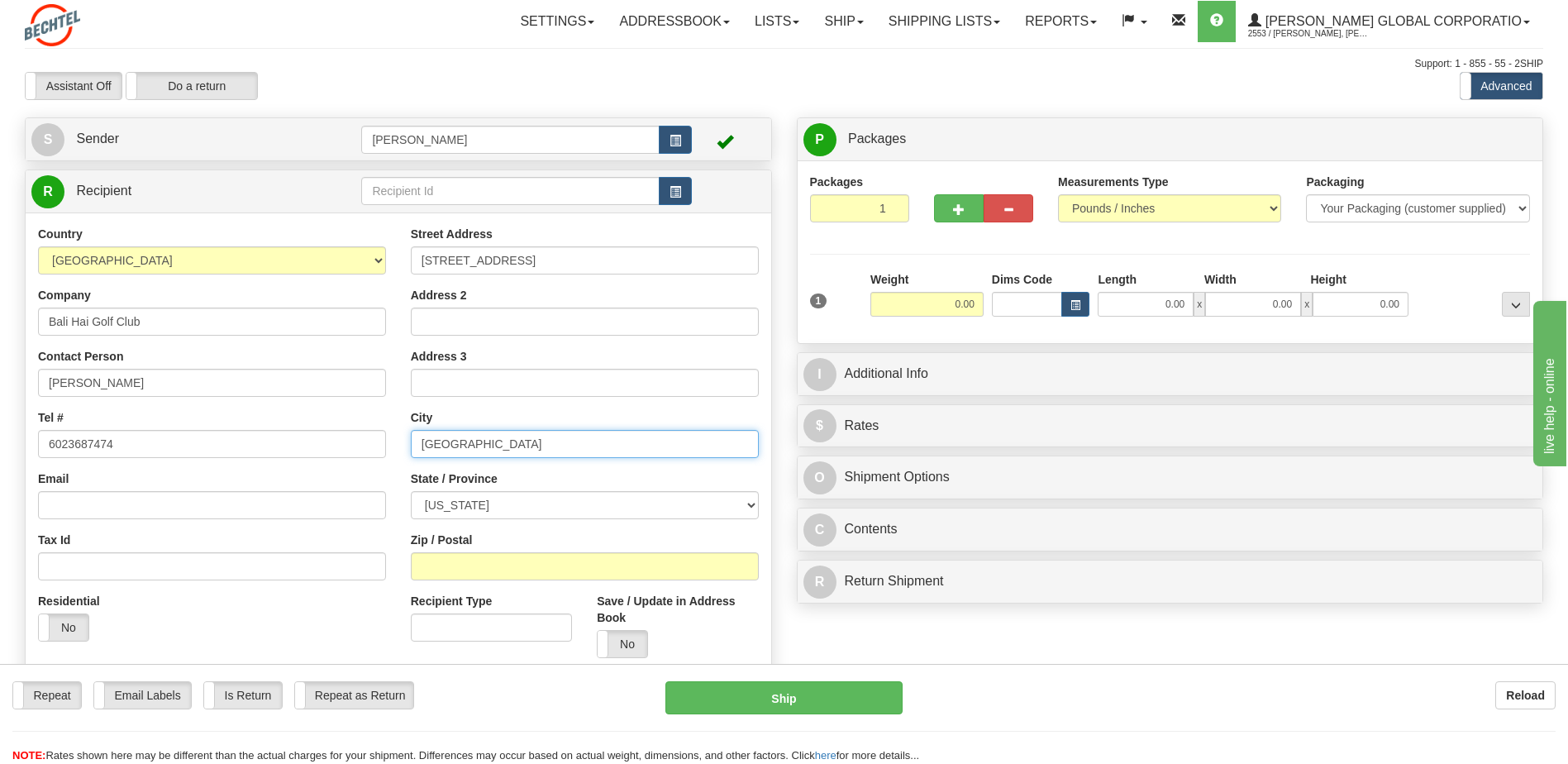
type input "[GEOGRAPHIC_DATA]"
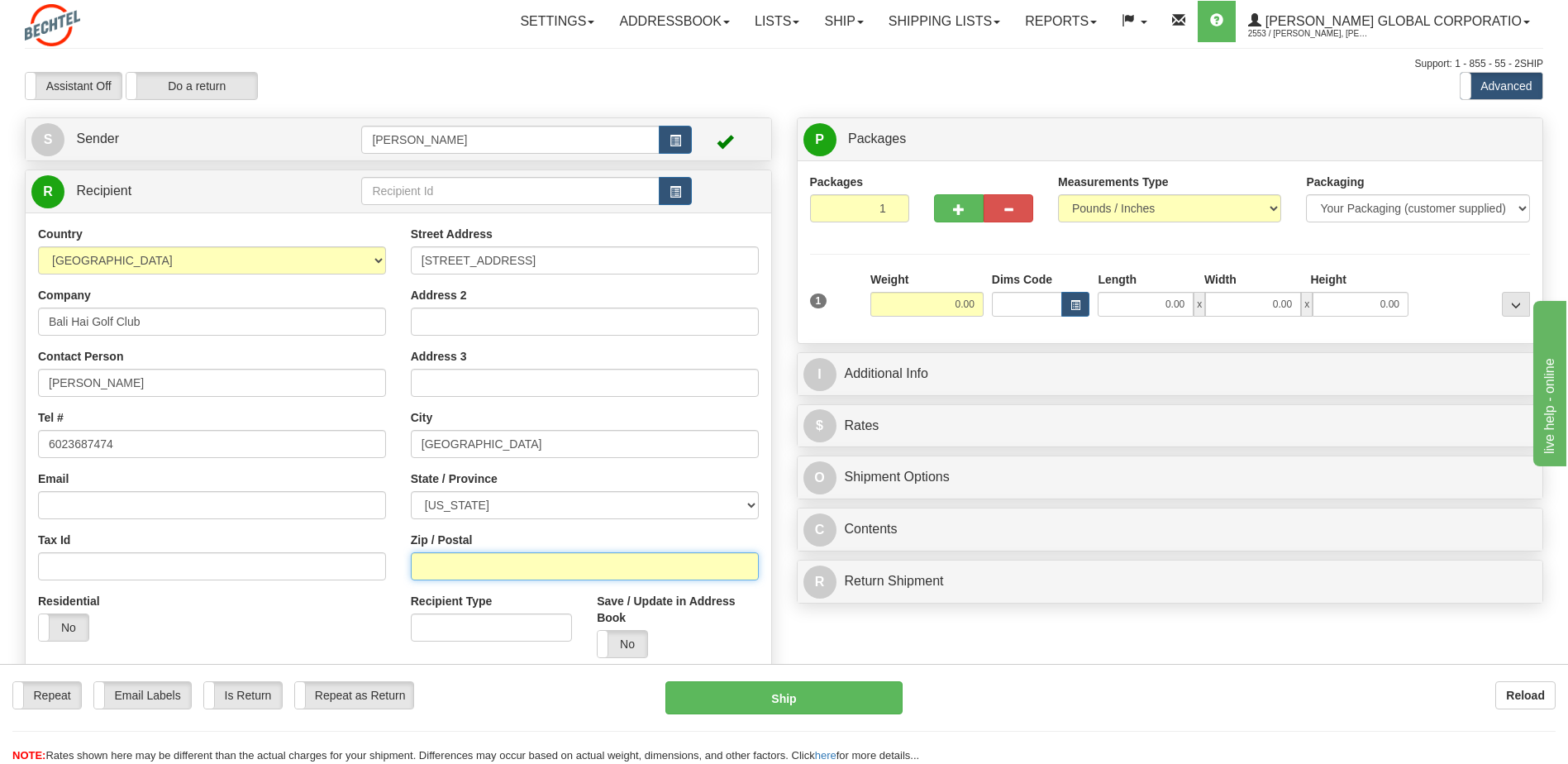
type input "9"
type input "89119"
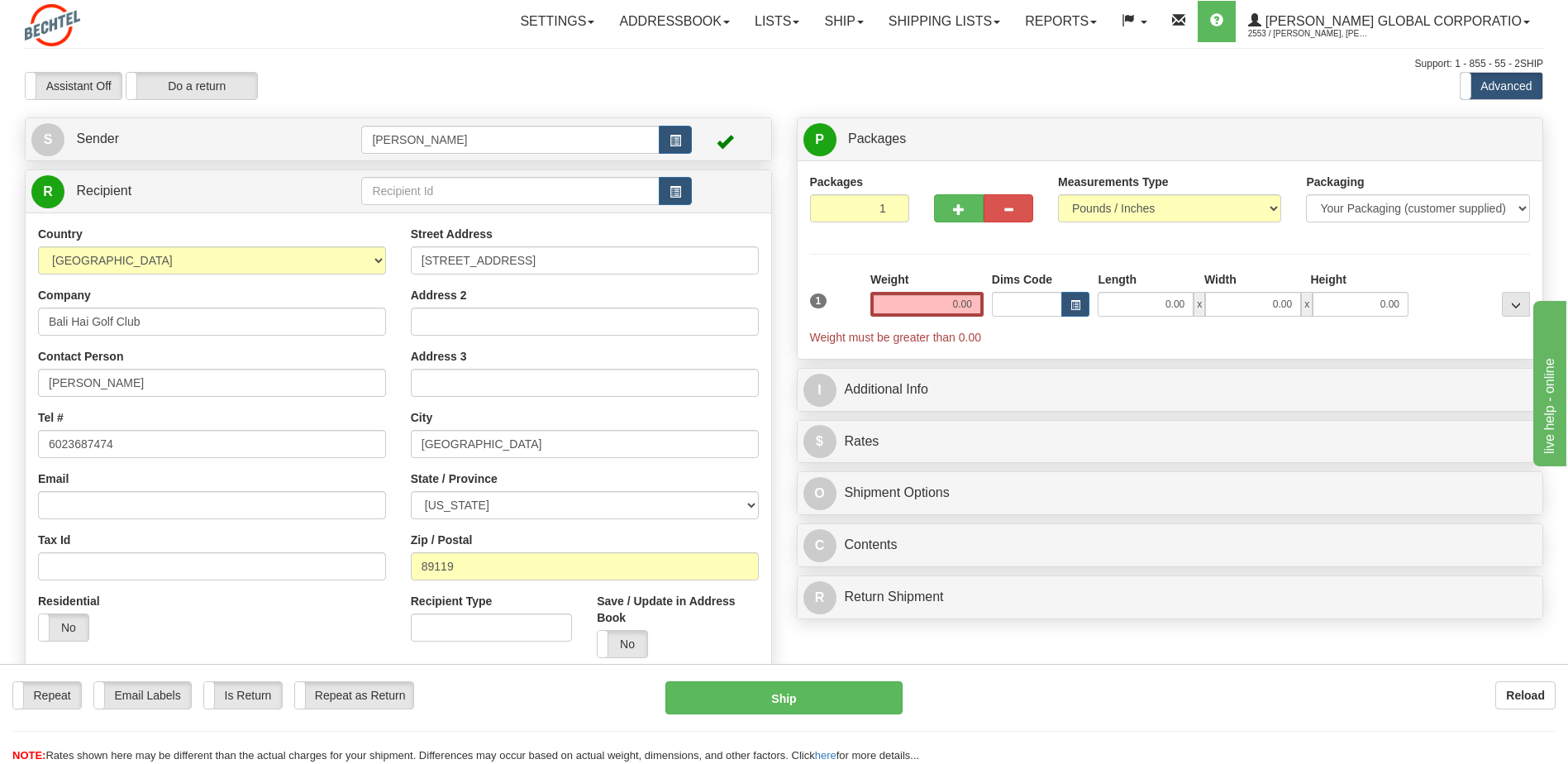
scroll to position [19, 0]
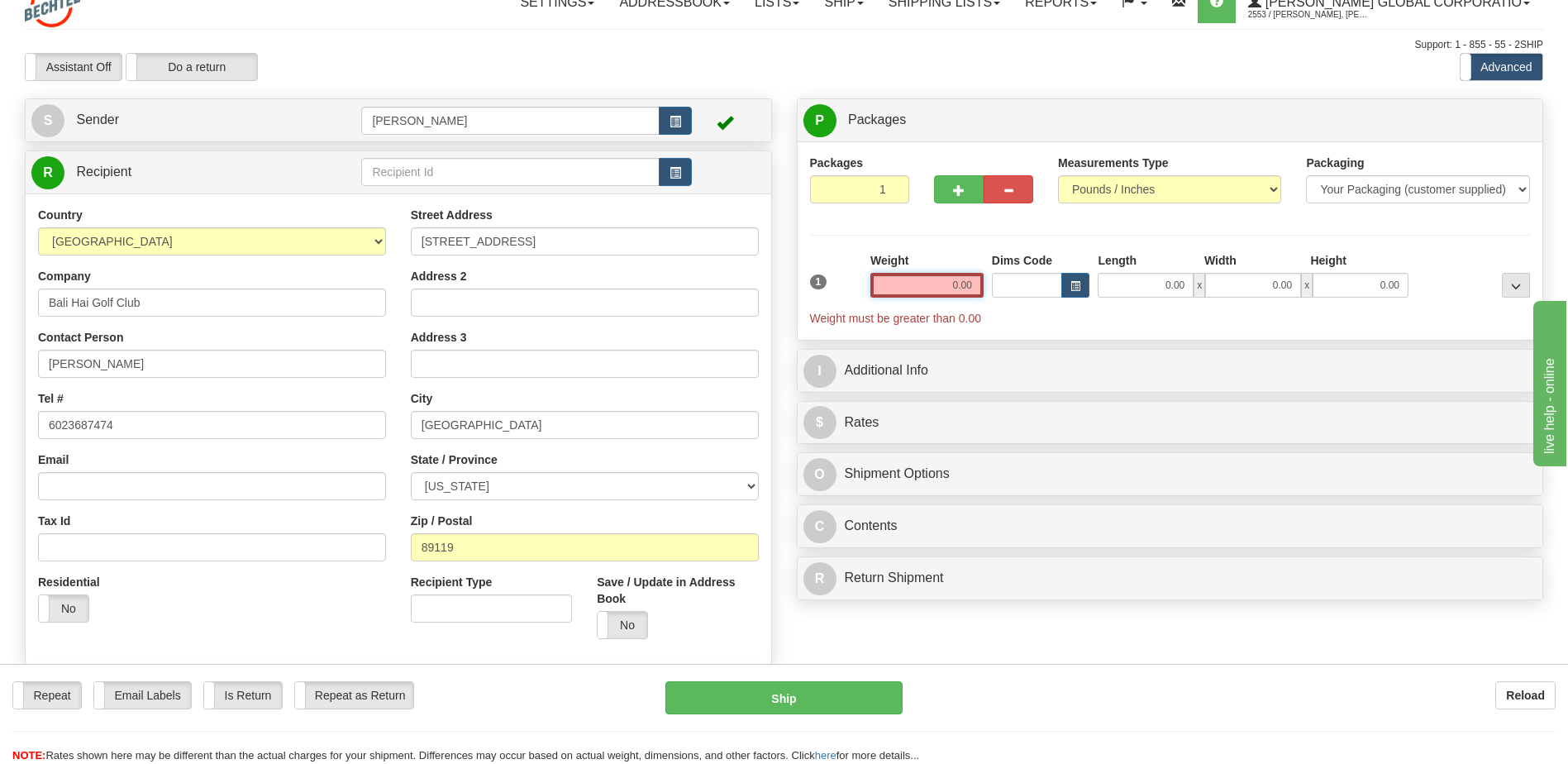
click at [959, 285] on input "0.00" at bounding box center [926, 286] width 113 height 25
type input "20.00"
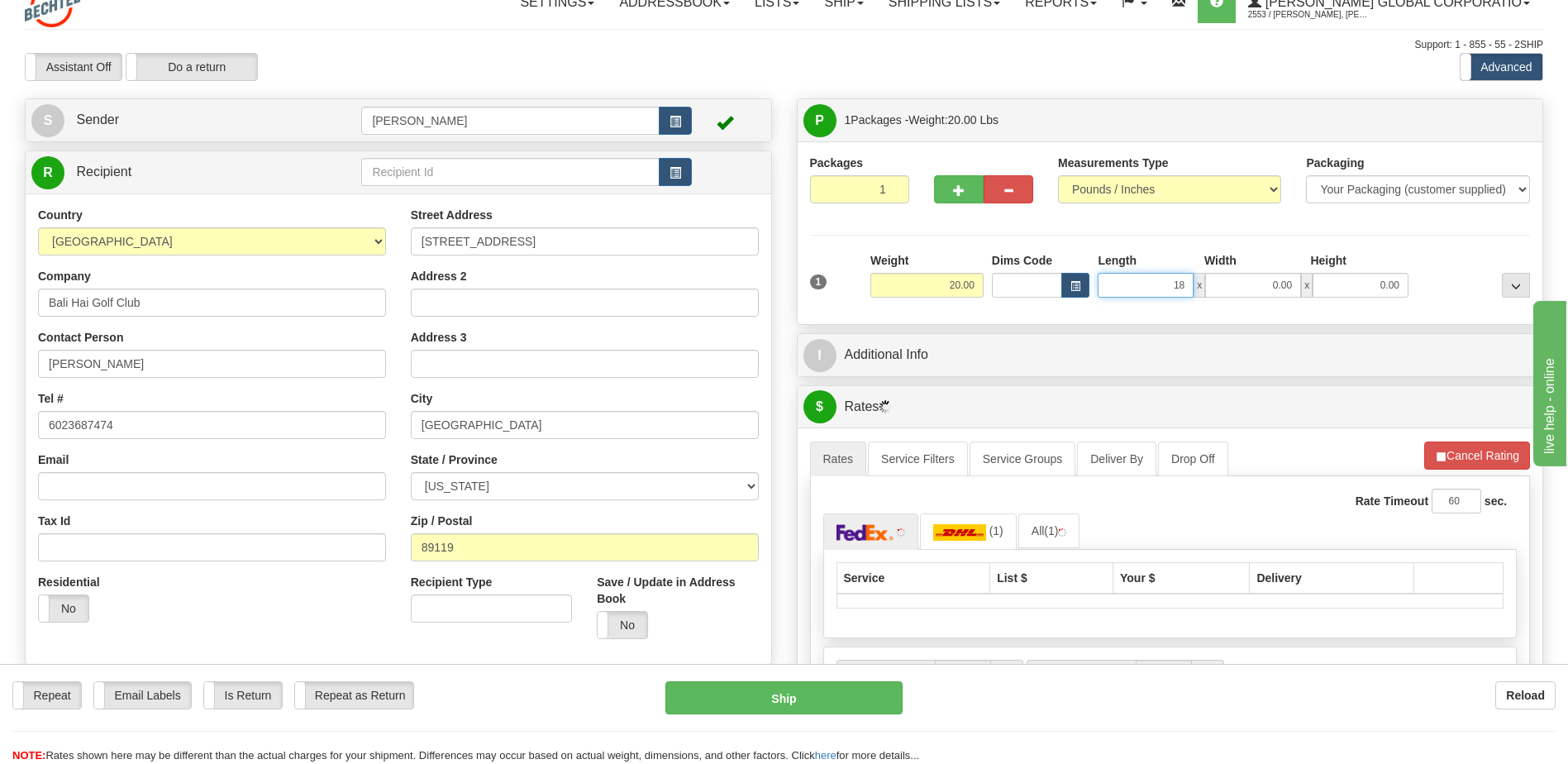
type input "18.00"
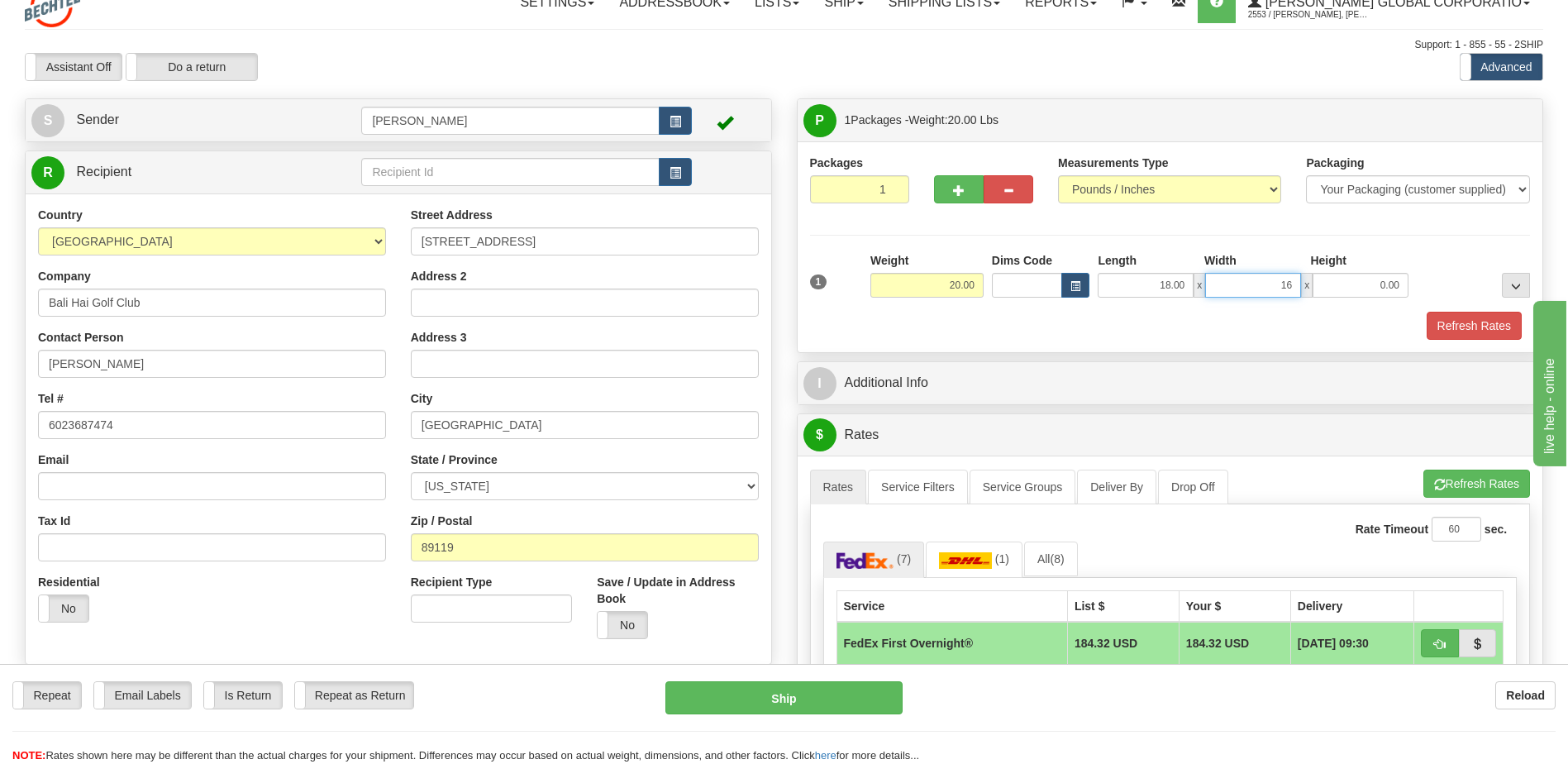
type input "16.00"
type input "12.00"
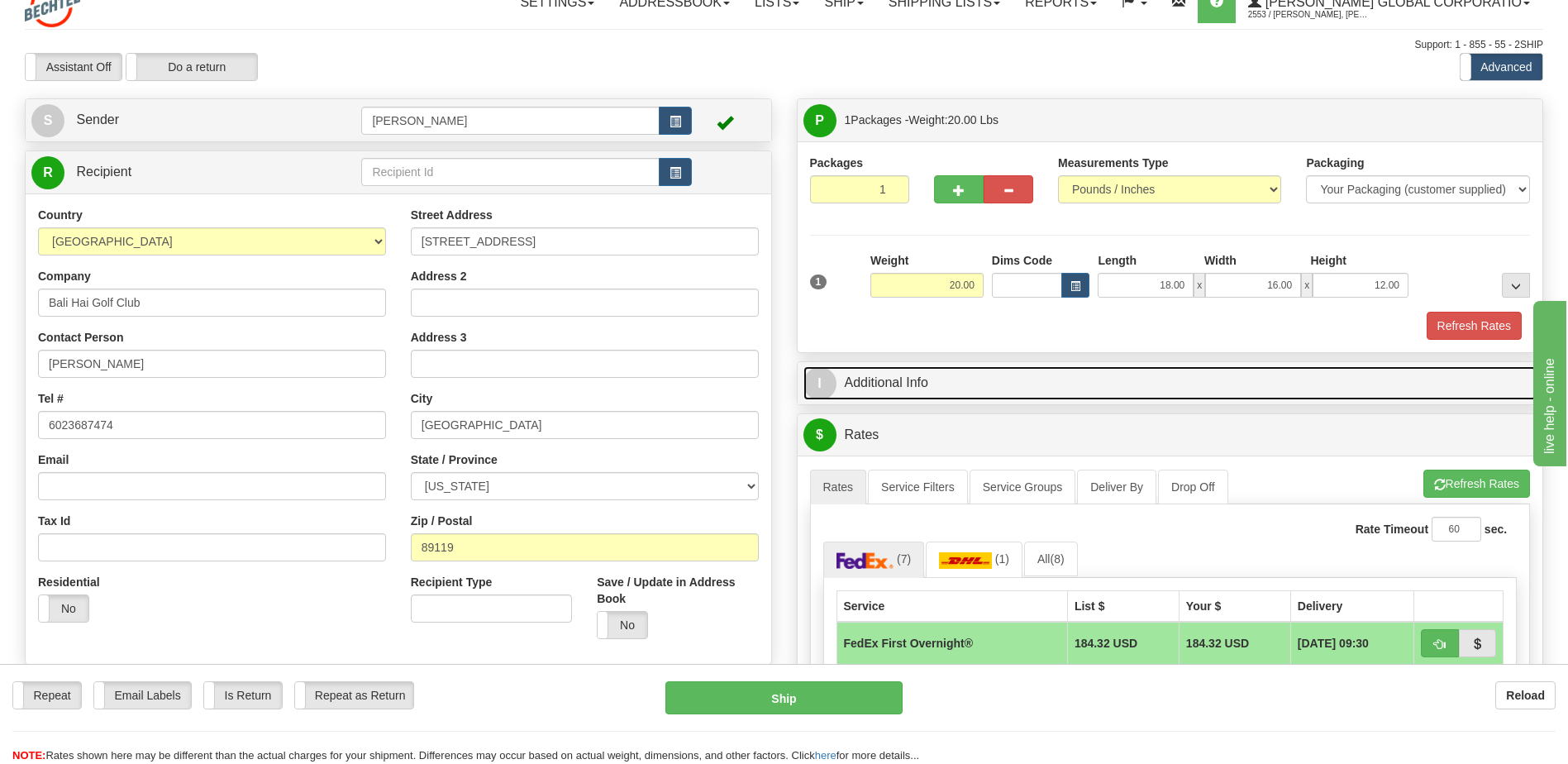
click at [898, 382] on link "I Additional Info" at bounding box center [1170, 383] width 734 height 34
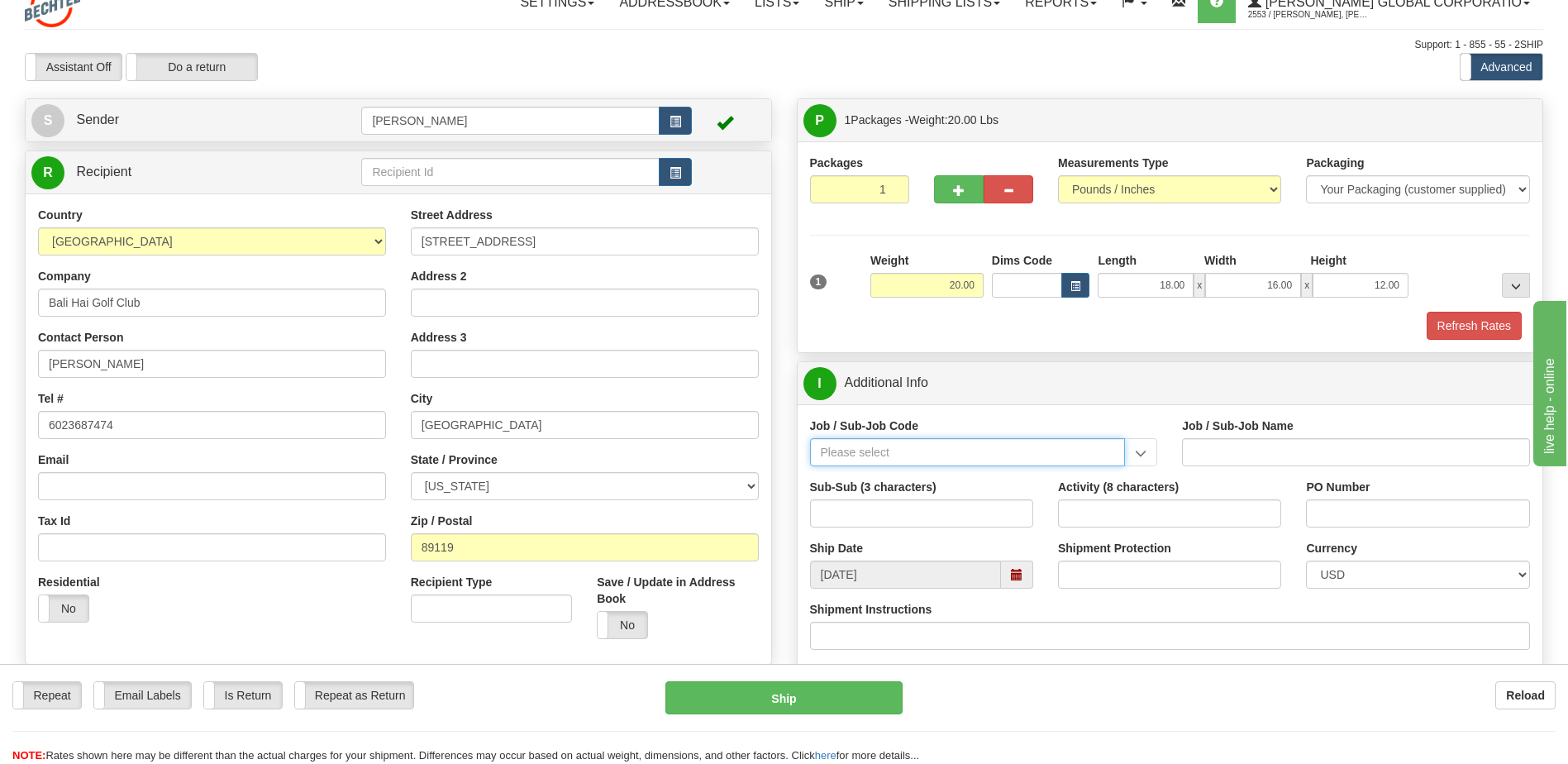
click at [895, 454] on input "Job / Sub-Job Code" at bounding box center [968, 452] width 316 height 28
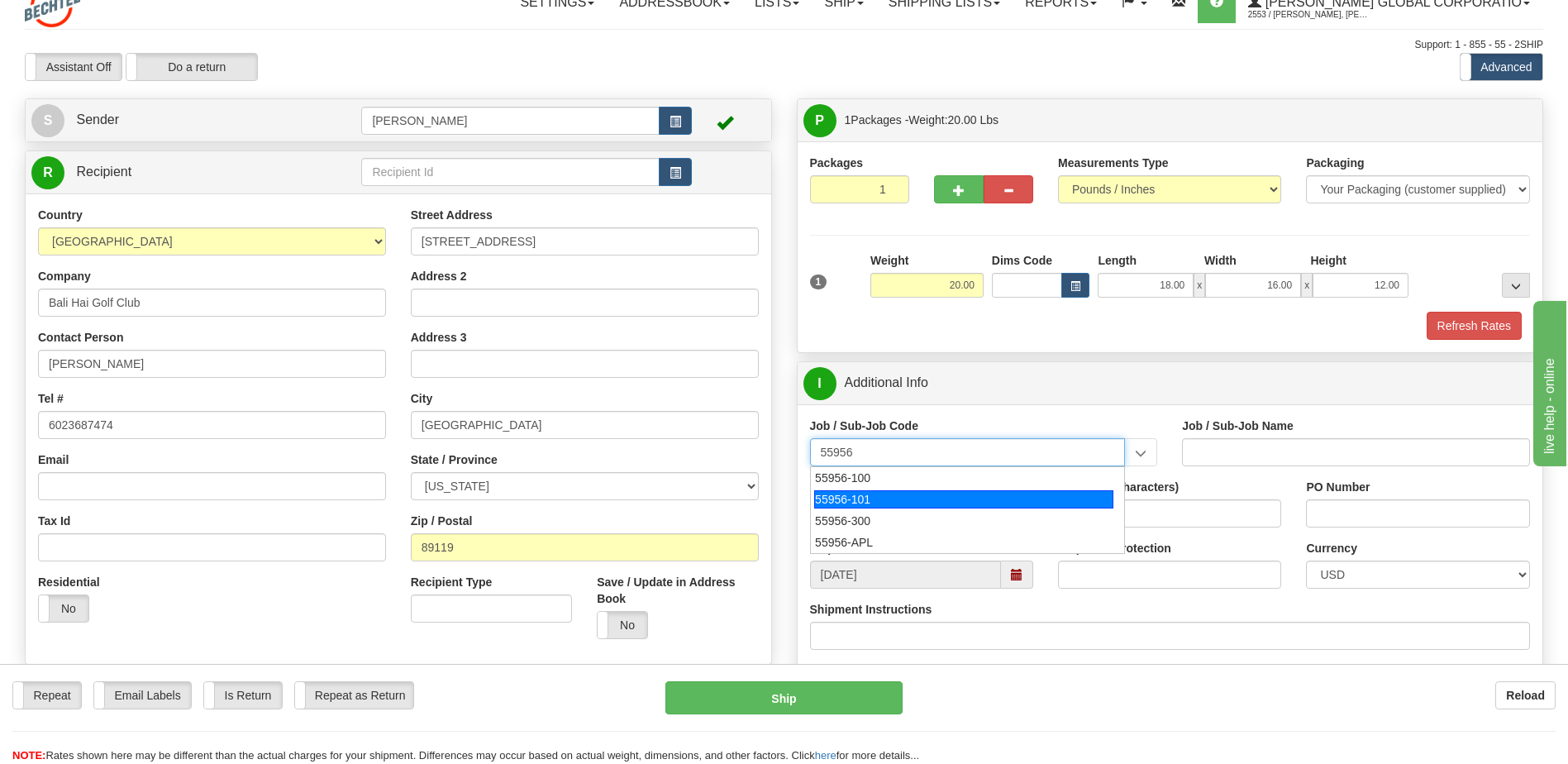
click at [869, 503] on div "55956-101" at bounding box center [963, 499] width 299 height 18
type input "55956-101"
type input "AMERICAS RENEWABLES - PRE-CONSTRUCTION/ BD"
type input "55956-101"
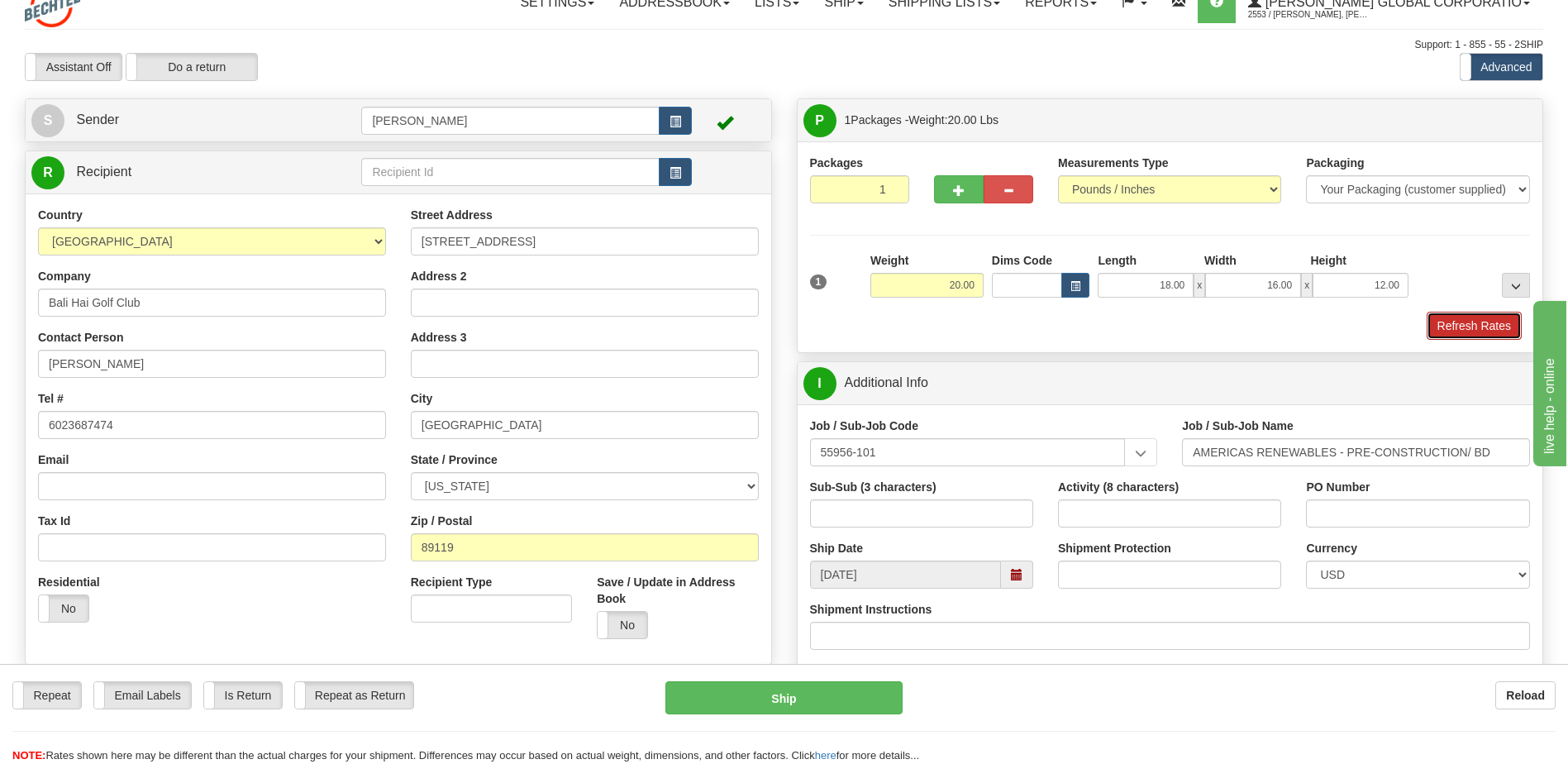
click at [1470, 338] on button "Refresh Rates" at bounding box center [1474, 325] width 95 height 28
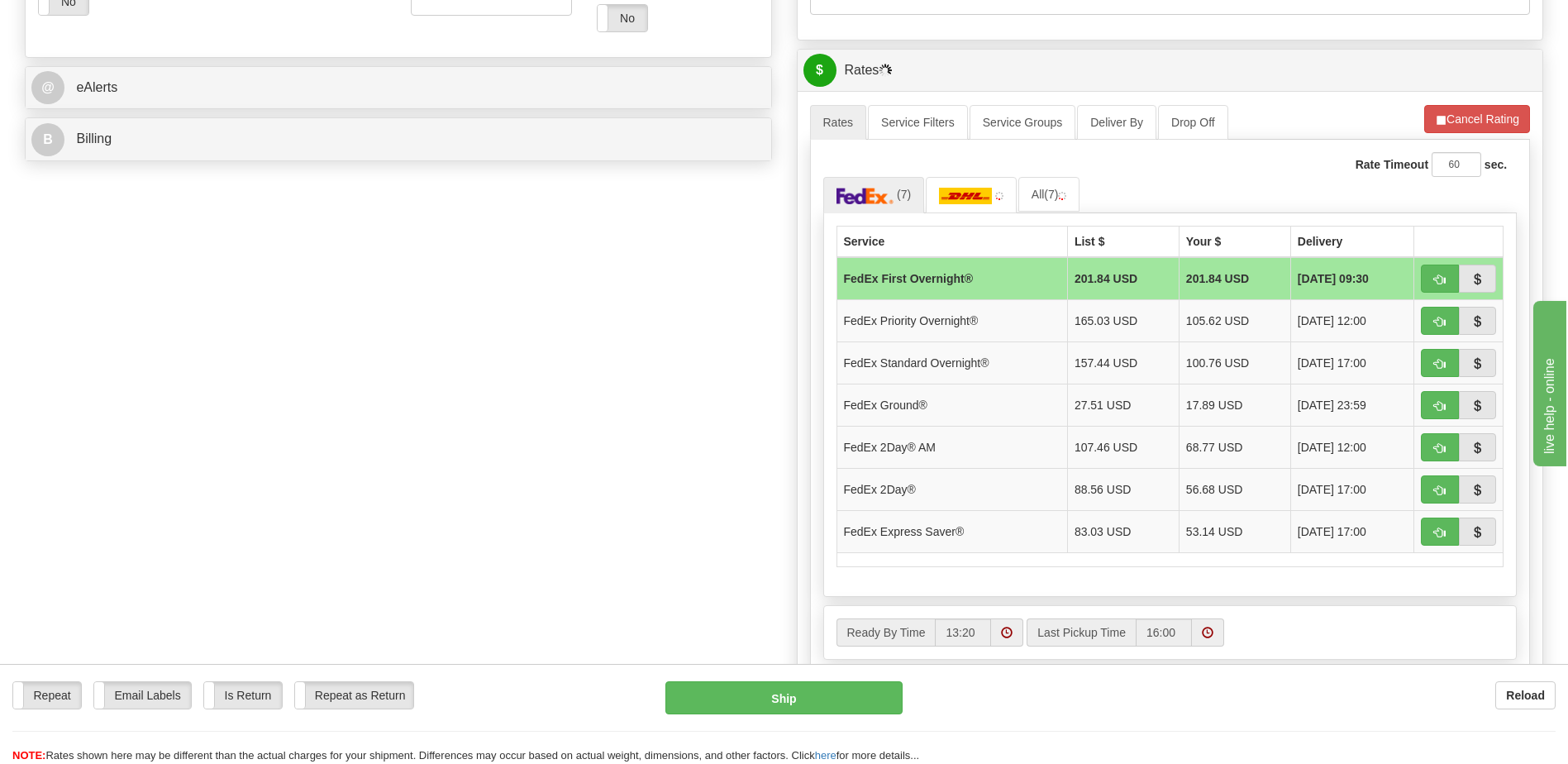
scroll to position [680, 0]
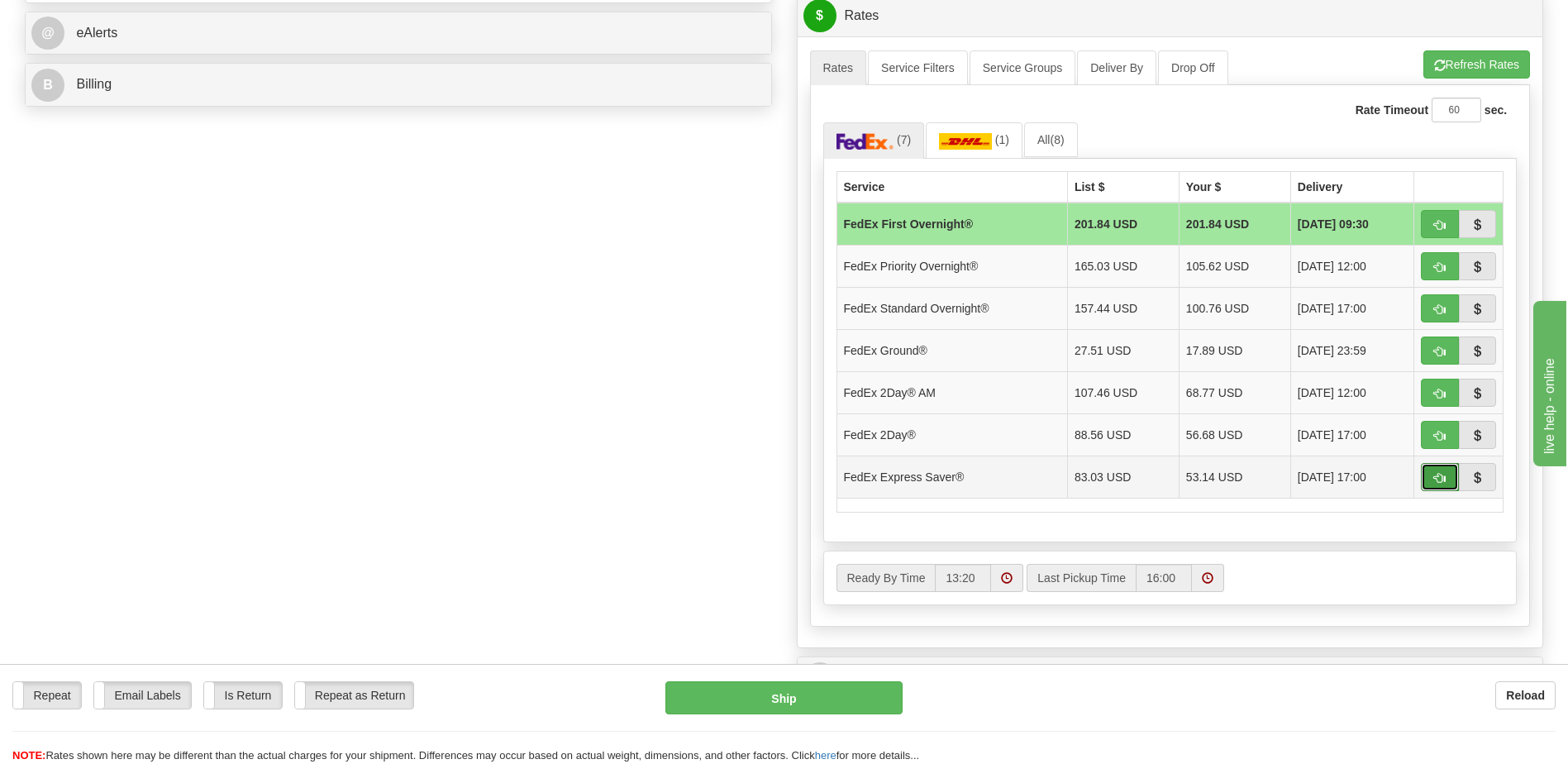
click at [1439, 478] on span "button" at bounding box center [1439, 478] width 12 height 11
type input "20"
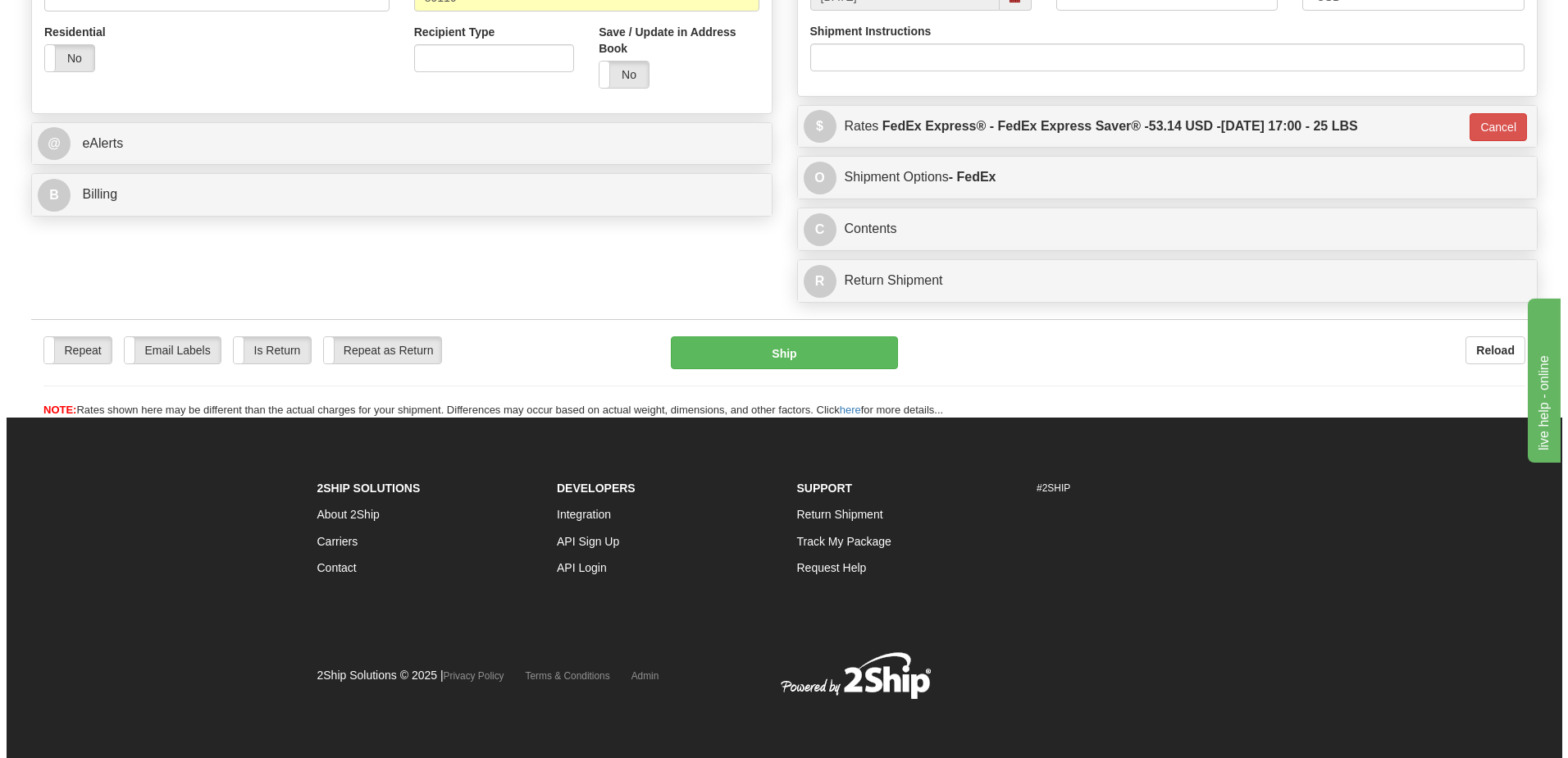
scroll to position [564, 0]
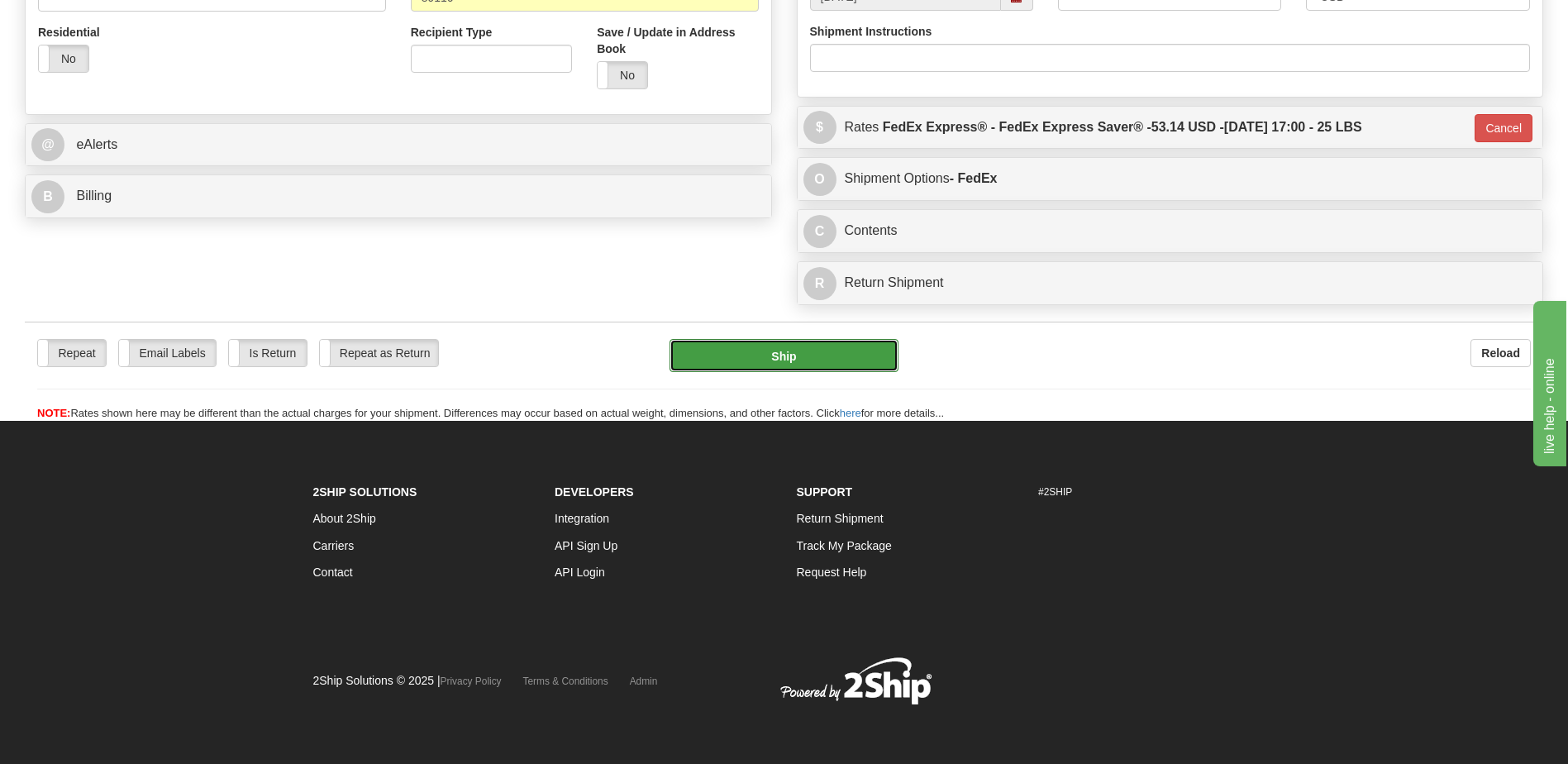
click at [776, 339] on button "Ship" at bounding box center [784, 355] width 228 height 33
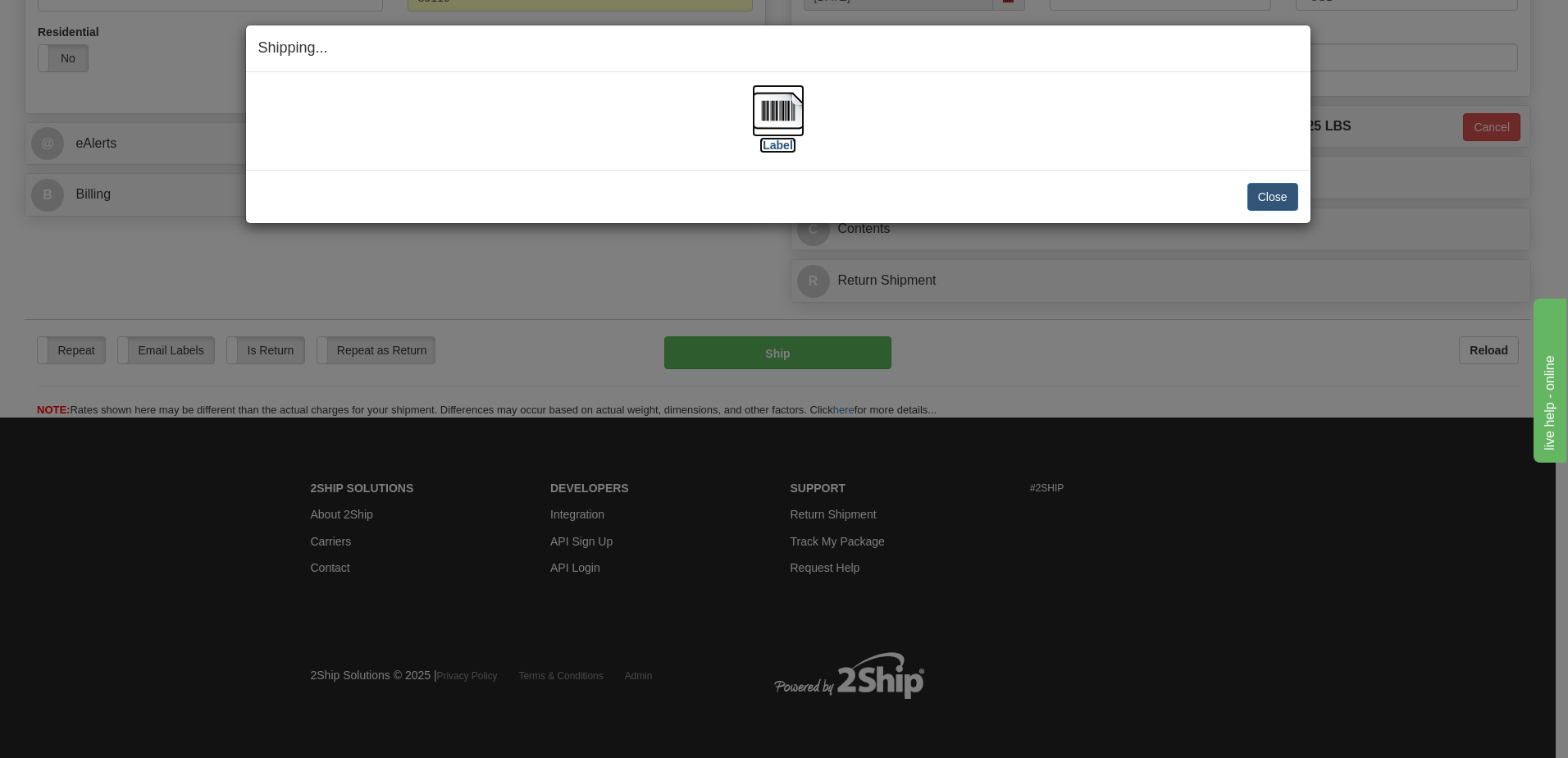
click at [763, 116] on img at bounding box center [777, 110] width 52 height 52
click at [1284, 191] on button "Close" at bounding box center [1272, 197] width 50 height 27
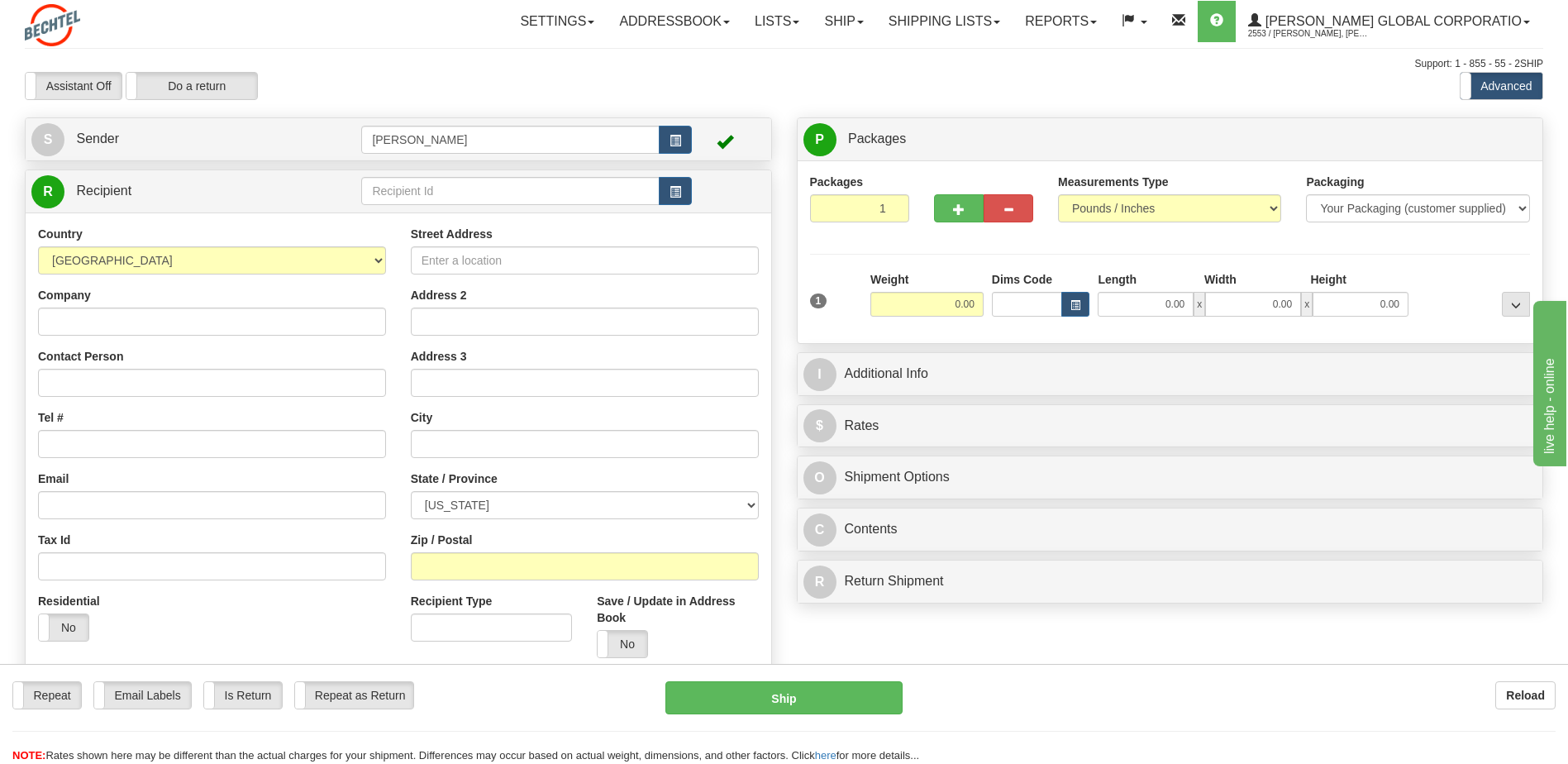
click at [68, 315] on div "Company" at bounding box center [212, 311] width 348 height 49
click at [66, 322] on input "Company" at bounding box center [212, 321] width 348 height 28
type input "Bali Hai Golf Club"
type input "[STREET_ADDRESS]"
type input "6023687474"
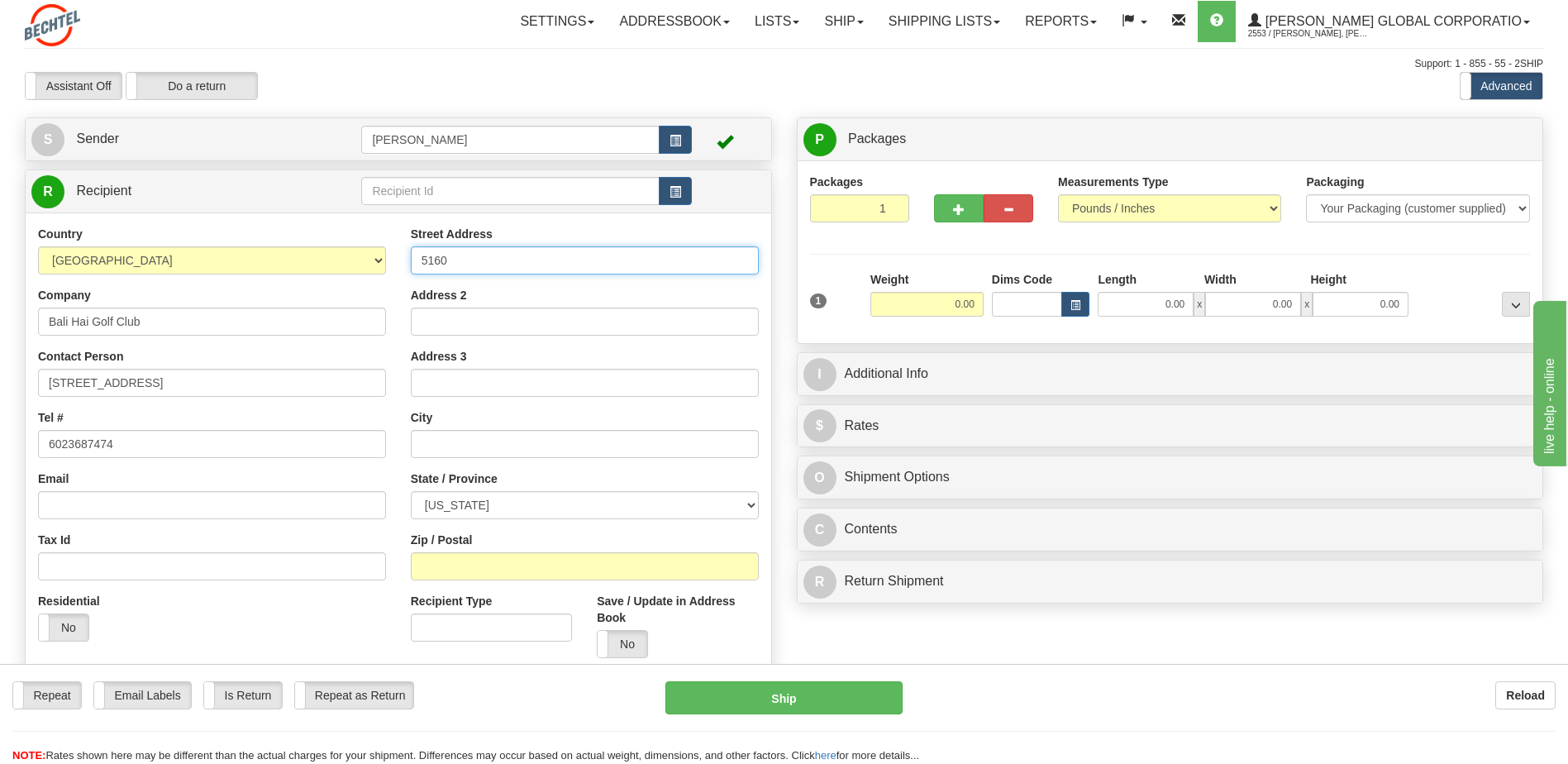
type input "5160"
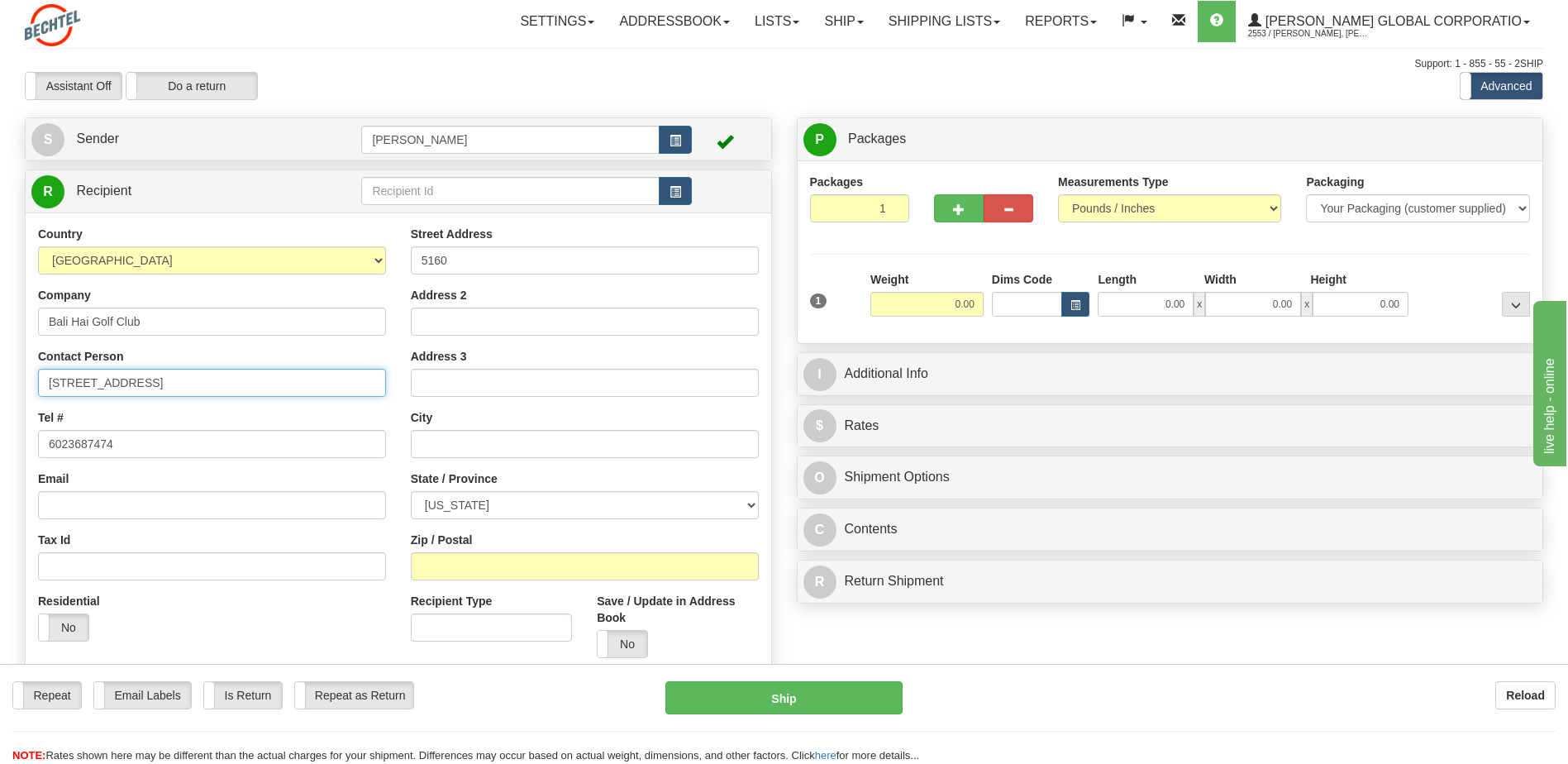
drag, startPoint x: 220, startPoint y: 381, endPoint x: 23, endPoint y: 389, distance: 197.2
click at [23, 389] on div "Create a label for the return Create Pickup Without Label S Sender [GEOGRAPHIC_…" at bounding box center [398, 456] width 772 height 677
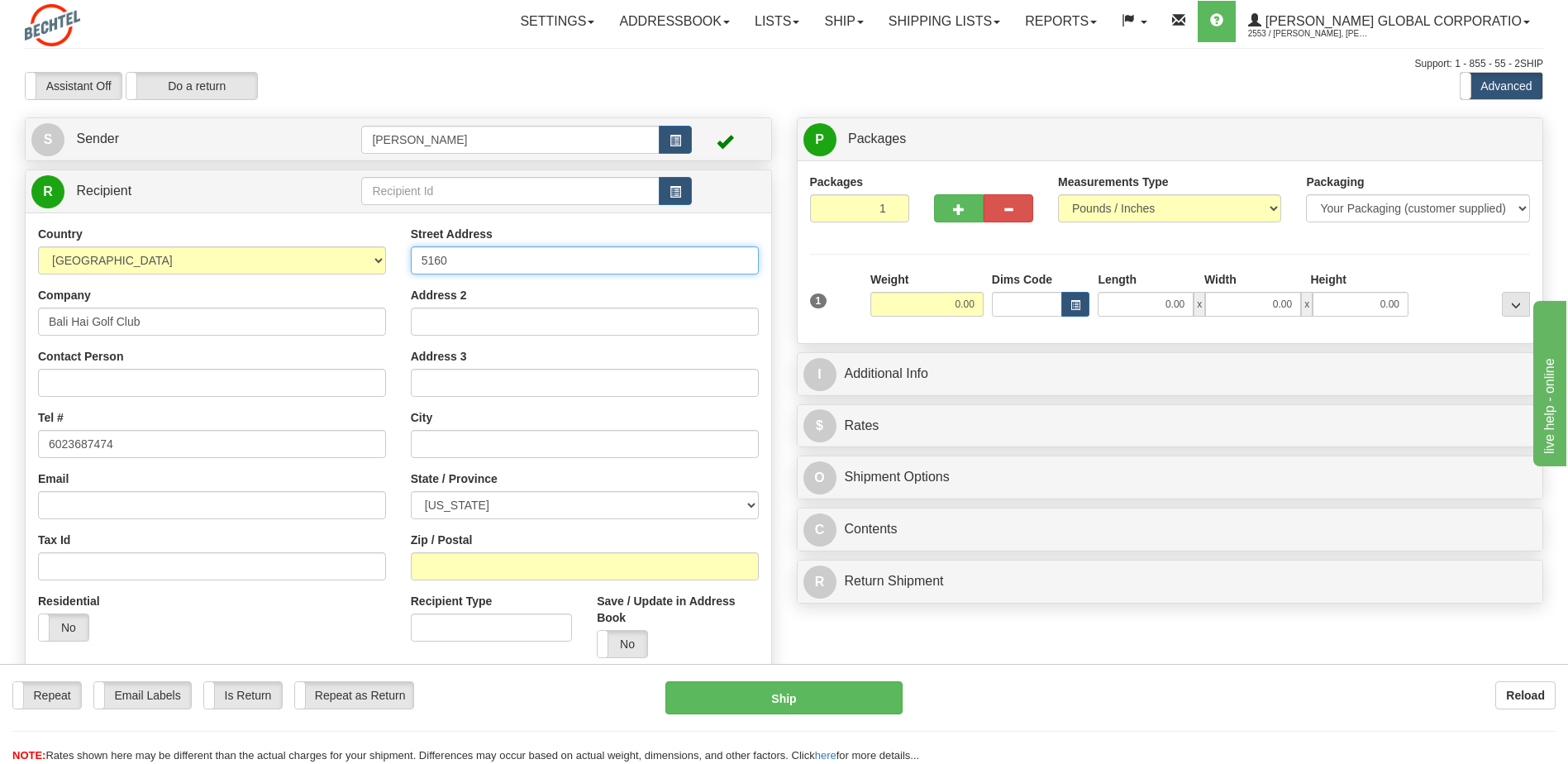
drag, startPoint x: 430, startPoint y: 259, endPoint x: 325, endPoint y: 269, distance: 105.5
click at [325, 269] on div "Country [GEOGRAPHIC_DATA] [GEOGRAPHIC_DATA] [GEOGRAPHIC_DATA] [GEOGRAPHIC_DATA]…" at bounding box center [398, 448] width 745 height 444
paste input "[GEOGRAPHIC_DATA]"
type input "[STREET_ADDRESS]"
click at [191, 332] on input "Bali Hai Golf Club" at bounding box center [212, 321] width 348 height 28
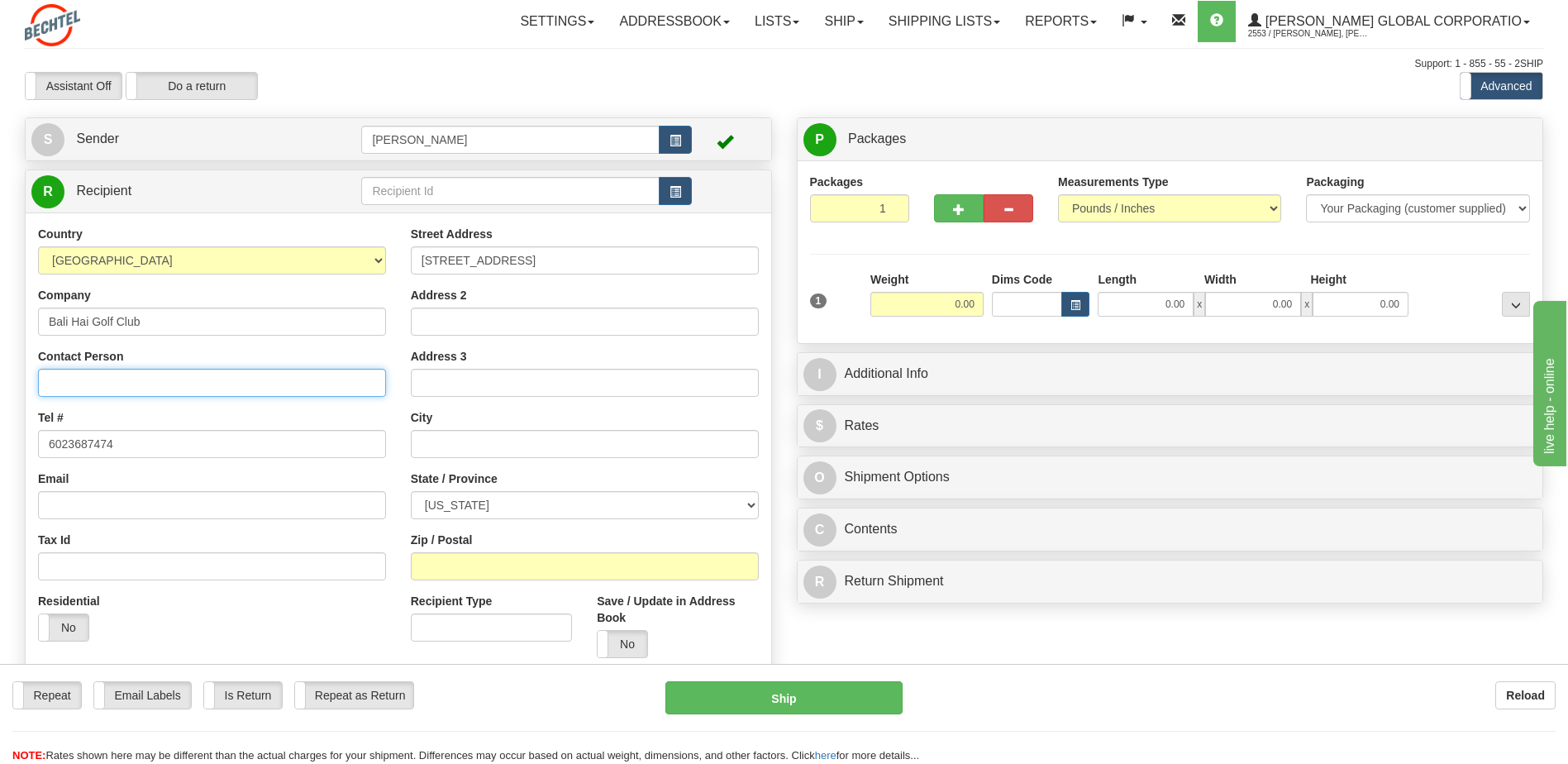
click at [153, 379] on input "Contact Person" at bounding box center [212, 382] width 348 height 28
type input "[PERSON_NAME]"
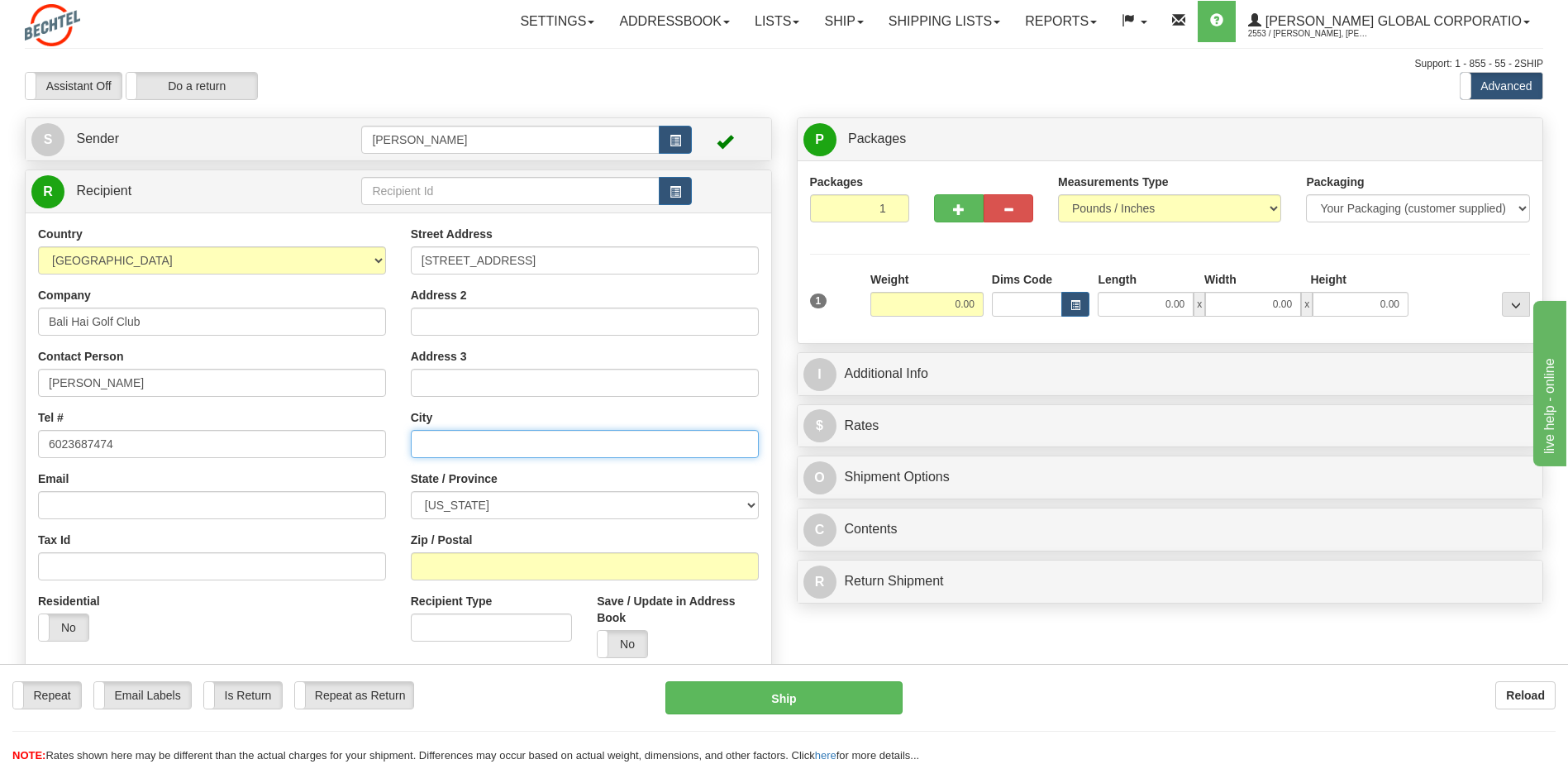
click at [527, 457] on input "text" at bounding box center [585, 444] width 348 height 28
type input "C"
type input "[GEOGRAPHIC_DATA]"
select select "NV"
type input "89119"
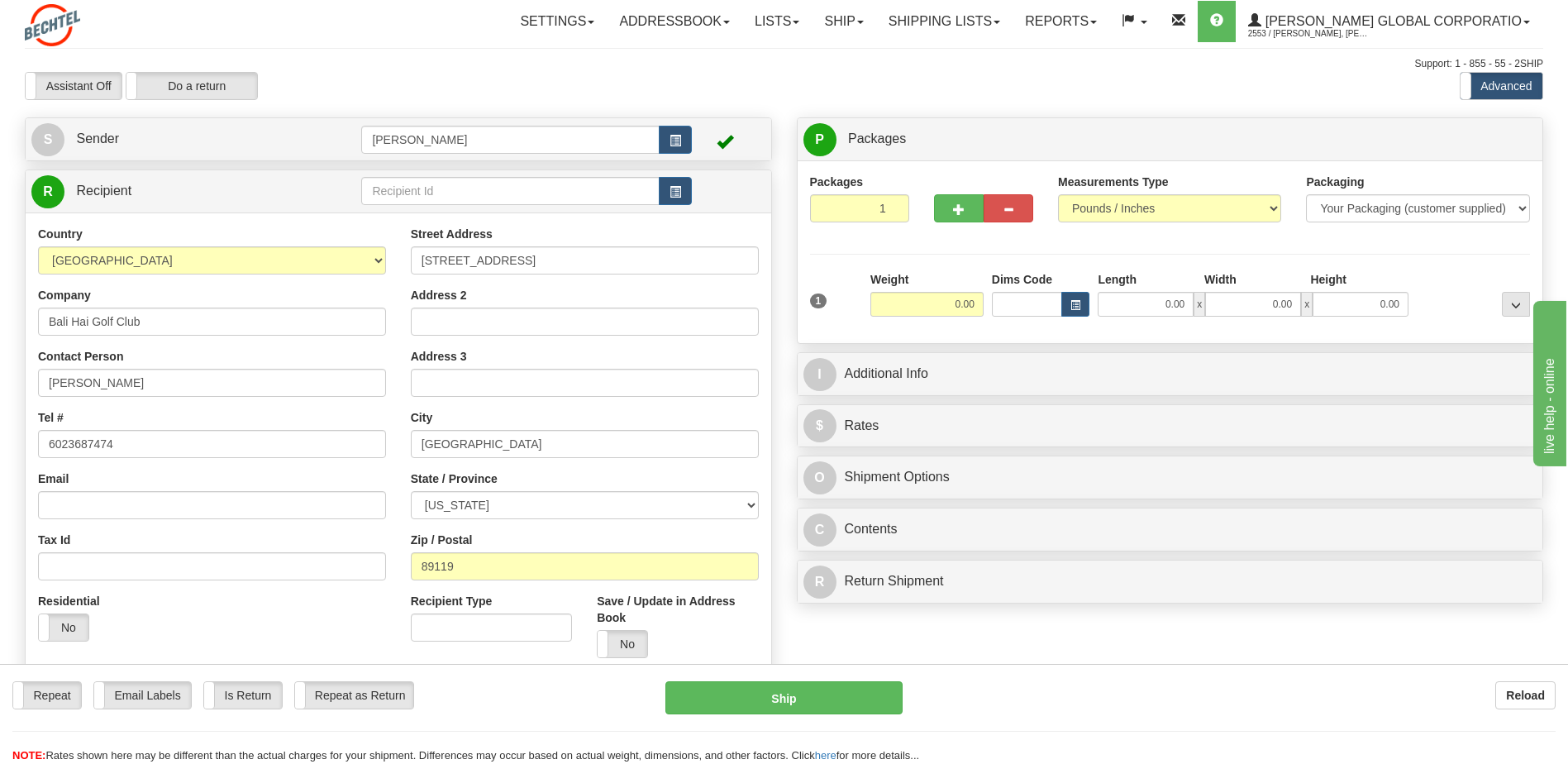
click at [932, 317] on div "Weight 0.00" at bounding box center [927, 300] width 121 height 58
click at [938, 308] on input "0.00" at bounding box center [926, 304] width 113 height 25
type input "25.00"
click at [1153, 313] on input "0.00" at bounding box center [1145, 304] width 95 height 25
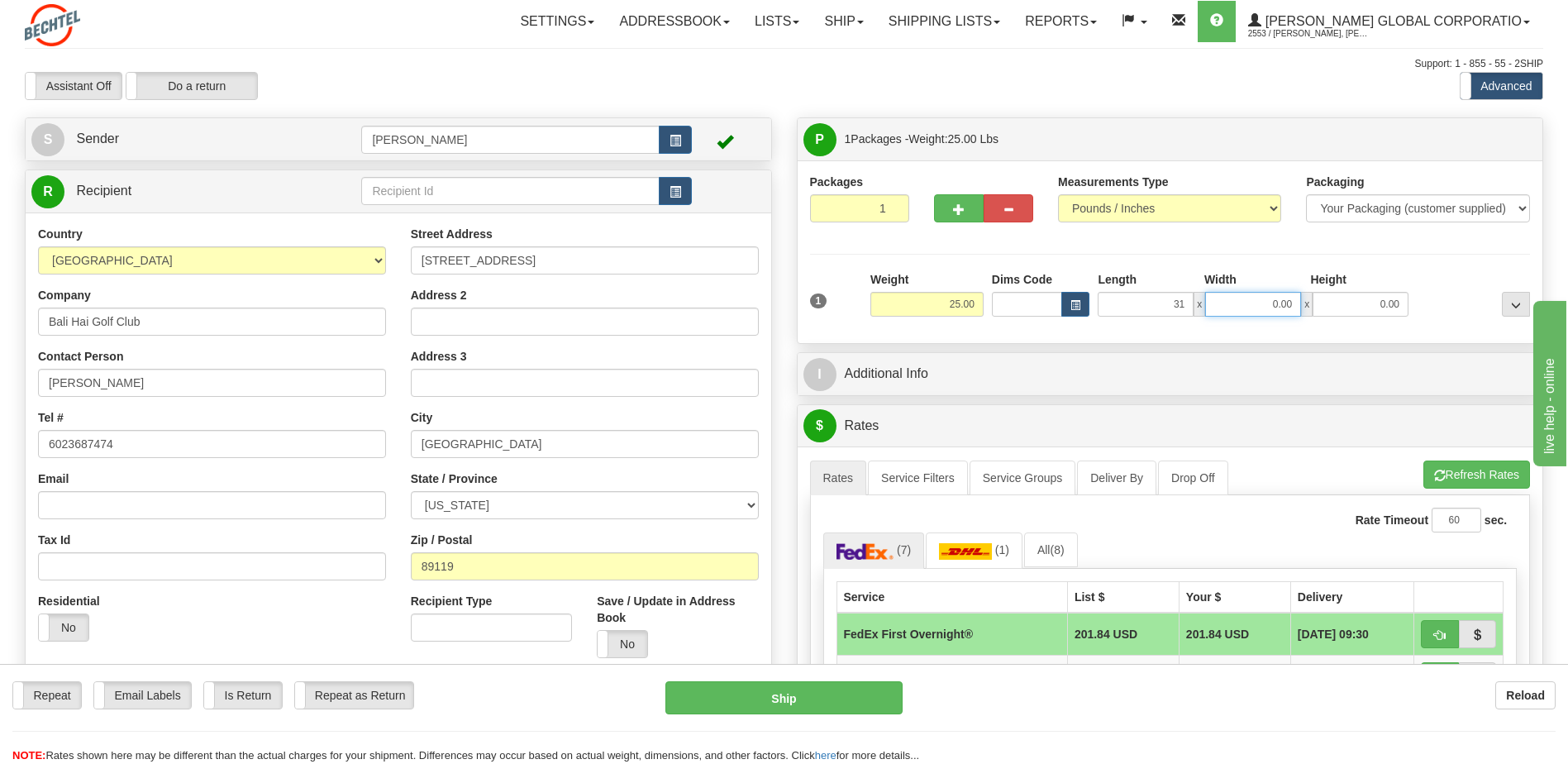
type input "31.00"
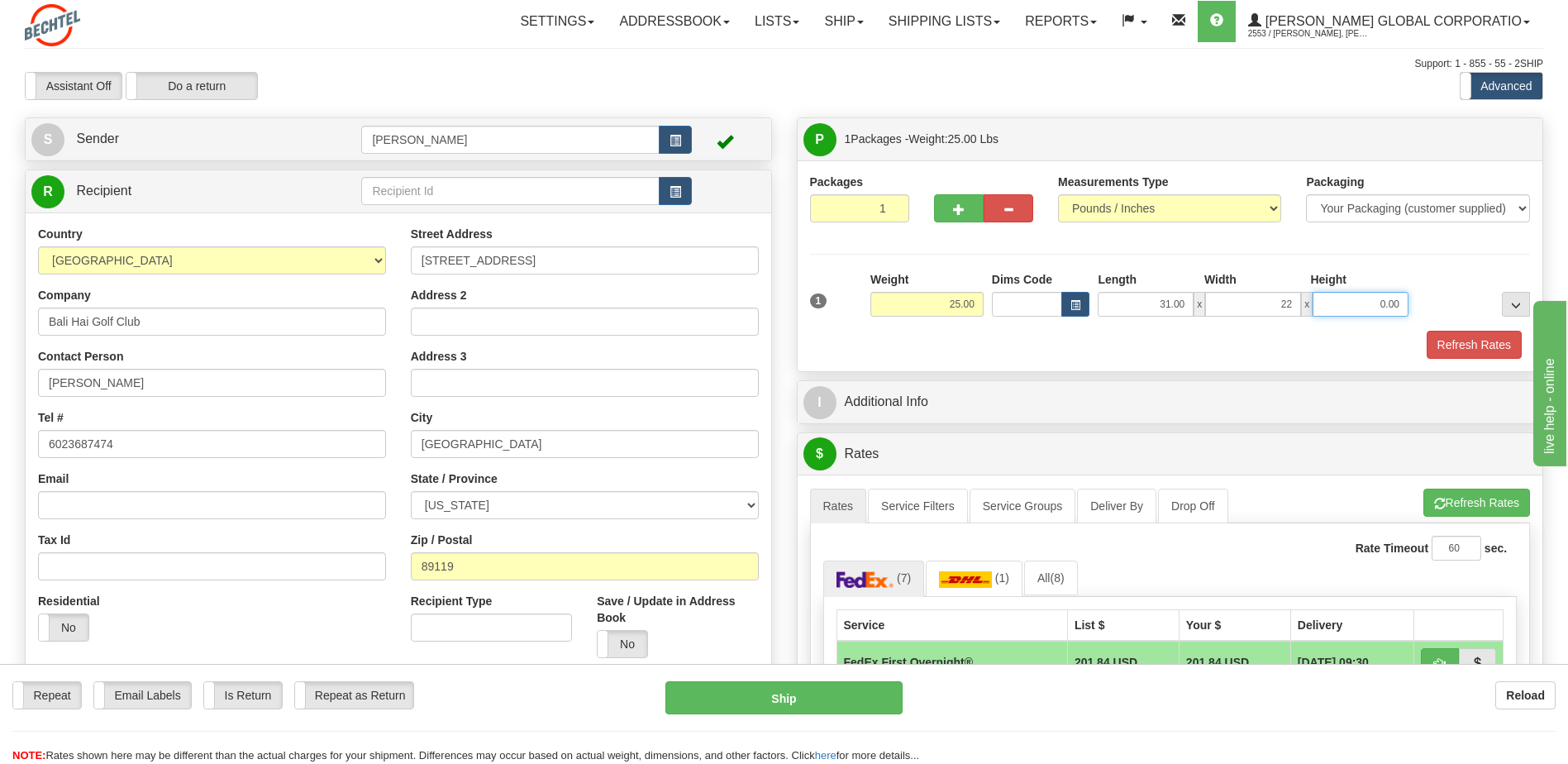
type input "22.00"
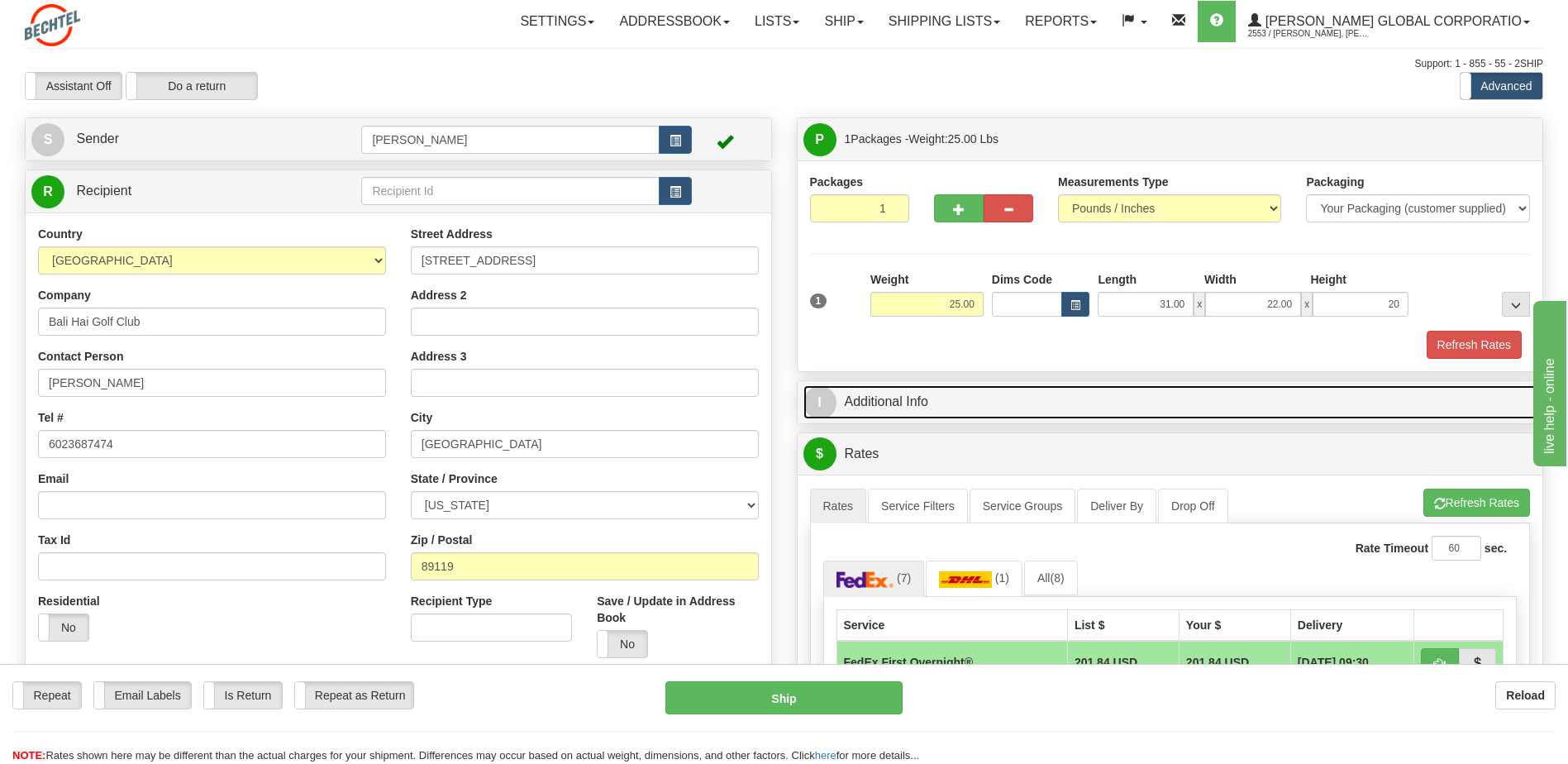
type input "20.00"
click at [867, 394] on link "I Additional Info" at bounding box center [1170, 403] width 734 height 34
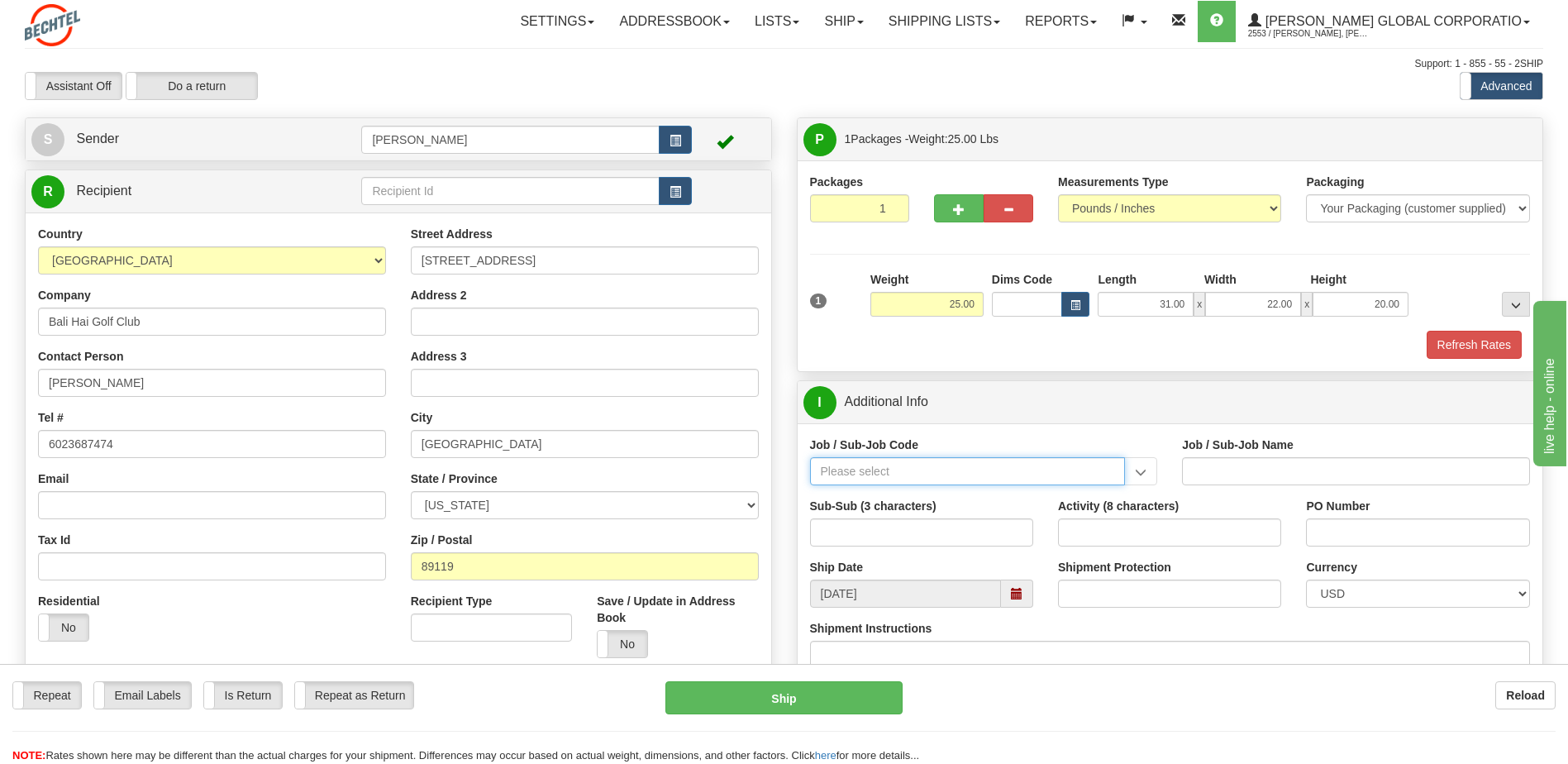
click at [875, 476] on input "Job / Sub-Job Code" at bounding box center [968, 470] width 316 height 28
click at [859, 515] on div "55956-101" at bounding box center [963, 519] width 299 height 18
type input "55956-101"
type input "AMERICAS RENEWABLES - PRE-CONSTRUCTION/ BD"
type input "55956-101"
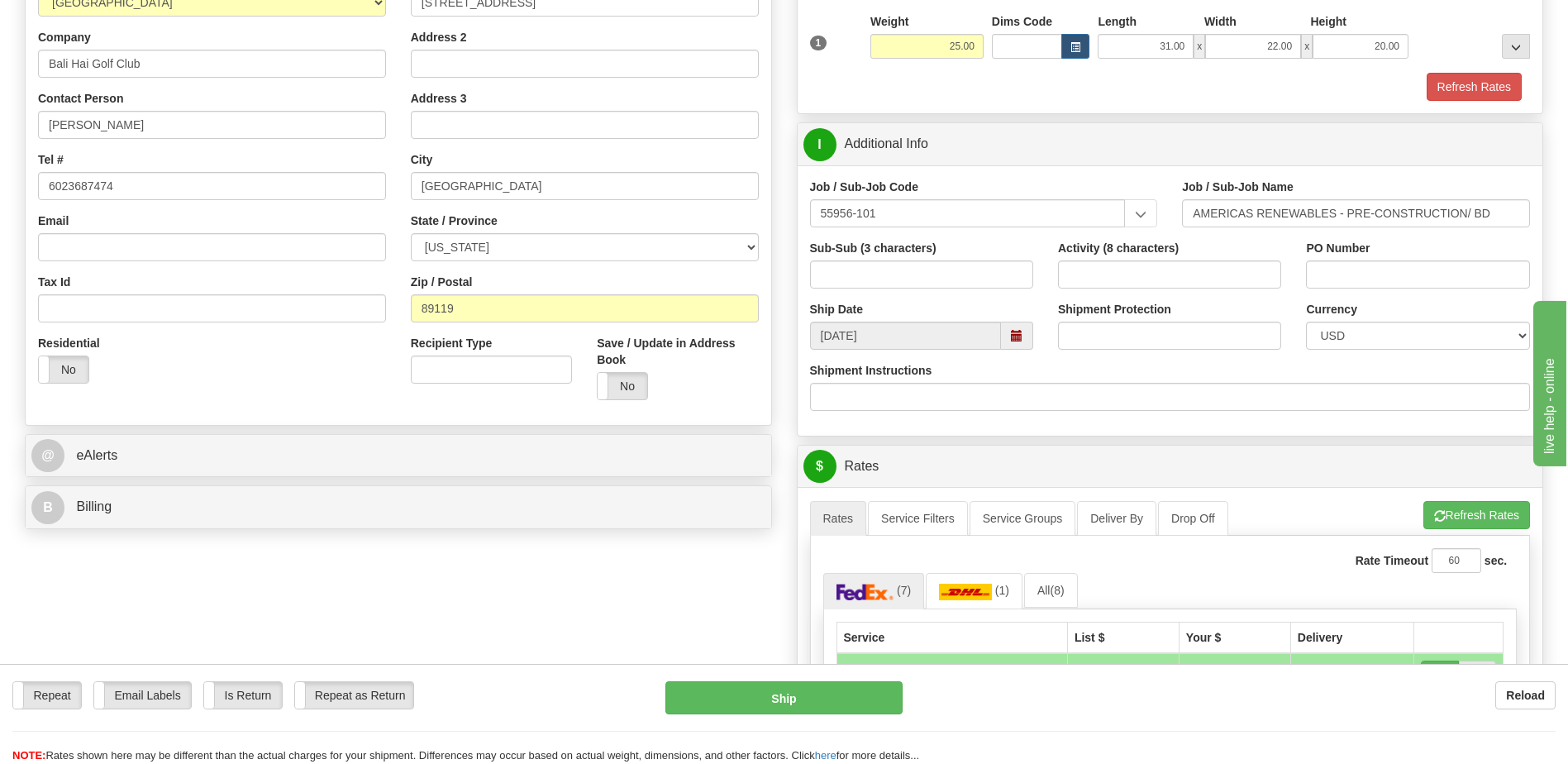
scroll to position [83, 0]
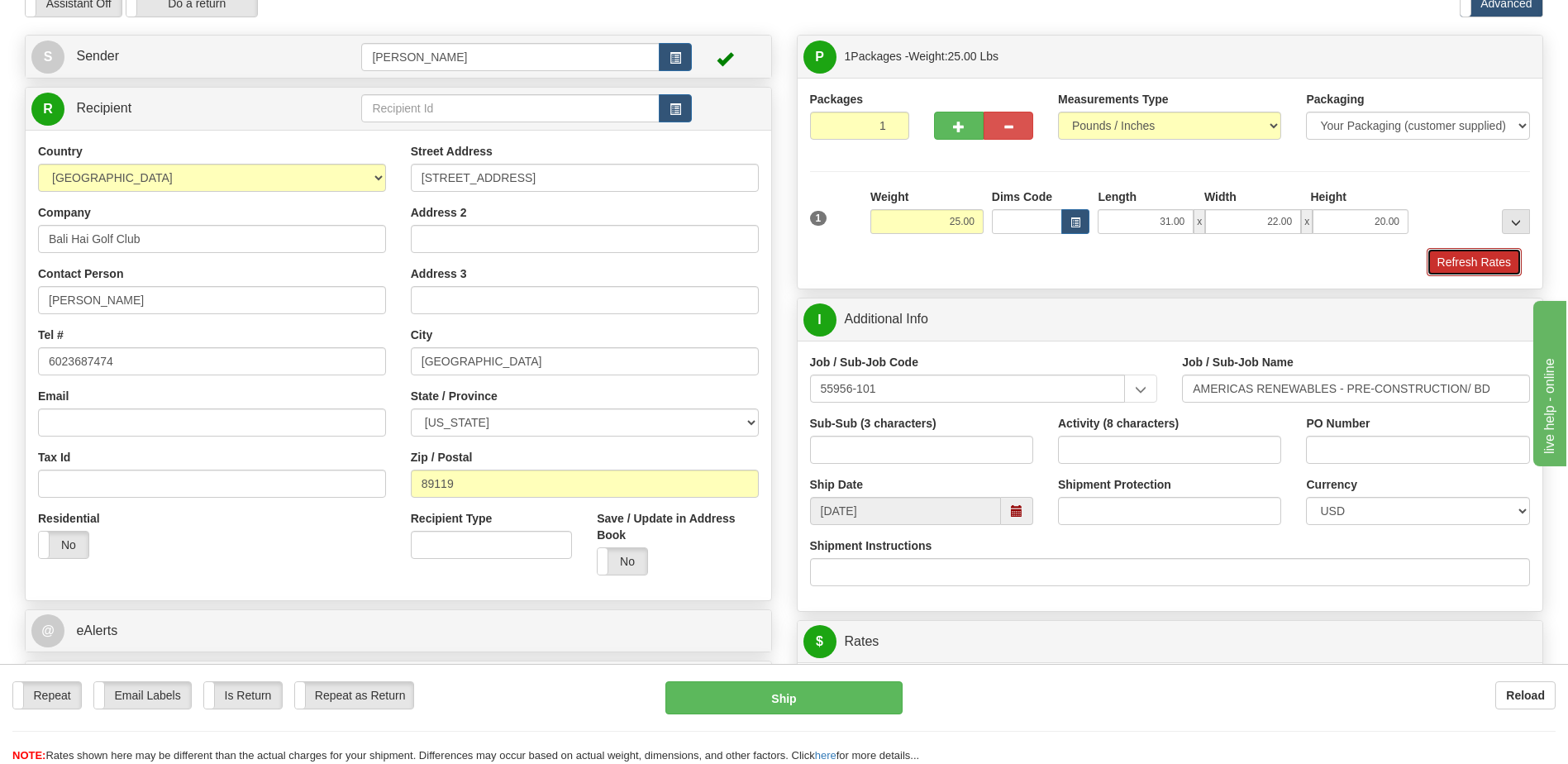
click at [1468, 264] on button "Refresh Rates" at bounding box center [1474, 262] width 95 height 28
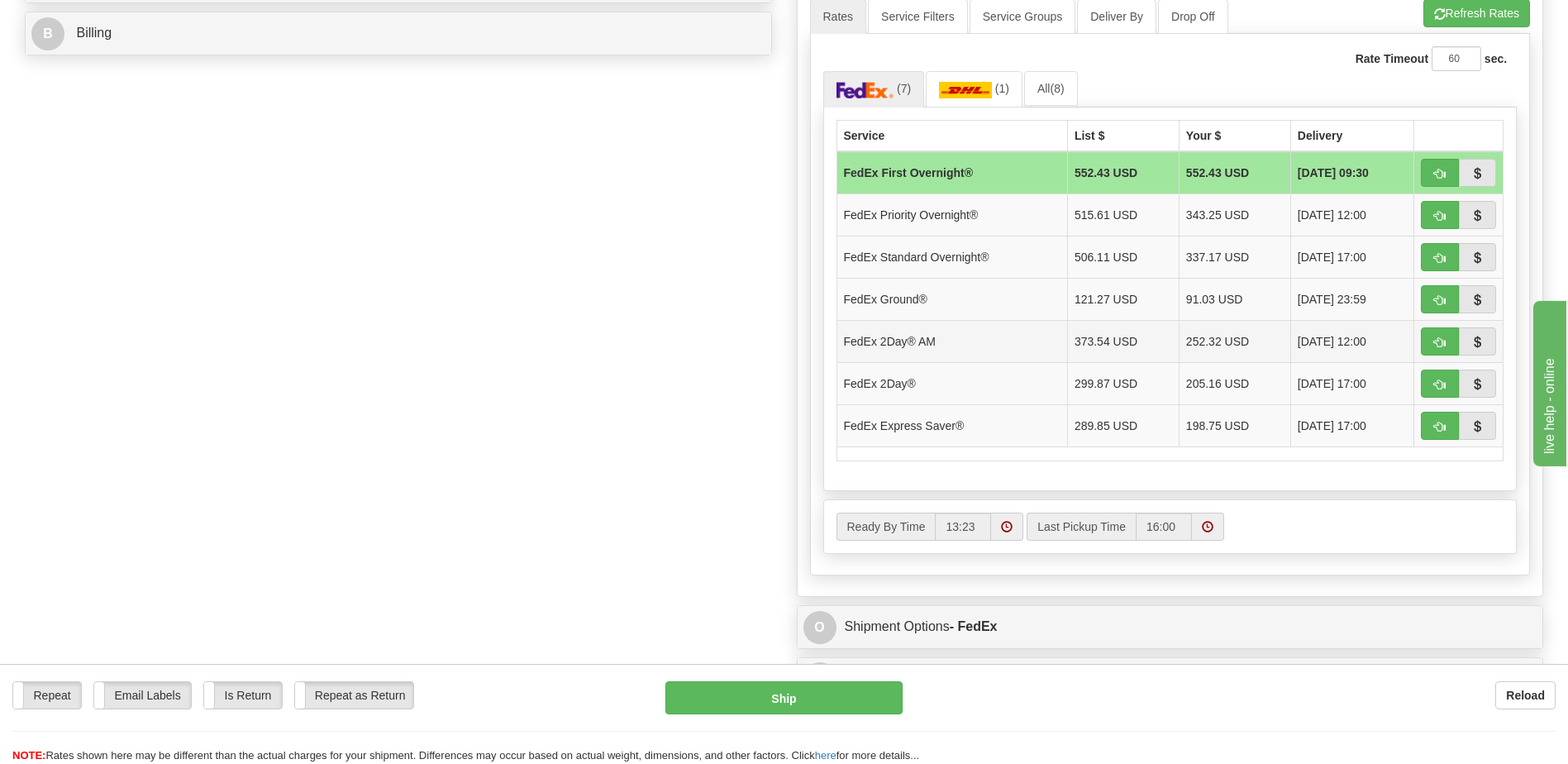
scroll to position [744, 0]
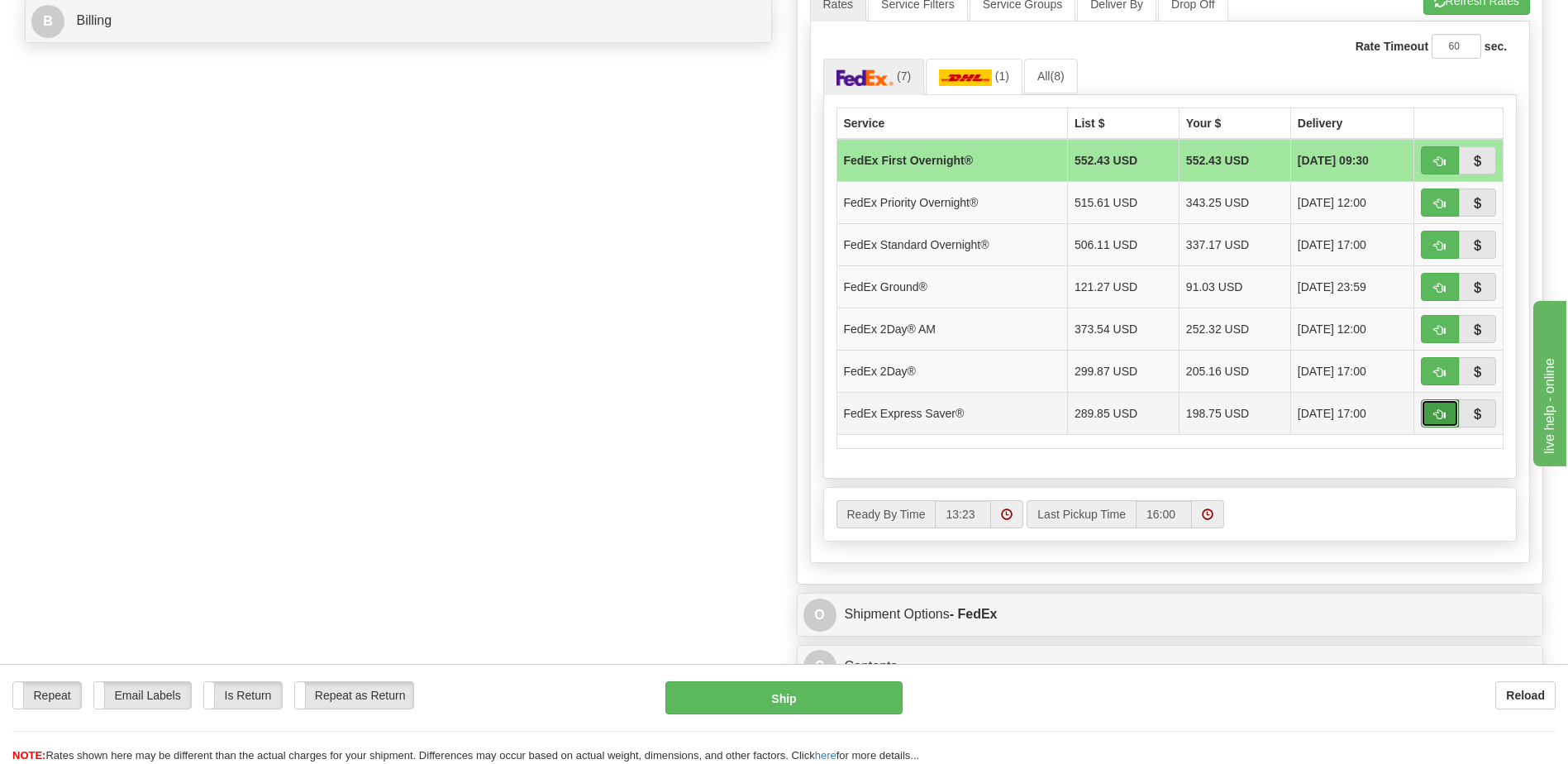
click at [1443, 419] on span "button" at bounding box center [1439, 414] width 12 height 11
type input "20"
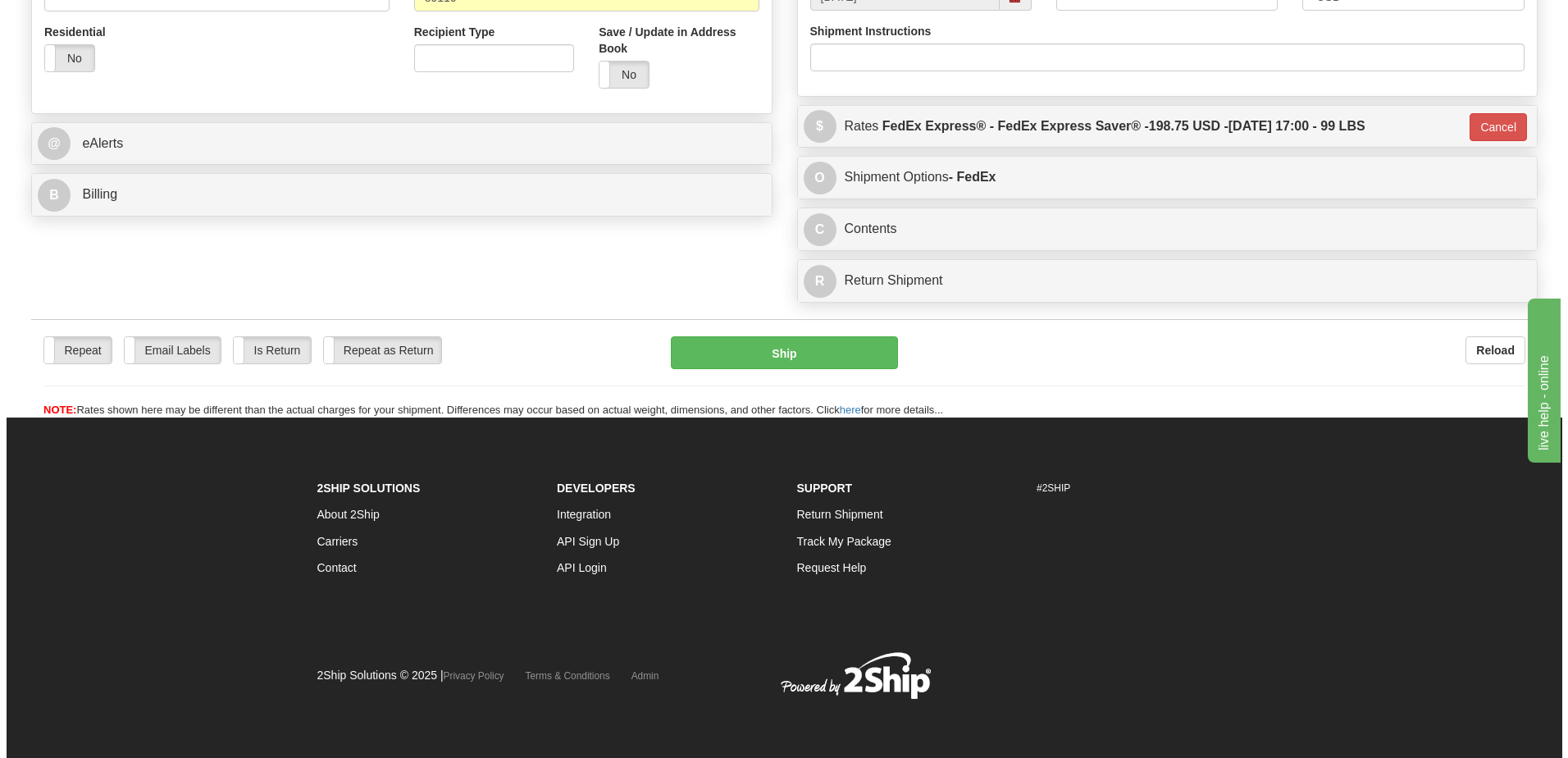
scroll to position [564, 0]
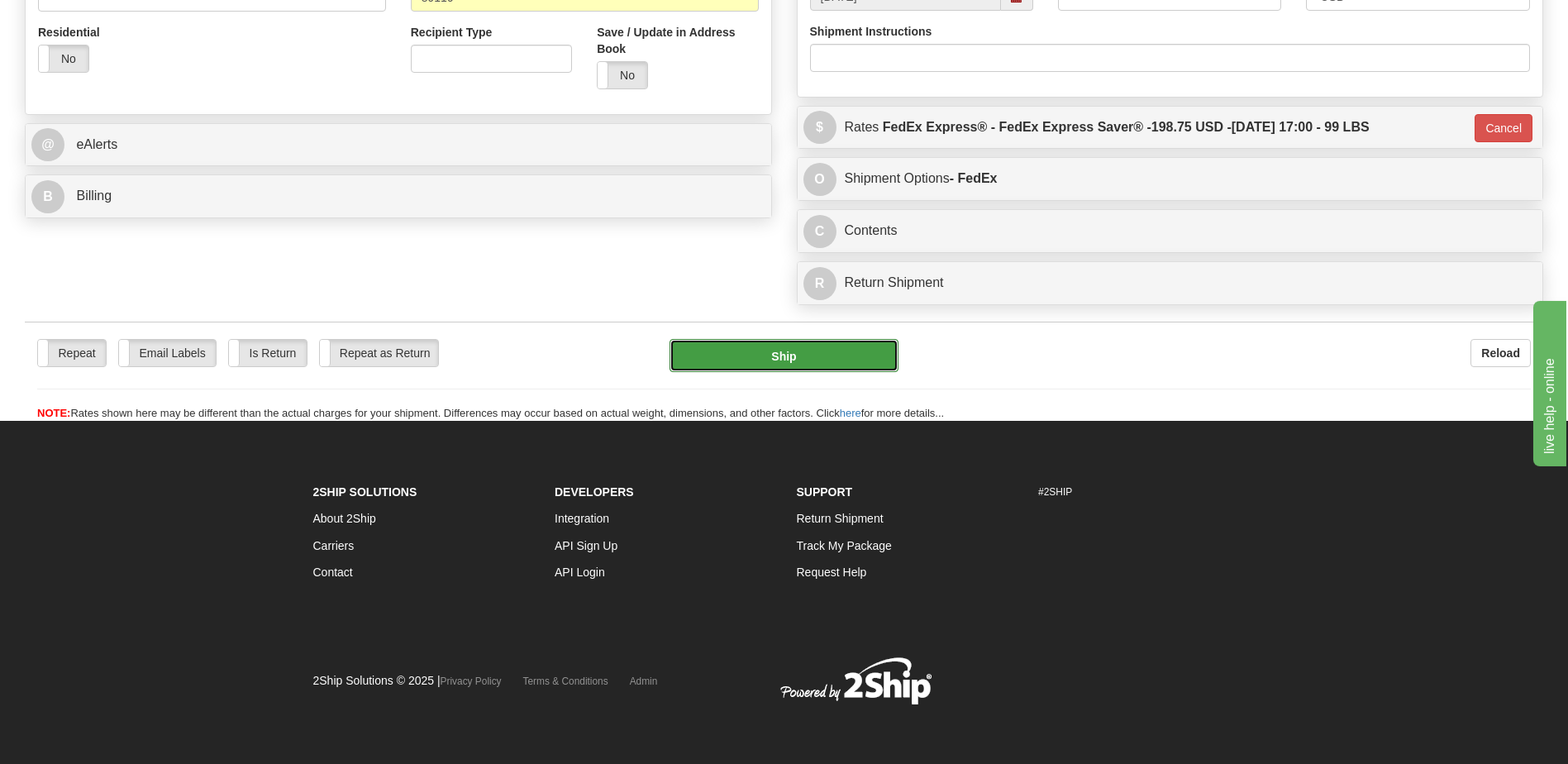
click at [738, 345] on button "Ship" at bounding box center [784, 355] width 228 height 33
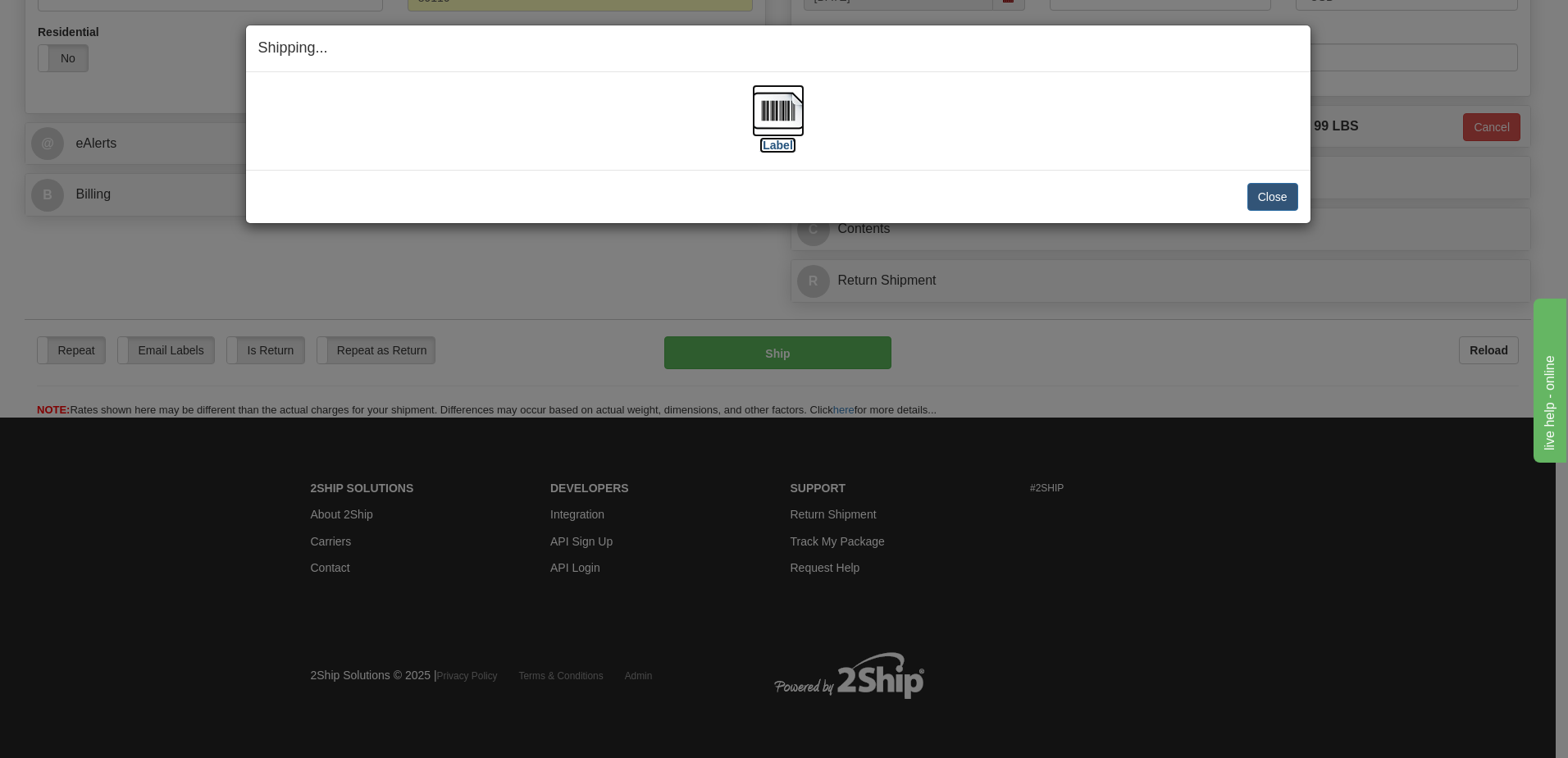
click at [768, 97] on img at bounding box center [777, 110] width 52 height 52
click at [1274, 205] on button "Close" at bounding box center [1272, 197] width 50 height 27
click at [1275, 194] on button "Close" at bounding box center [1272, 197] width 50 height 27
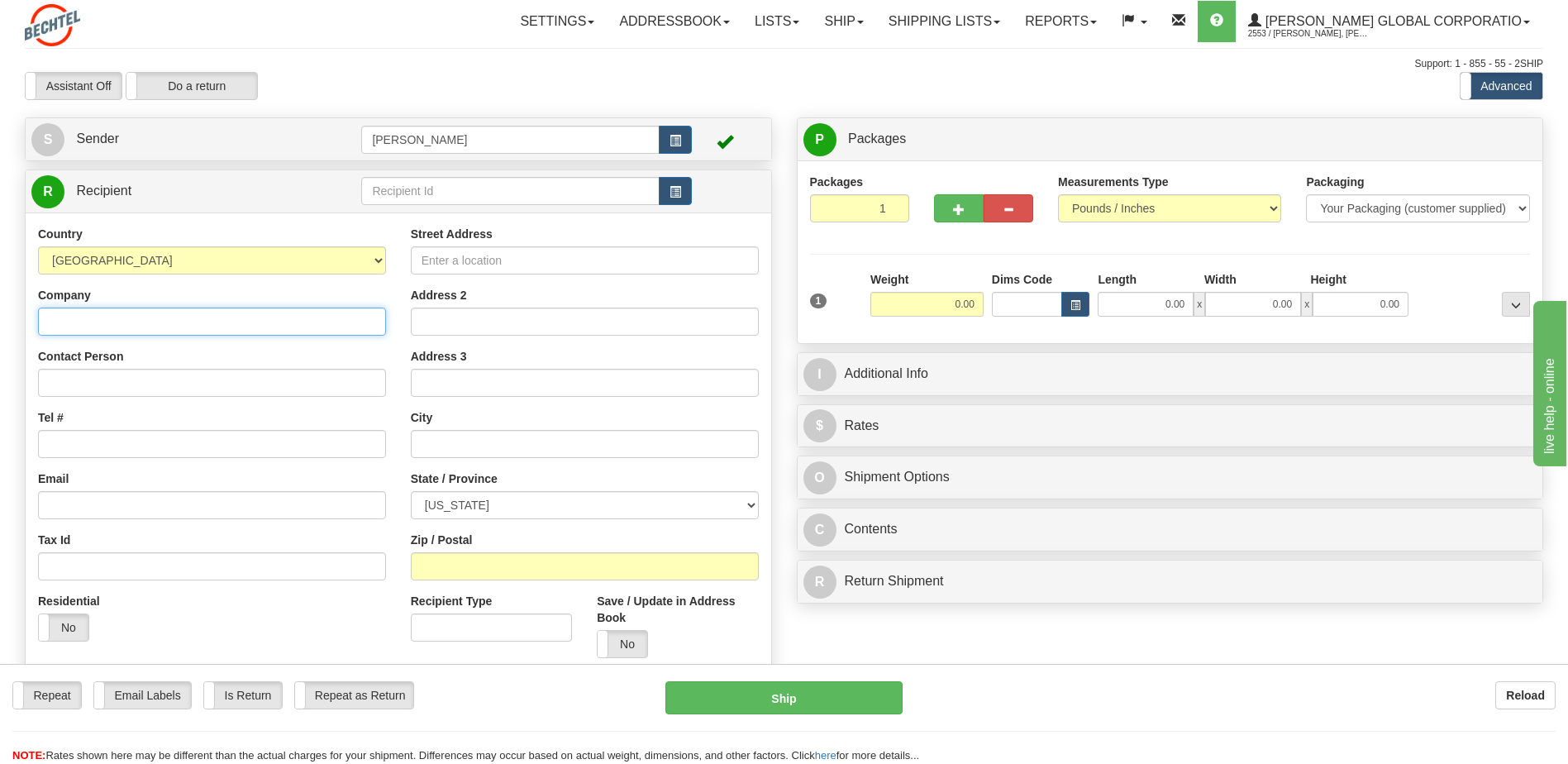
click at [88, 323] on input "Company" at bounding box center [212, 321] width 348 height 28
type input "Bali Hai Gold Club"
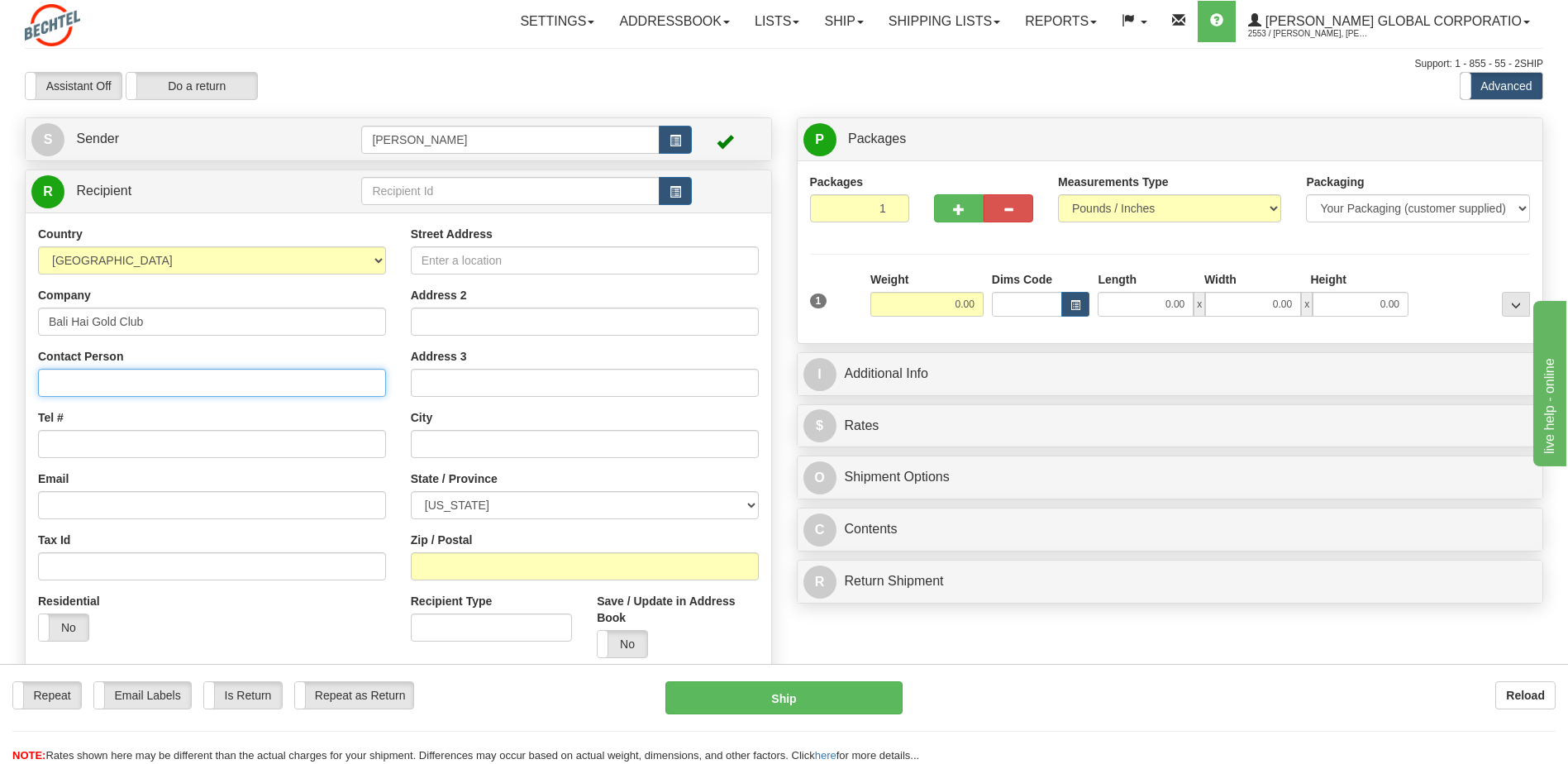
type input "C"
type input "[PERSON_NAME]"
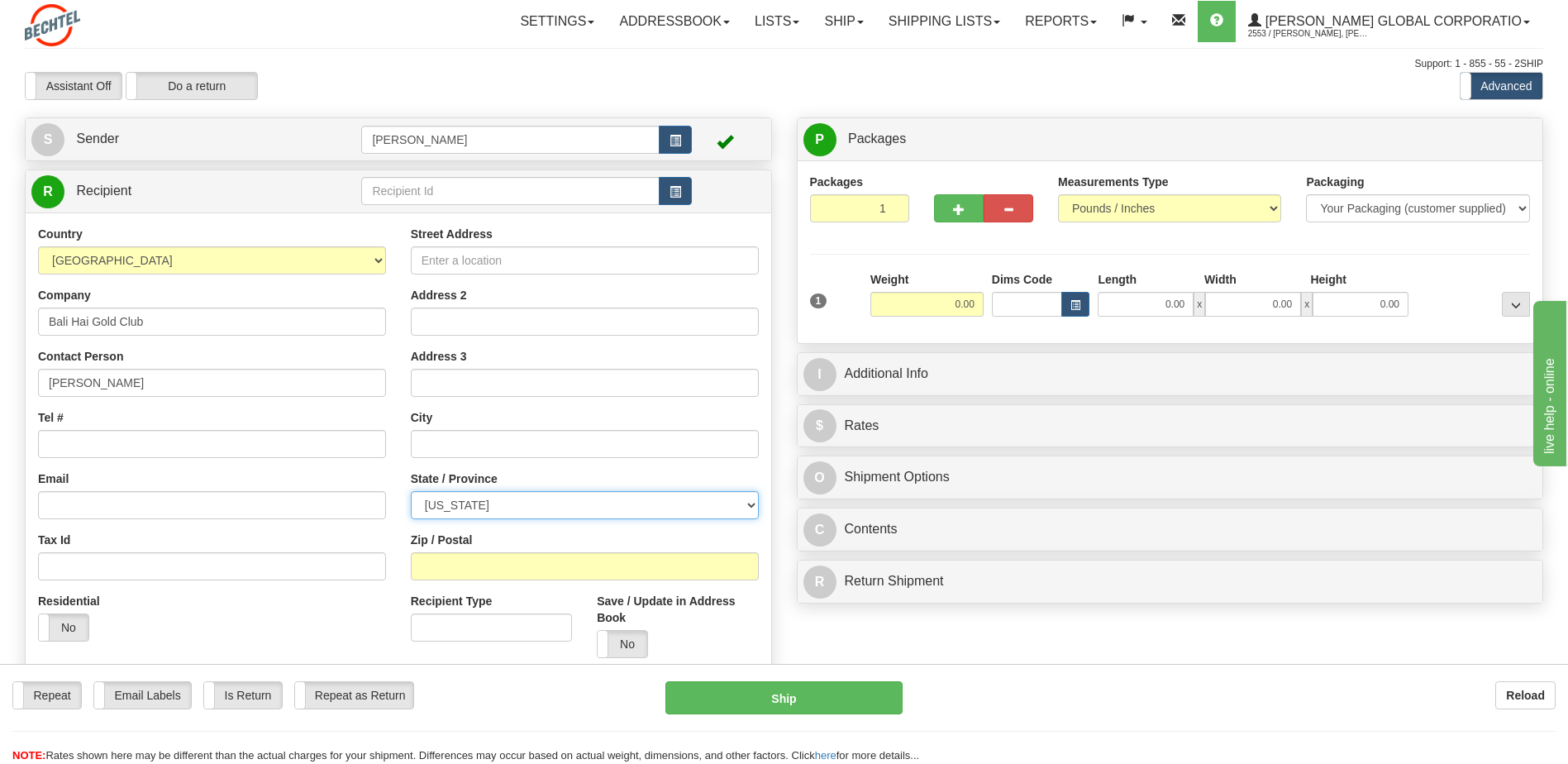
select select "NV"
click at [476, 267] on input "Street Address" at bounding box center [585, 260] width 348 height 28
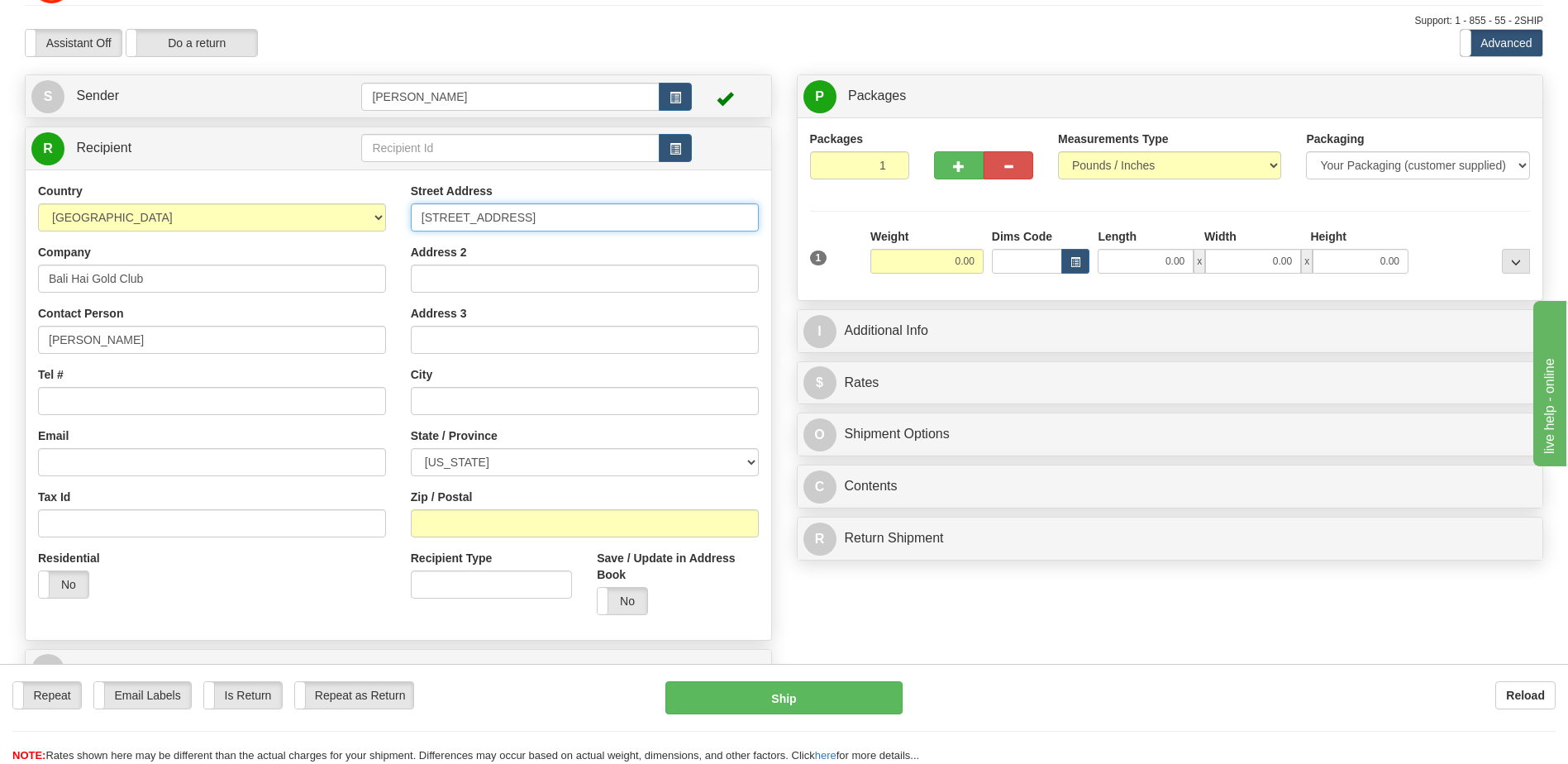
scroll to position [83, 0]
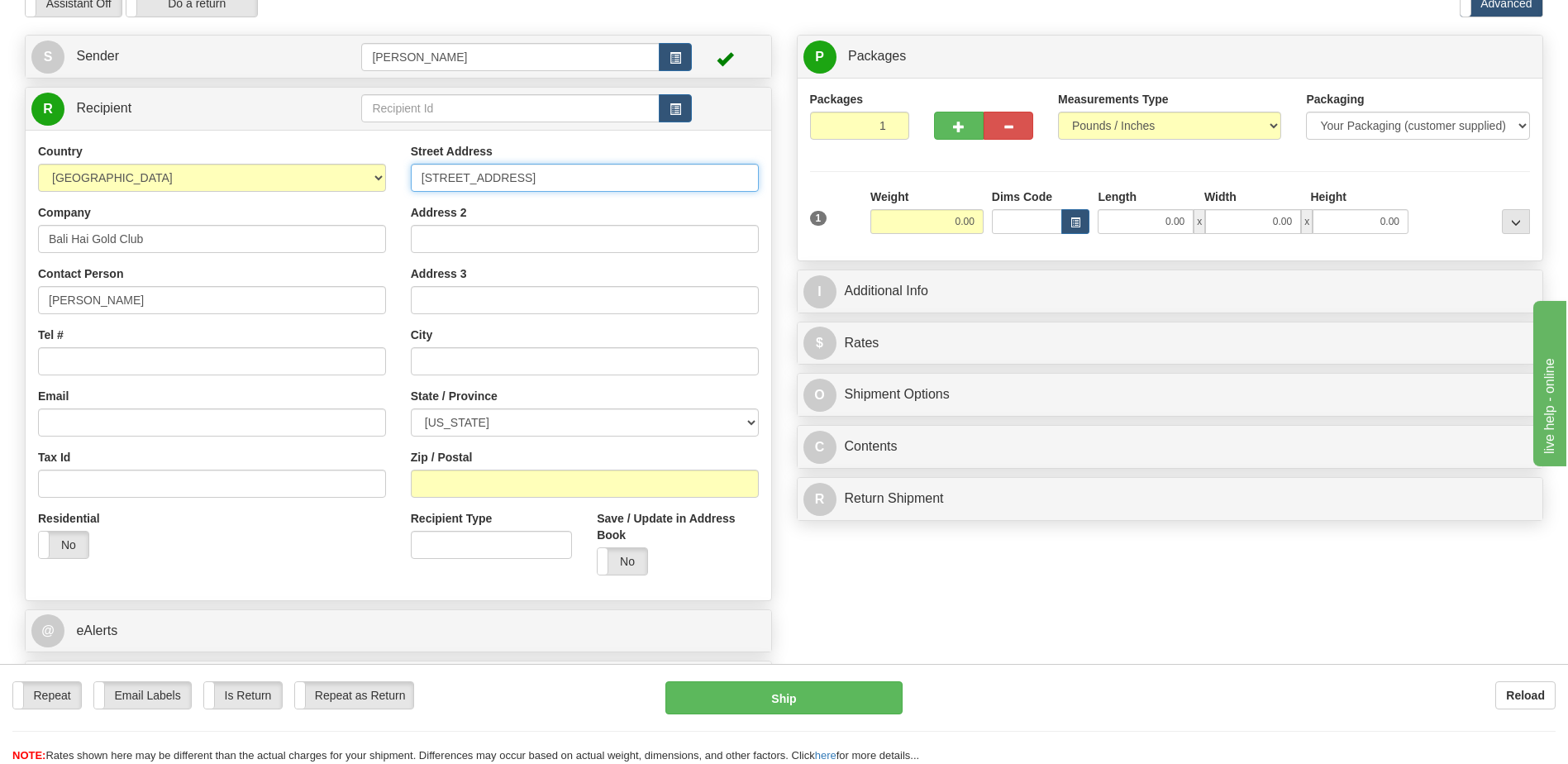
type input "[STREET_ADDRESS]"
click at [103, 353] on input "Tel #" at bounding box center [212, 361] width 348 height 28
type input "6023687474"
click at [438, 366] on input "text" at bounding box center [585, 361] width 348 height 28
type input "[GEOGRAPHIC_DATA]"
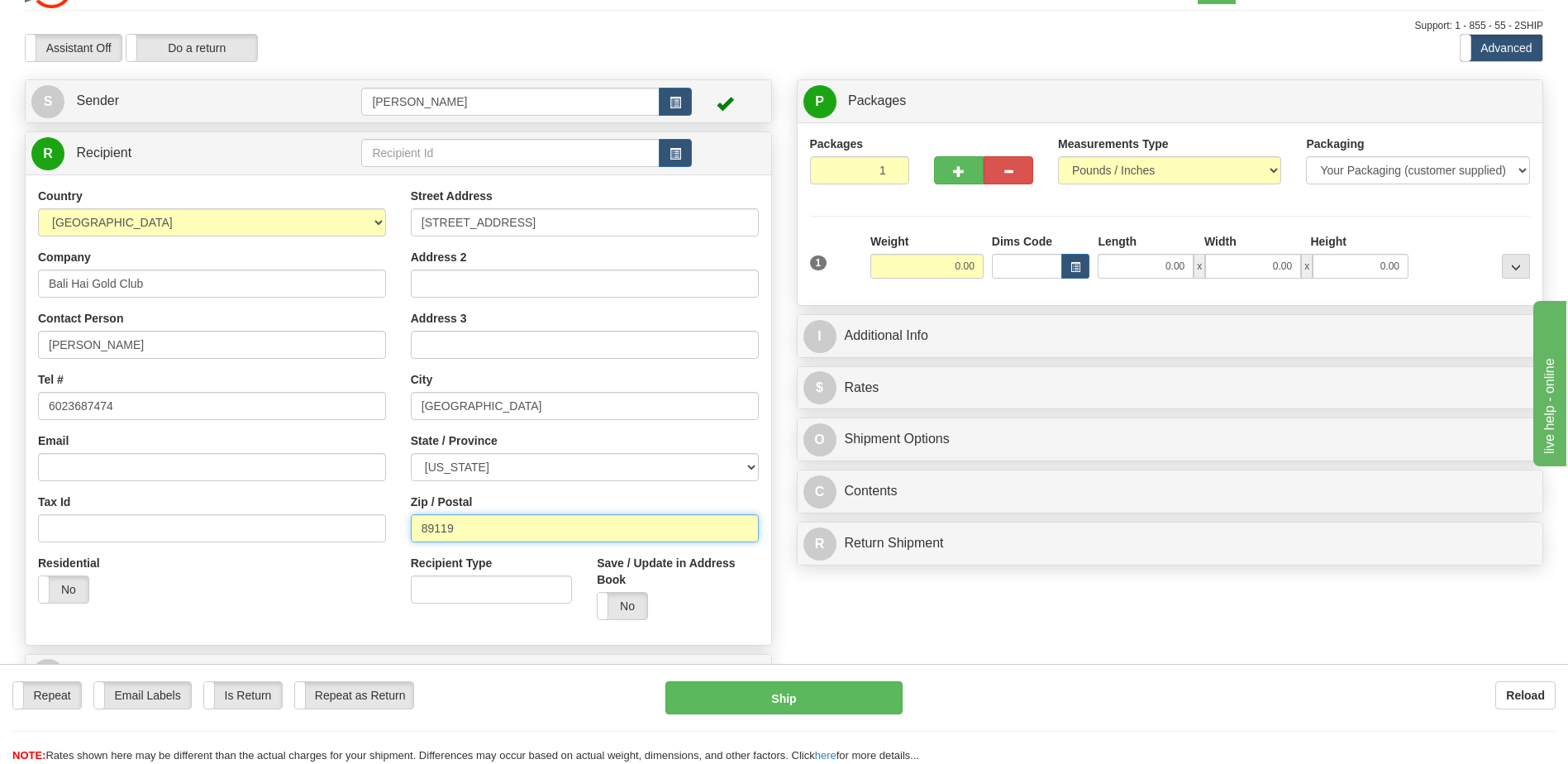
scroll to position [0, 0]
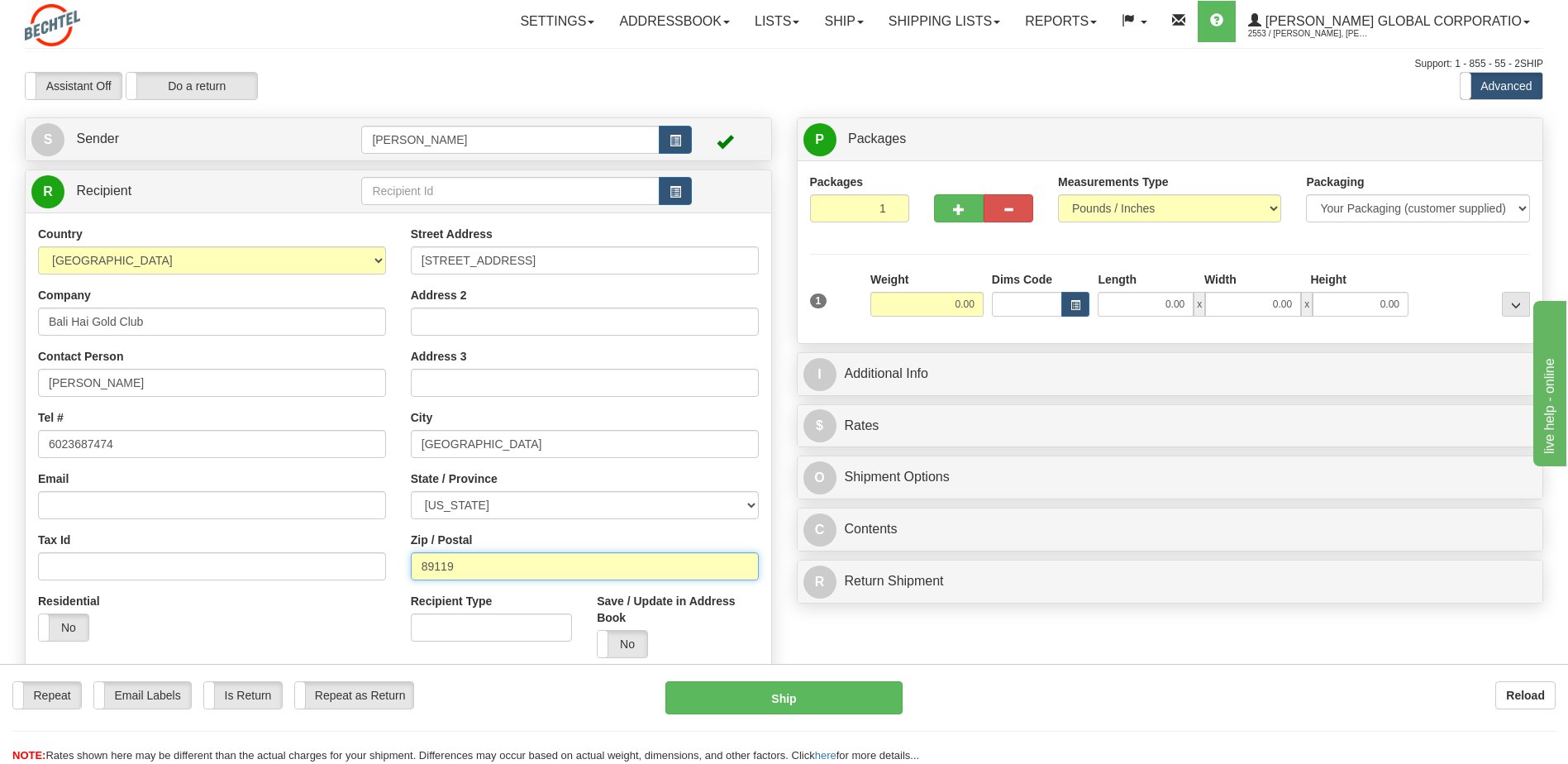
type input "89119"
click at [1122, 311] on input "0.00" at bounding box center [1145, 304] width 95 height 25
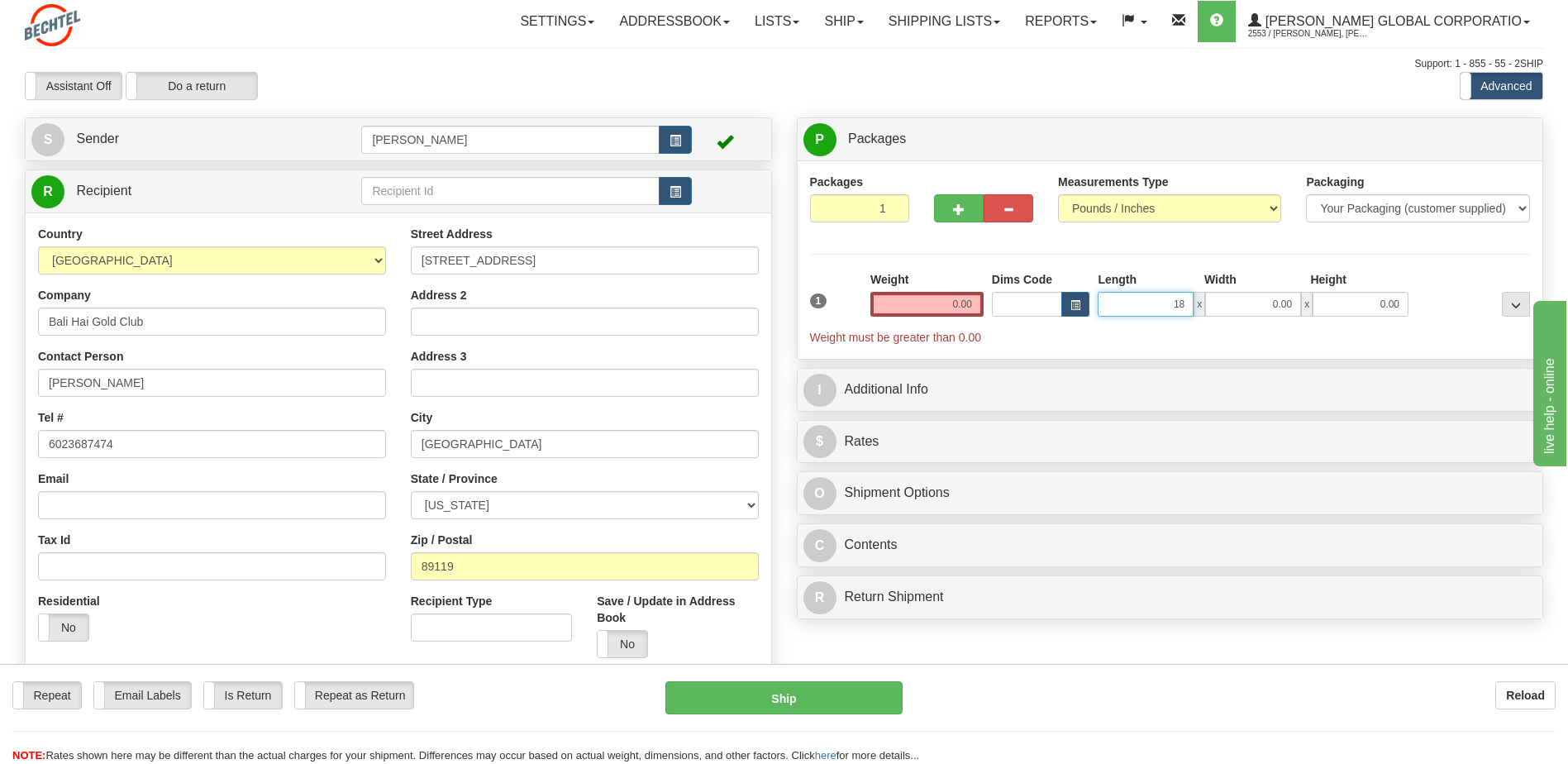
type input "18.00"
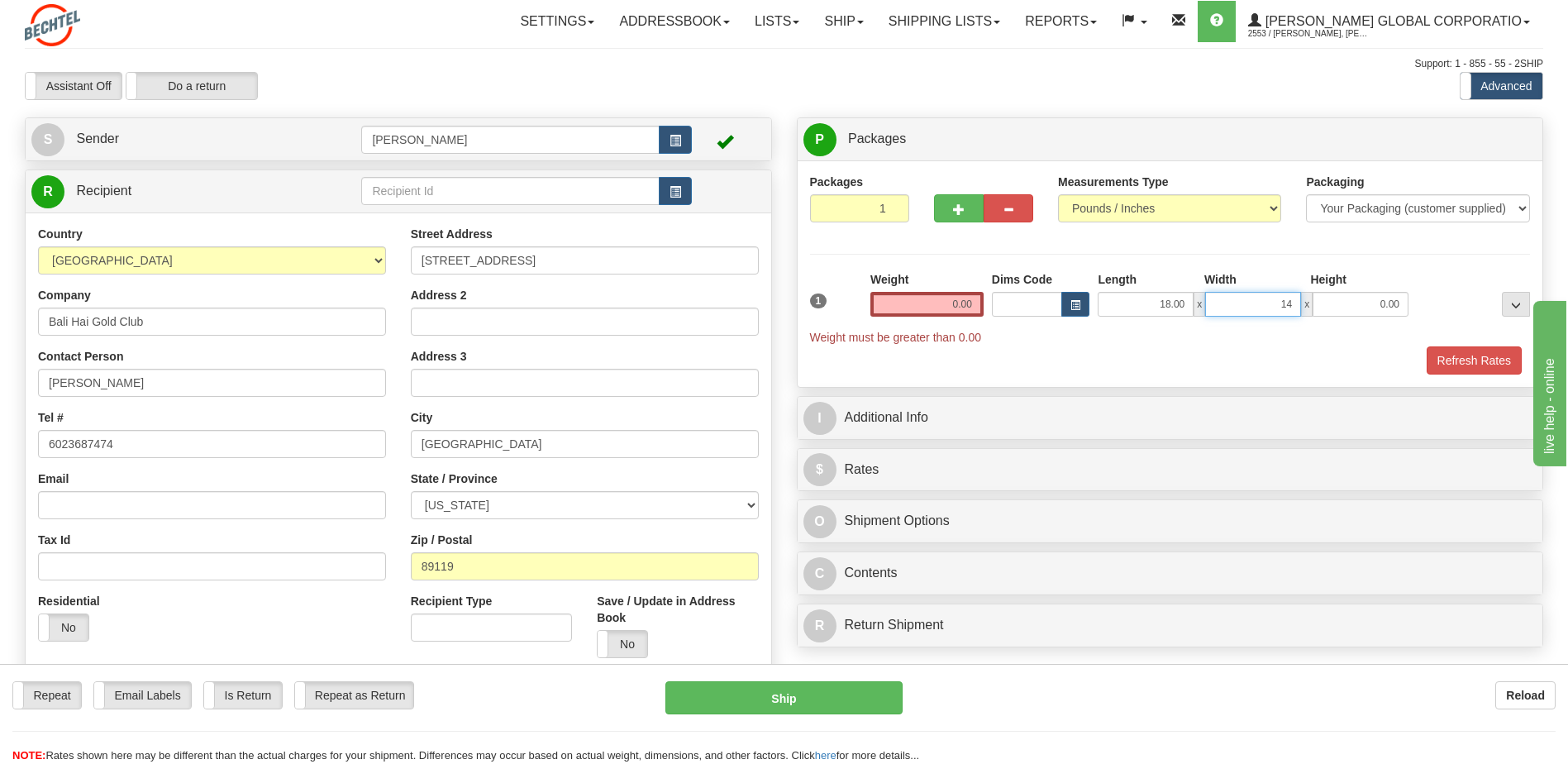
type input "14.00"
type input "6.00"
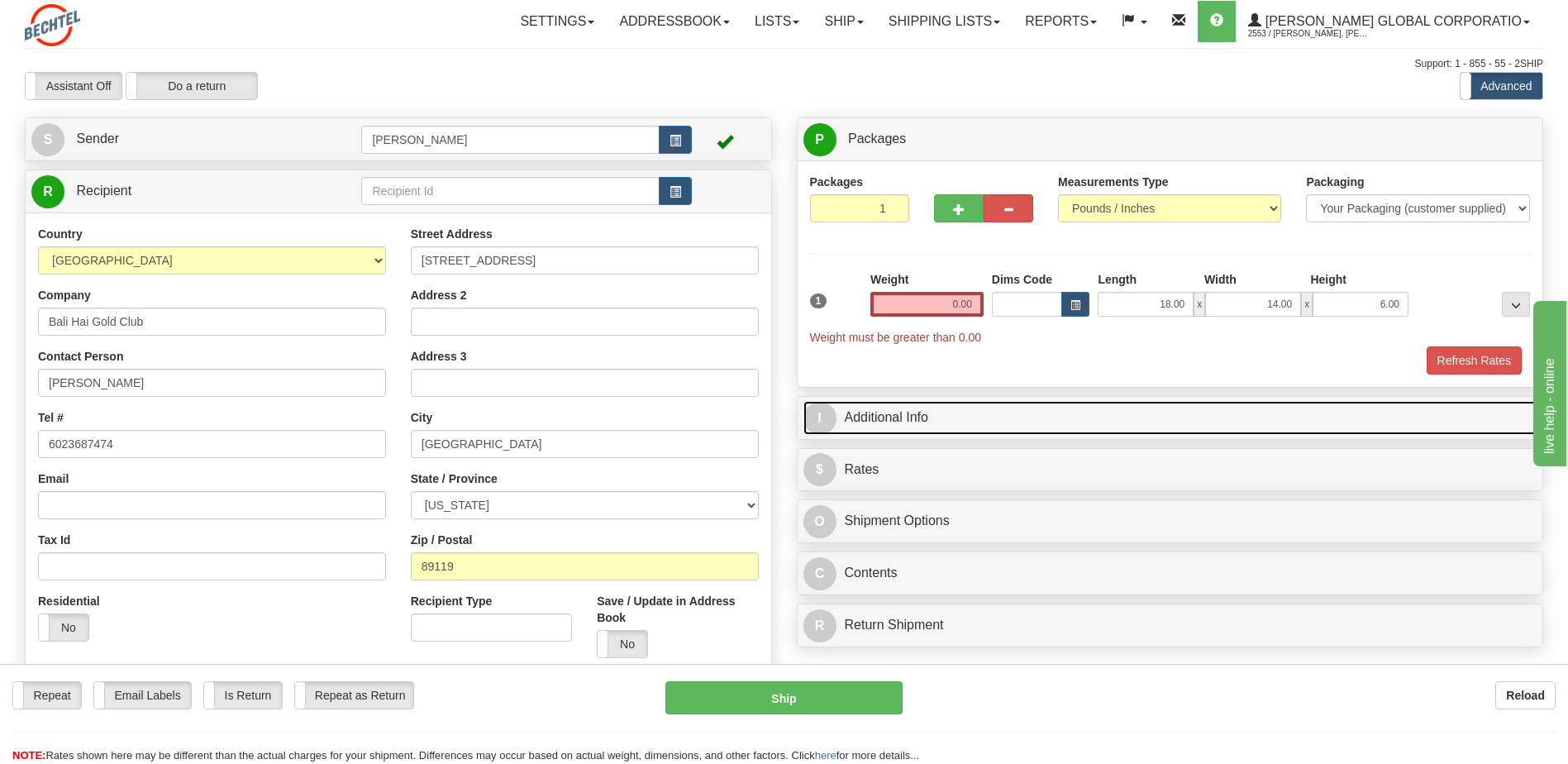
click at [903, 416] on link "I Additional Info" at bounding box center [1170, 418] width 734 height 34
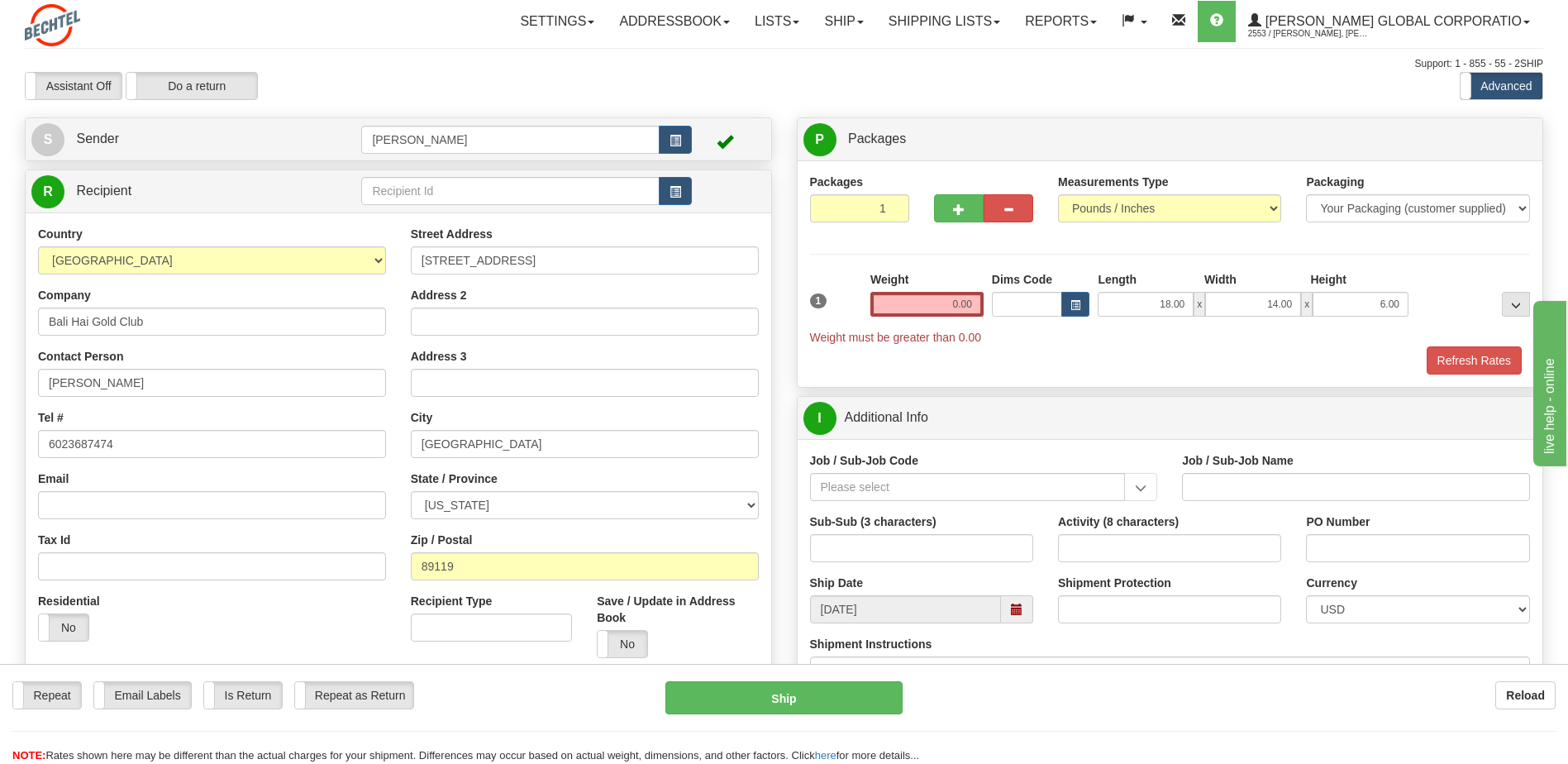
click at [855, 486] on input "Job / Sub-Job Code" at bounding box center [968, 486] width 316 height 28
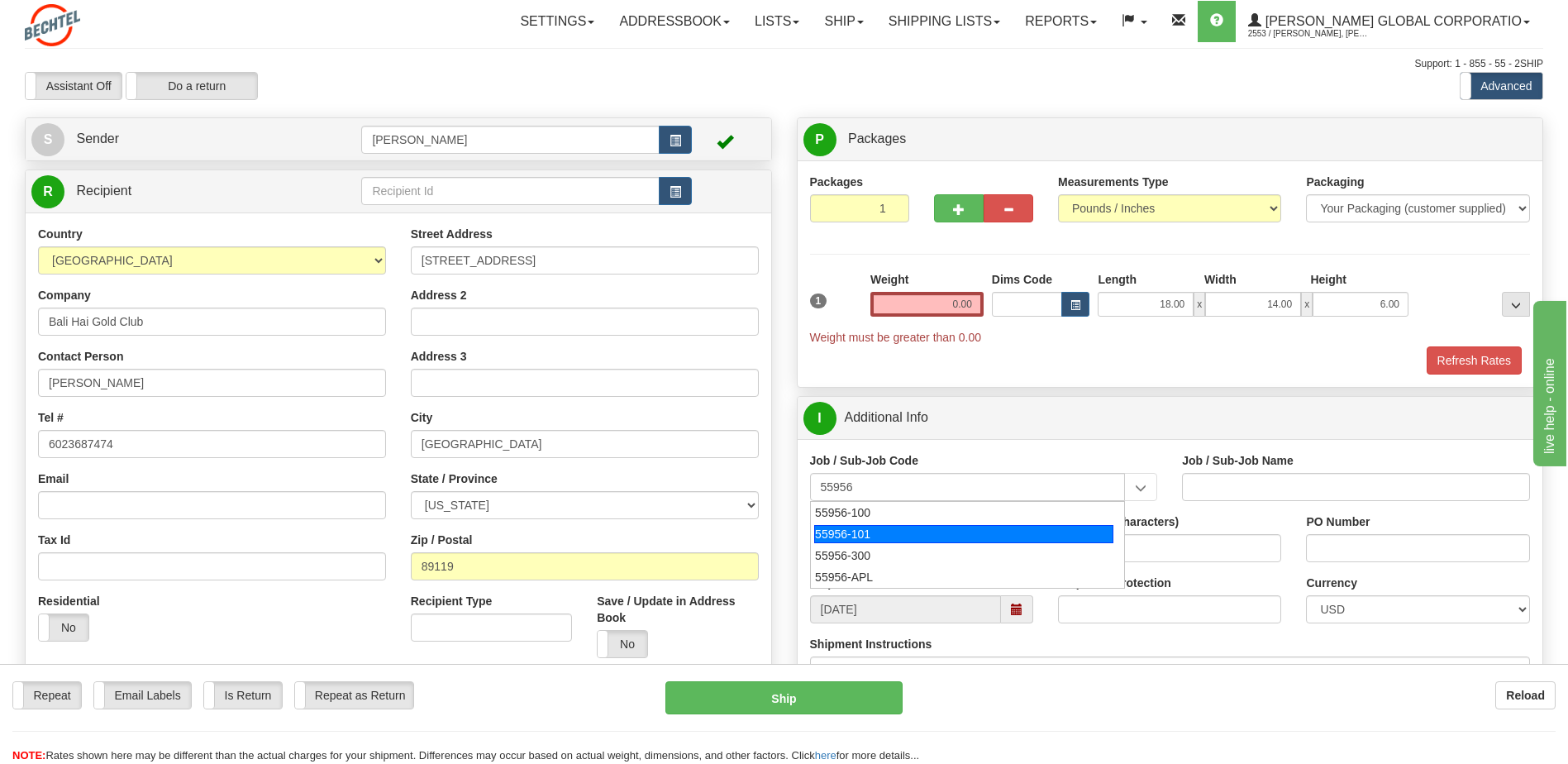
click at [842, 537] on div "55956-101" at bounding box center [963, 534] width 299 height 18
type input "55956-101"
type input "AMERICAS RENEWABLES - PRE-CONSTRUCTION/ BD"
type input "55956-101"
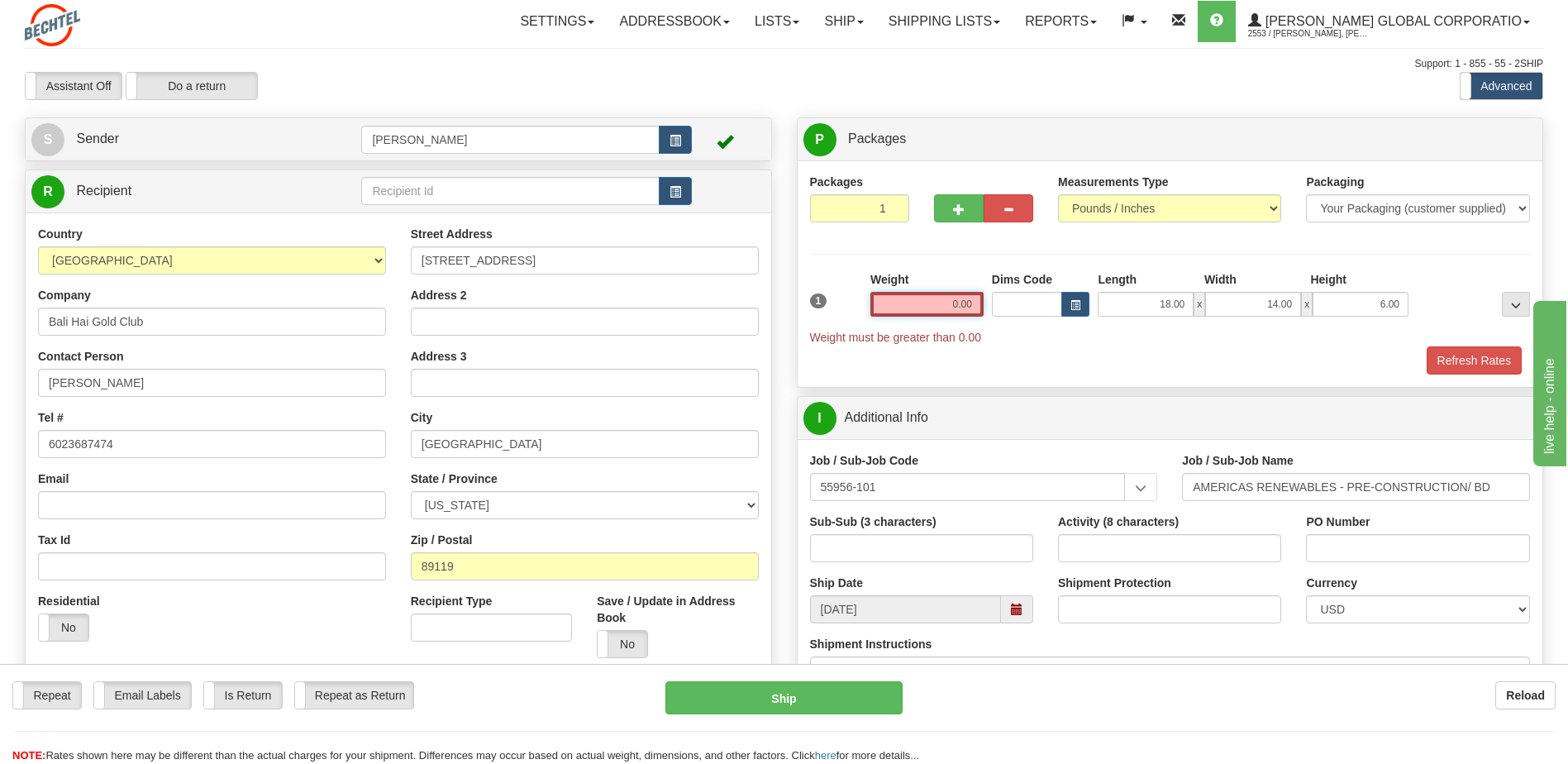
click at [957, 313] on input "0.00" at bounding box center [926, 304] width 113 height 25
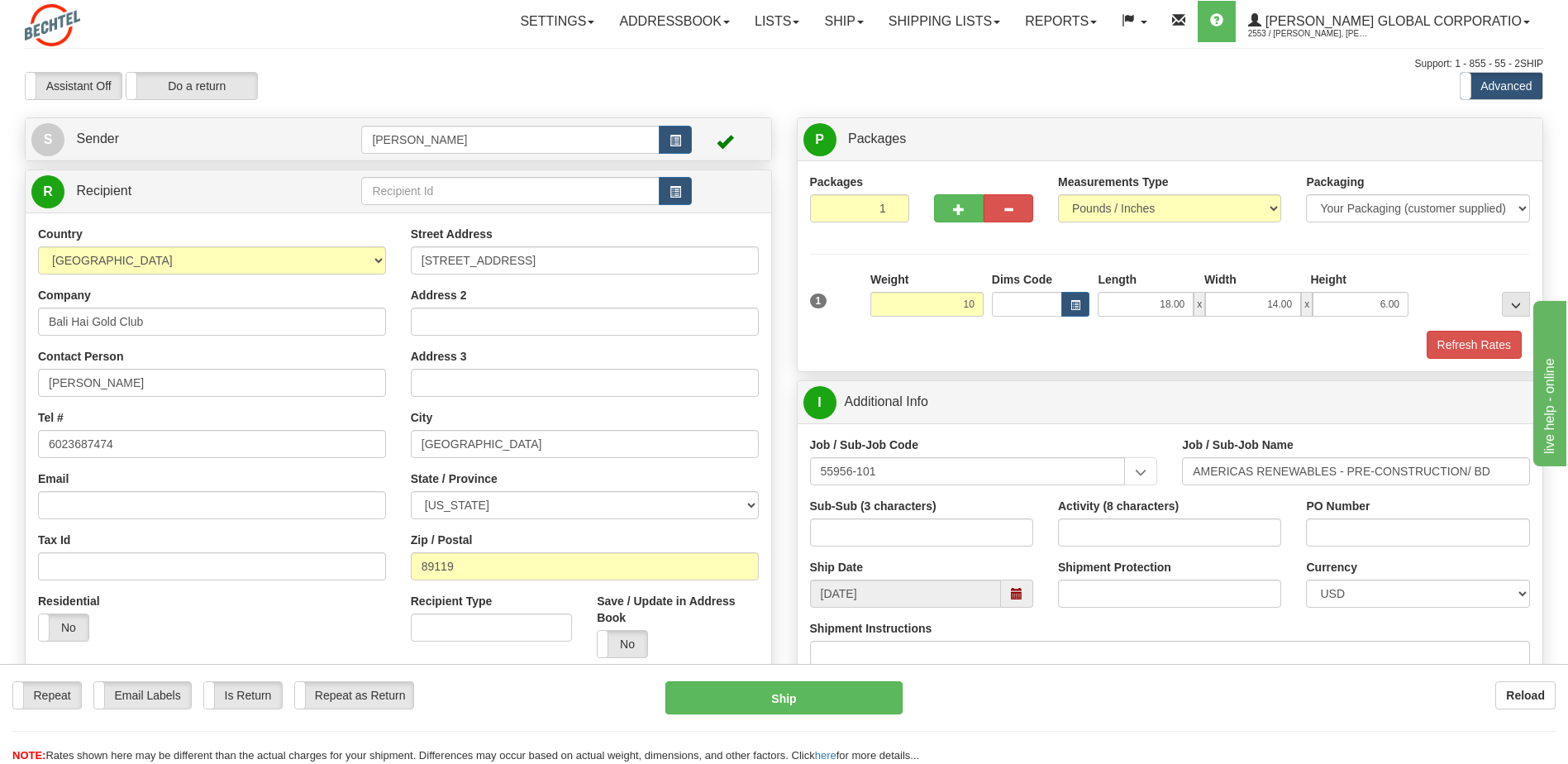
type input "10.00"
click at [1418, 242] on div "Packages 1 1 Measurements Type" at bounding box center [1171, 265] width 721 height 185
click at [1466, 346] on button "Refresh Rates" at bounding box center [1474, 344] width 95 height 28
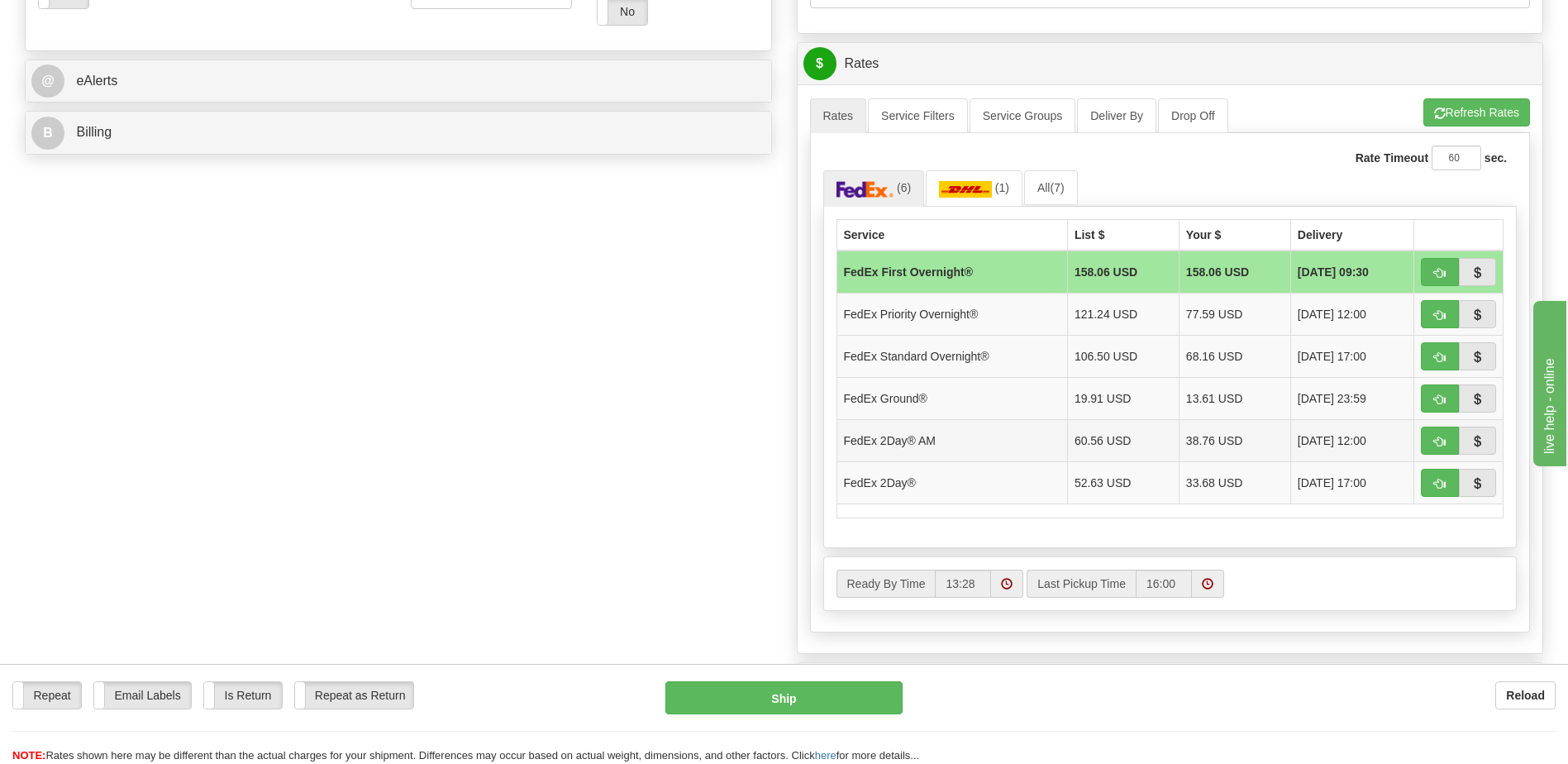
scroll to position [661, 0]
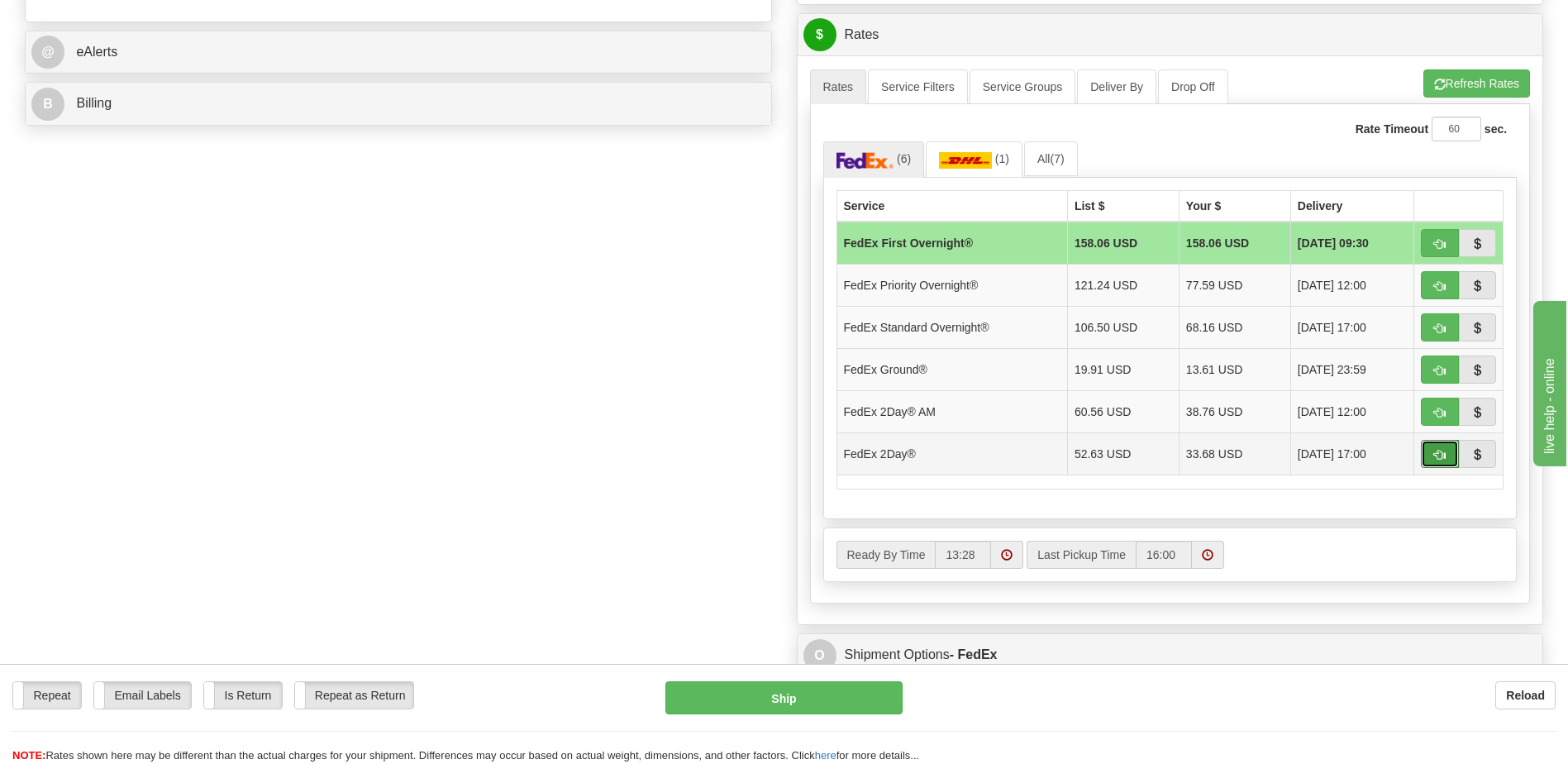
click at [1440, 451] on span "button" at bounding box center [1439, 455] width 12 height 11
type input "03"
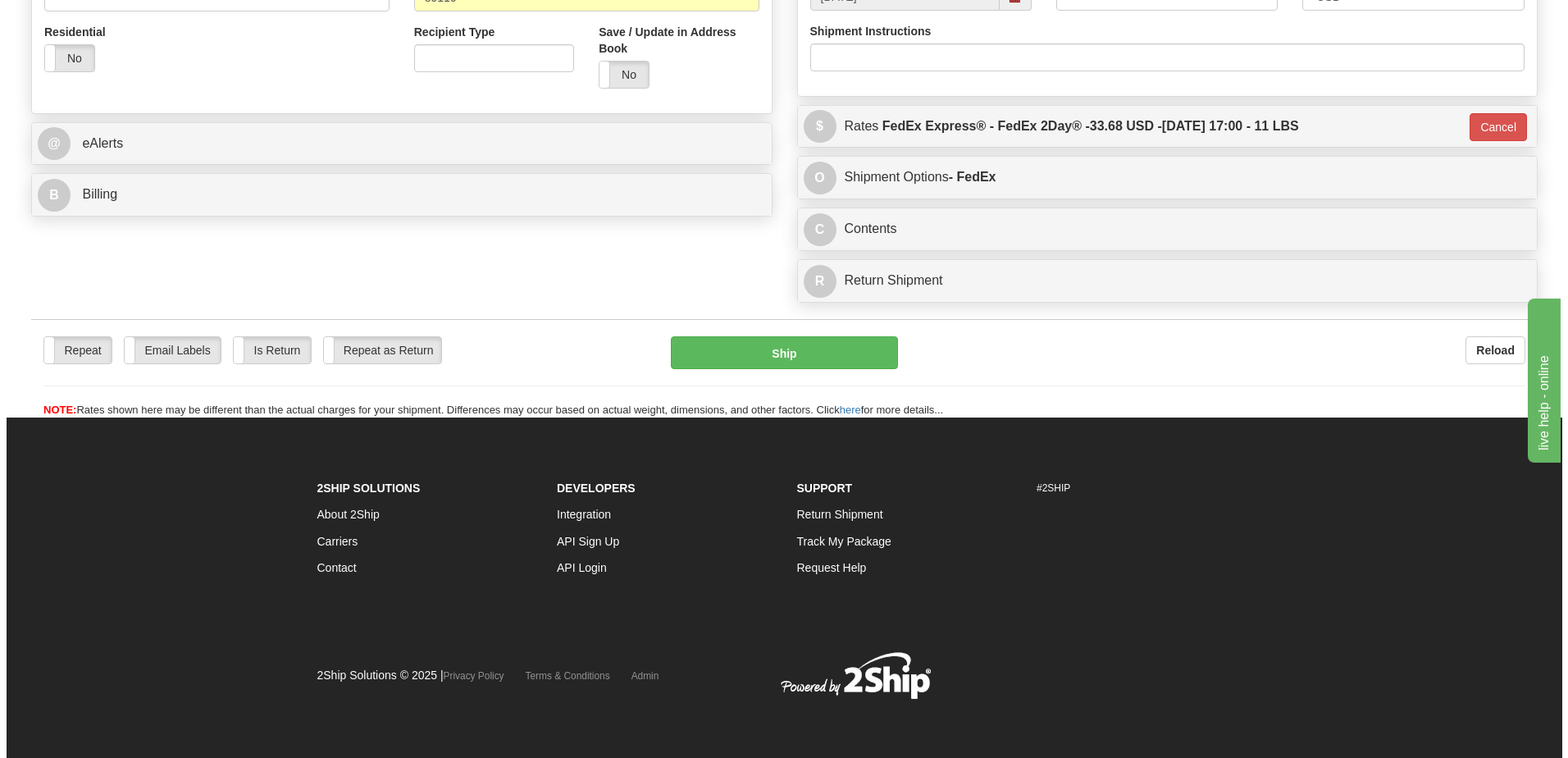
scroll to position [564, 0]
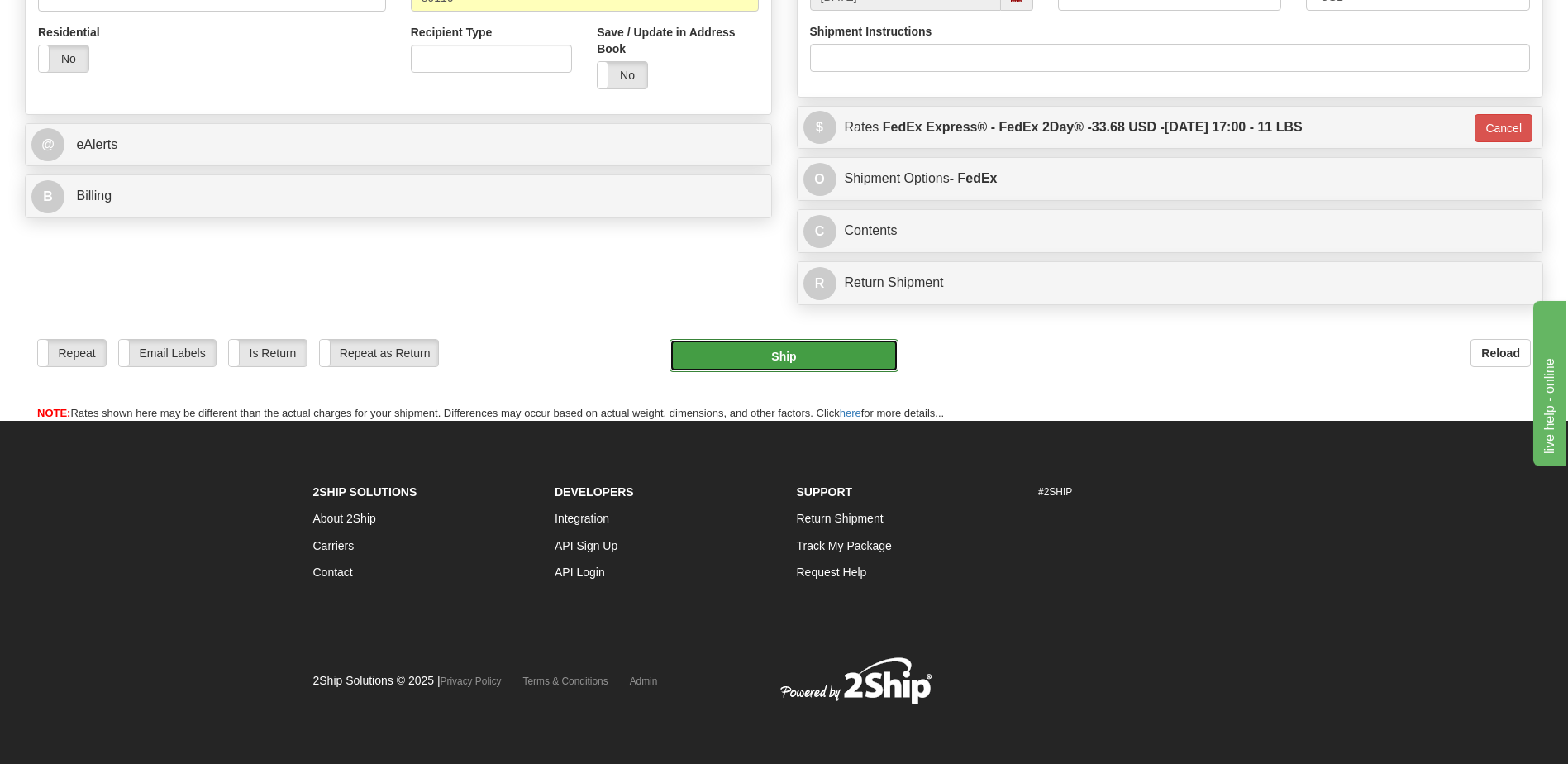
click at [738, 356] on button "Ship" at bounding box center [784, 355] width 228 height 33
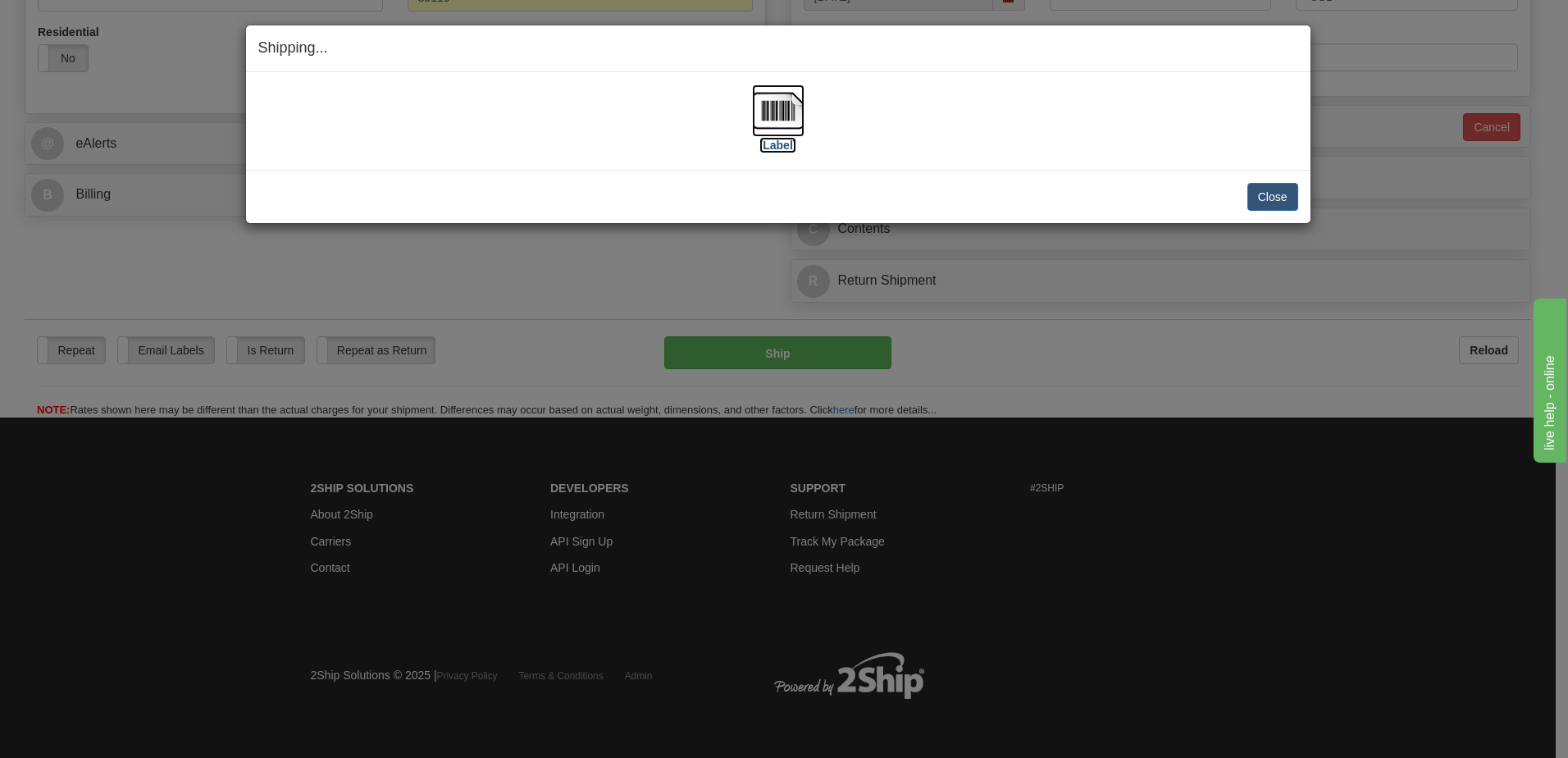
click at [777, 123] on img at bounding box center [777, 110] width 52 height 52
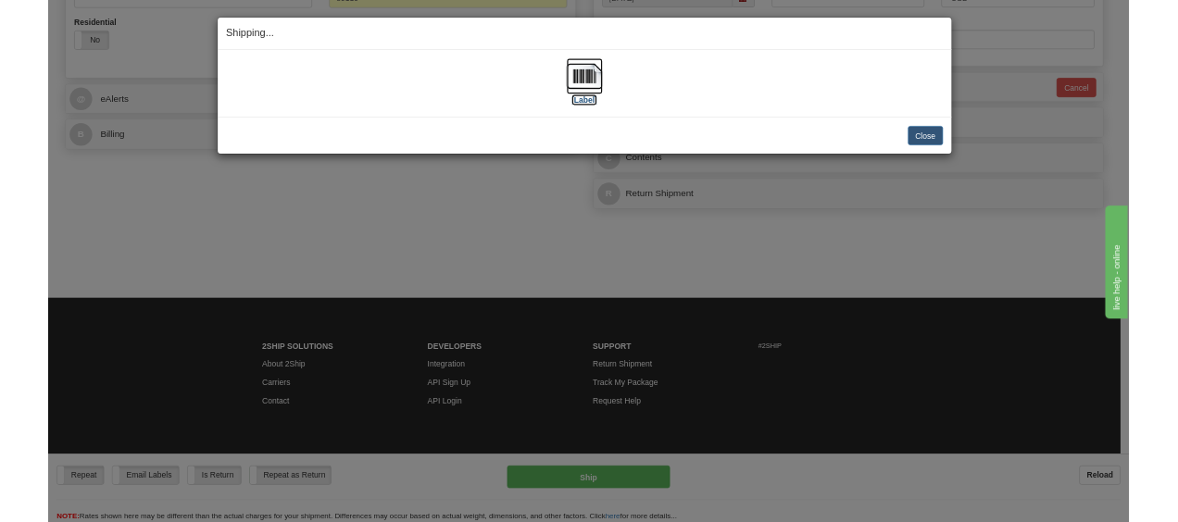
scroll to position [633, 0]
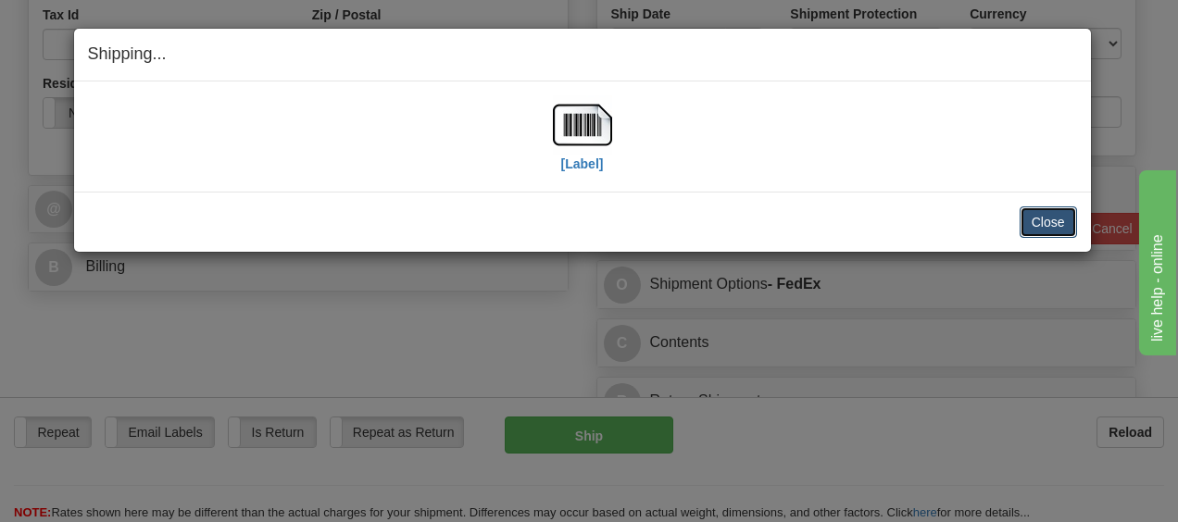
click at [1033, 219] on button "Close" at bounding box center [1048, 222] width 57 height 31
